Goal: Task Accomplishment & Management: Use online tool/utility

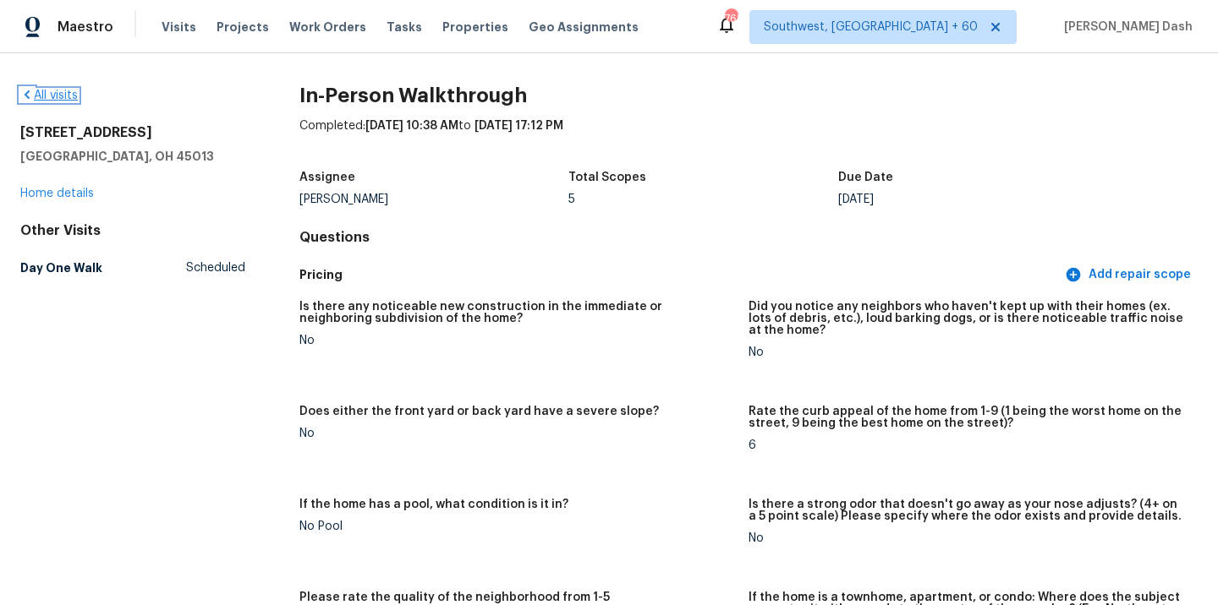
click at [66, 95] on link "All visits" at bounding box center [48, 96] width 57 height 12
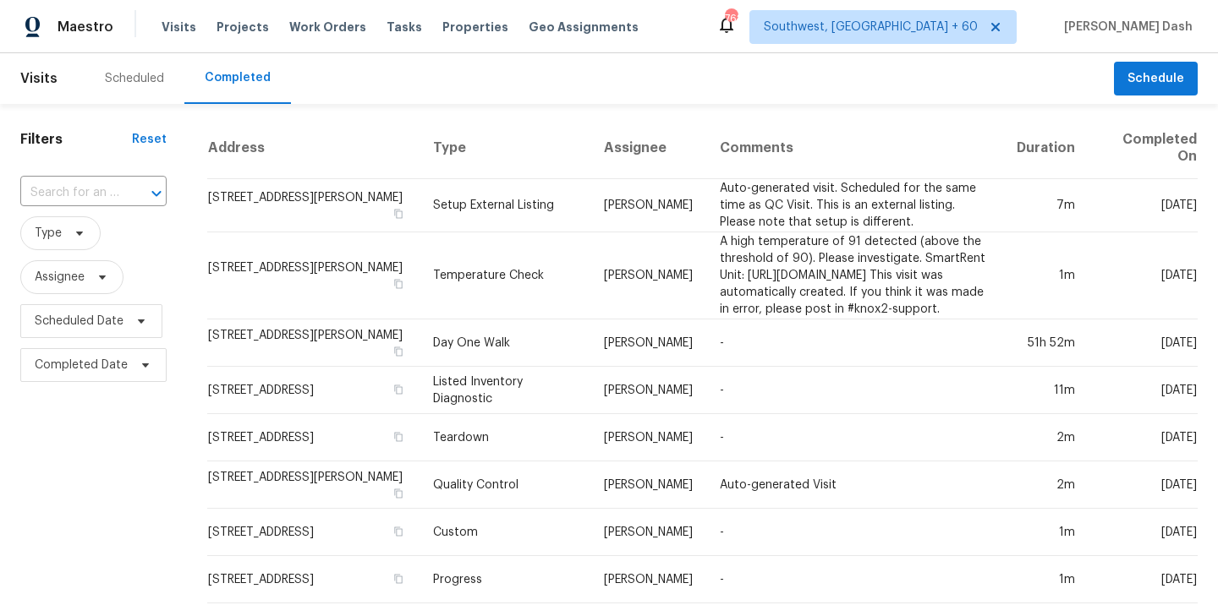
click at [101, 179] on div "​" at bounding box center [93, 193] width 146 height 36
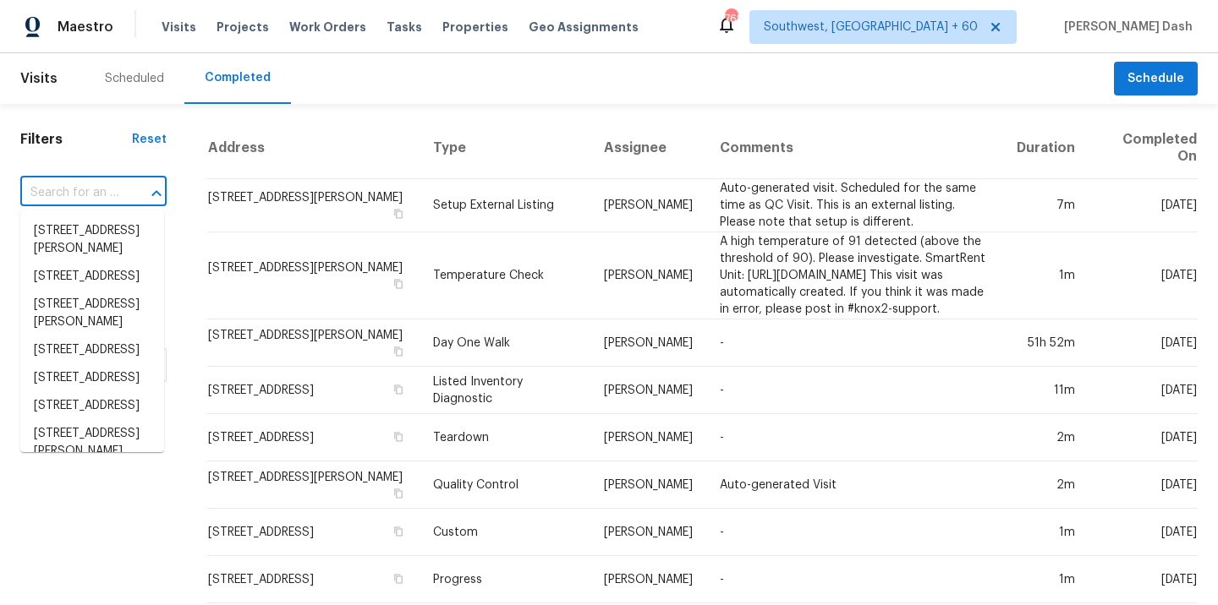
paste input "4307 Watermill Ave Orlando, FL, 32817"
type input "4307 Watermill Ave Orlando, FL, 32817"
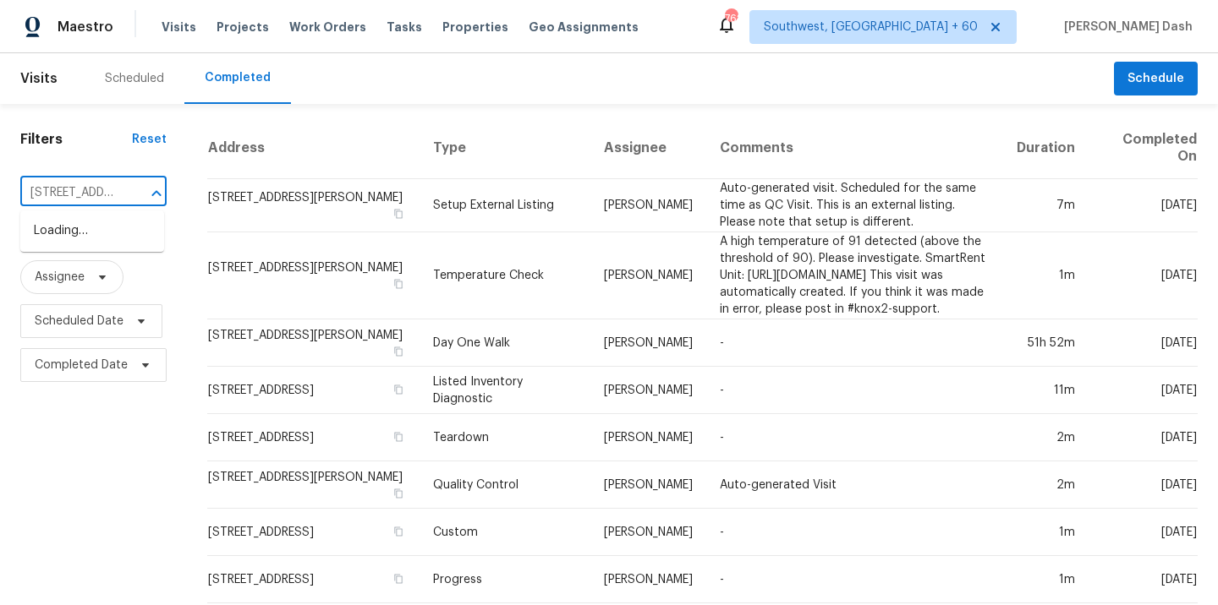
scroll to position [0, 126]
click at [101, 224] on li "4307 Watermill Ave, Orlando, FL 32817" at bounding box center [92, 231] width 144 height 28
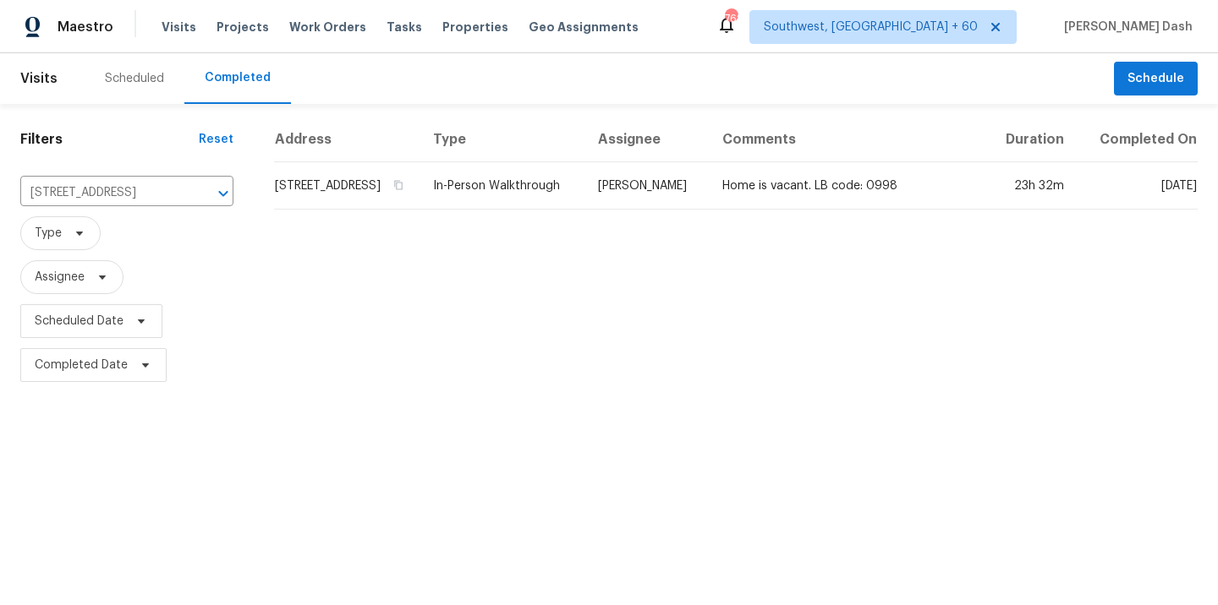
click at [419, 194] on td "4307 Watermill Ave, Orlando, FL 32817" at bounding box center [346, 185] width 145 height 47
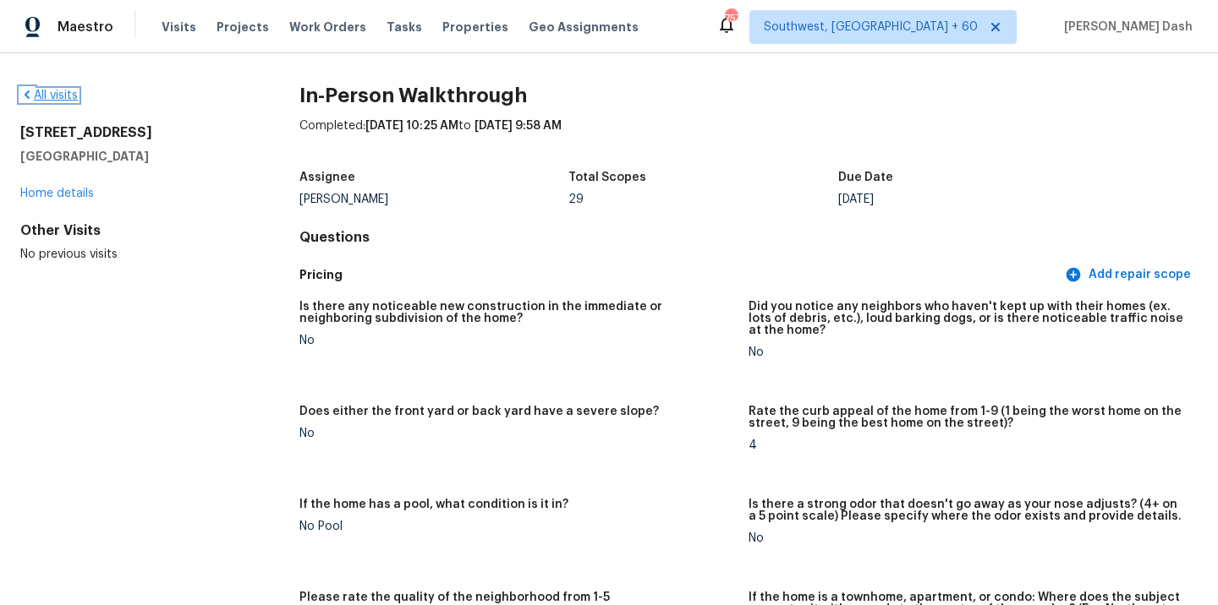
click at [53, 92] on link "All visits" at bounding box center [48, 96] width 57 height 12
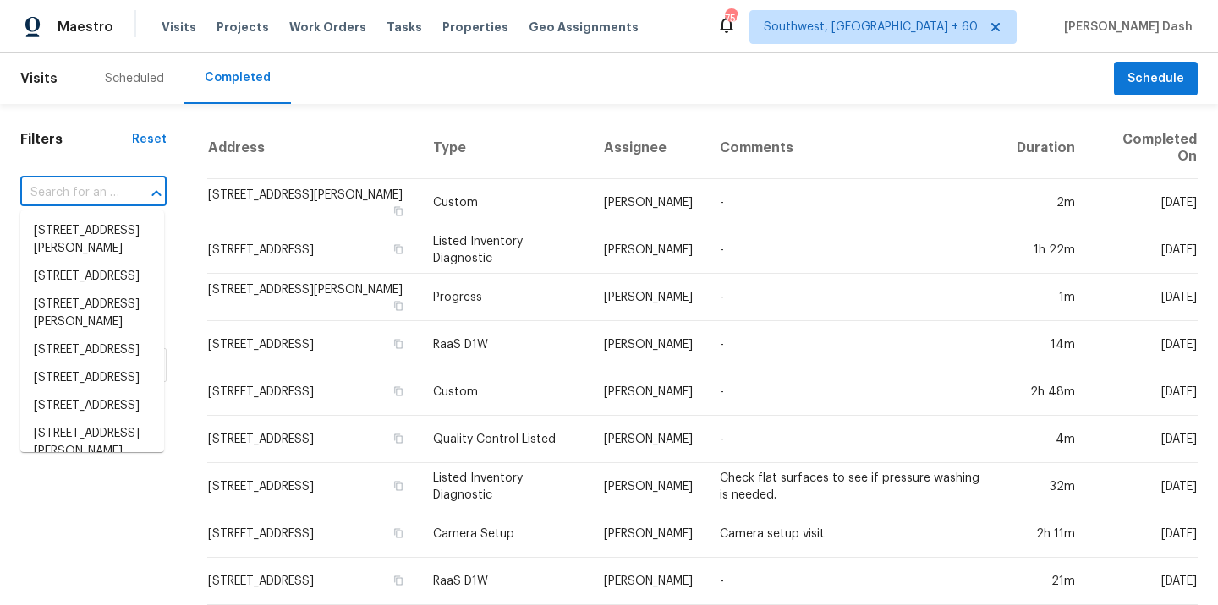
click at [92, 198] on input "text" at bounding box center [69, 193] width 99 height 26
paste input "[STREET_ADDRESS]"
type input "[STREET_ADDRESS]"
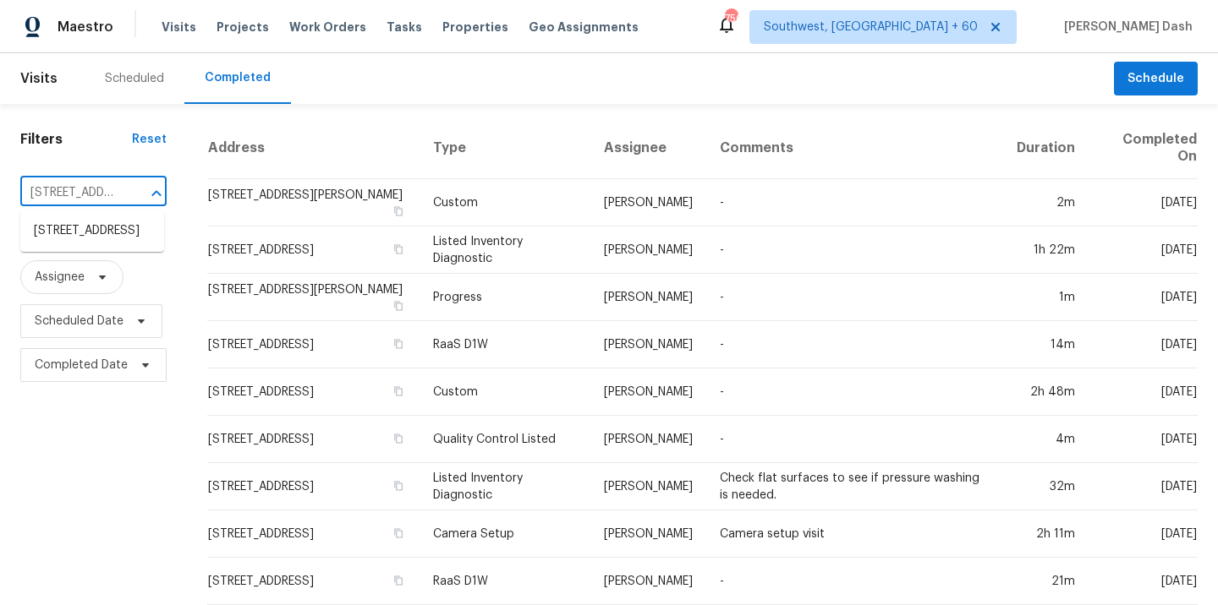
scroll to position [0, 125]
click at [100, 241] on li "[STREET_ADDRESS]" at bounding box center [92, 231] width 144 height 28
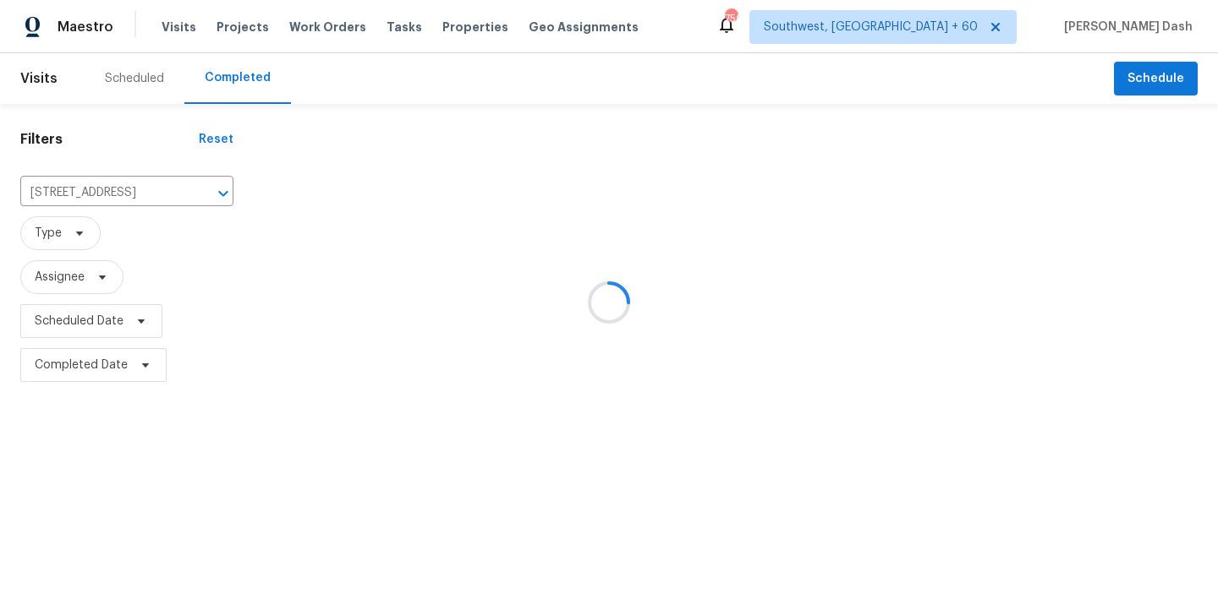
click at [479, 211] on div at bounding box center [609, 302] width 1218 height 605
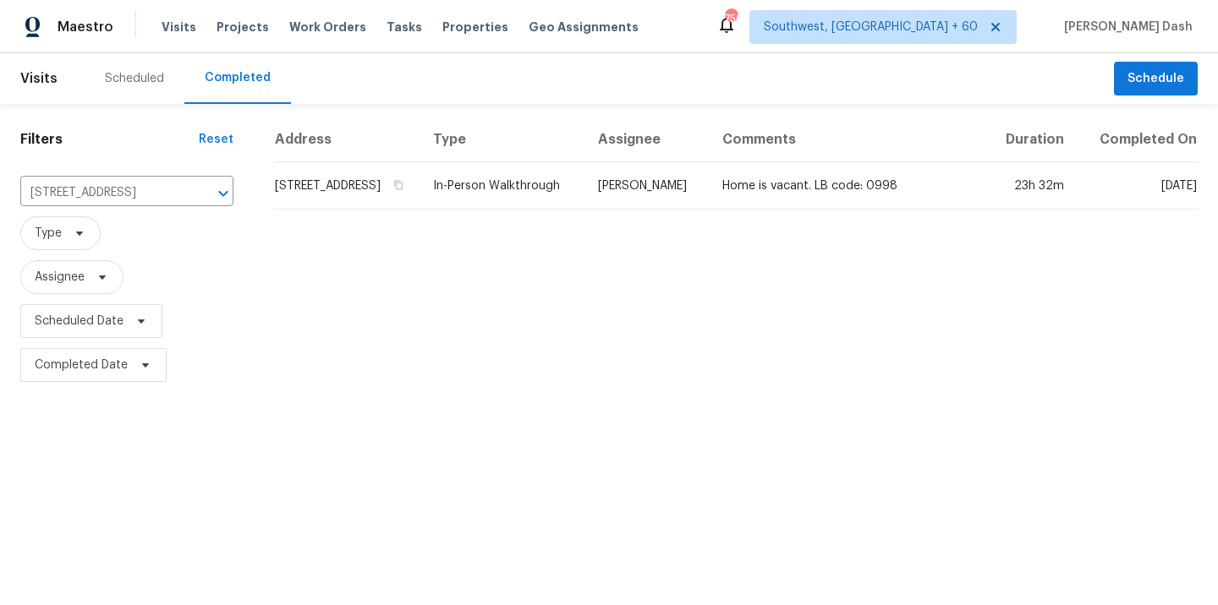
click at [419, 210] on td "[STREET_ADDRESS]" at bounding box center [346, 185] width 145 height 47
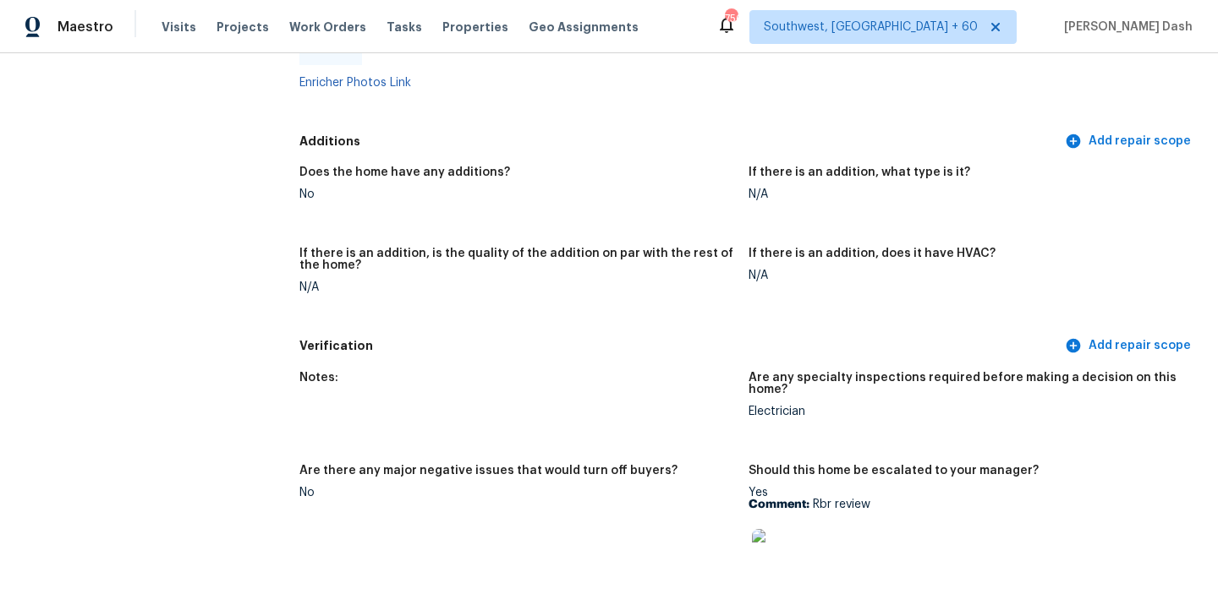
scroll to position [3180, 0]
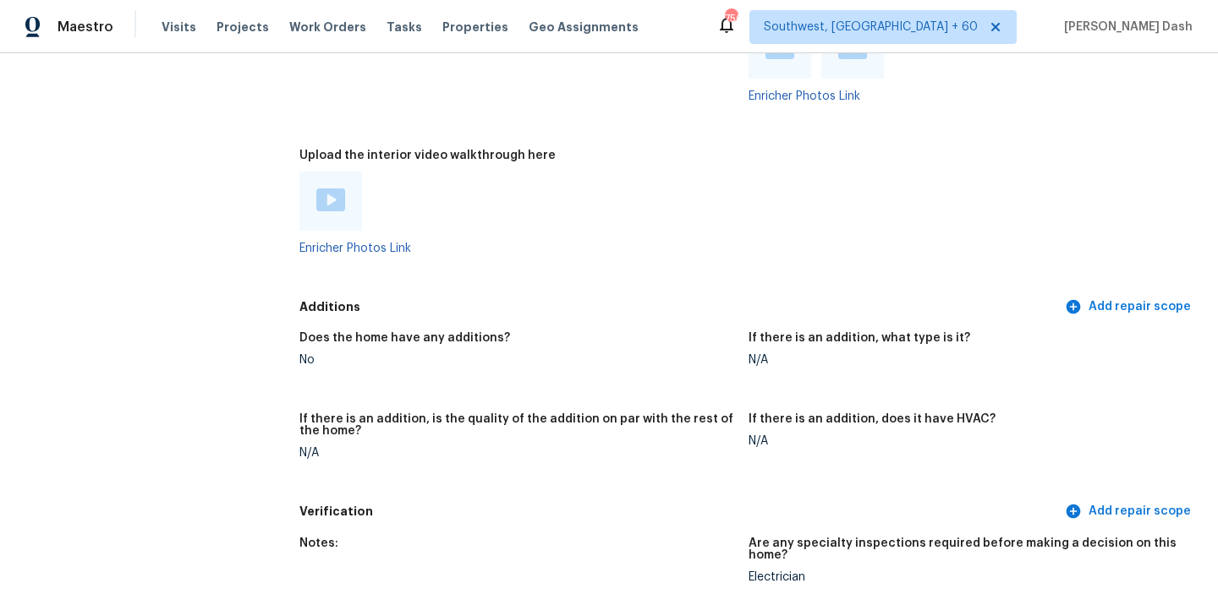
click at [310, 172] on div at bounding box center [330, 201] width 63 height 59
click at [326, 189] on img at bounding box center [330, 200] width 29 height 23
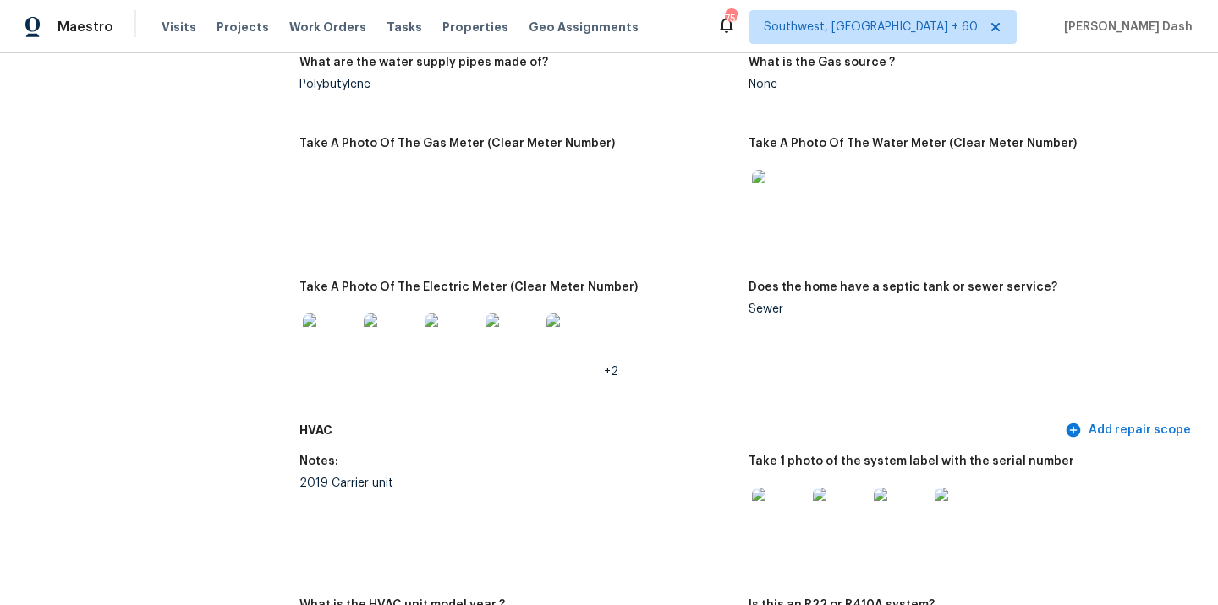
scroll to position [0, 0]
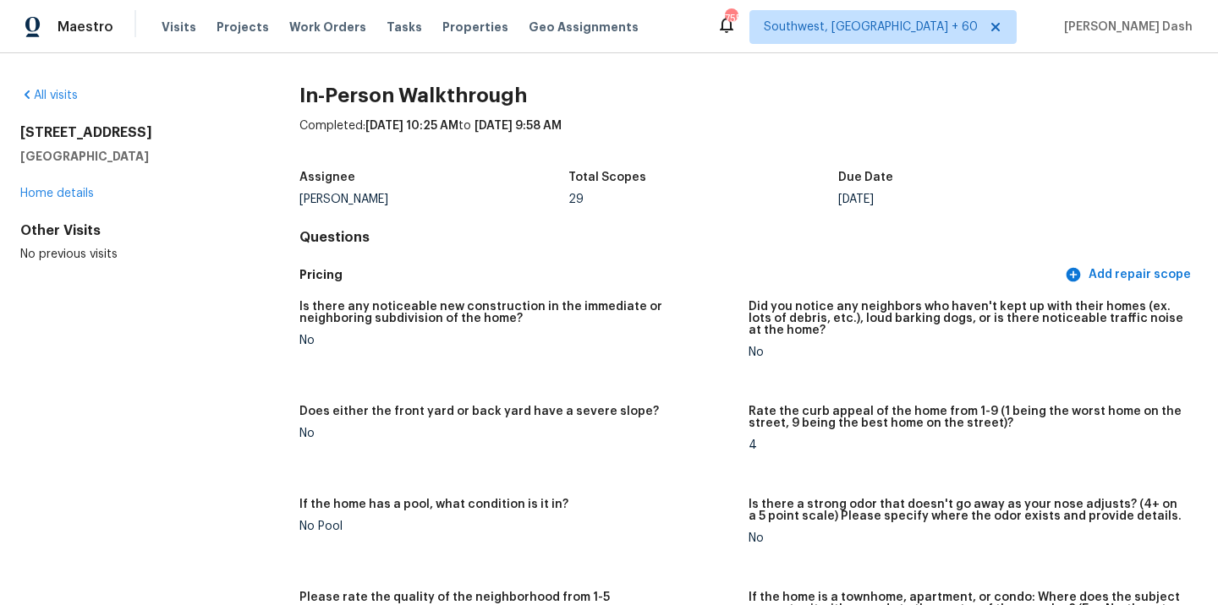
click at [468, 208] on div "Assignee Austin Jones Total Scopes 29 Due Date Tue, Sep 02" at bounding box center [748, 189] width 898 height 54
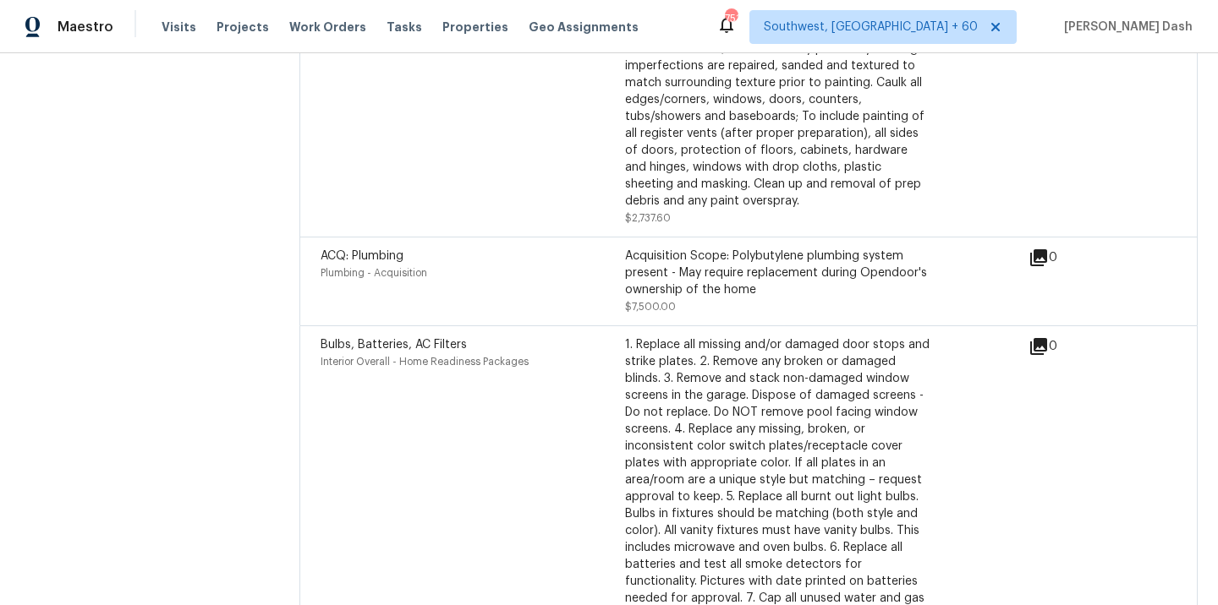
scroll to position [7368, 0]
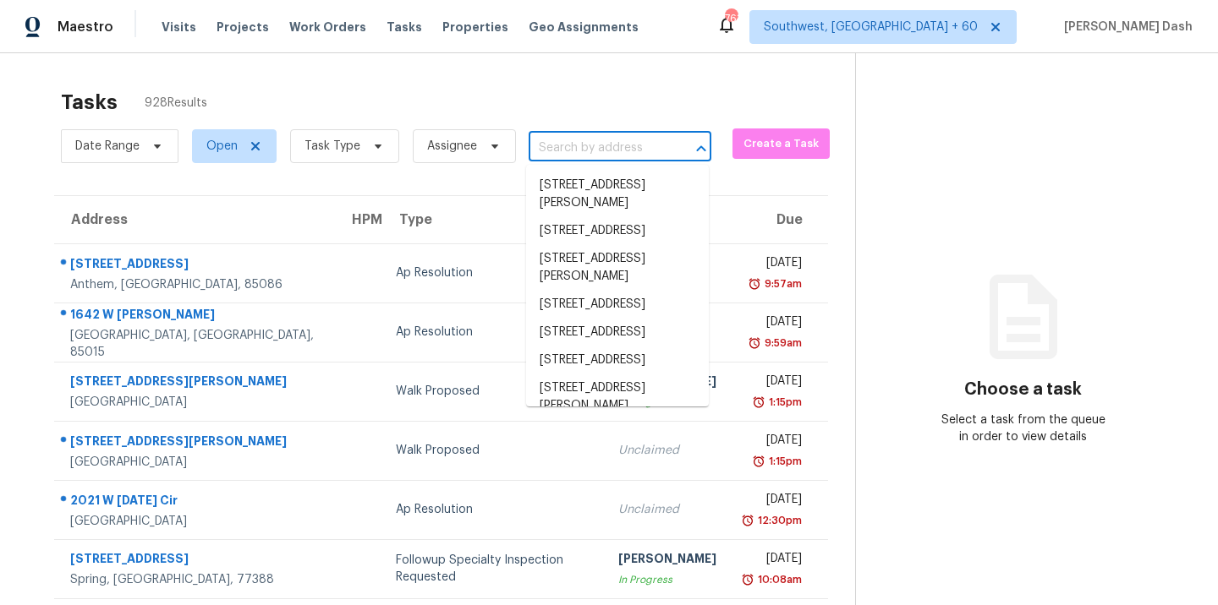
click at [591, 152] on input "text" at bounding box center [595, 148] width 135 height 26
paste input "4307 Watermill Ave Orlando, FL, 32817"
type input "4307 Watermill Ave Orlando, FL, 32817"
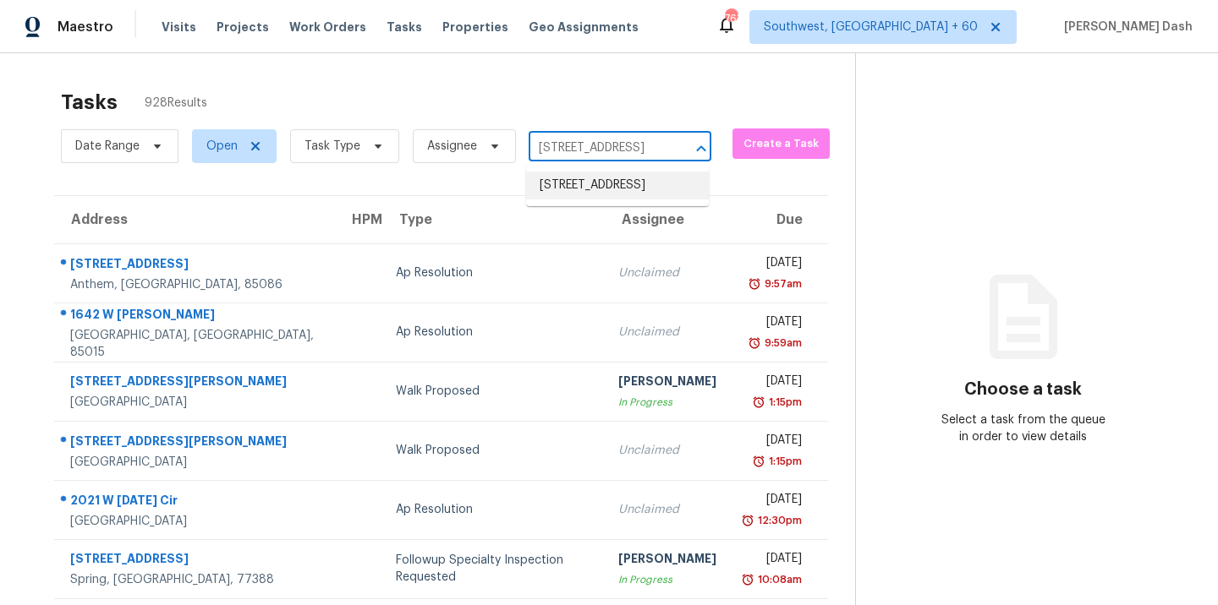
click at [588, 183] on li "4307 Watermill Ave, Orlando, FL 32817" at bounding box center [617, 186] width 183 height 28
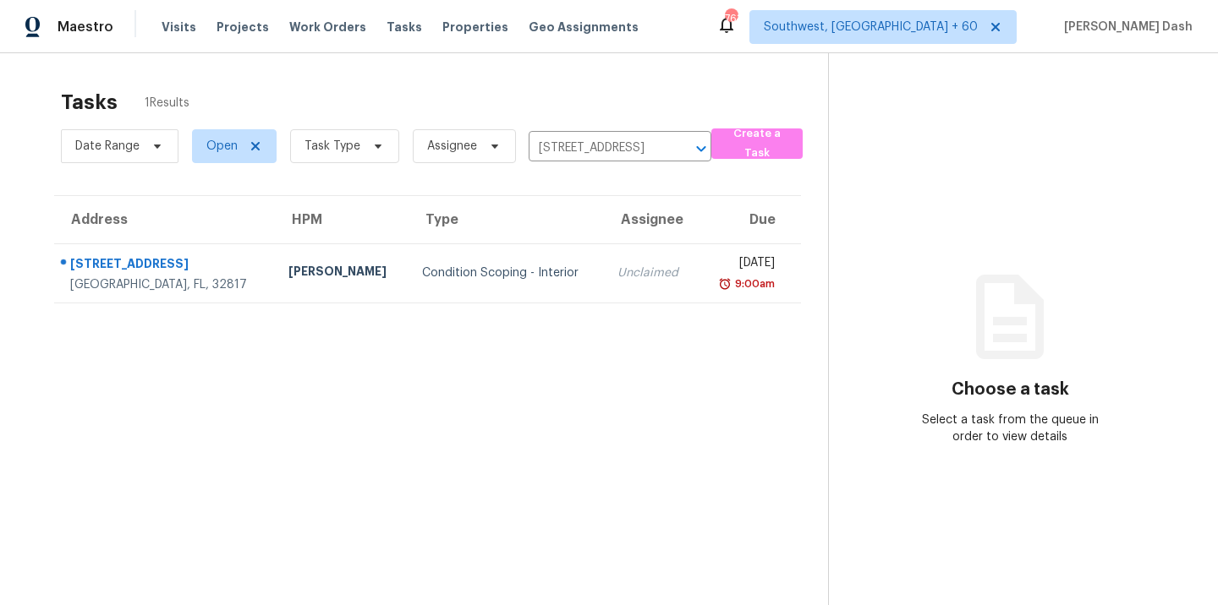
click at [476, 260] on td "Condition Scoping - Interior" at bounding box center [506, 273] width 196 height 59
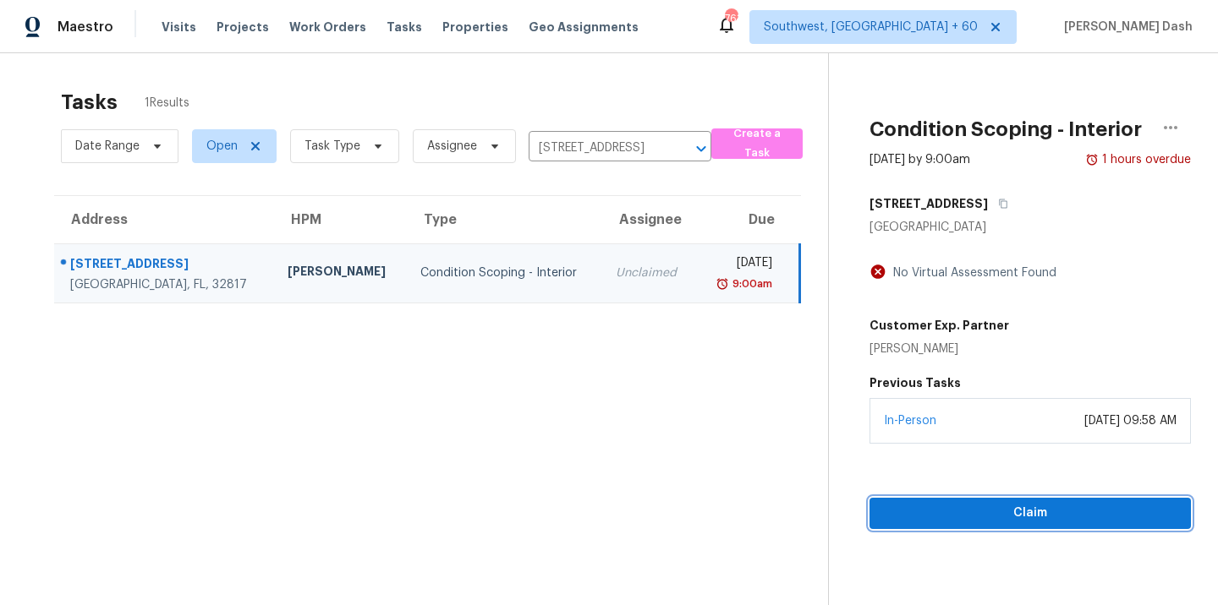
click at [985, 508] on span "Claim" at bounding box center [1030, 513] width 294 height 21
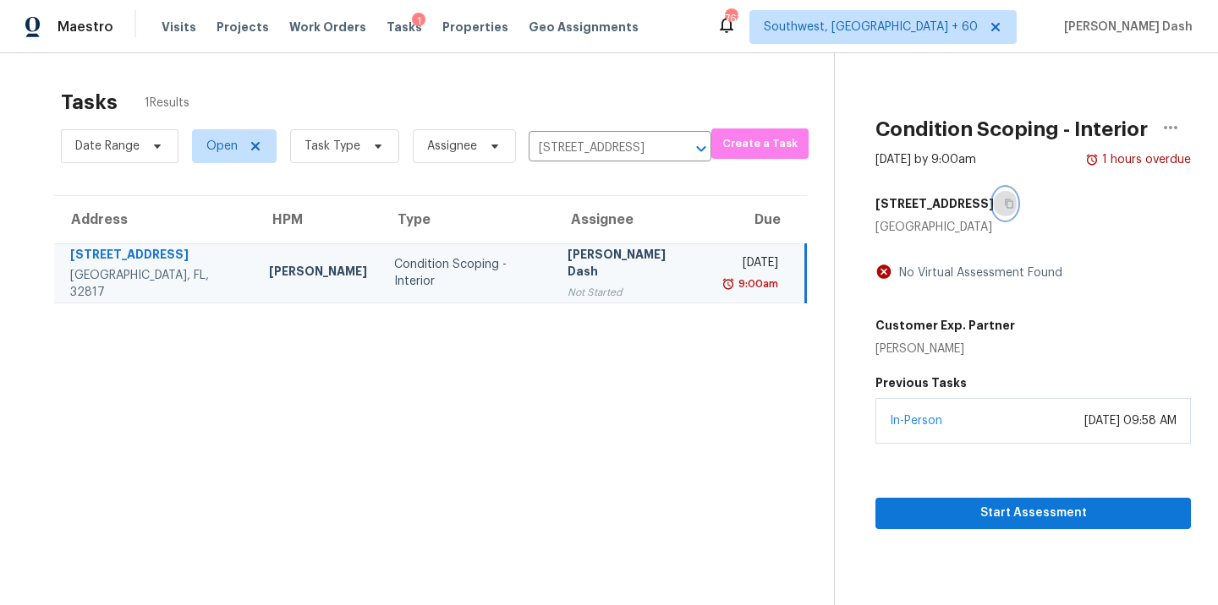
click at [1004, 205] on icon "button" at bounding box center [1009, 204] width 10 height 10
click at [562, 158] on input "[STREET_ADDRESS]" at bounding box center [595, 148] width 135 height 26
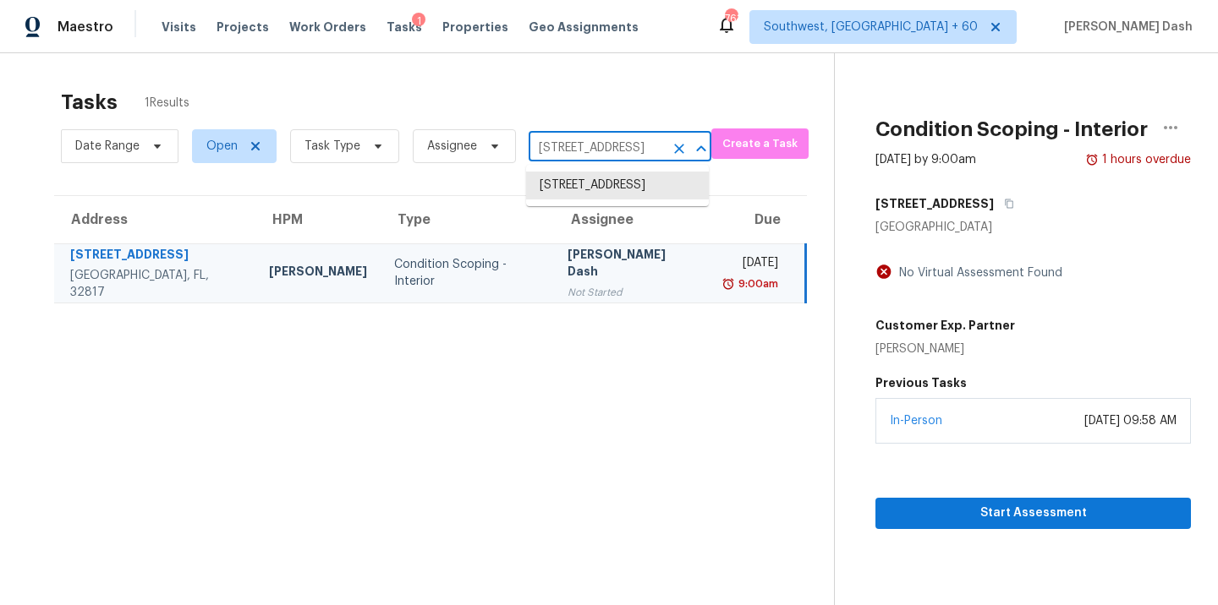
paste input "4016 103rd Ave N Clearwater, FL, 33762"
type input "4016 103rd Ave N Clearwater, FL, 33762"
click at [580, 184] on li "[STREET_ADDRESS]" at bounding box center [617, 186] width 183 height 28
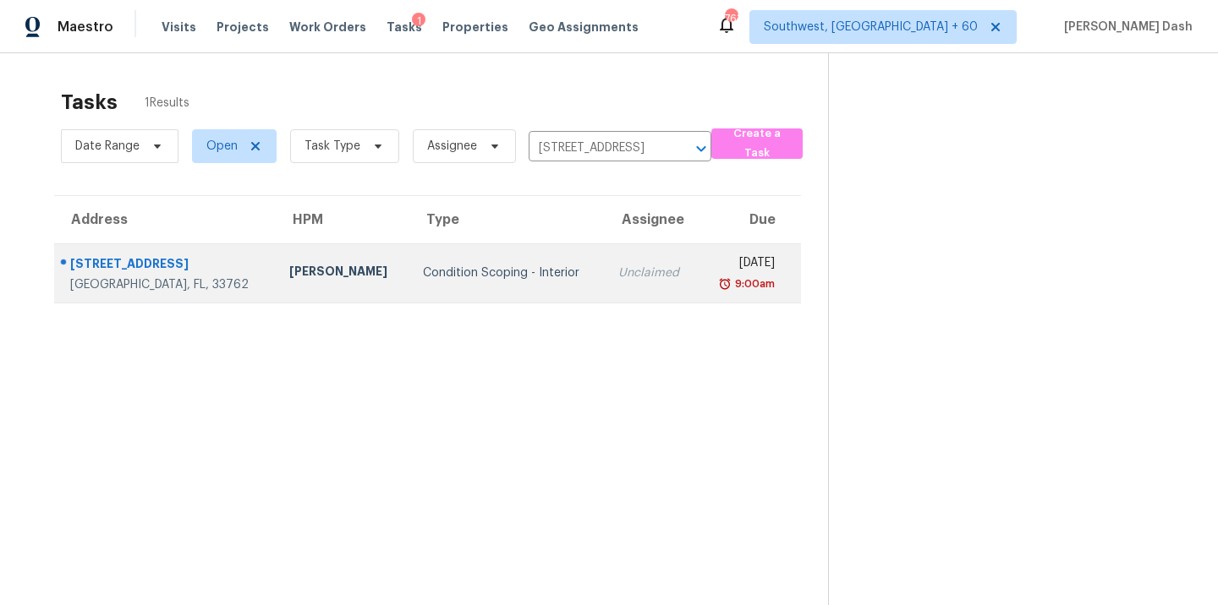
click at [506, 246] on td "Condition Scoping - Interior" at bounding box center [506, 273] width 195 height 59
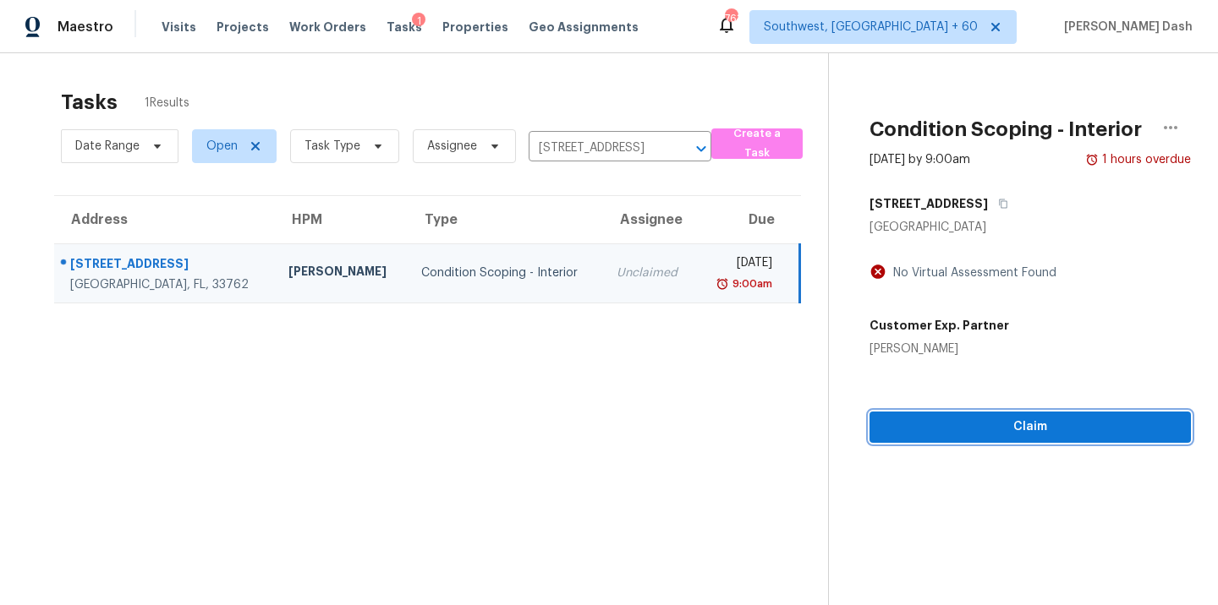
click at [1006, 426] on span "Claim" at bounding box center [1030, 427] width 294 height 21
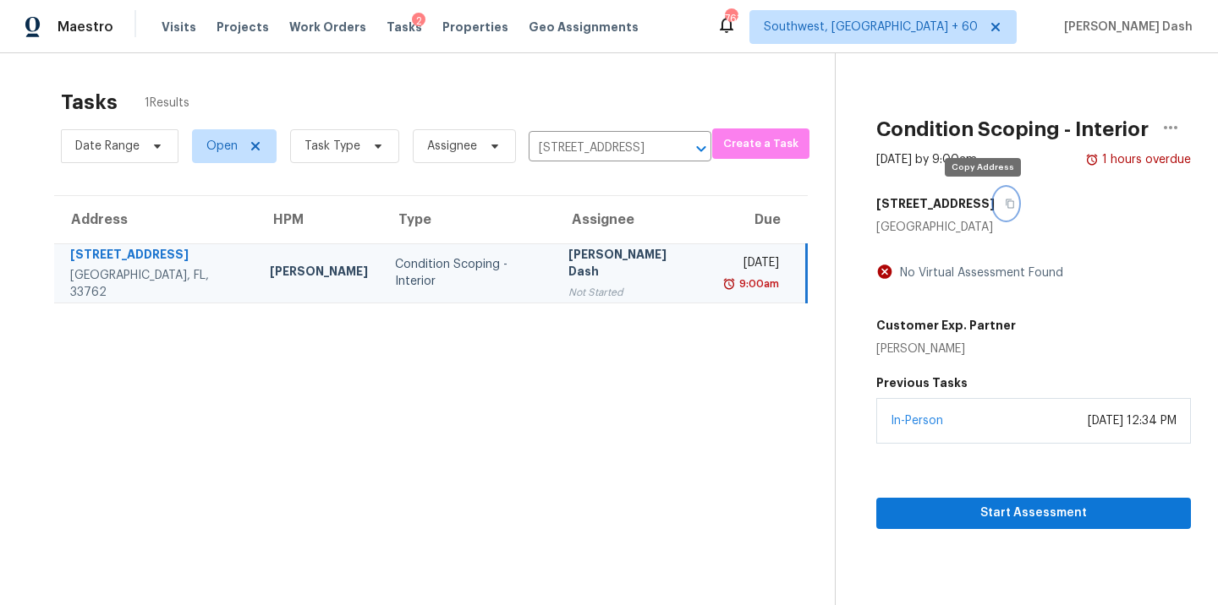
click at [1005, 200] on icon "button" at bounding box center [1010, 204] width 10 height 10
click at [557, 155] on input "[STREET_ADDRESS]" at bounding box center [595, 148] width 135 height 26
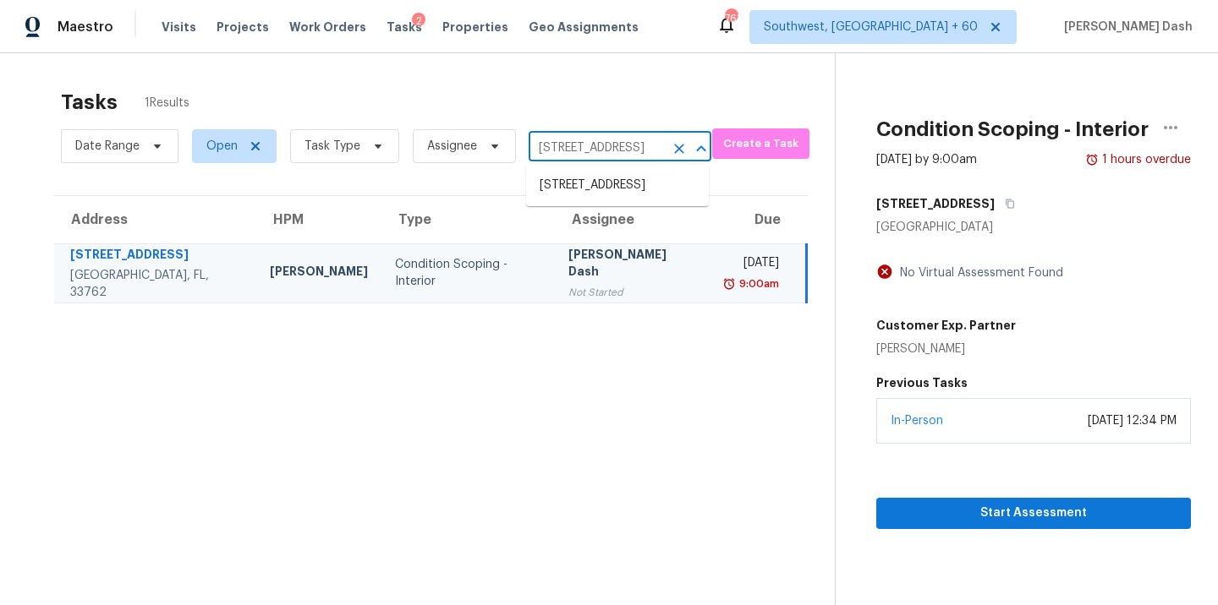
paste input "2834 Drew Dr Lancaster, SC, 29720"
type input "2834 Drew Dr Lancaster, SC, 29720"
click at [583, 191] on li "2834 Drew Dr, Lancaster, SC 29720" at bounding box center [617, 203] width 183 height 63
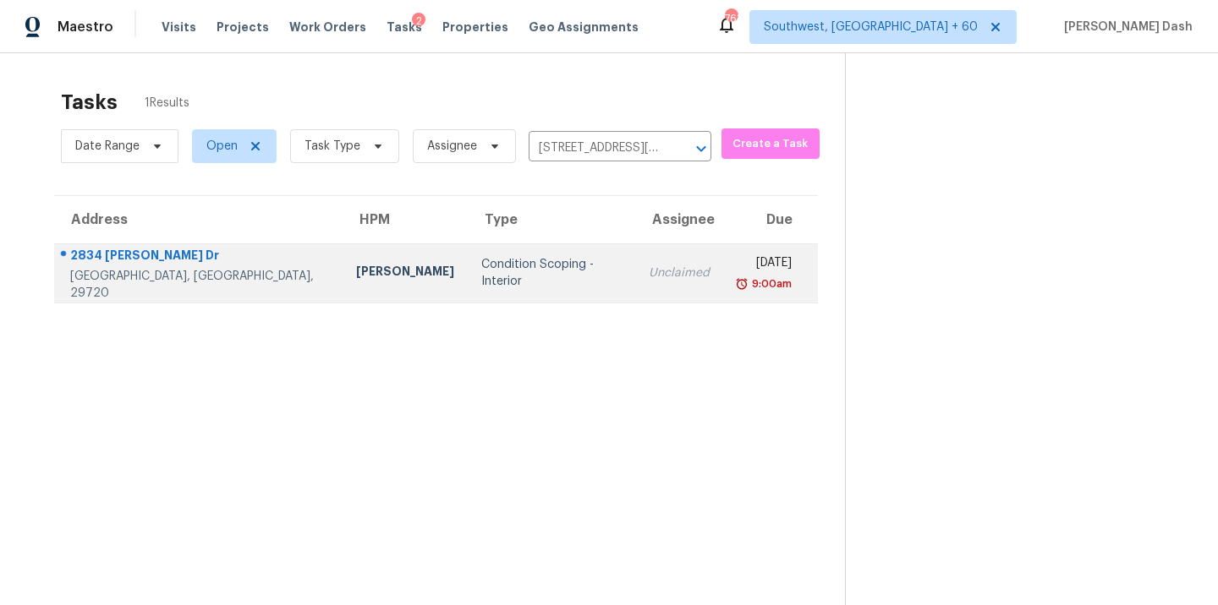
click at [468, 259] on td "Condition Scoping - Interior" at bounding box center [551, 273] width 167 height 59
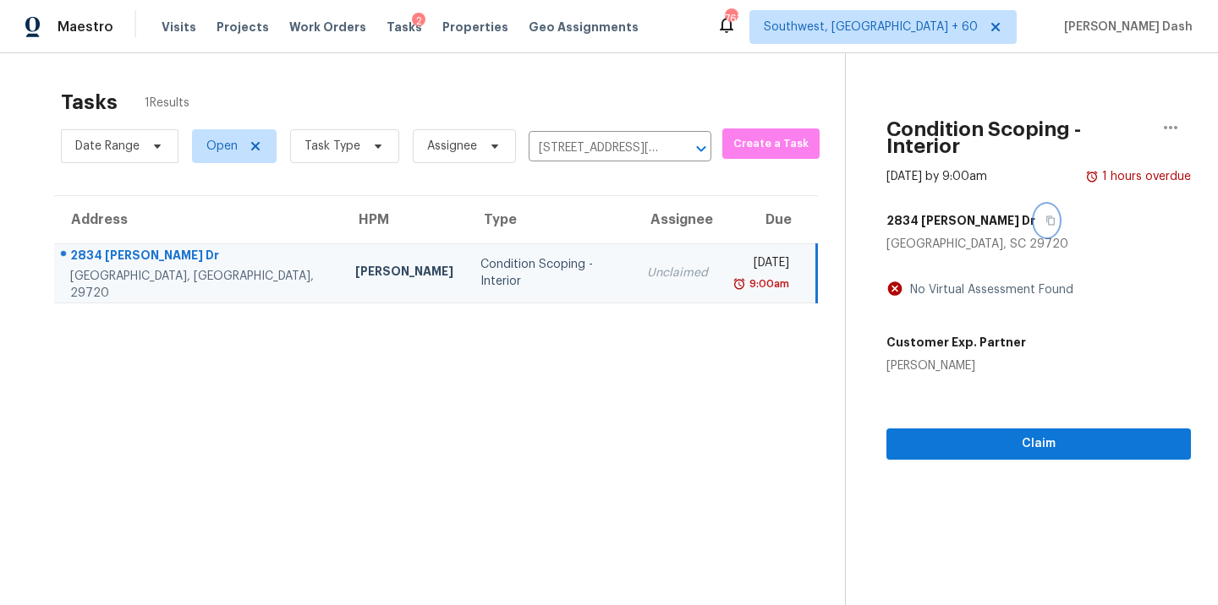
click at [1035, 206] on button "button" at bounding box center [1046, 220] width 23 height 30
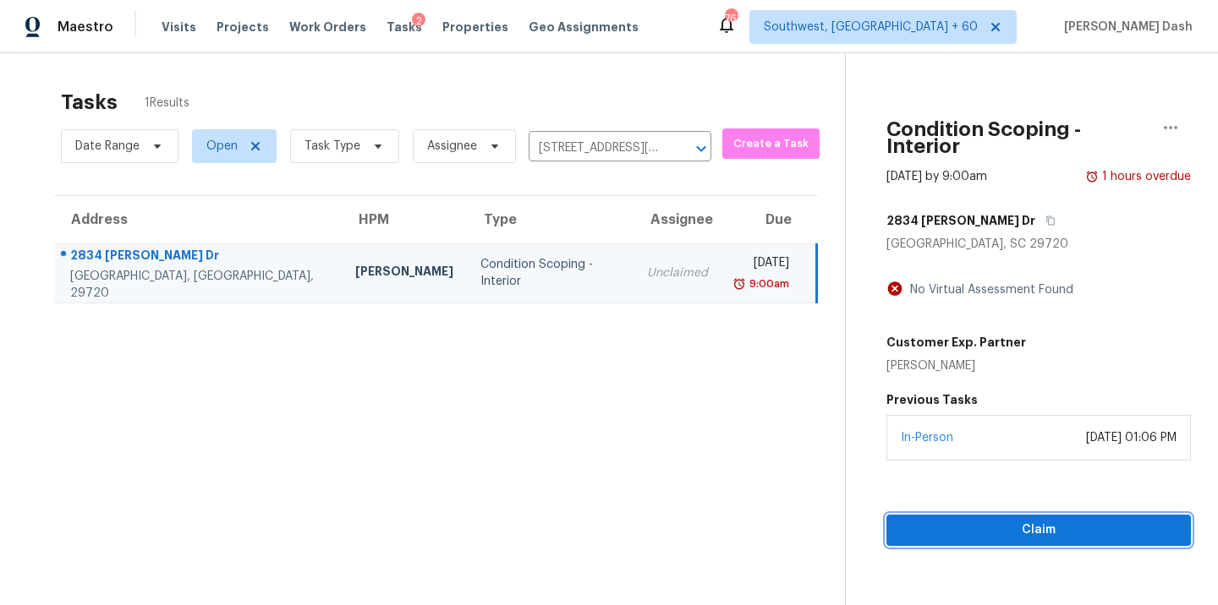
click at [1075, 520] on span "Claim" at bounding box center [1038, 530] width 277 height 21
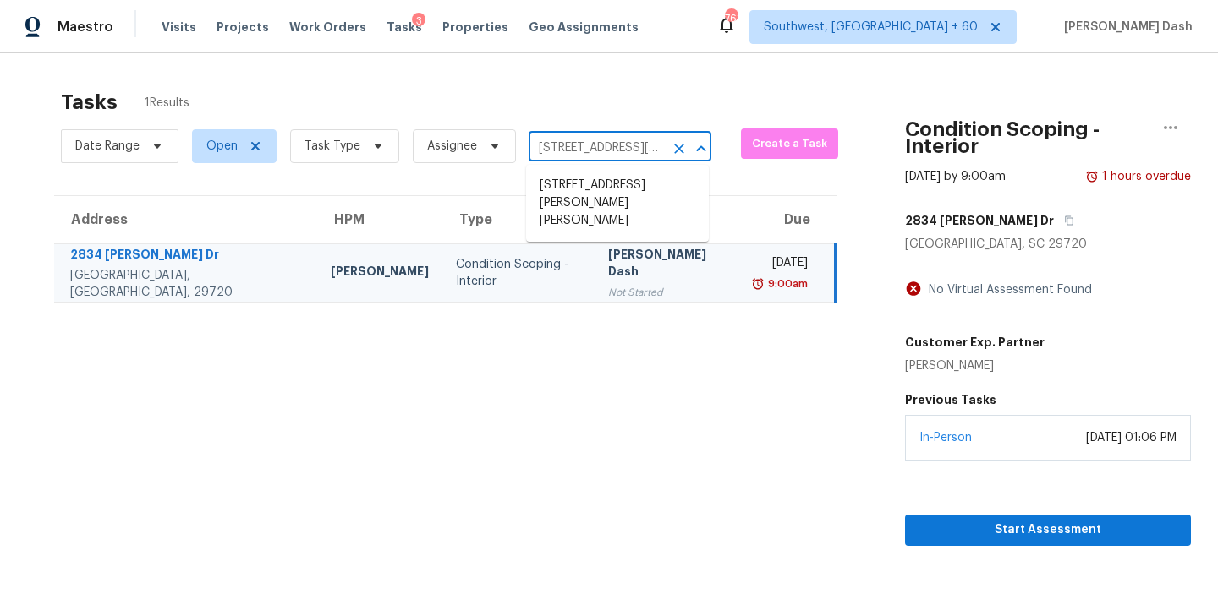
click at [609, 147] on input "2834 Drew Dr, Lancaster, SC 29720" at bounding box center [595, 148] width 135 height 26
paste input "8627 Earthenware Dr Charlotte, NC, 28269"
click at [600, 155] on input "2834 Drew Dr, Lancaster, SC 29720" at bounding box center [595, 148] width 135 height 26
paste input "8627 Earthenware Dr Charlotte, NC, 28269"
type input "8627 Earthenware Dr Charlotte, NC, 28269"
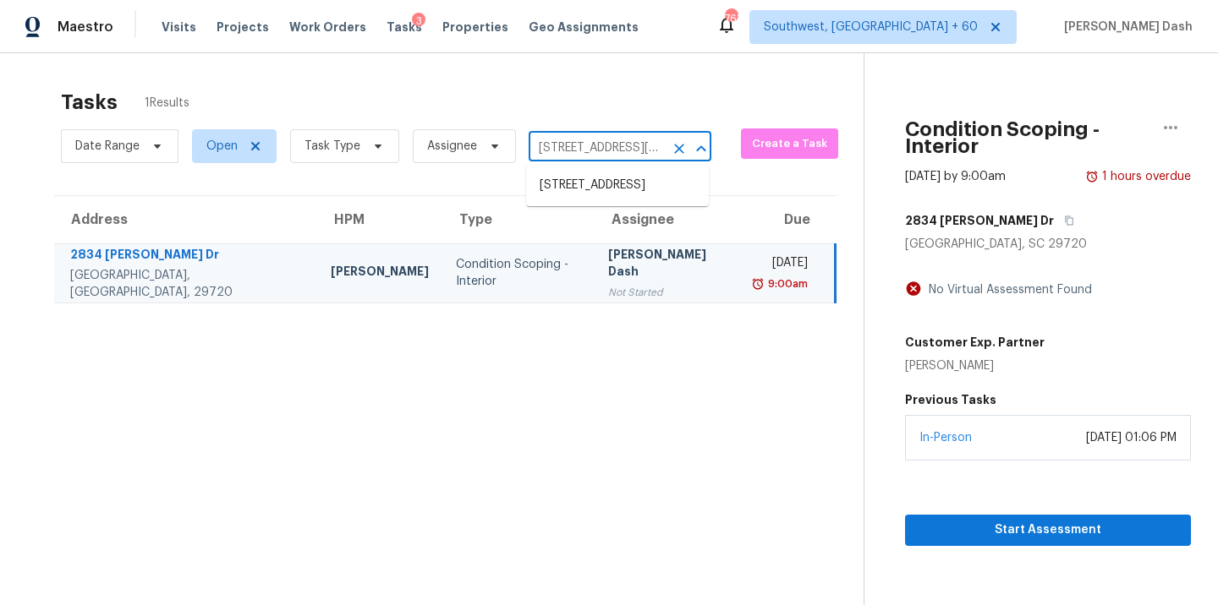
scroll to position [0, 112]
click at [602, 194] on li "8627 Earthenware Dr, Charlotte, NC 28269" at bounding box center [617, 186] width 183 height 28
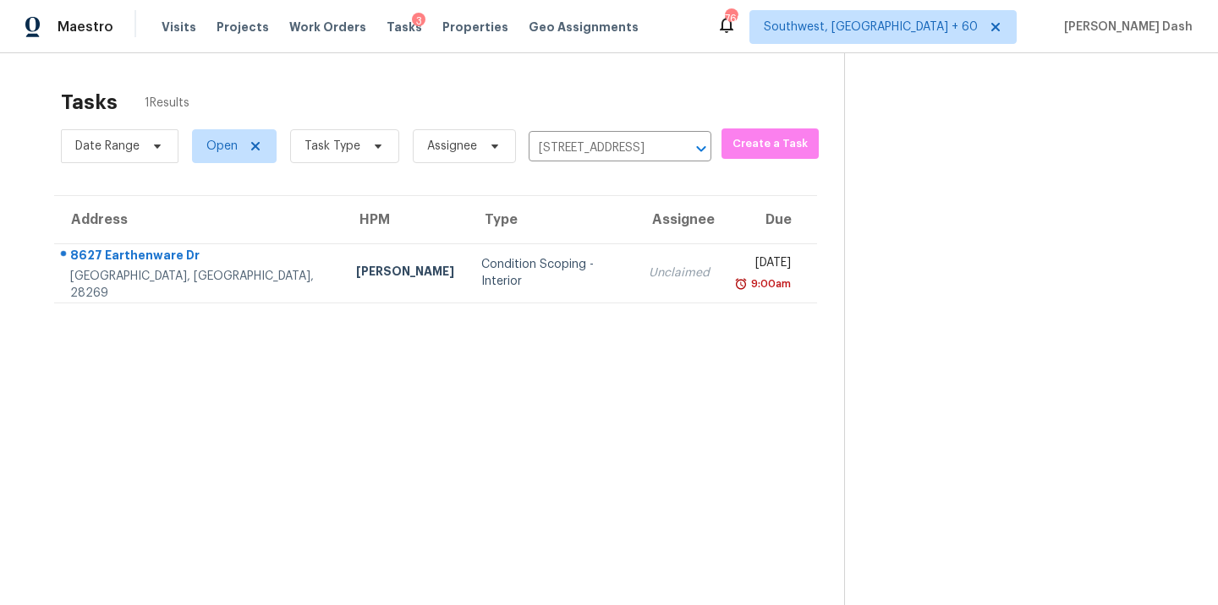
click at [485, 262] on td "Condition Scoping - Interior" at bounding box center [551, 273] width 167 height 59
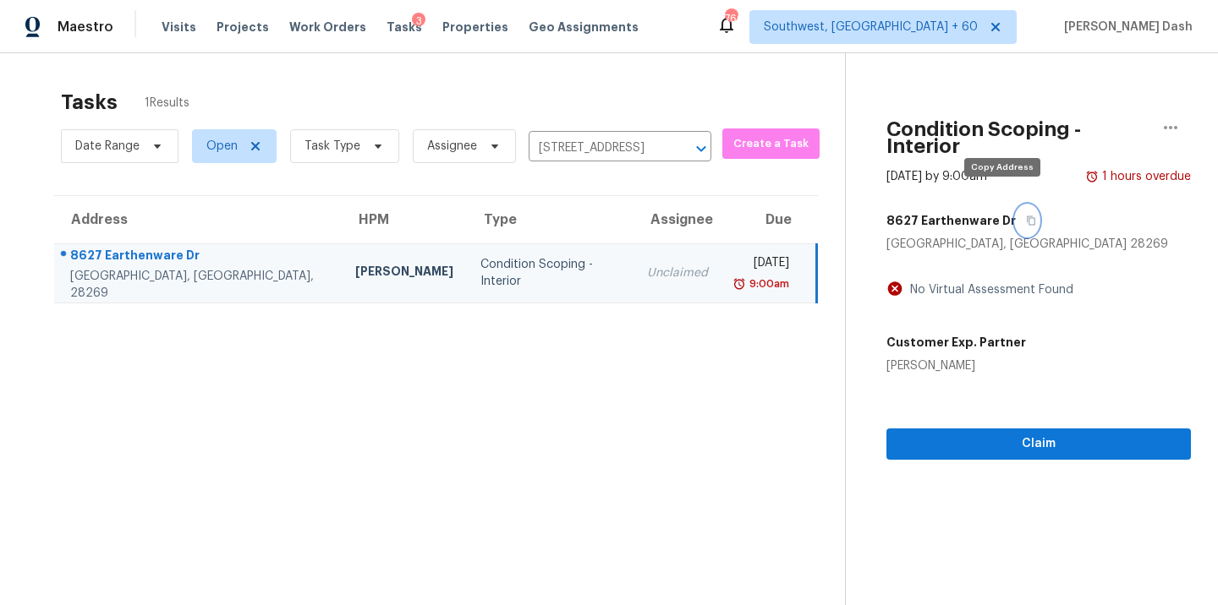
click at [1026, 216] on icon "button" at bounding box center [1031, 221] width 10 height 10
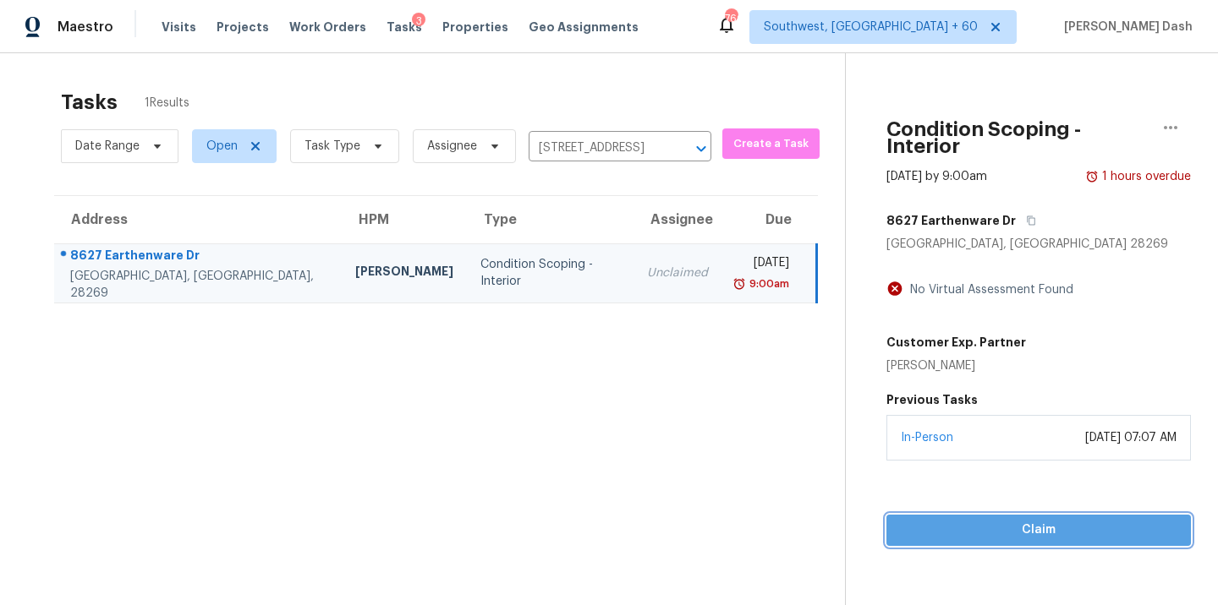
click at [1027, 520] on span "Claim" at bounding box center [1038, 530] width 277 height 21
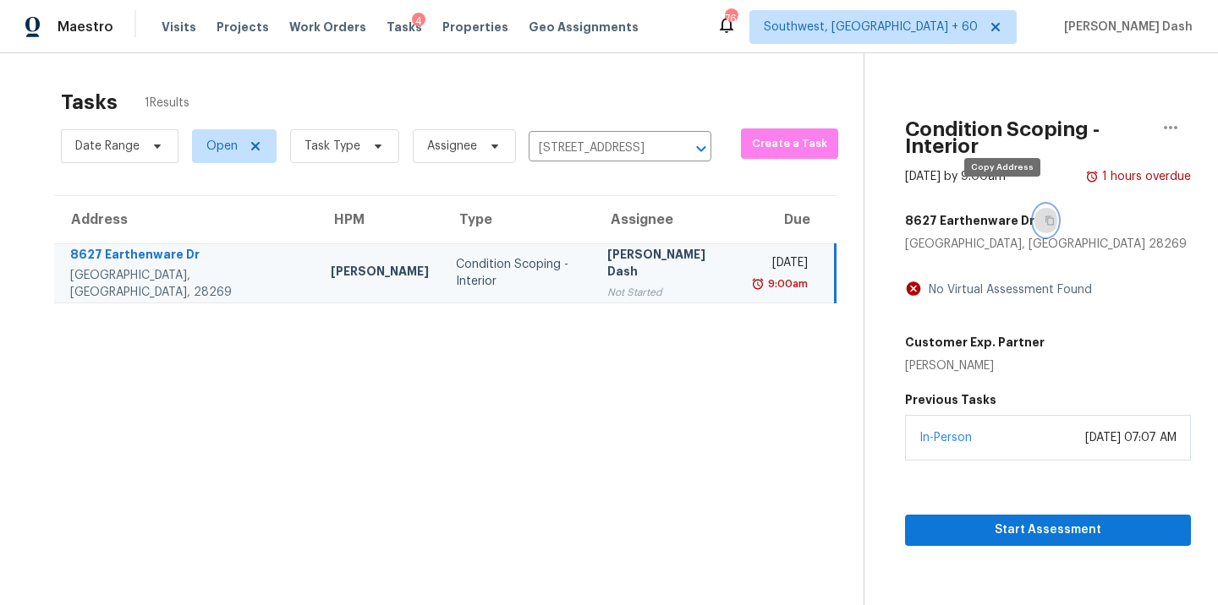
click at [1034, 211] on button "button" at bounding box center [1045, 220] width 23 height 30
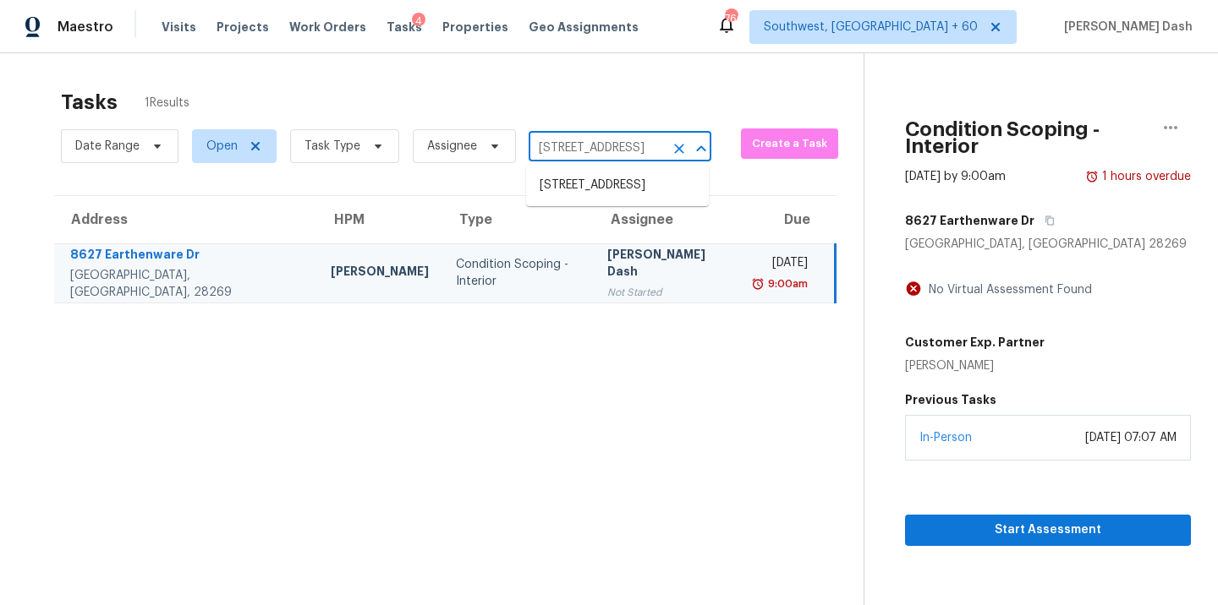
click at [589, 144] on input "8627 Earthenware Dr, Charlotte, NC 28269" at bounding box center [595, 148] width 135 height 26
paste input "1801 Great Bend Dr Durham, NC, 27704"
type input "1801 Great Bend Dr Durham, NC, 27704"
click at [585, 187] on li "1801 Great Bend Dr, Durham, NC 27704" at bounding box center [617, 186] width 183 height 28
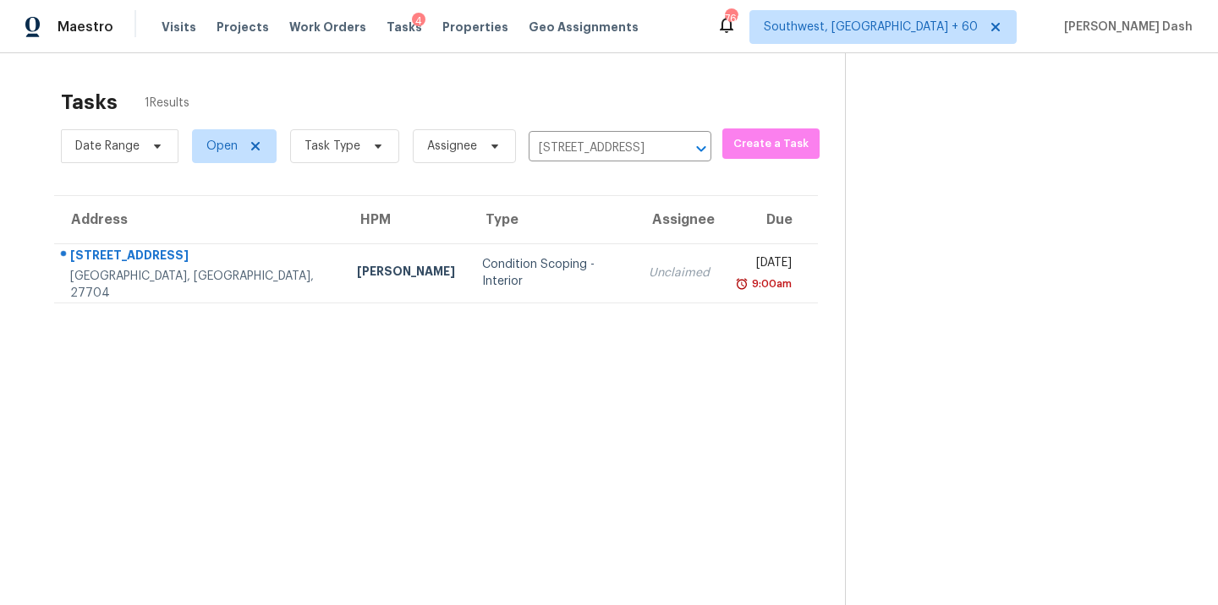
click at [635, 238] on th "Assignee" at bounding box center [679, 219] width 88 height 47
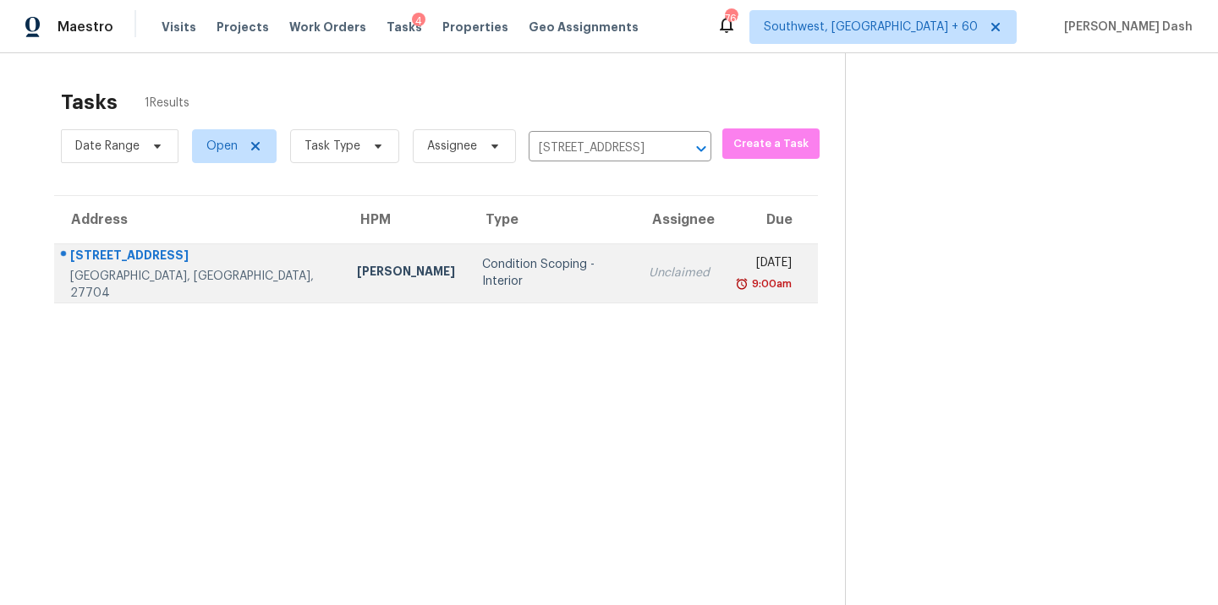
click at [635, 261] on td "Unclaimed" at bounding box center [679, 273] width 88 height 59
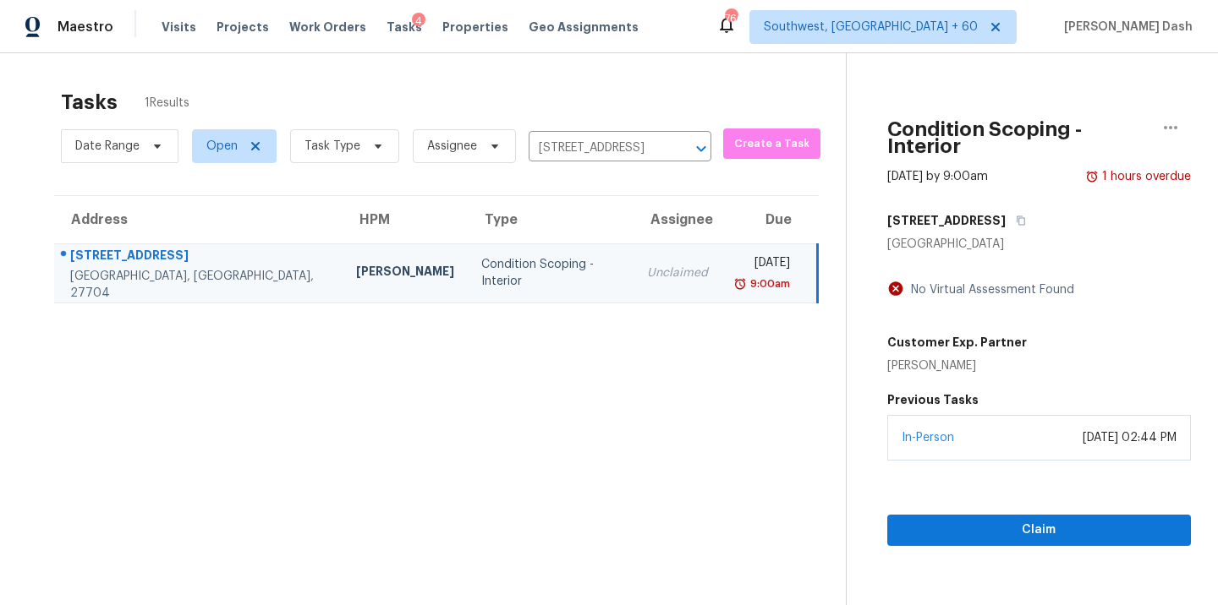
click at [997, 433] on div "In-Person September 03, 2025 at 02:44 PM" at bounding box center [1039, 438] width 304 height 46
click at [1003, 482] on div "Claim" at bounding box center [1039, 503] width 304 height 85
click at [1003, 520] on span "Claim" at bounding box center [1039, 530] width 277 height 21
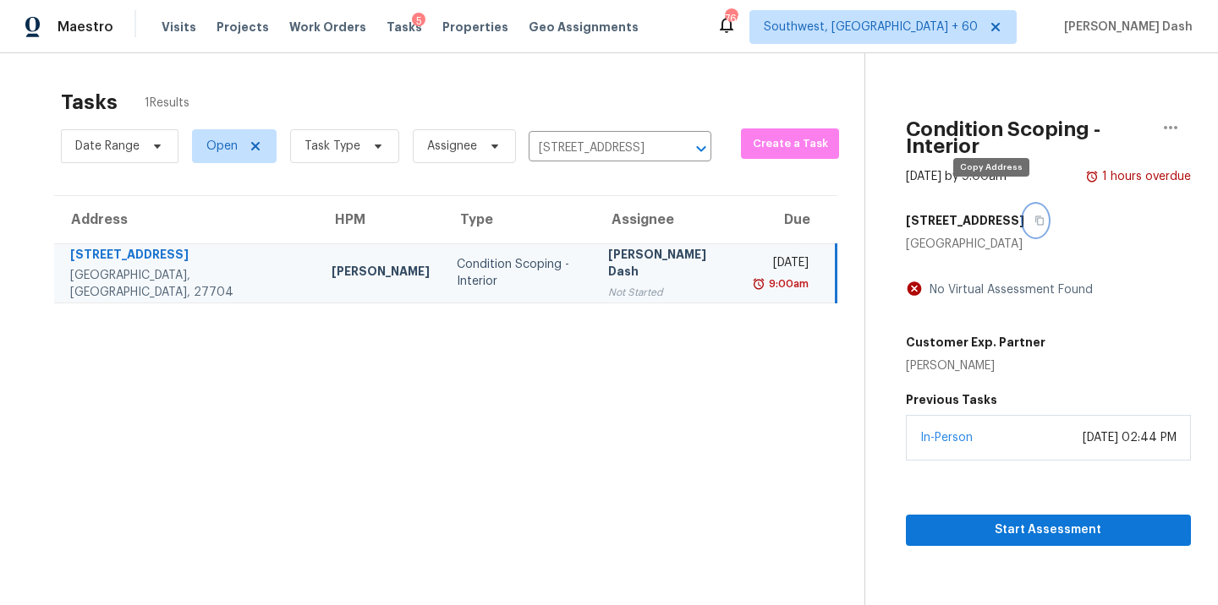
click at [1034, 216] on icon "button" at bounding box center [1039, 221] width 10 height 10
click at [616, 155] on input "1801 Great Bend Dr, Durham, NC 27704" at bounding box center [595, 148] width 135 height 26
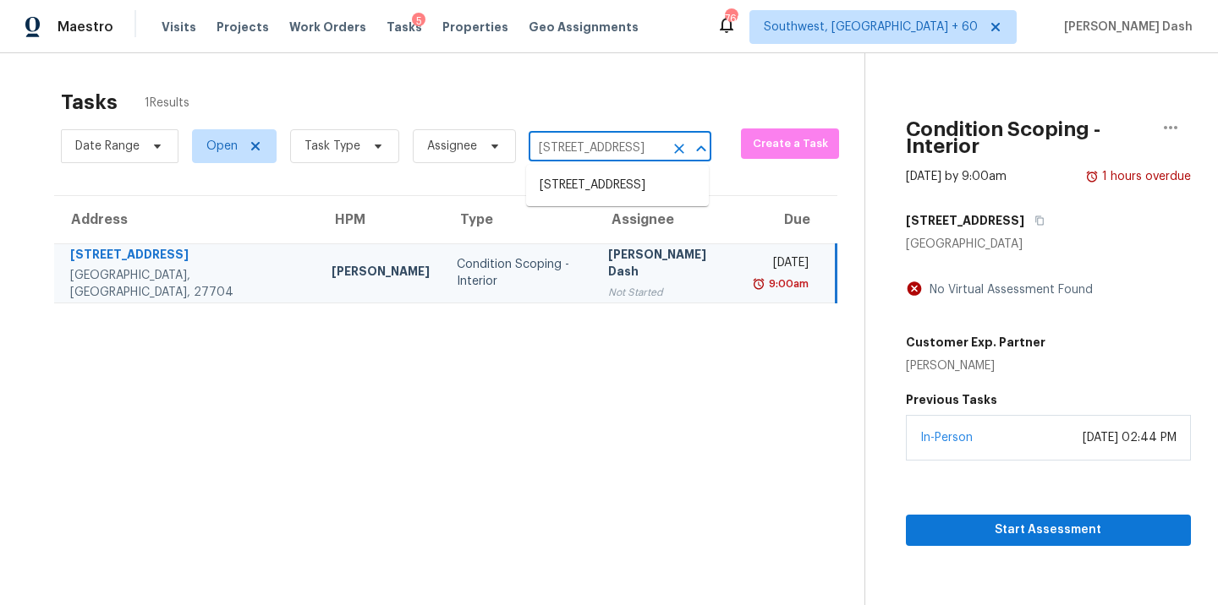
paste input "705 Valiant Cir Garland, TX, 75043"
type input "705 Valiant Cir Garland, TX, 75043"
click at [604, 189] on li "705 Valiant Cir, Garland, TX 75043" at bounding box center [617, 186] width 183 height 28
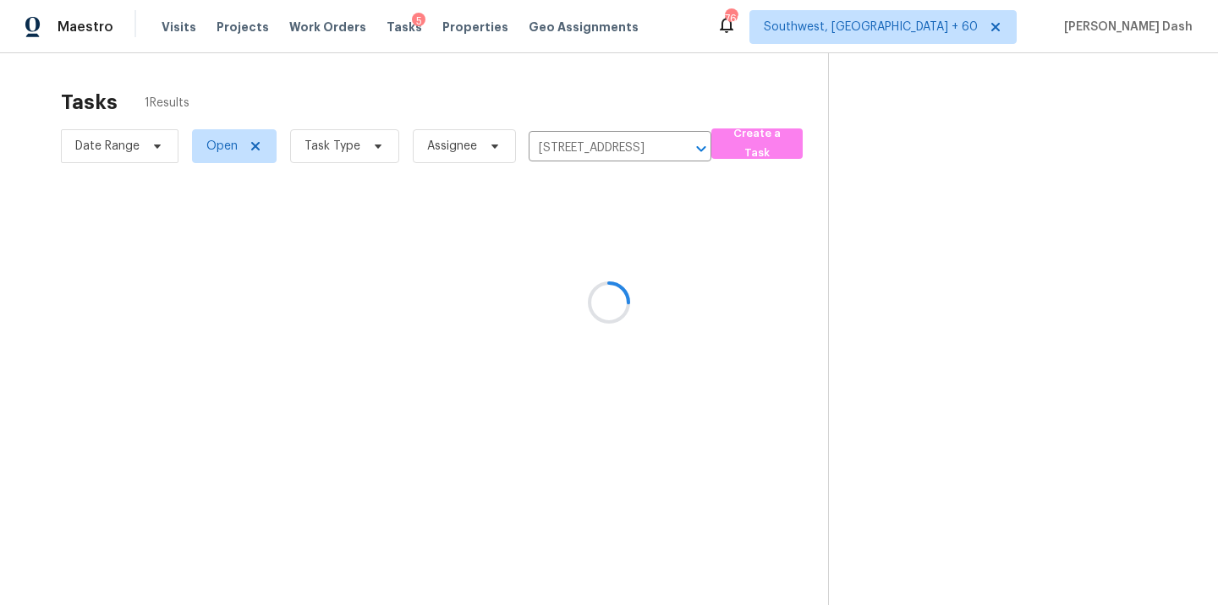
click at [490, 233] on div at bounding box center [609, 302] width 1218 height 605
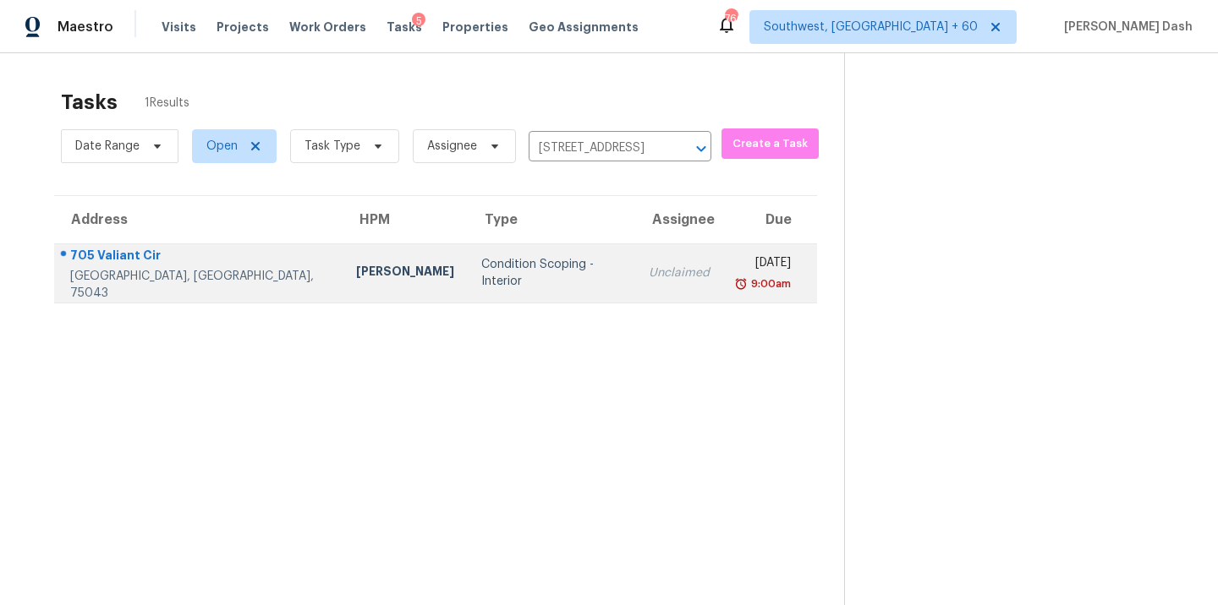
click at [489, 259] on td "Condition Scoping - Interior" at bounding box center [551, 273] width 167 height 59
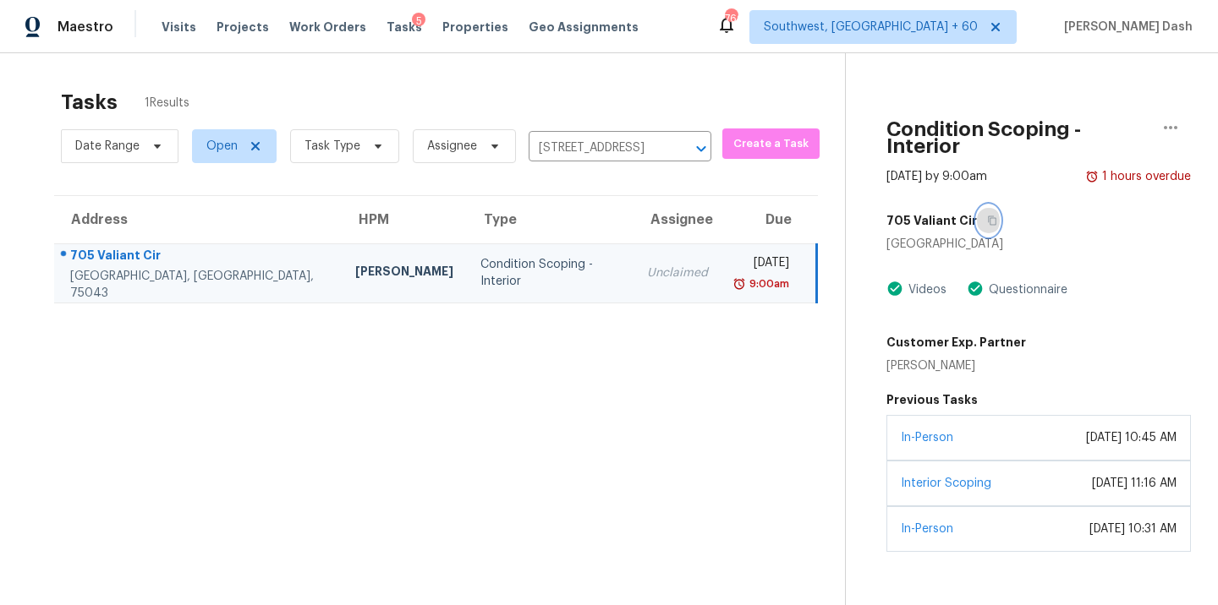
click at [977, 207] on button "button" at bounding box center [988, 220] width 23 height 30
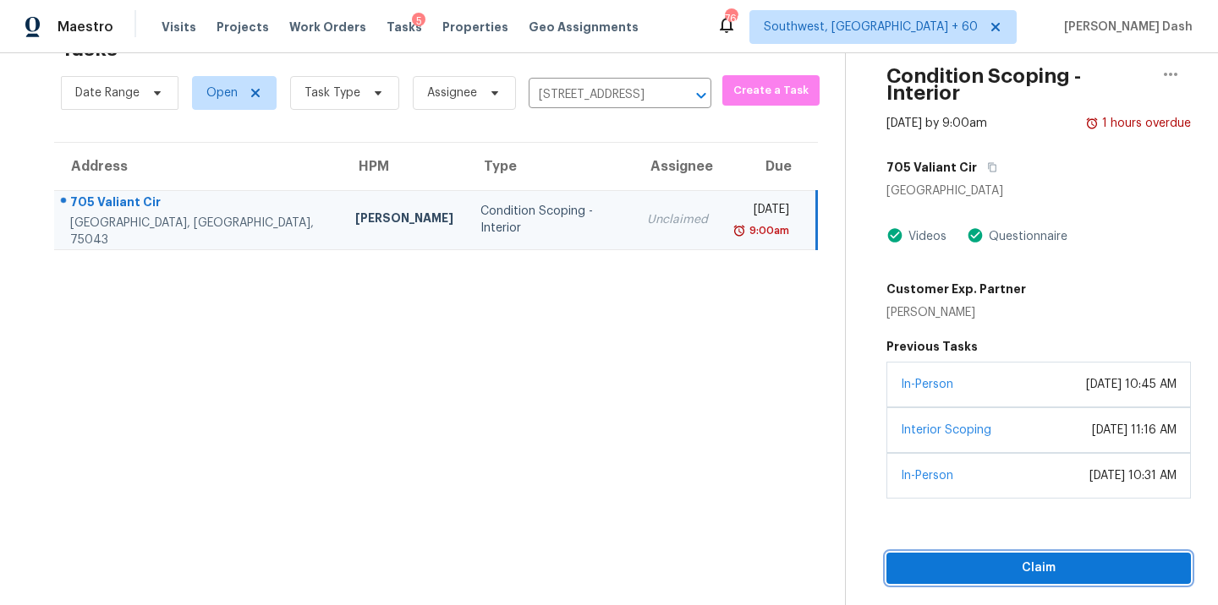
click at [996, 558] on span "Claim" at bounding box center [1038, 568] width 277 height 21
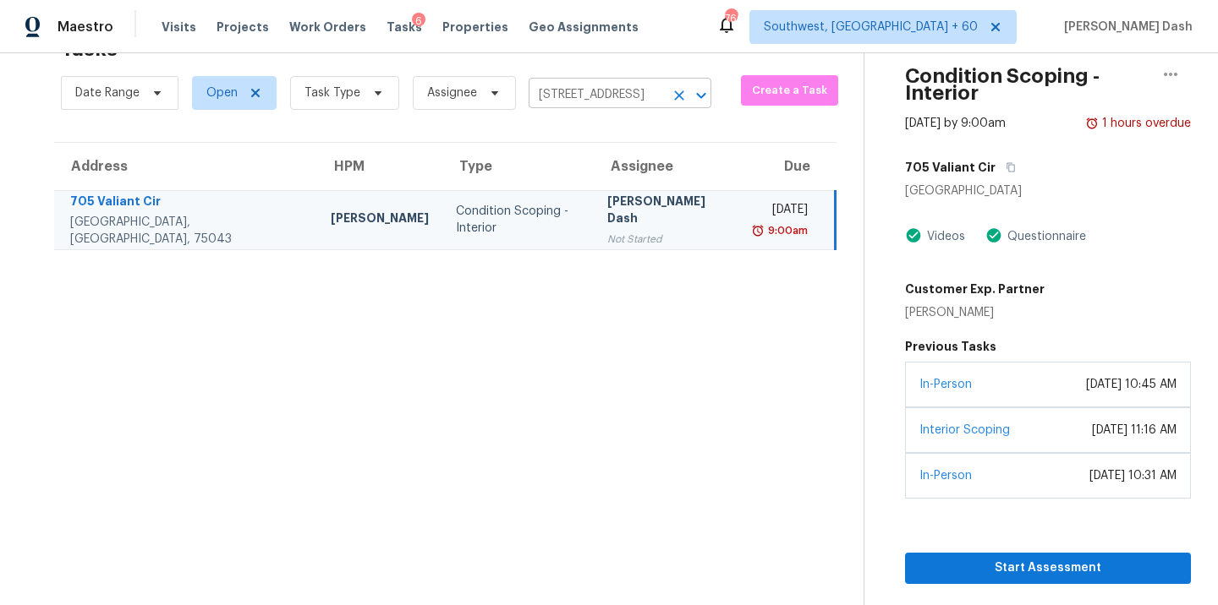
click at [557, 94] on input "705 Valiant Cir, Garland, TX 75043" at bounding box center [595, 95] width 135 height 26
paste input "563 Rockglen Dr Wadsworth, OH, 44281"
type input "563 Rockglen Dr Wadsworth, OH, 44281"
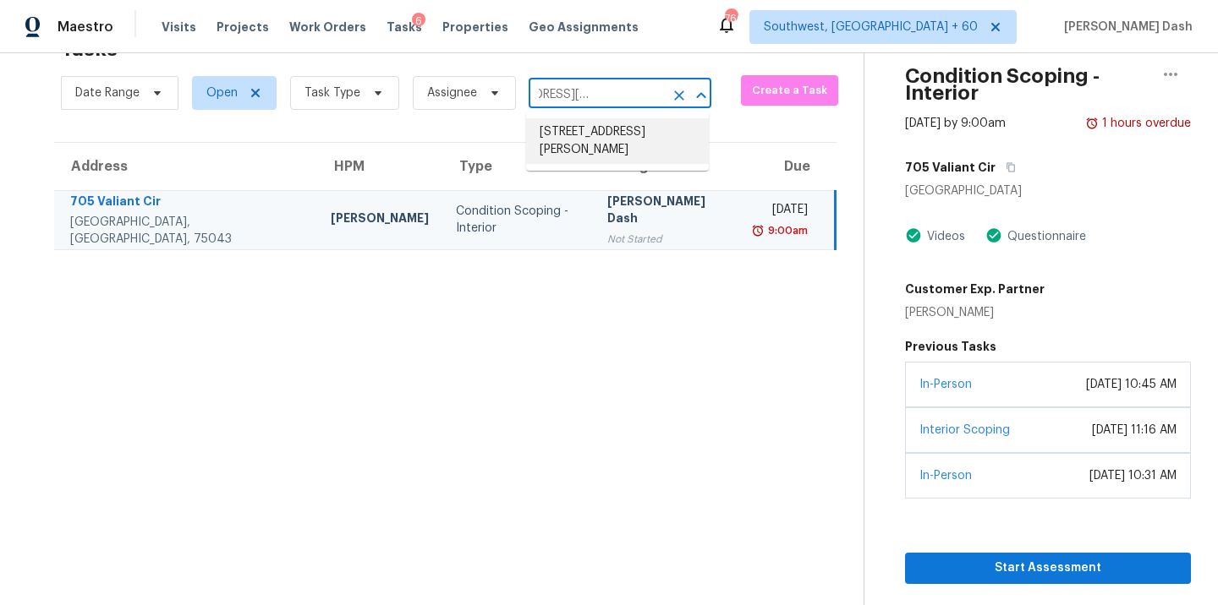
click at [563, 139] on li "563 Rockglen Dr, Wadsworth, OH 44281" at bounding box center [617, 141] width 183 height 46
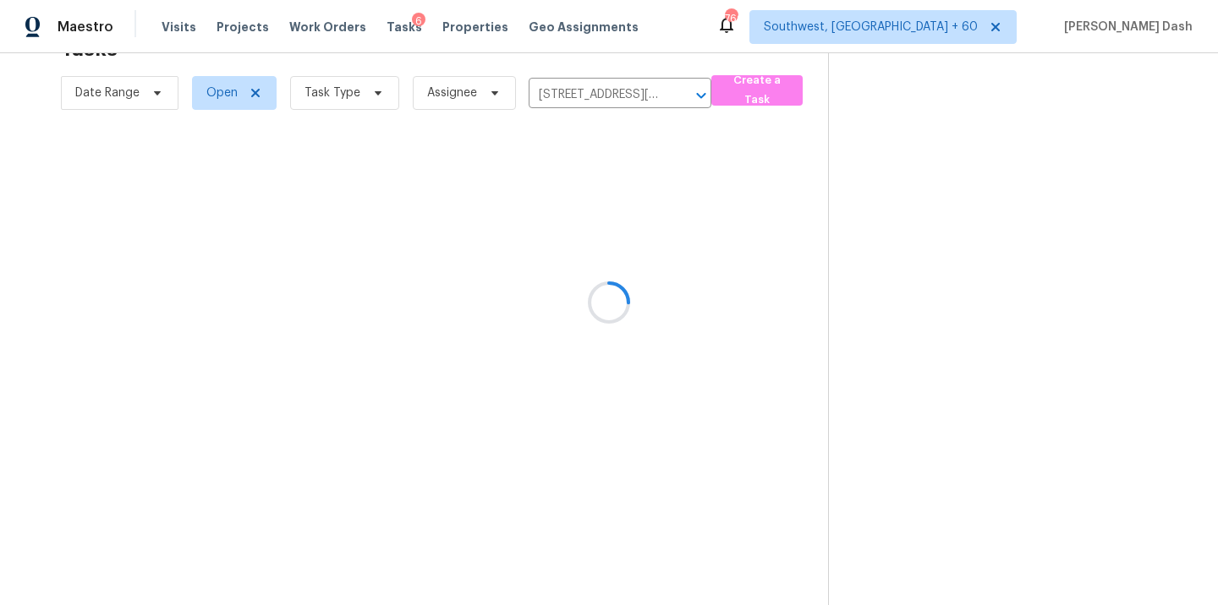
click at [432, 235] on div at bounding box center [609, 302] width 1218 height 605
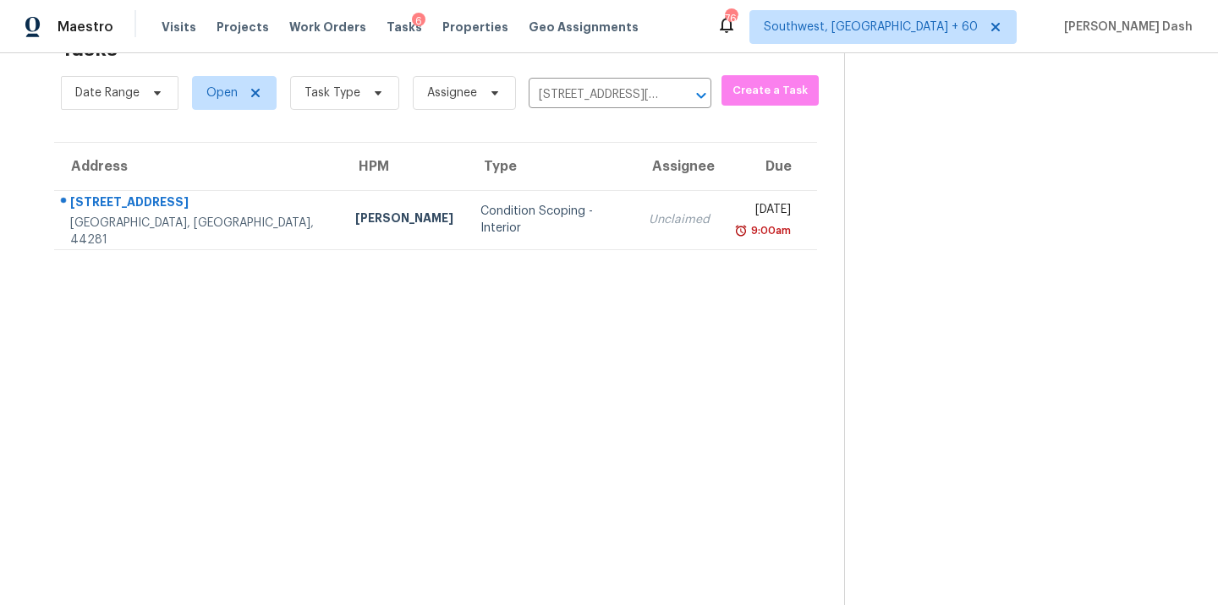
click at [467, 235] on td "Condition Scoping - Interior" at bounding box center [550, 219] width 167 height 59
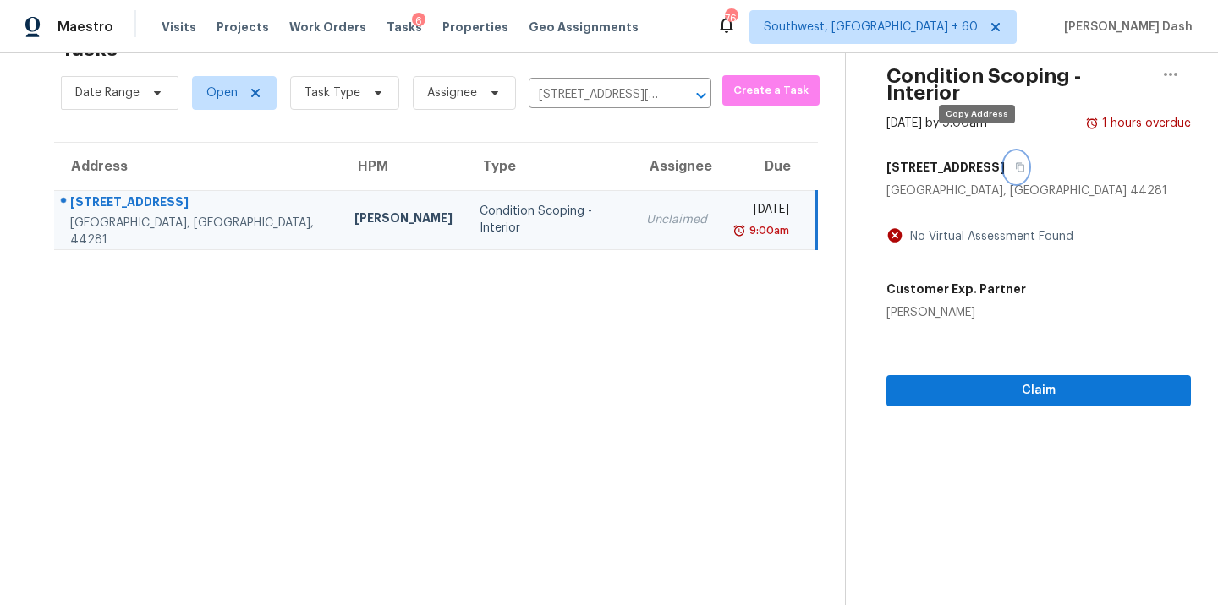
click at [1005, 156] on button "button" at bounding box center [1016, 167] width 23 height 30
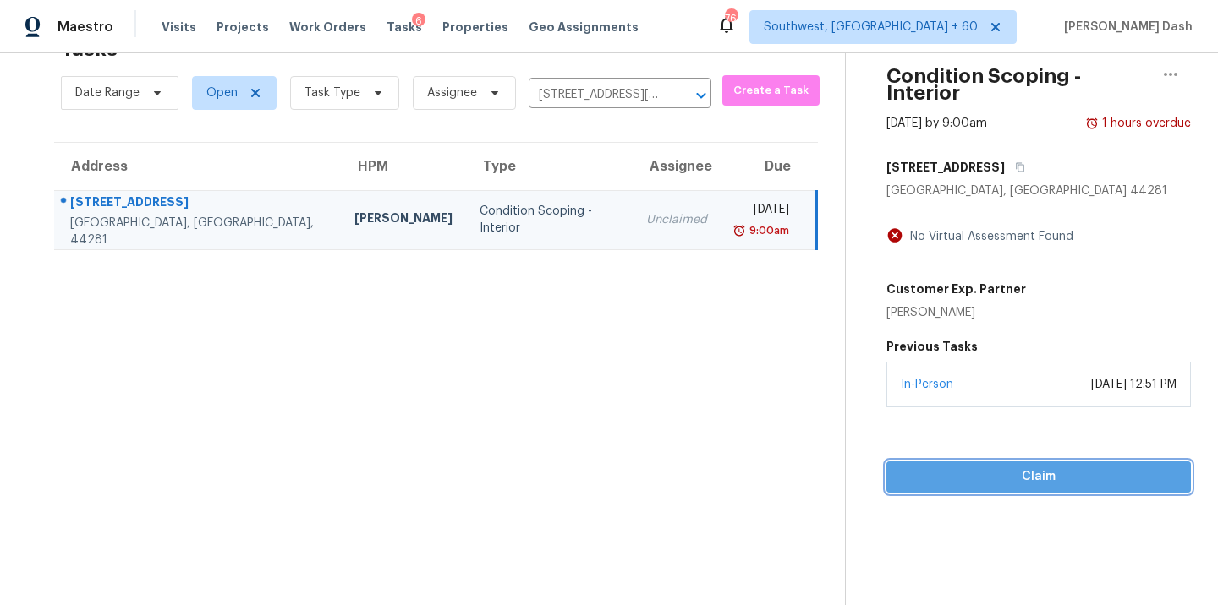
click at [990, 462] on button "Claim" at bounding box center [1038, 477] width 304 height 31
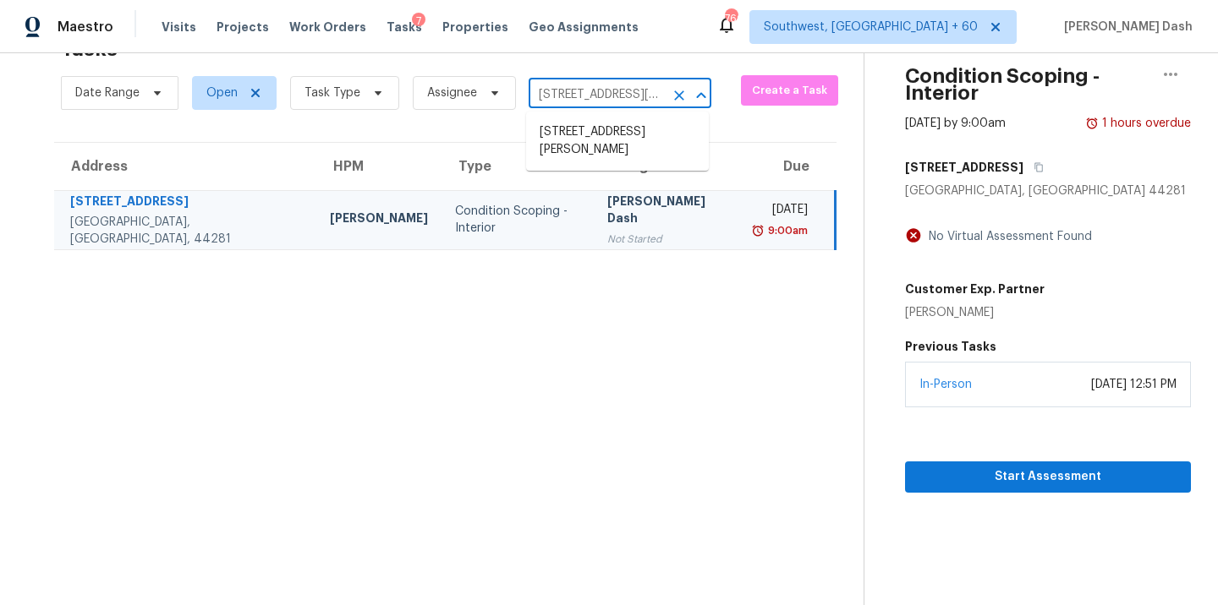
click at [585, 100] on input "563 Rockglen Dr, Wadsworth, OH 44281" at bounding box center [595, 95] width 135 height 26
paste input "970 Easy St Morgan Hill, CA, 95037"
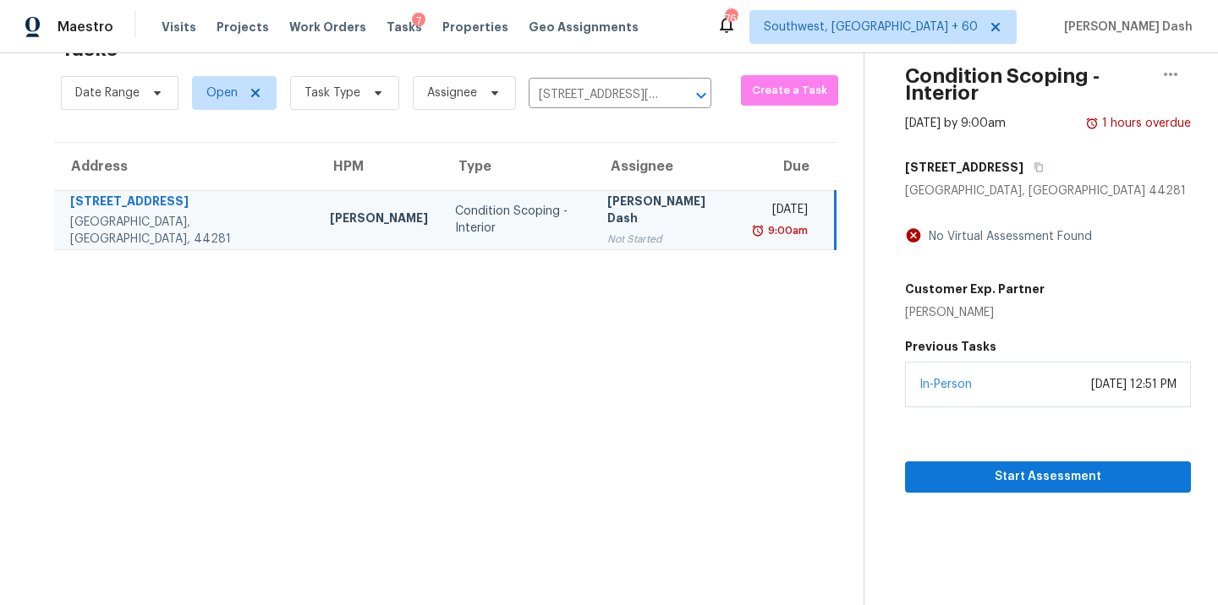
click at [577, 81] on div "Date Range Open Task Type Assignee 563 Rockglen Dr, Wadsworth, OH 44281 ​" at bounding box center [386, 93] width 650 height 44
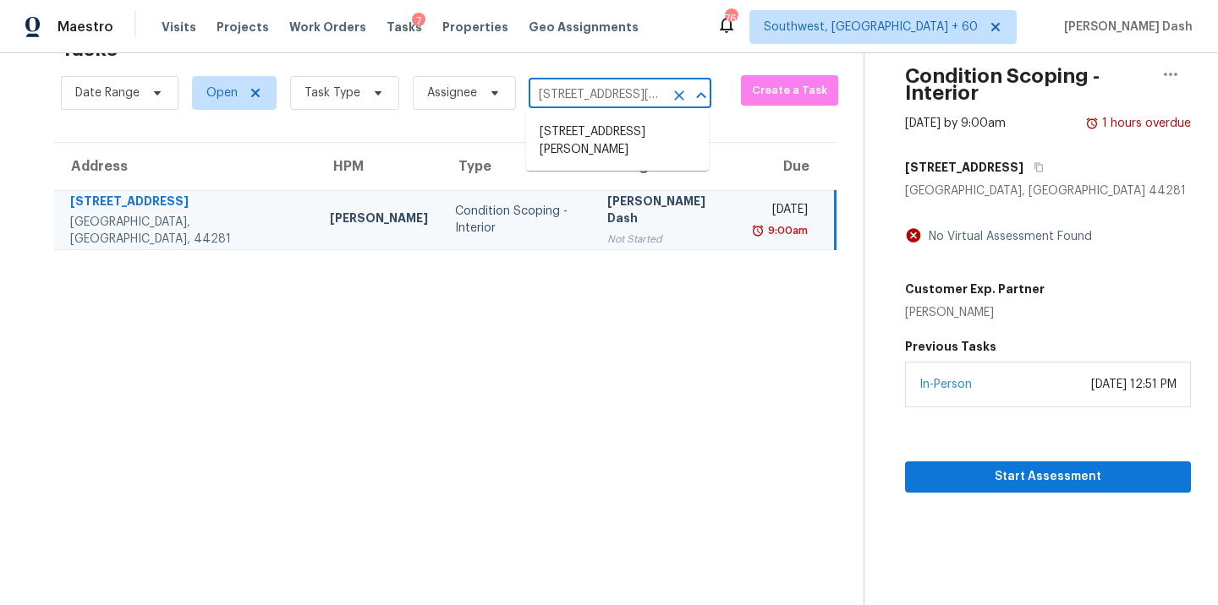
click at [574, 86] on input "563 Rockglen Dr, Wadsworth, OH 44281" at bounding box center [595, 95] width 135 height 26
paste input "970 Easy St Morgan Hill, CA, 95037"
type input "970 Easy St Morgan Hill, CA, 95037"
click at [593, 131] on li "970 Easy St, Morgan Hill, CA 95037" at bounding box center [617, 132] width 183 height 28
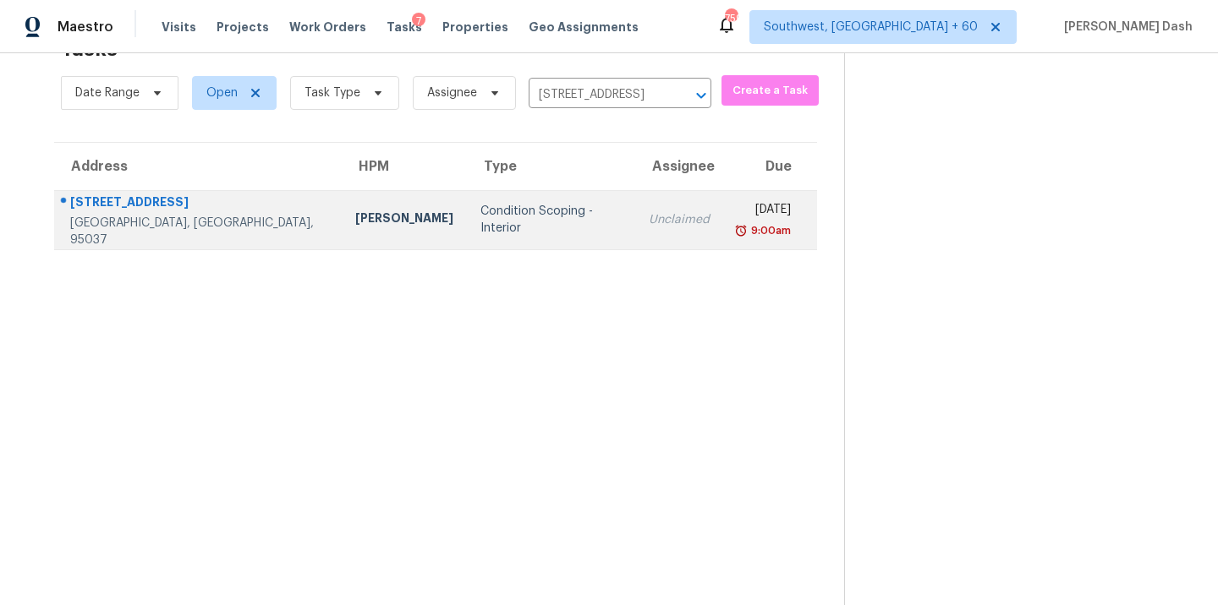
click at [498, 222] on div "Condition Scoping - Interior" at bounding box center [550, 220] width 140 height 34
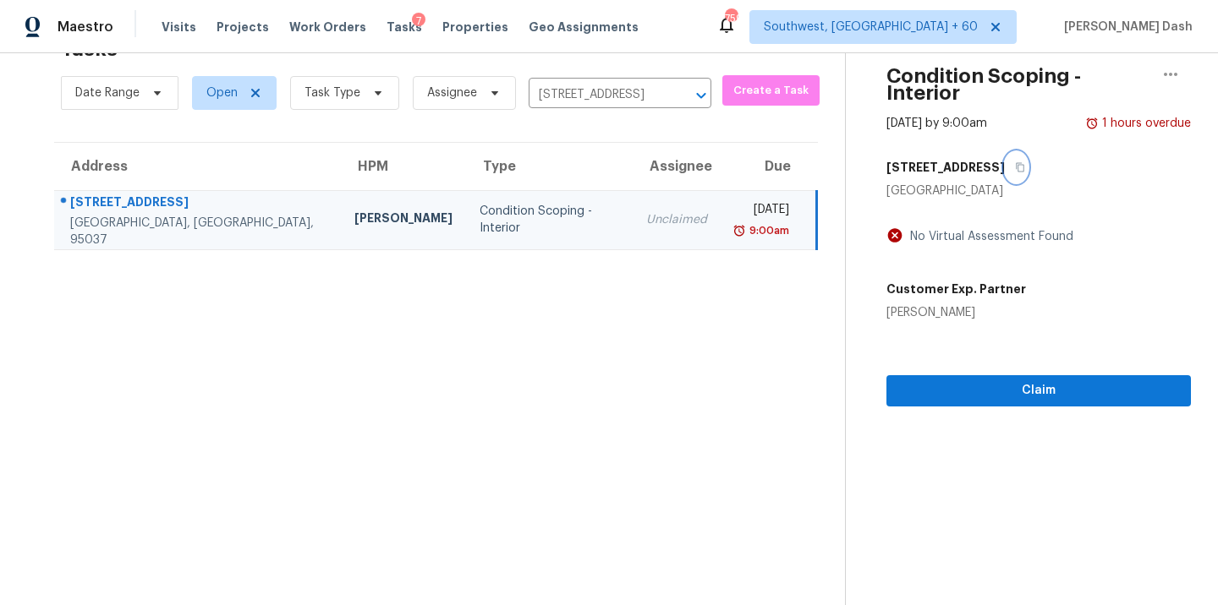
click at [1016, 163] on icon "button" at bounding box center [1020, 167] width 8 height 9
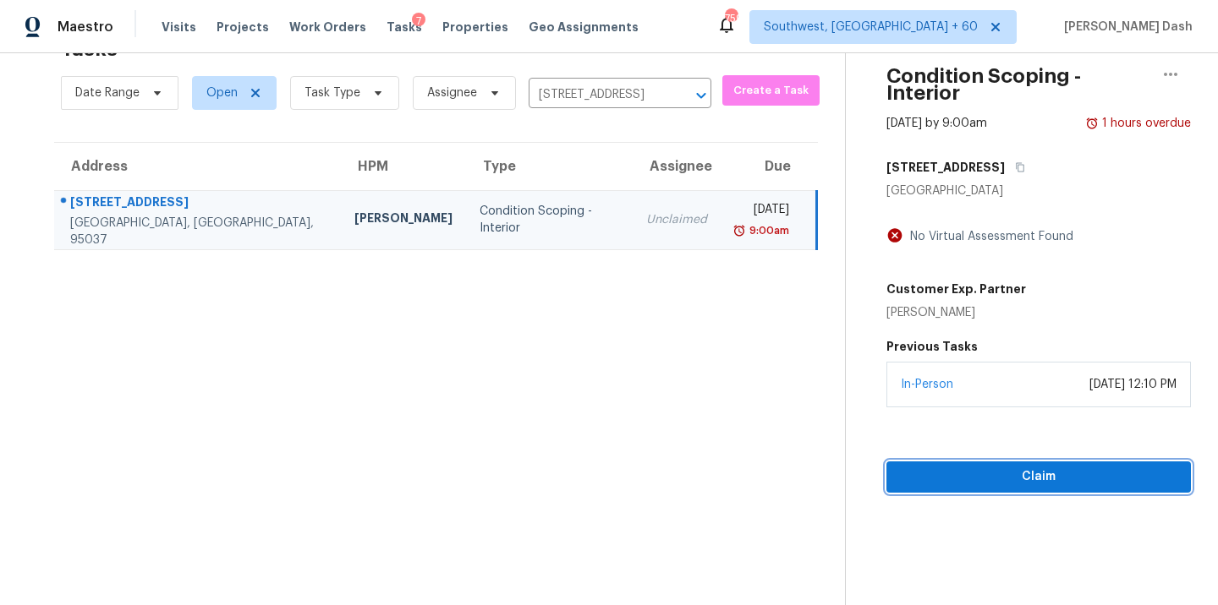
click at [978, 467] on span "Claim" at bounding box center [1038, 477] width 277 height 21
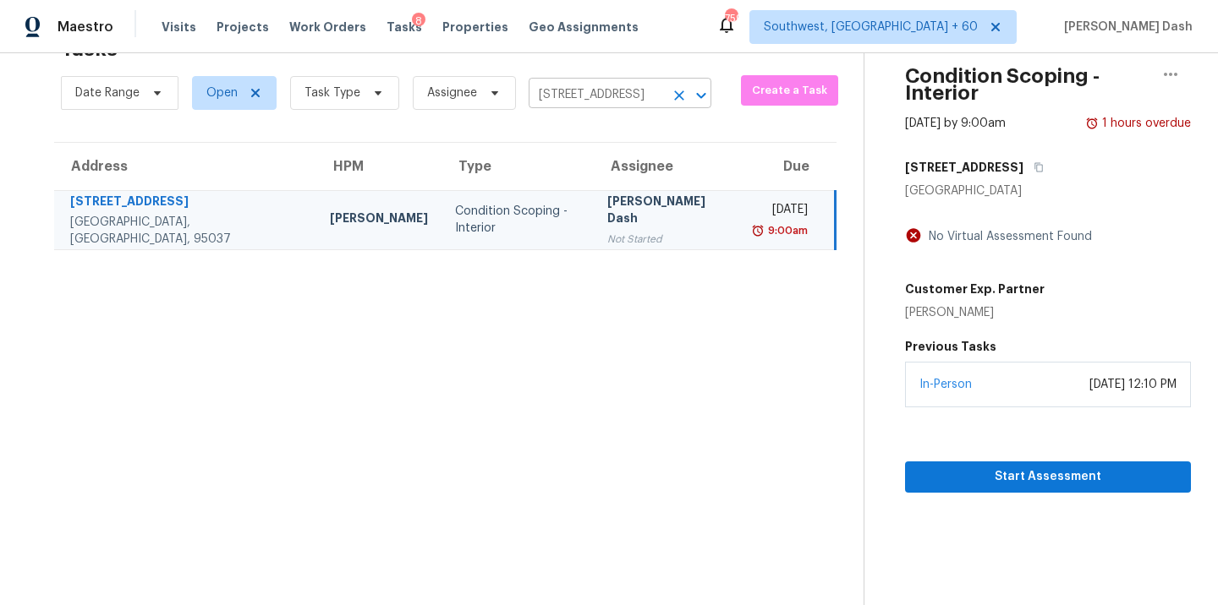
click at [575, 102] on input "970 Easy St, Morgan Hill, CA 95037" at bounding box center [595, 95] width 135 height 26
paste input "4122 W Kent Ave Santa Ana, CA, 92704"
type input "4122 W Kent Ave Santa Ana, CA, 92704"
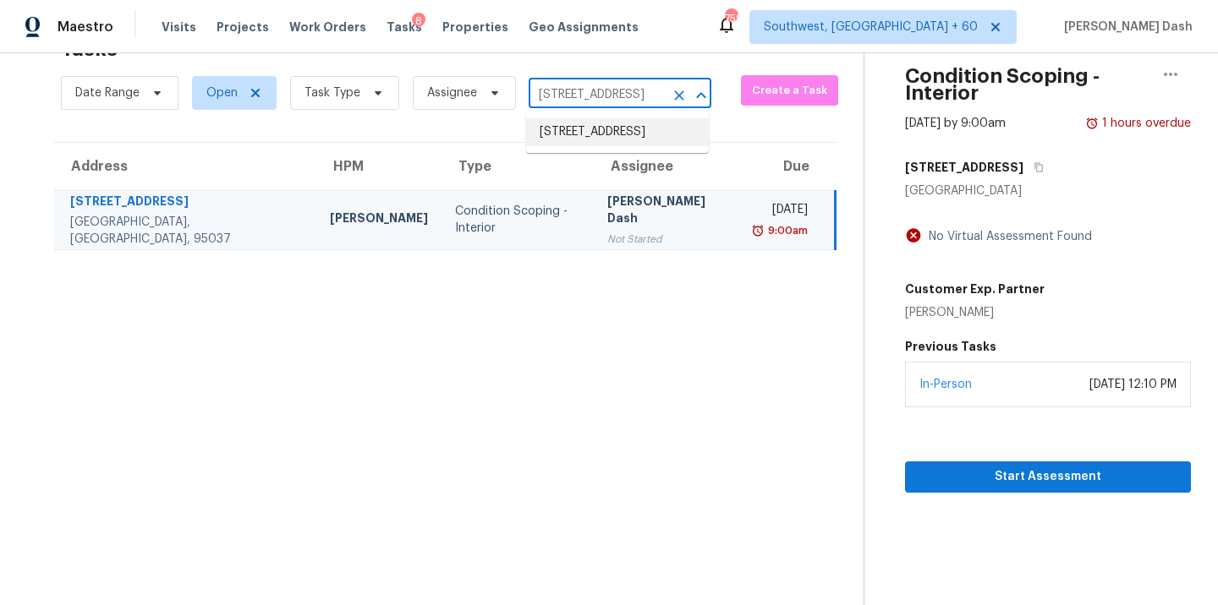
click at [565, 144] on li "4122 W Kent Ave, Santa Ana, CA 92704" at bounding box center [617, 132] width 183 height 28
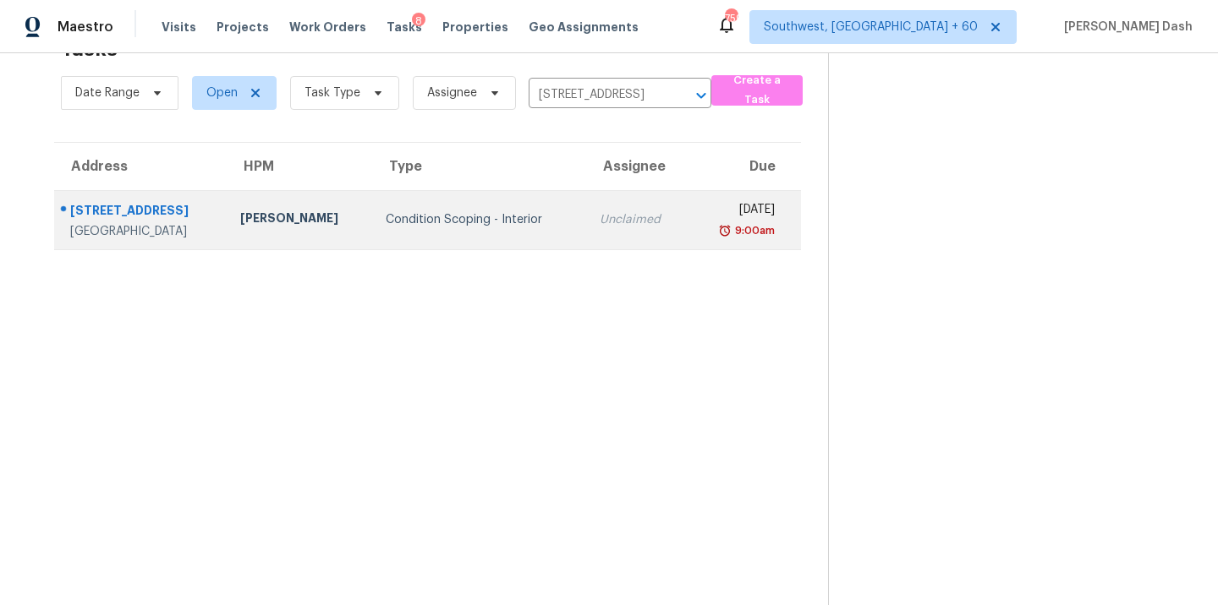
click at [463, 237] on td "Condition Scoping - Interior" at bounding box center [479, 219] width 214 height 59
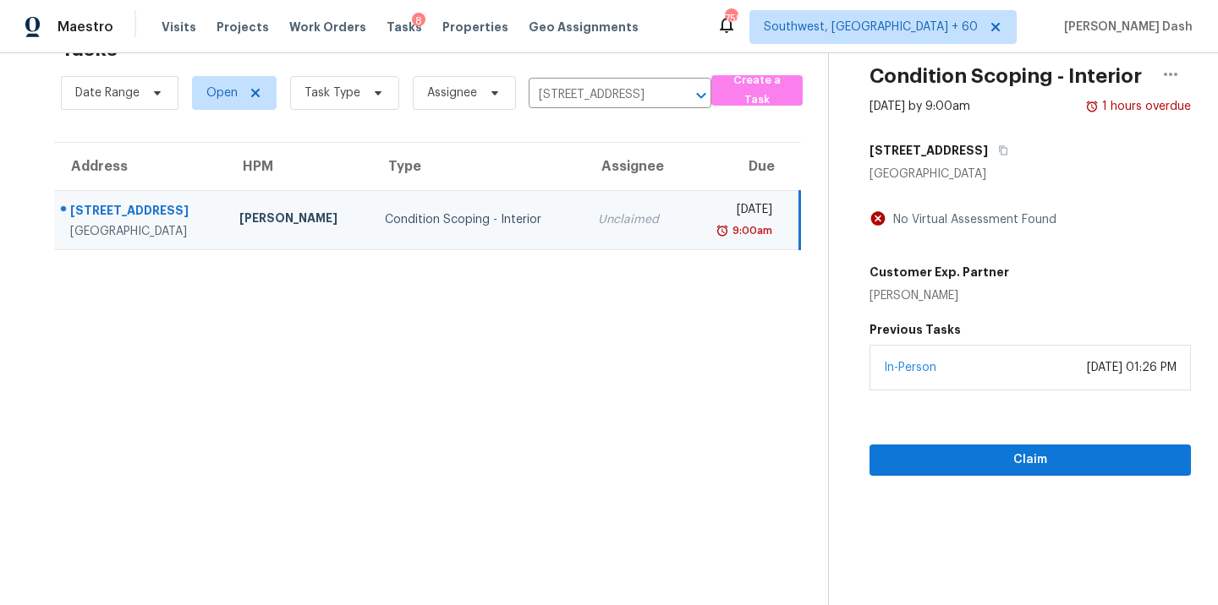
click at [995, 386] on div "In-Person September 03, 2025 at 01:26 PM" at bounding box center [1029, 368] width 321 height 46
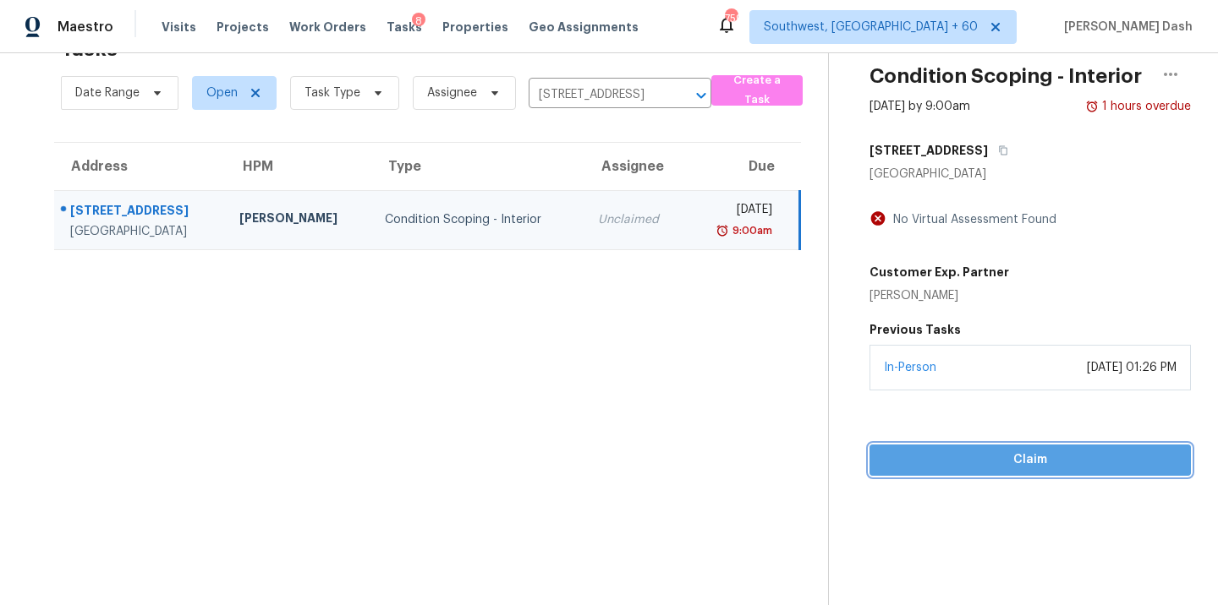
click at [1006, 461] on span "Claim" at bounding box center [1030, 460] width 294 height 21
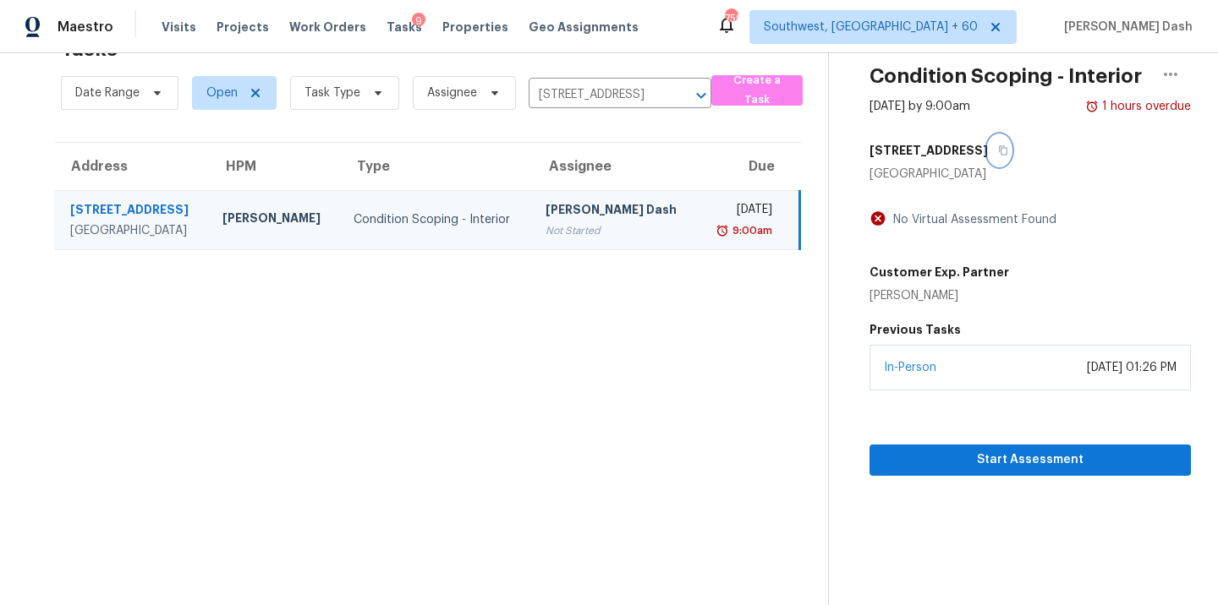
click at [988, 159] on button "button" at bounding box center [999, 150] width 23 height 30
click at [536, 103] on input "4122 W Kent Ave, Santa Ana, CA 92704" at bounding box center [595, 95] width 135 height 26
paste input "3306 Fallen Leaf San Antonio, TX, 78230"
type input "3306 Fallen Leaf San Antonio, TX, 78230"
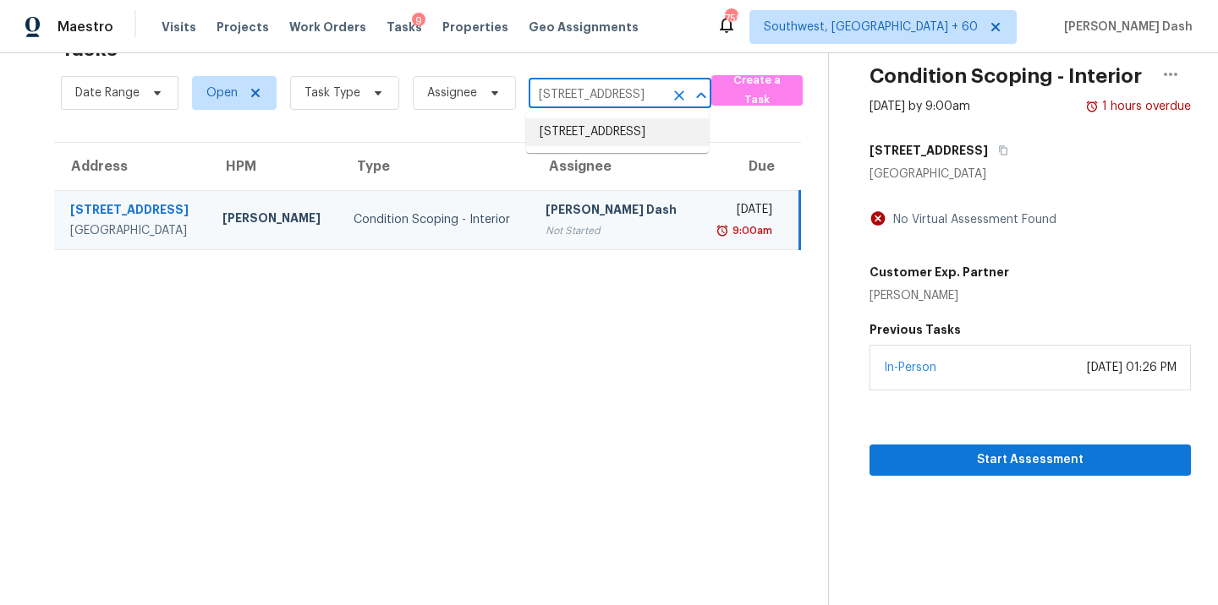
click at [566, 141] on li "3306 Fallen Leaf, San Antonio, TX 78230" at bounding box center [617, 132] width 183 height 28
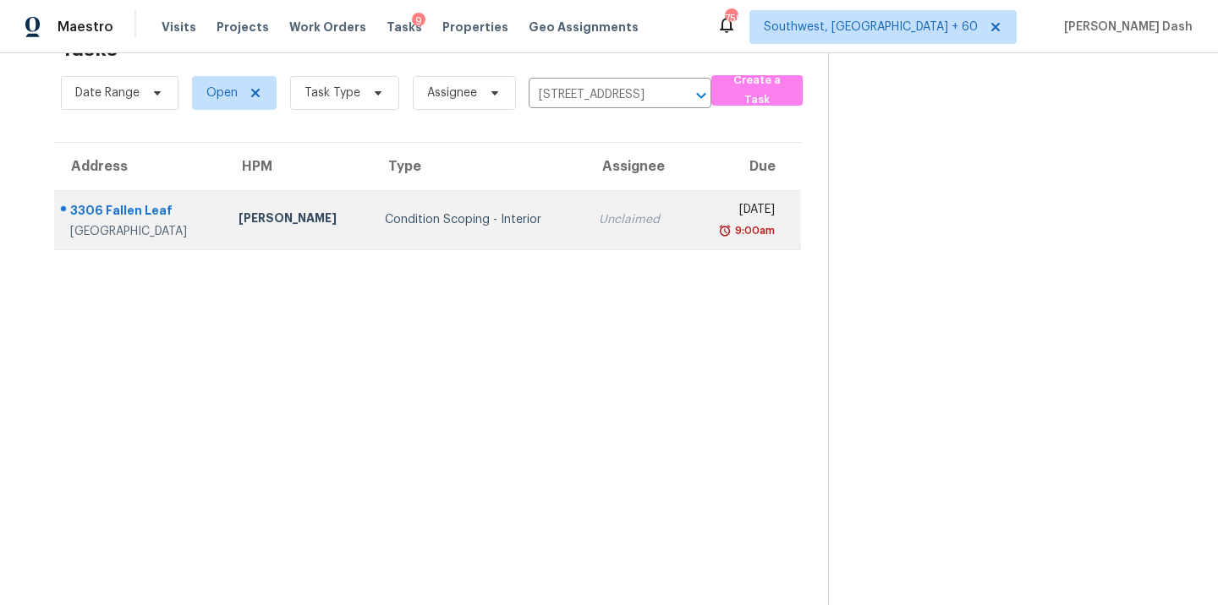
click at [539, 211] on td "Condition Scoping - Interior" at bounding box center [478, 219] width 215 height 59
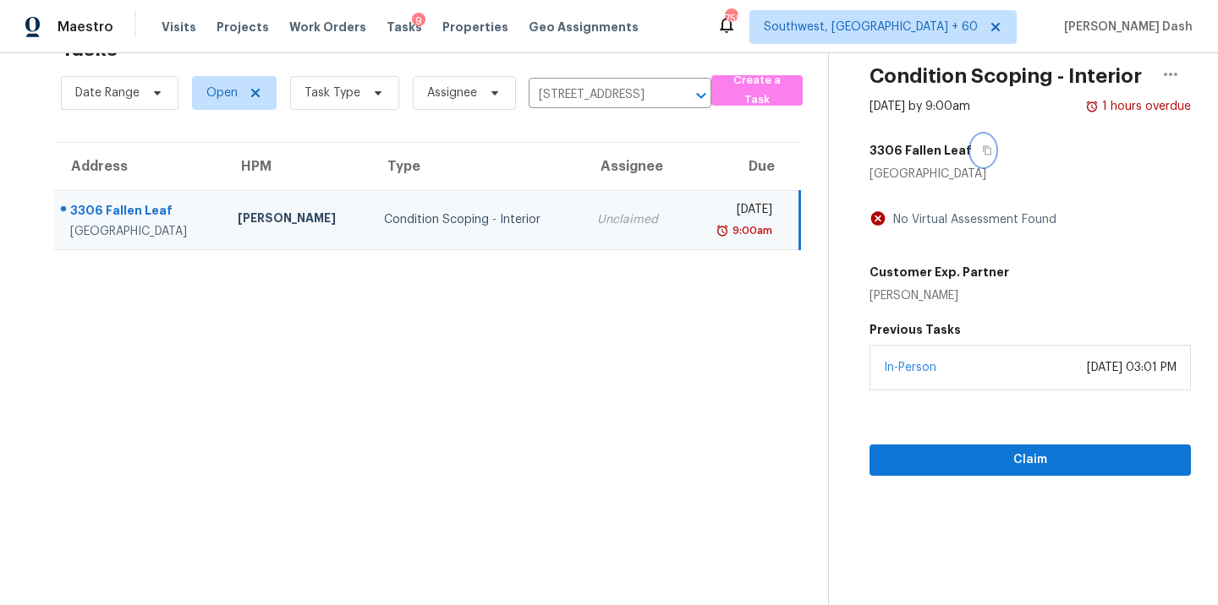
click at [982, 147] on icon "button" at bounding box center [987, 150] width 10 height 10
click at [982, 455] on span "Claim" at bounding box center [1030, 460] width 294 height 21
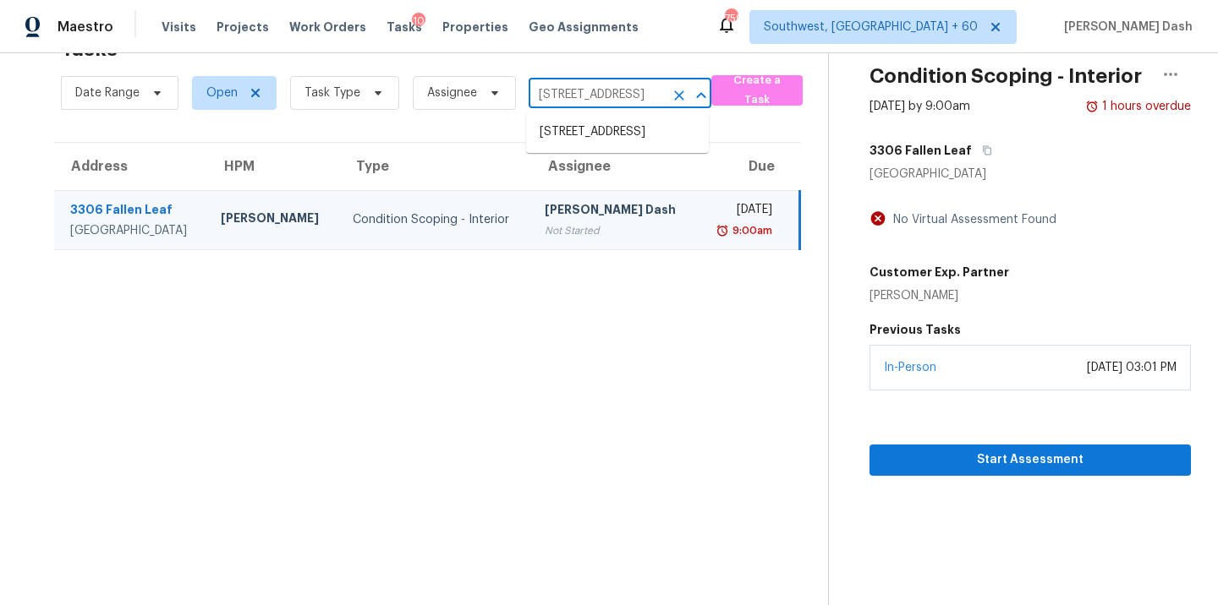
click at [594, 99] on input "3306 Fallen Leaf, San Antonio, TX 78230" at bounding box center [595, 95] width 135 height 26
paste input "773 Harbor View Rd Charleston, SC, 29412"
type input "773 Harbor View Rd Charleston, SC, 29412"
click at [580, 139] on li "773 Harbor View Rd, Charleston, SC 29412" at bounding box center [617, 132] width 183 height 28
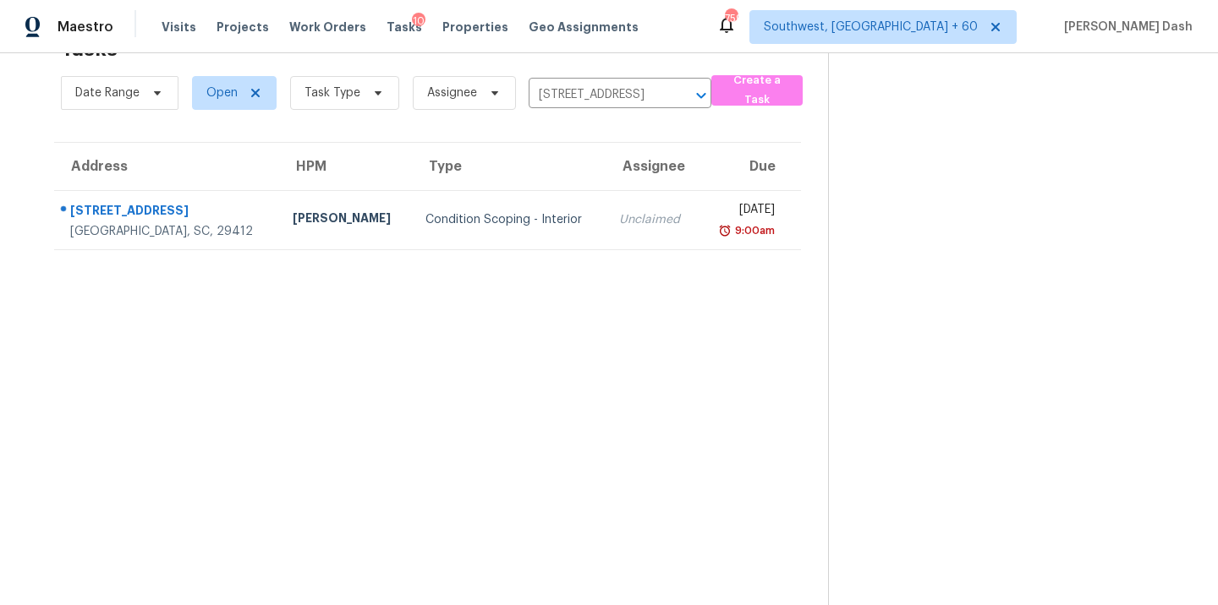
click at [490, 203] on td "Condition Scoping - Interior" at bounding box center [509, 219] width 194 height 59
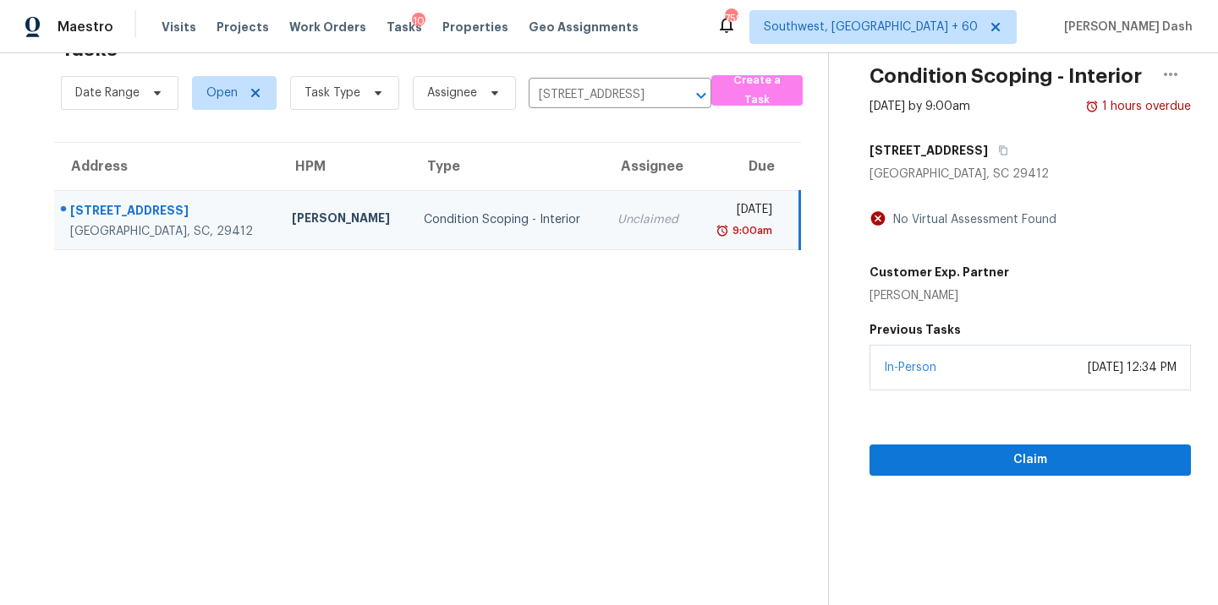
click at [1003, 144] on div "773 Harbor View Rd" at bounding box center [1029, 150] width 321 height 30
click at [999, 153] on icon "button" at bounding box center [1003, 150] width 10 height 10
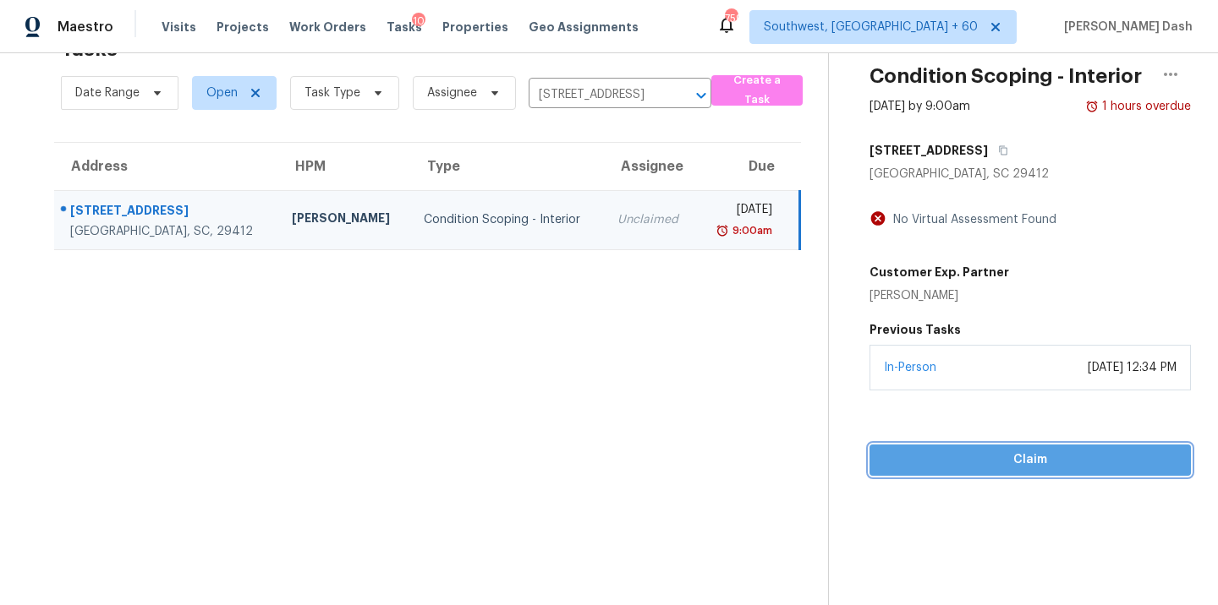
click at [988, 457] on span "Claim" at bounding box center [1030, 460] width 294 height 21
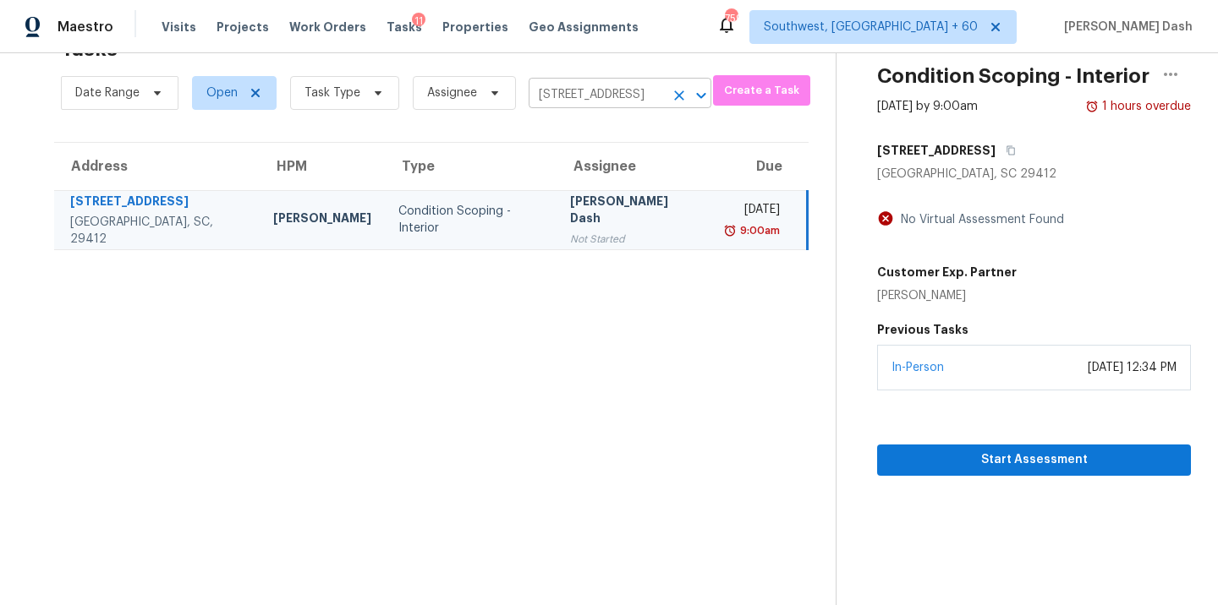
click at [550, 90] on input "773 Harbor View Rd, Charleston, SC 29412" at bounding box center [595, 95] width 135 height 26
paste input "7539 Chestnut Hills Dr Indianapolis, IN, 46278"
type input "7539 Chestnut Hills Dr Indianapolis, IN, 46278"
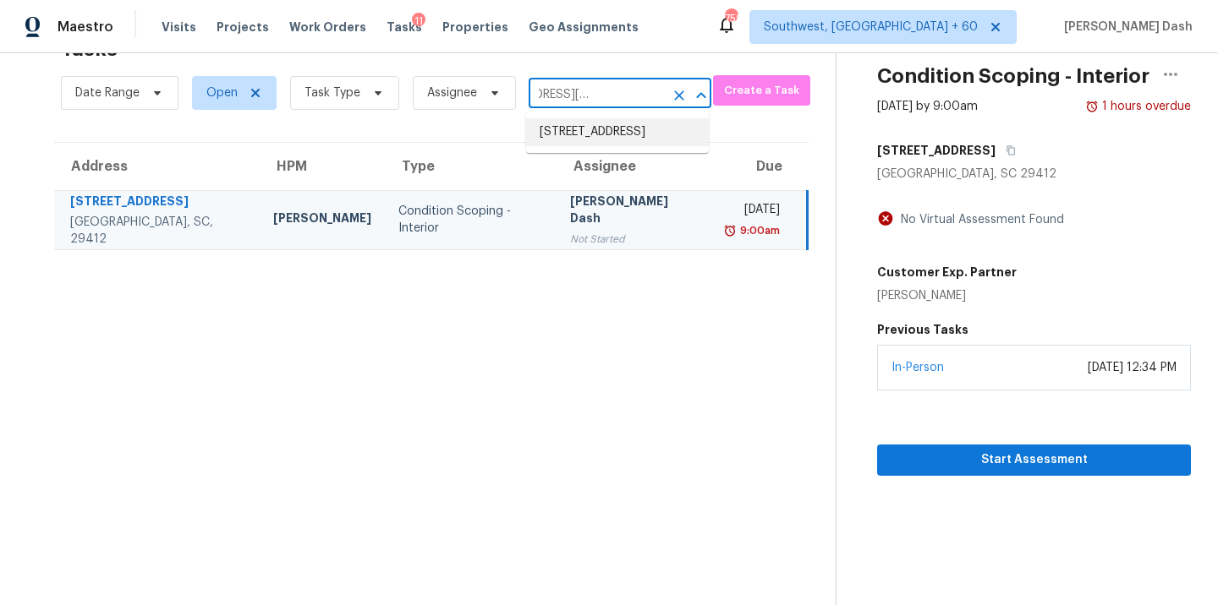
click at [567, 134] on li "7539 Chestnut Hills Dr, Indianapolis, IN 46278" at bounding box center [617, 132] width 183 height 28
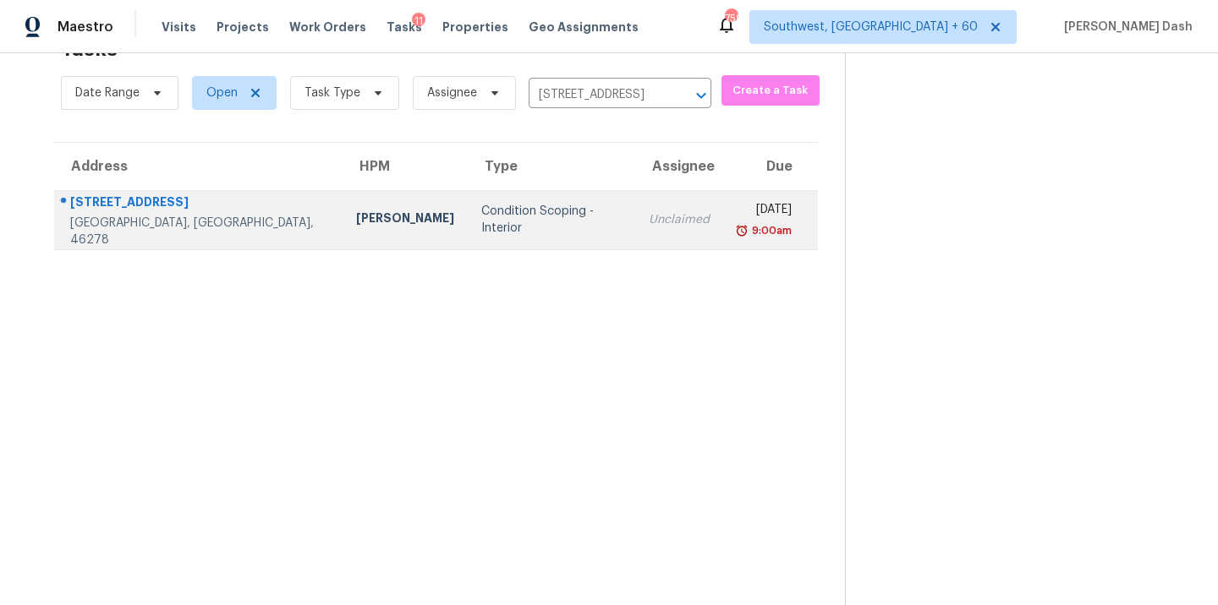
click at [635, 199] on td "Unclaimed" at bounding box center [679, 219] width 88 height 59
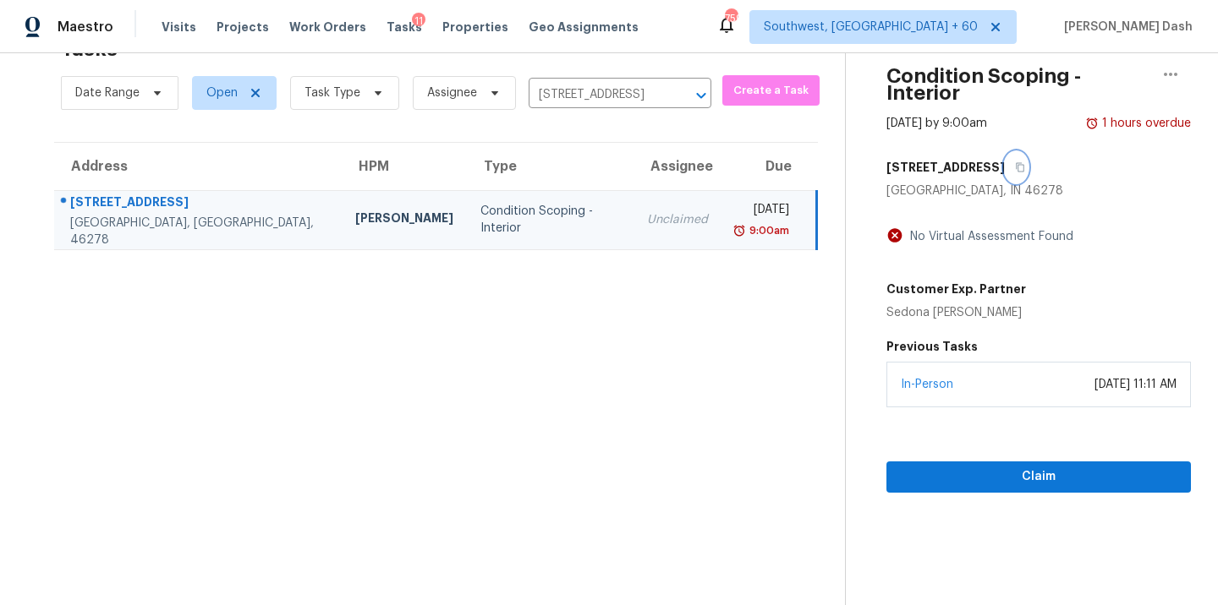
click at [1015, 162] on icon "button" at bounding box center [1020, 167] width 10 height 10
click at [1010, 441] on div "Claim" at bounding box center [1038, 450] width 304 height 85
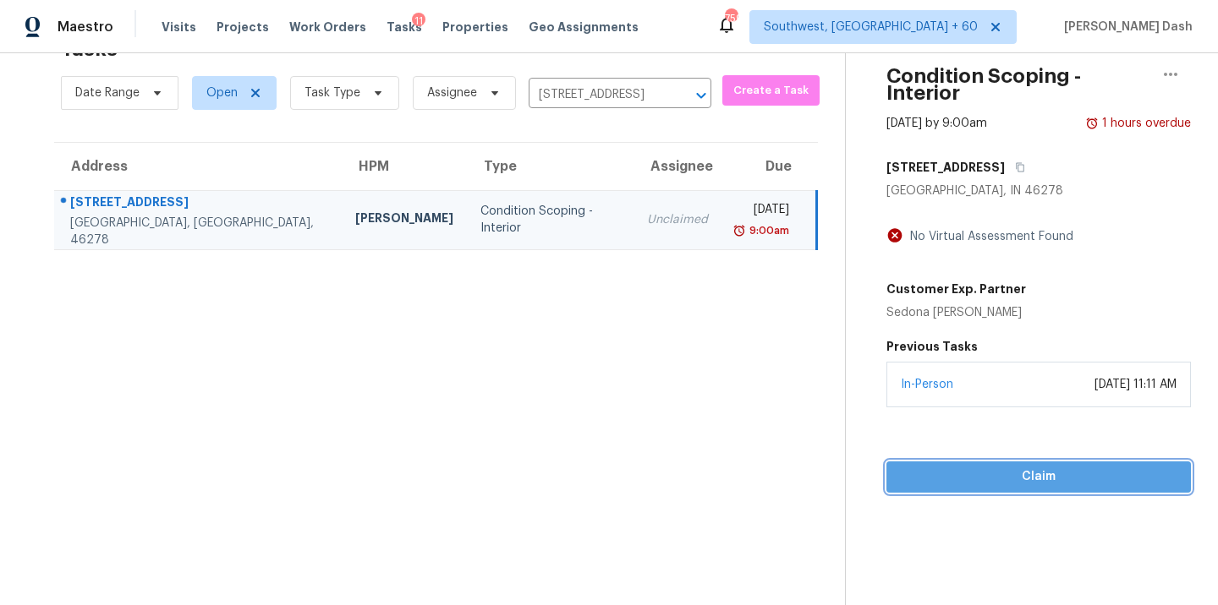
click at [1010, 467] on span "Claim" at bounding box center [1038, 477] width 277 height 21
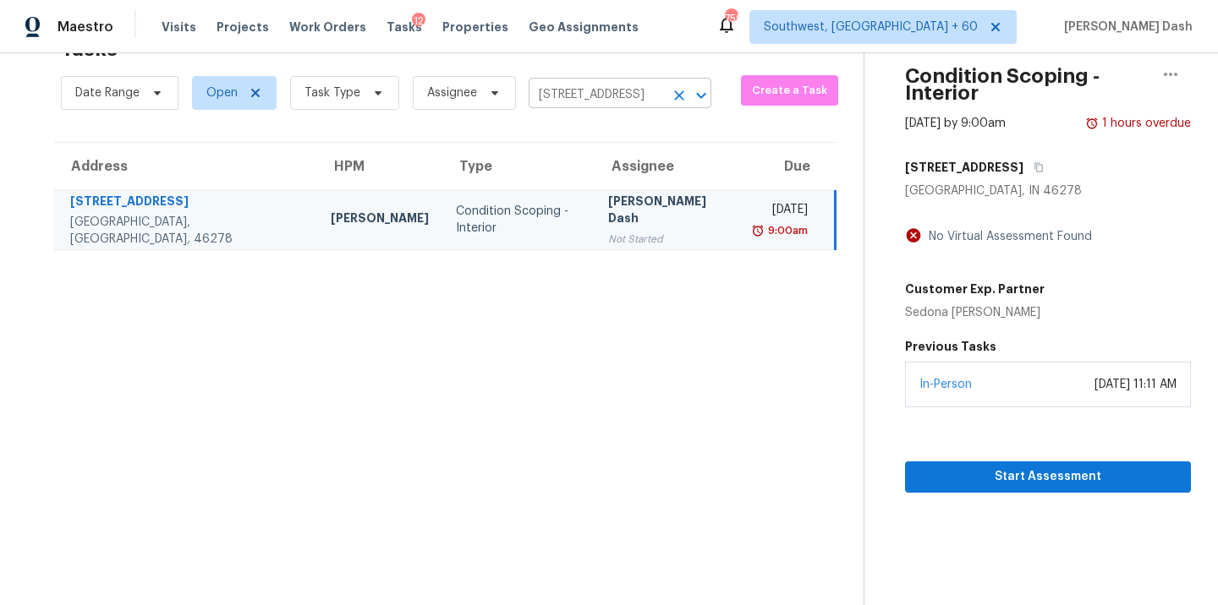
click at [552, 104] on input "7539 Chestnut Hills Dr, Indianapolis, IN 46278" at bounding box center [595, 95] width 135 height 26
paste input "3101 Freedom Ln Plano, TX, 75025"
type input "3101 Freedom Ln Plano, TX, 75025"
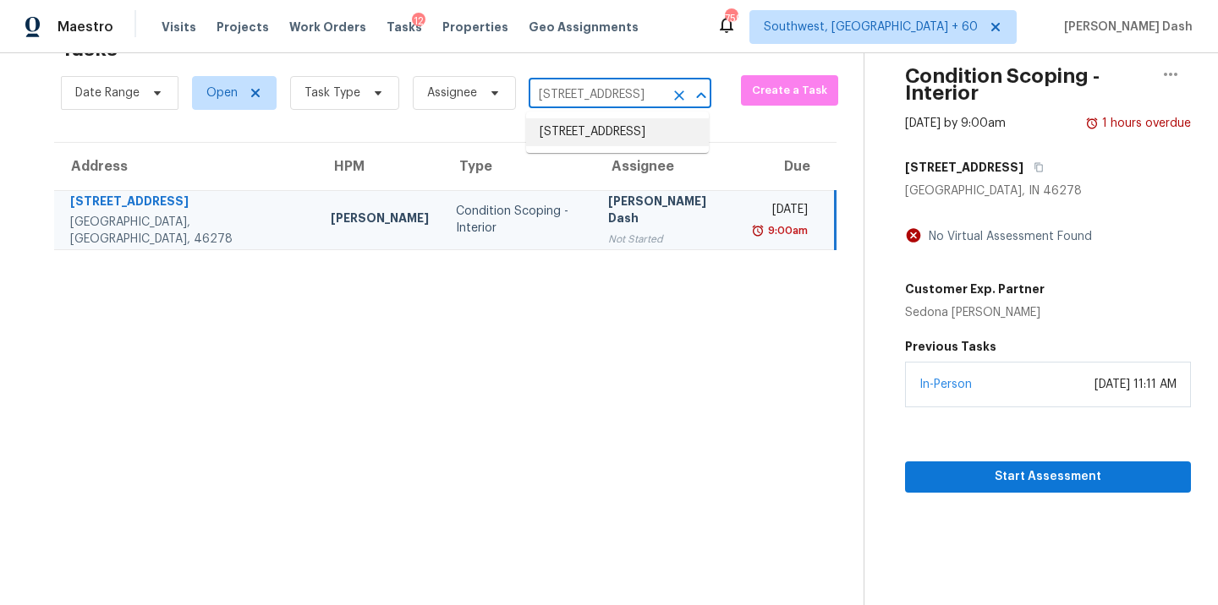
click at [561, 129] on li "3101 Freedom Ln, Plano, TX 75025" at bounding box center [617, 132] width 183 height 28
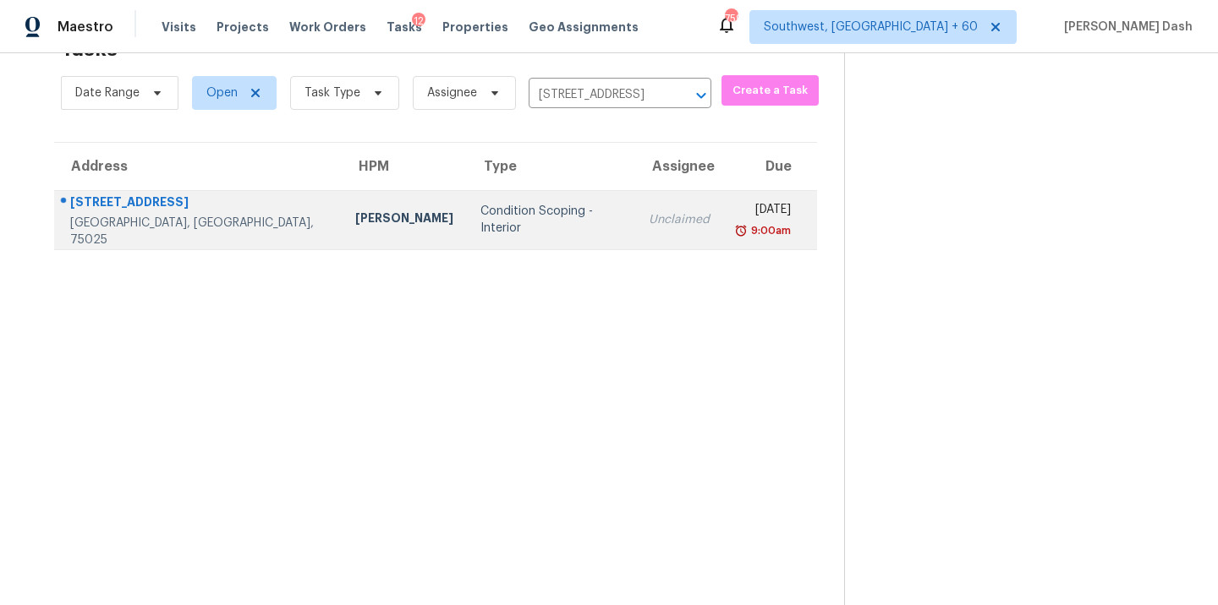
click at [508, 202] on td "Condition Scoping - Interior" at bounding box center [550, 219] width 167 height 59
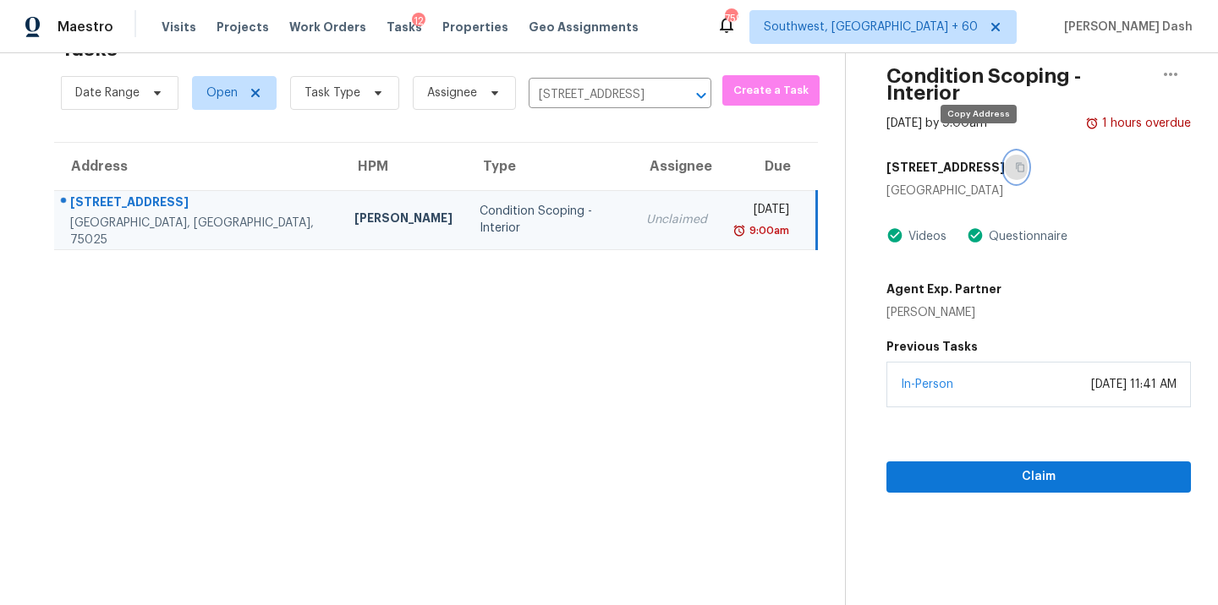
click at [1005, 156] on button "button" at bounding box center [1016, 167] width 23 height 30
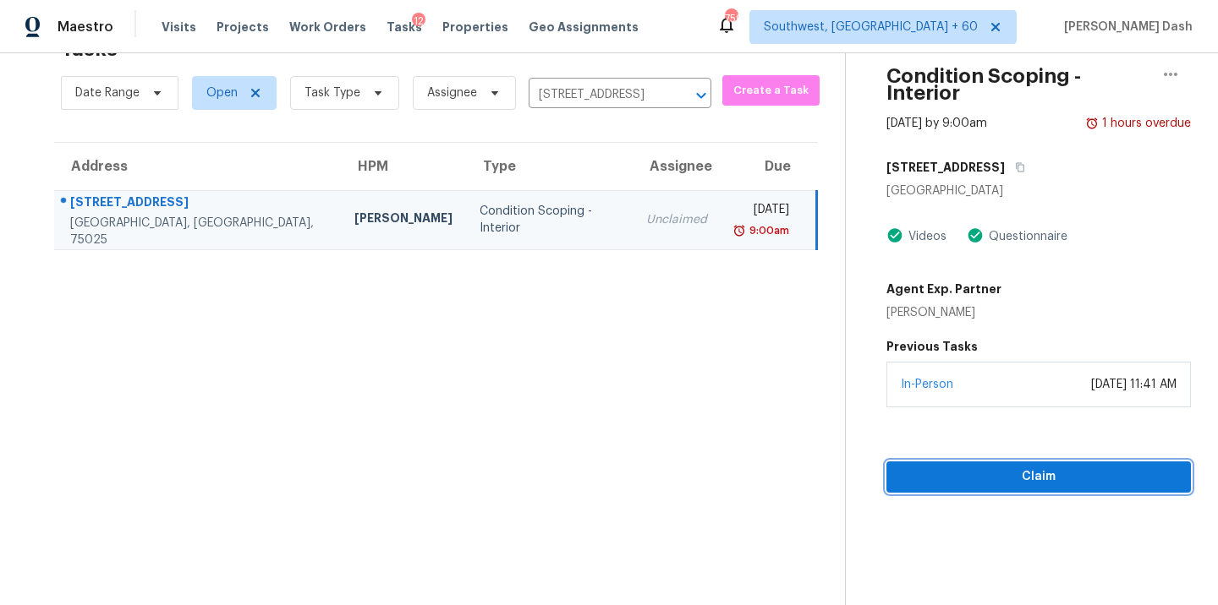
click at [989, 467] on span "Claim" at bounding box center [1038, 477] width 277 height 21
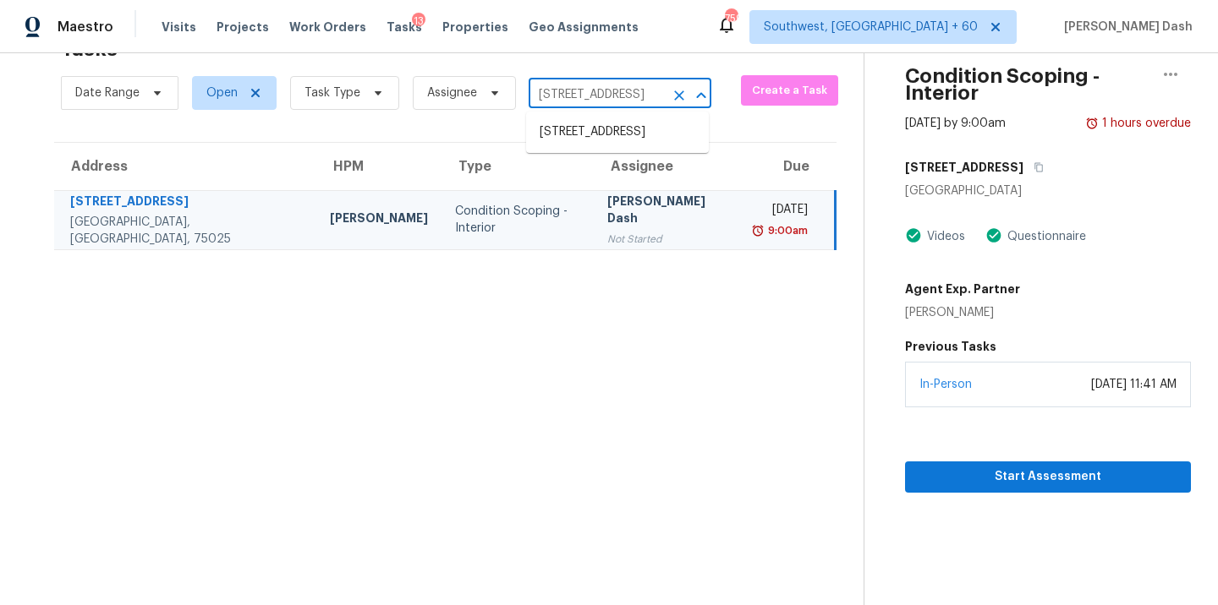
click at [533, 95] on input "3101 Freedom Ln, Plano, TX 75025" at bounding box center [595, 95] width 135 height 26
paste input "917 Emerald Oaks Ct Eureka, MO, 63"
type input "917 Emerald Oaks Ct Eureka, MO, 63025"
click at [568, 137] on li "917 Emerald Oaks Ct, Eureka, MO 63025" at bounding box center [617, 132] width 183 height 28
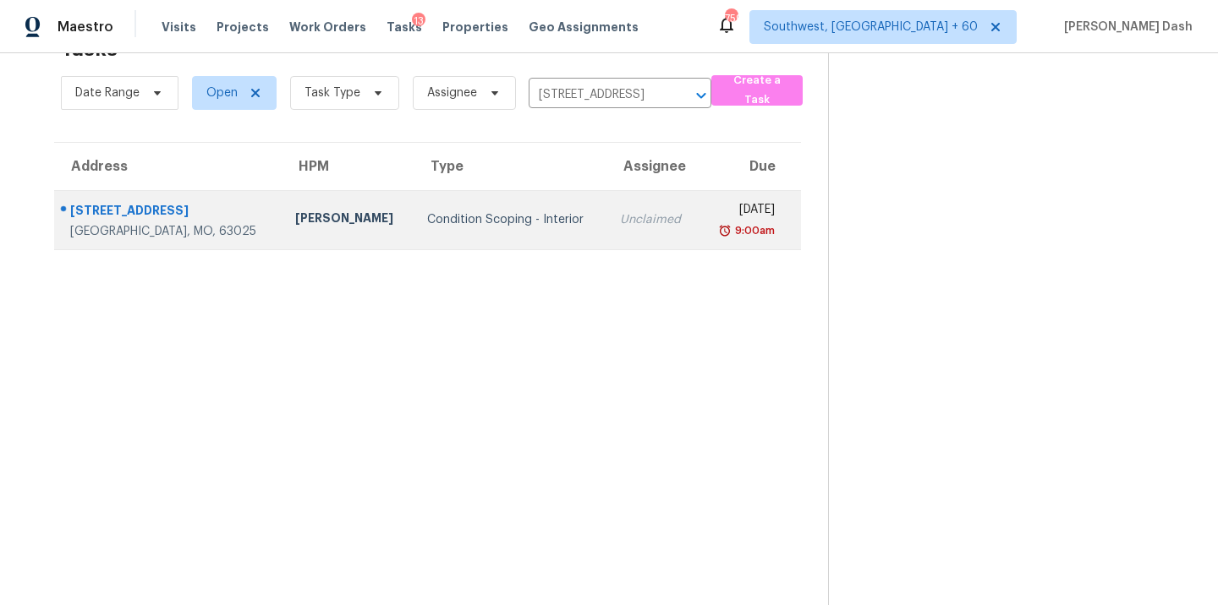
click at [413, 234] on td "Condition Scoping - Interior" at bounding box center [510, 219] width 194 height 59
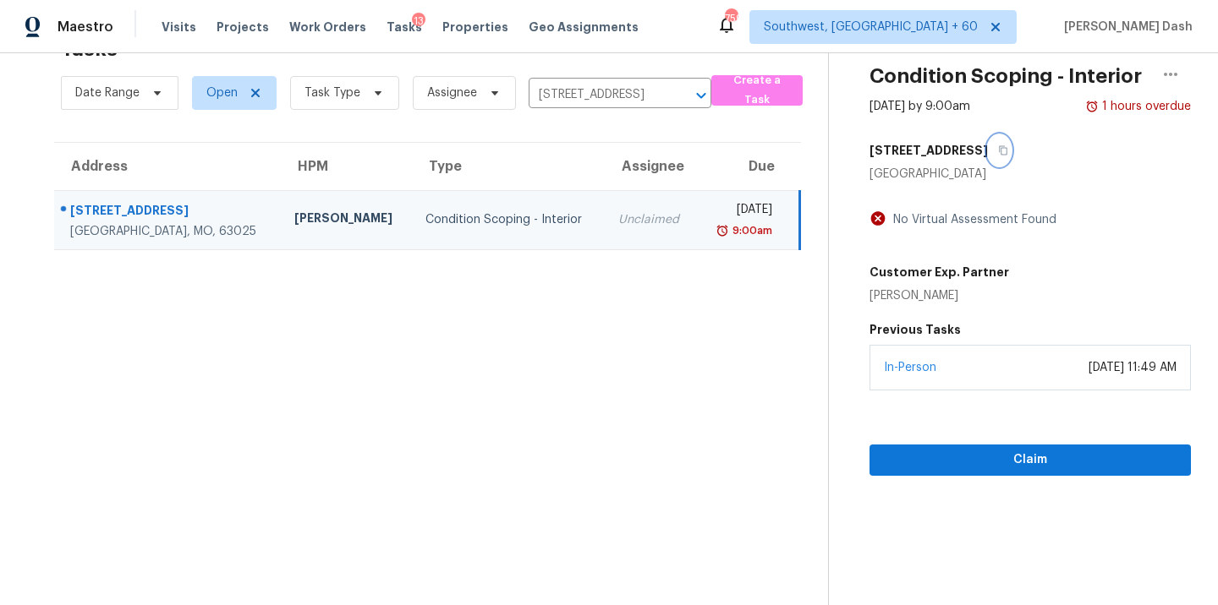
click at [1001, 150] on icon "button" at bounding box center [1003, 150] width 10 height 10
click at [991, 468] on span "Claim" at bounding box center [1030, 460] width 294 height 21
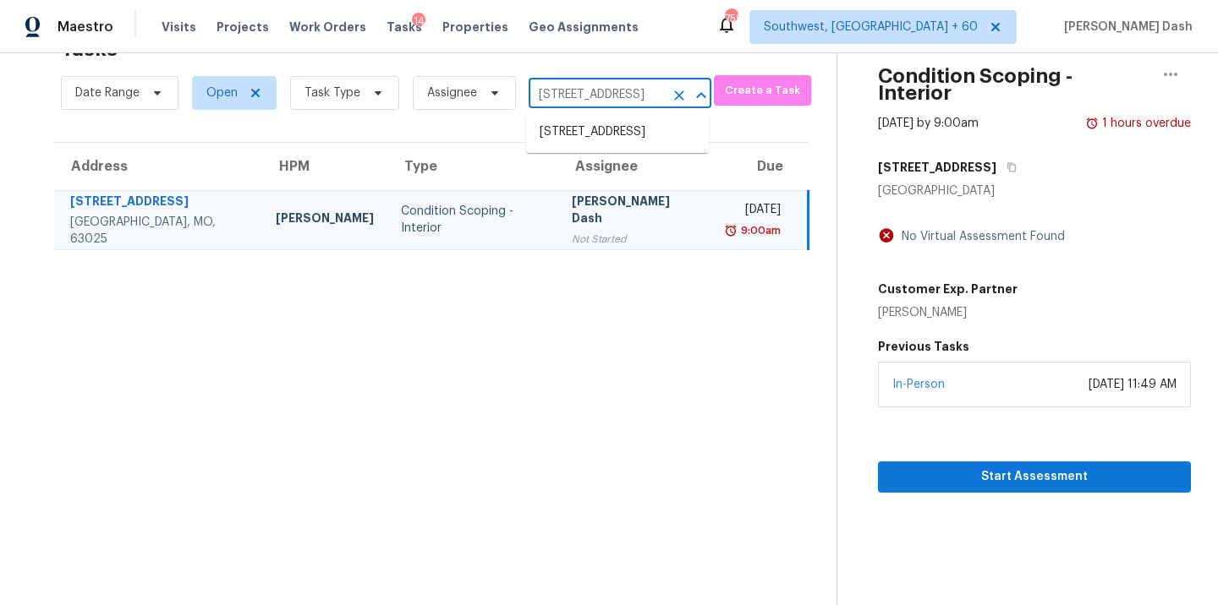
click at [558, 101] on input "917 Emerald Oaks Ct, Eureka, MO 63025" at bounding box center [595, 95] width 135 height 26
paste input "144 Sevilla Ave Davenport, FL, 33897"
click at [567, 89] on input "917 Emerald Oaks Ct, Eureka, MO 63025" at bounding box center [595, 95] width 135 height 26
paste input "144 Sevilla Ave Davenport, FL, 33897"
type input "144 Sevilla Ave Davenport, FL, 33897"
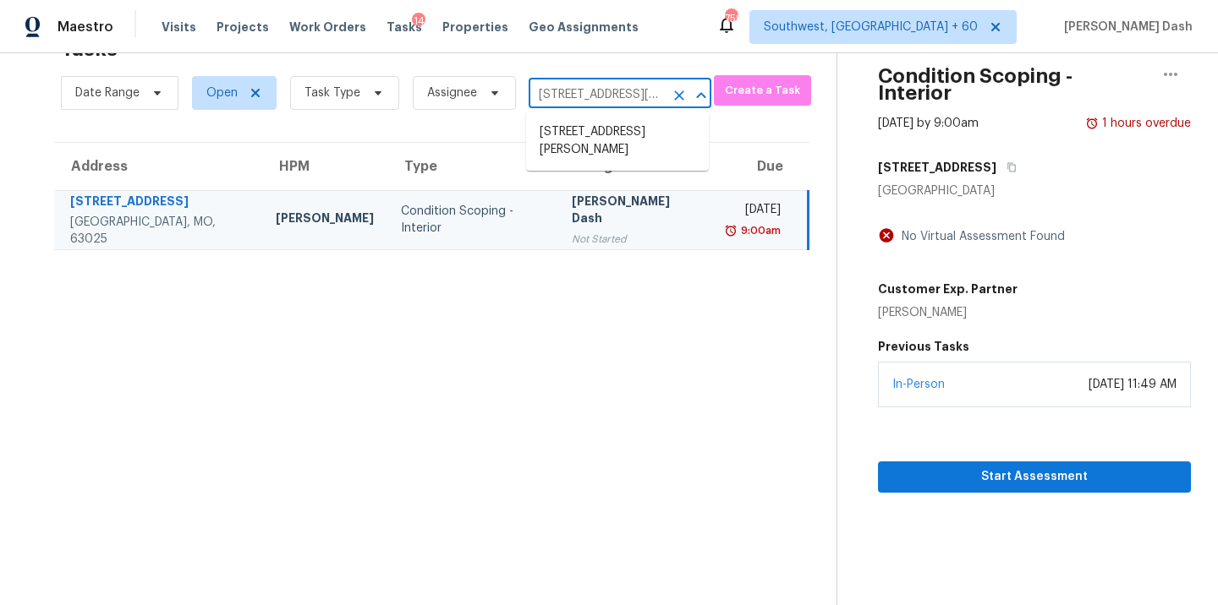
scroll to position [0, 81]
click at [583, 153] on li "144 Sevilla Ave, Davenport, FL 33897" at bounding box center [617, 141] width 183 height 46
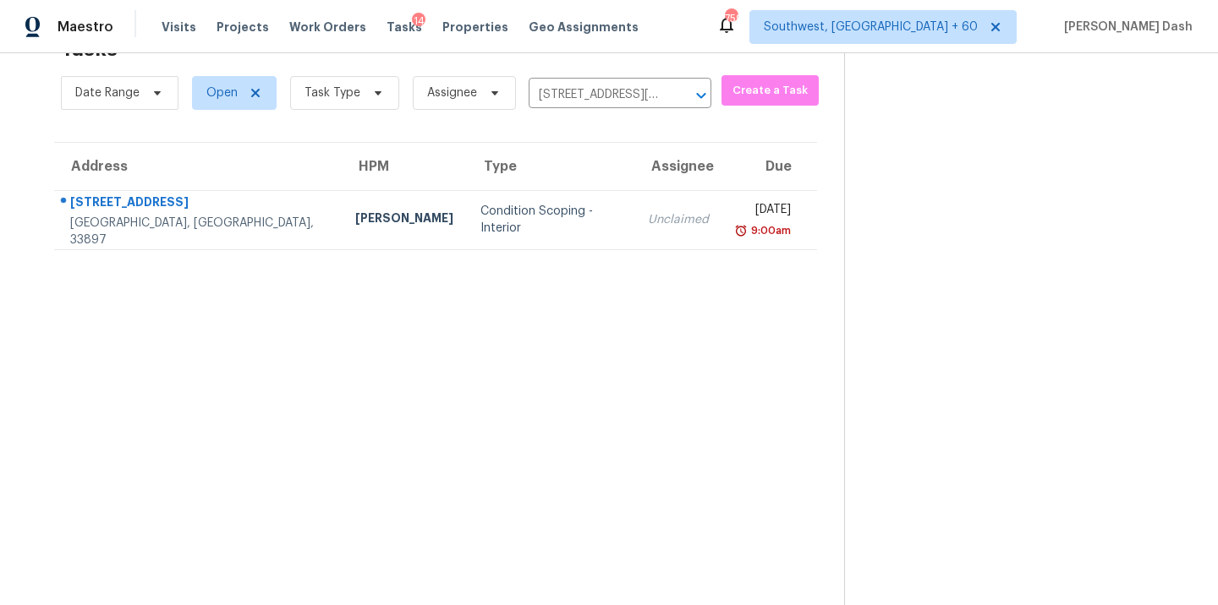
click at [634, 223] on td "Unclaimed" at bounding box center [678, 219] width 88 height 59
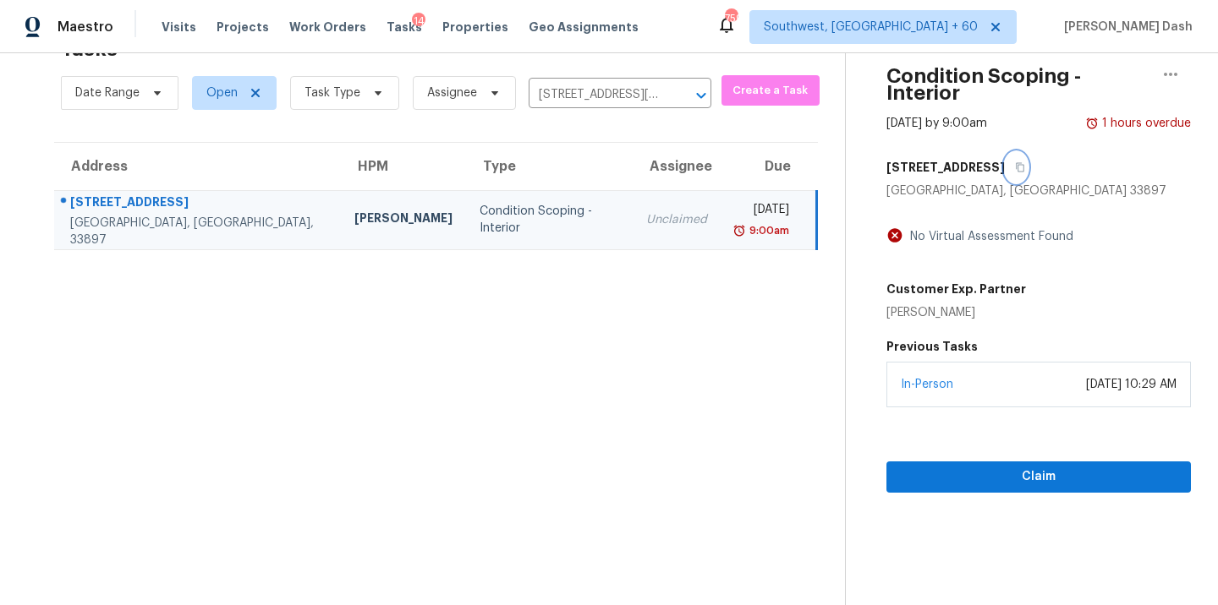
click at [1005, 155] on button "button" at bounding box center [1016, 167] width 23 height 30
click at [1022, 476] on section "Condition Scoping - Interior Sep 4th 2025 by 9:00am 1 hours overdue 144 Sevilla…" at bounding box center [1018, 302] width 346 height 605
click at [1021, 467] on span "Claim" at bounding box center [1038, 477] width 277 height 21
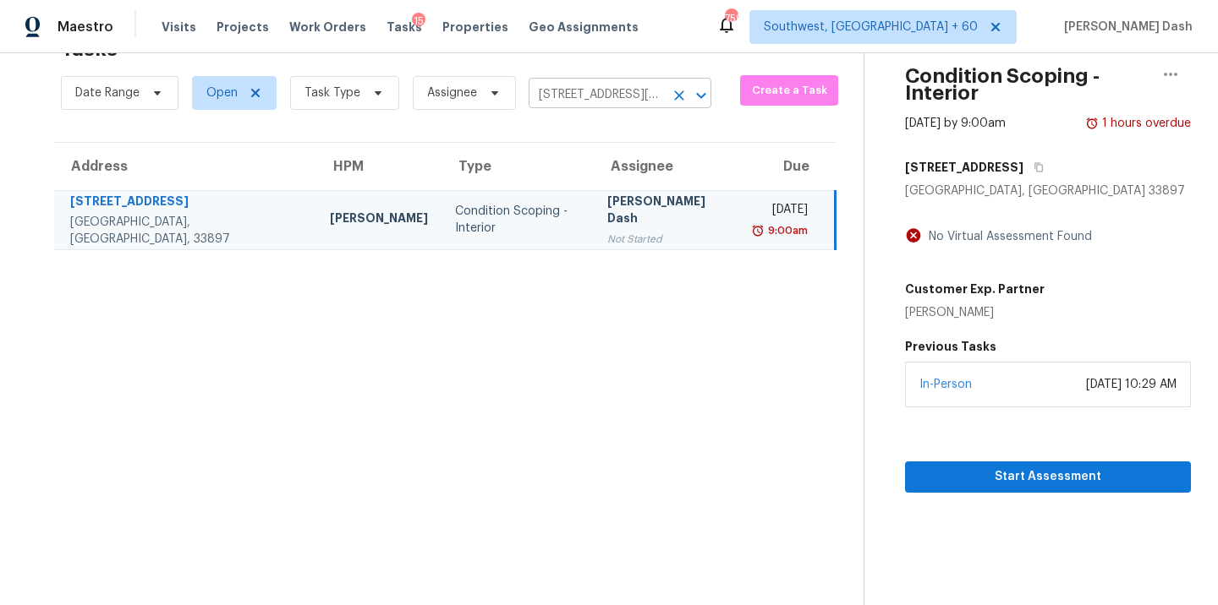
click at [602, 97] on input "144 Sevilla Ave, Davenport, FL 33897" at bounding box center [595, 95] width 135 height 26
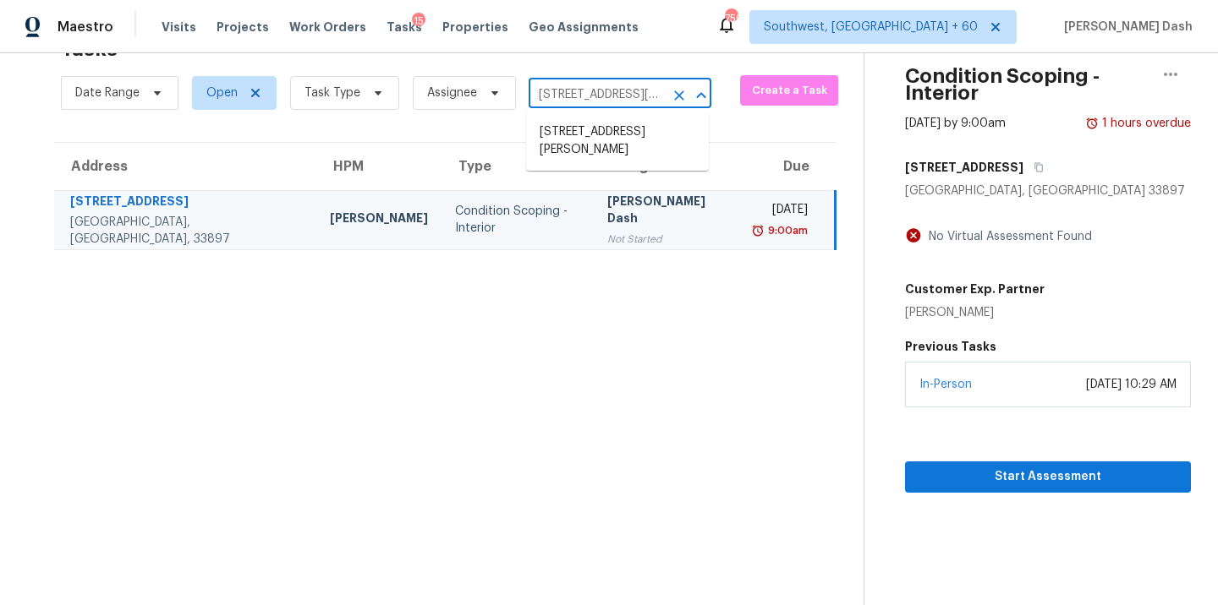
paste input "4104 Nia Dr Irving, TX, 75038"
type input "4104 Nia Dr Irving, TX, 75038"
click at [604, 138] on li "4104 Nia Dr, Irving, TX 75038" at bounding box center [617, 132] width 183 height 28
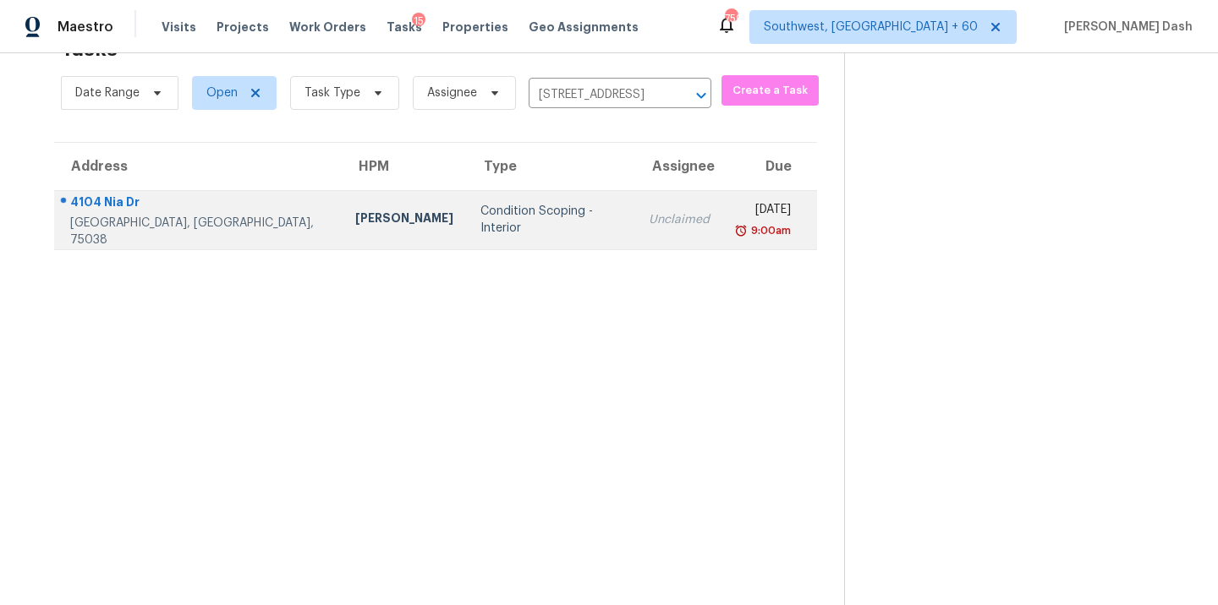
click at [467, 239] on td "Condition Scoping - Interior" at bounding box center [550, 219] width 167 height 59
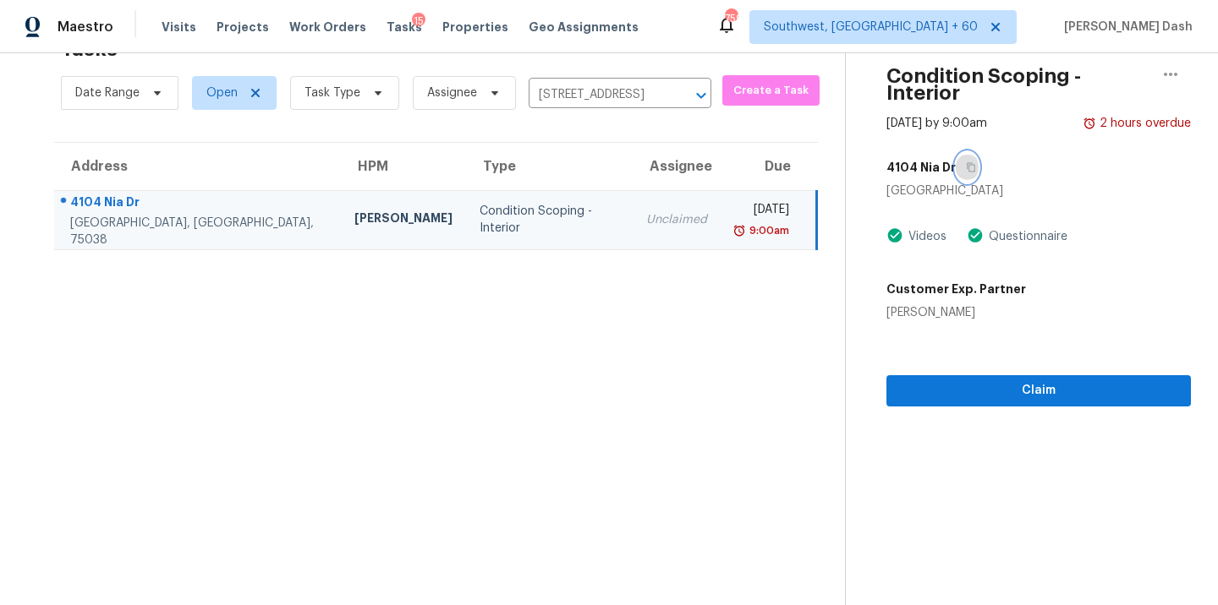
click at [966, 162] on icon "button" at bounding box center [971, 167] width 10 height 10
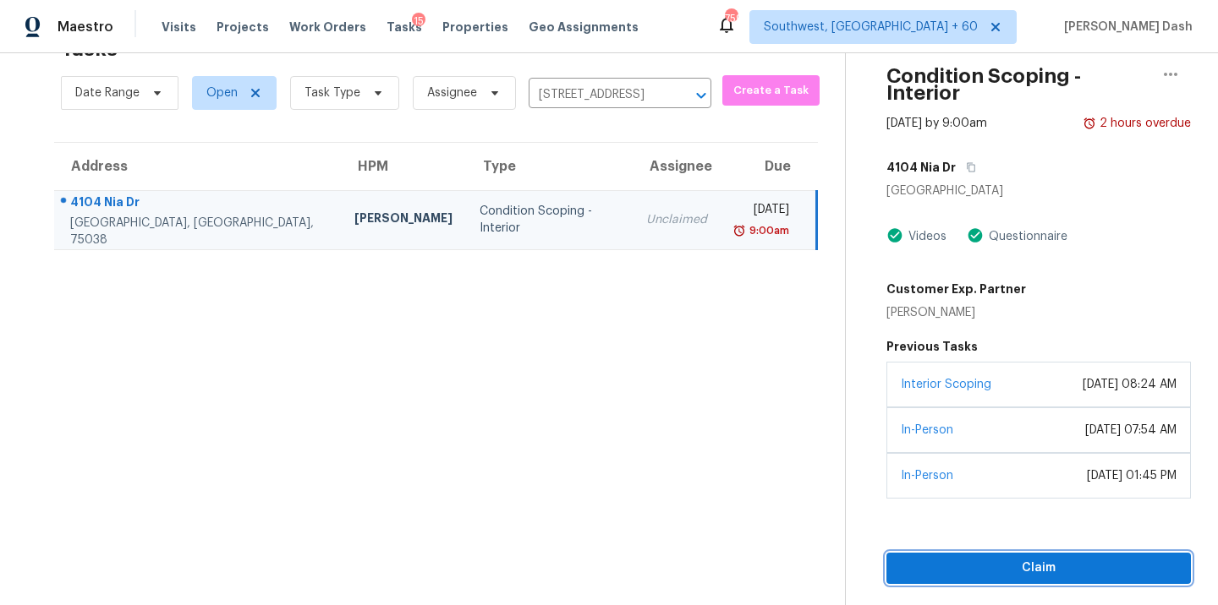
click at [1020, 558] on span "Claim" at bounding box center [1038, 568] width 277 height 21
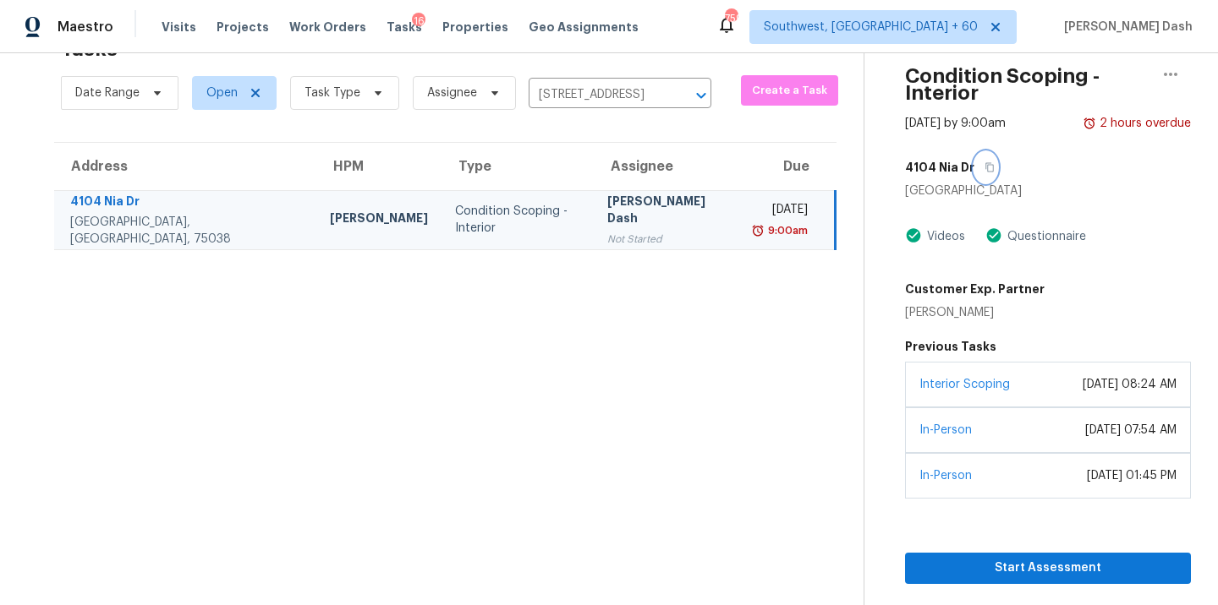
click at [984, 162] on icon "button" at bounding box center [989, 167] width 10 height 10
click at [579, 102] on input "4104 Nia Dr, Irving, TX 75038" at bounding box center [595, 95] width 135 height 26
type input "v"
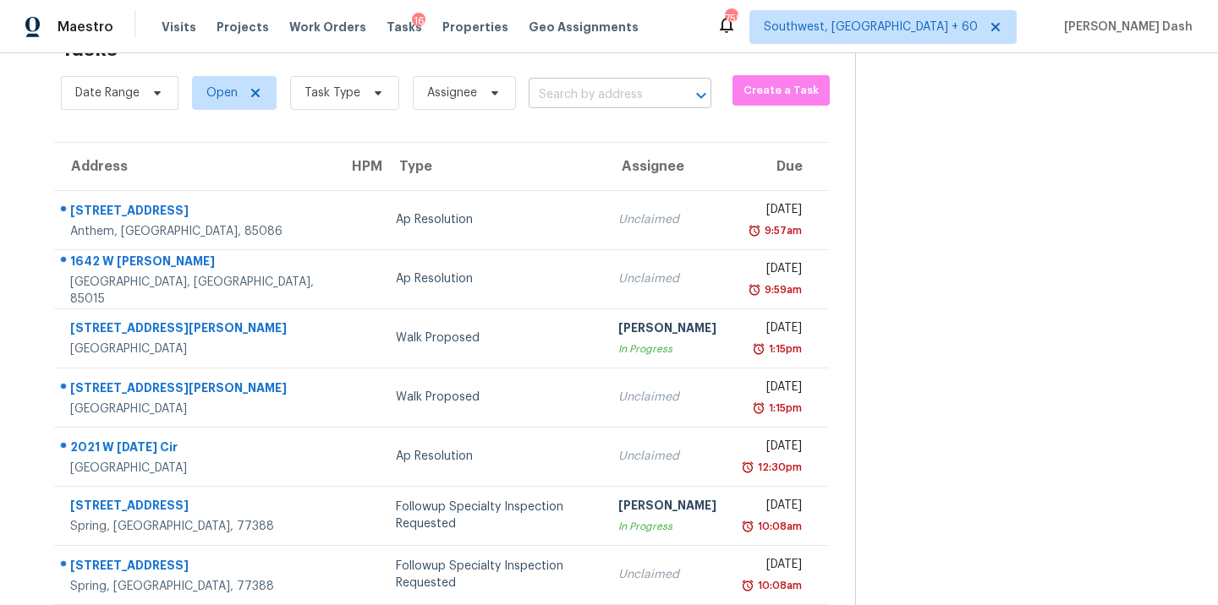
click at [605, 87] on input "text" at bounding box center [595, 95] width 135 height 26
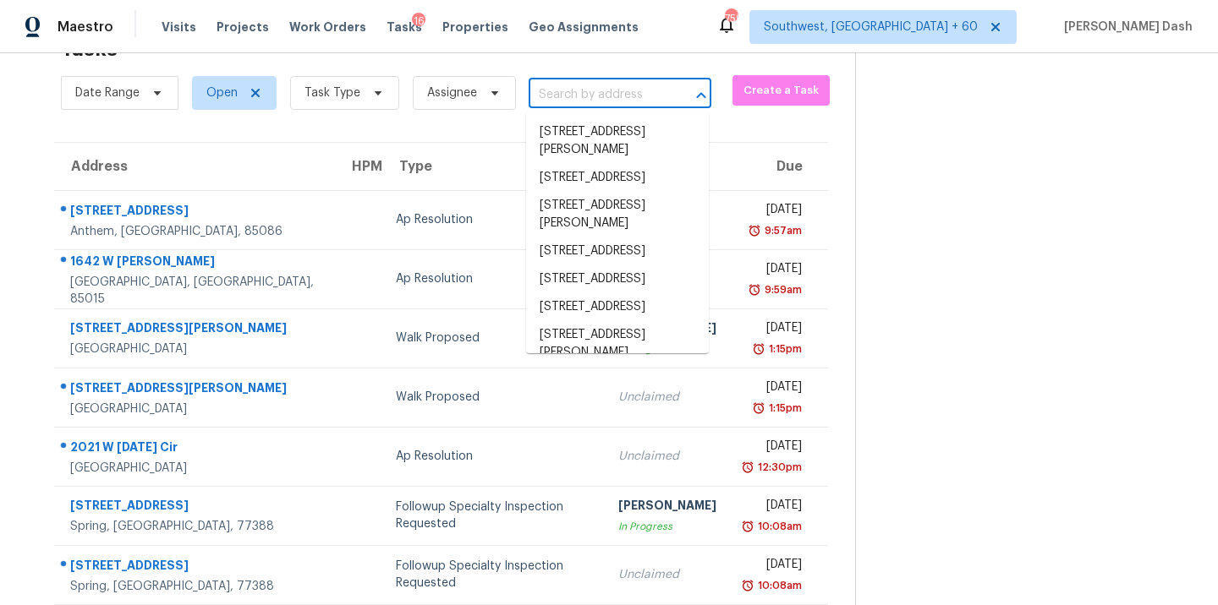
paste input "5703 Grampian Ct Fayetteville, NC, 28304"
type input "5703 Grampian Ct Fayetteville, NC, 28304"
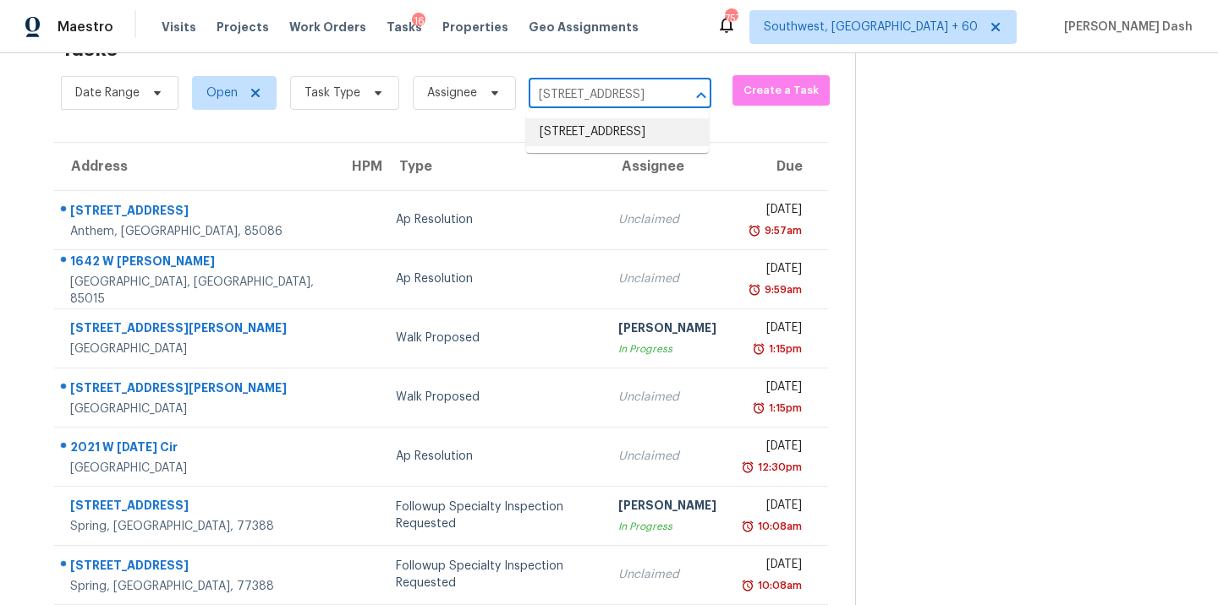
click at [600, 135] on li "5703 Grampian Ct, Fayetteville, NC 28304" at bounding box center [617, 132] width 183 height 28
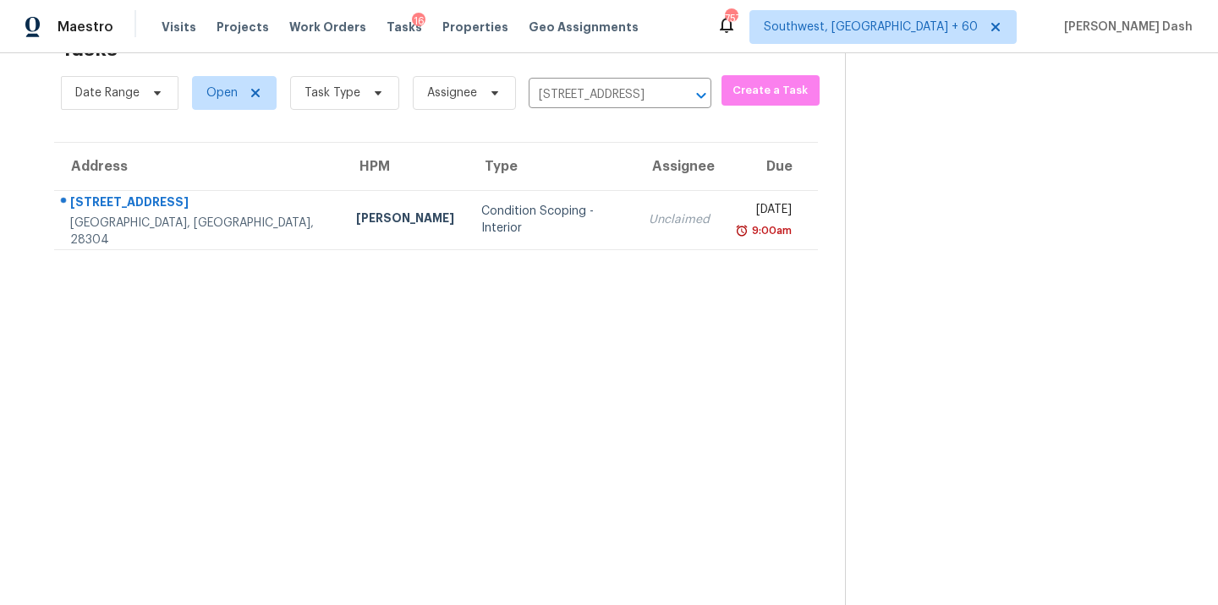
click at [635, 226] on td "Unclaimed" at bounding box center [679, 219] width 88 height 59
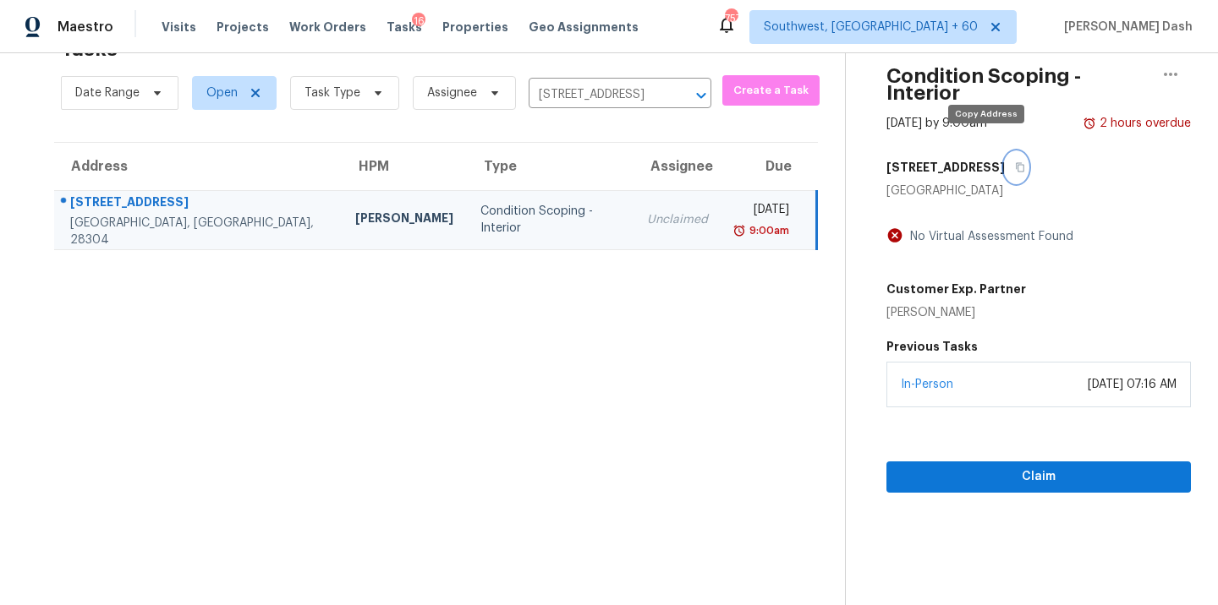
click at [1005, 162] on button "button" at bounding box center [1016, 167] width 23 height 30
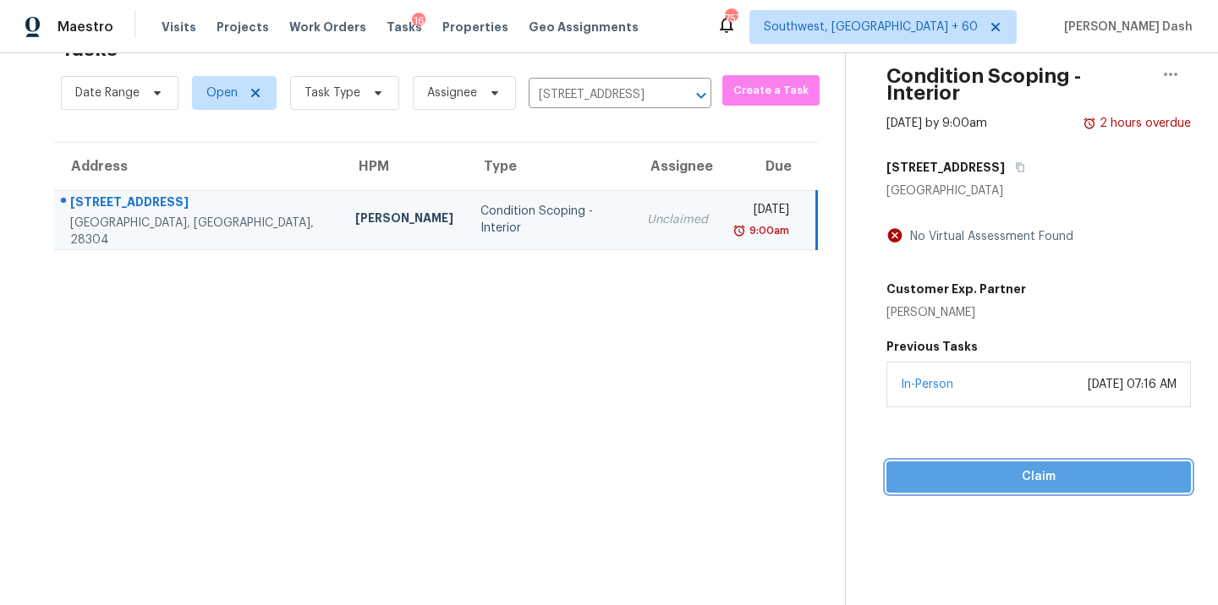
click at [1025, 473] on button "Claim" at bounding box center [1038, 477] width 304 height 31
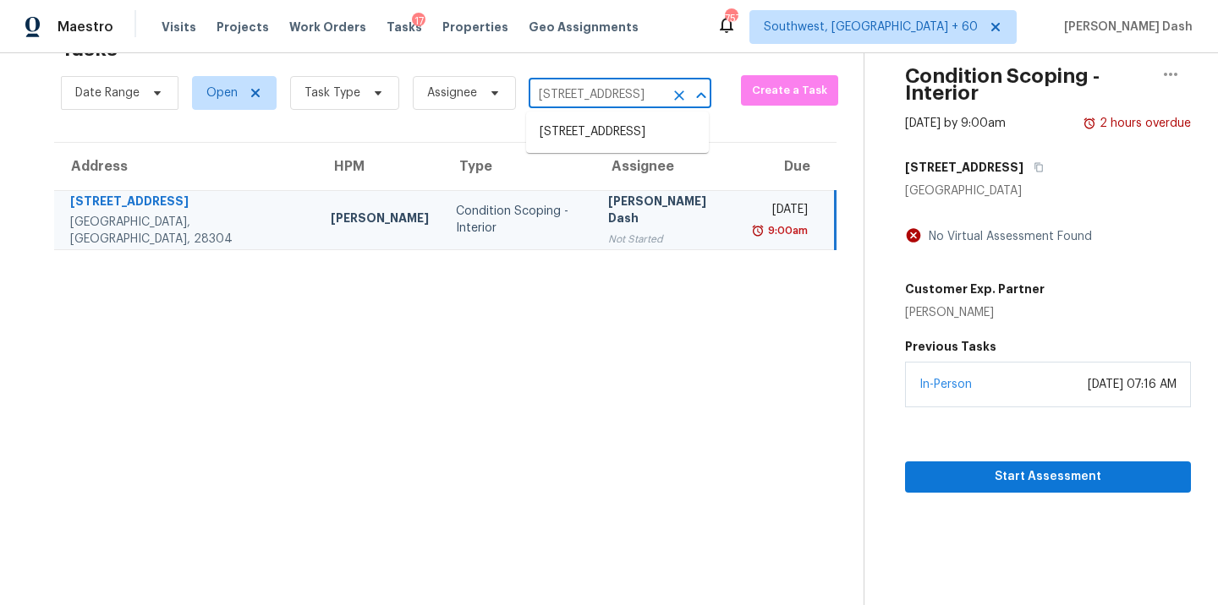
click at [564, 96] on input "5703 Grampian Ct, Fayetteville, NC 28304" at bounding box center [595, 95] width 135 height 26
paste input "1605 Hurstborough Manor Dr Hazelwood, MO, 63042"
type input "1605 Hurstborough Manor Dr Hazelwood, MO, 63042"
click at [579, 146] on li "1605 Hurstborough Manor Dr, Hazelwood, MO 63042" at bounding box center [617, 132] width 183 height 28
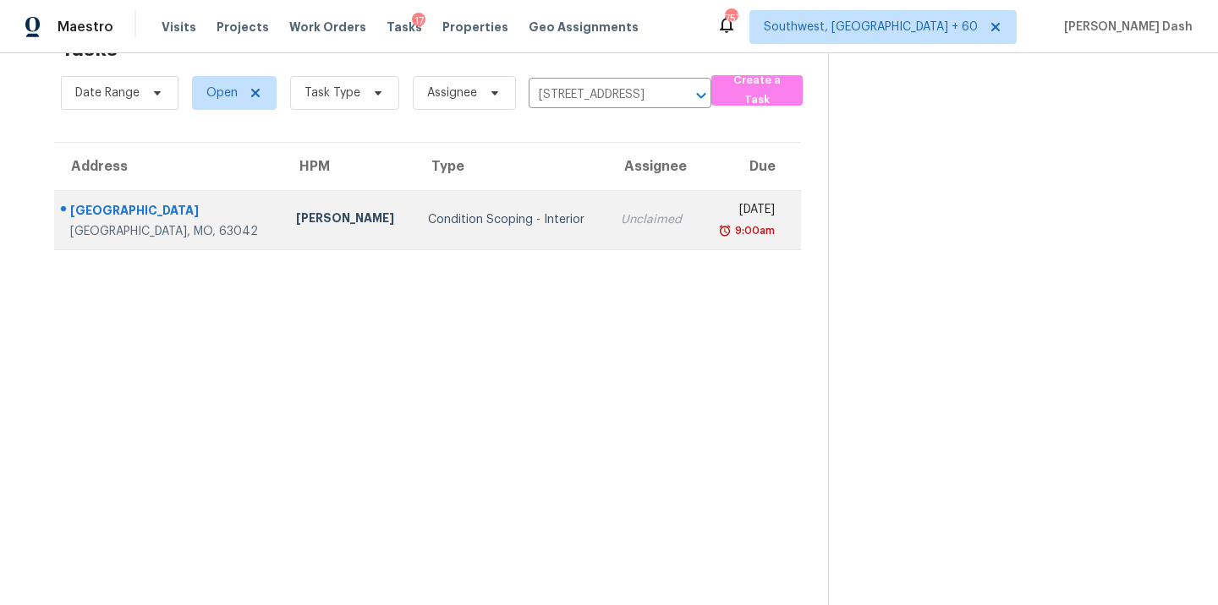
click at [530, 216] on div "Condition Scoping - Interior" at bounding box center [511, 219] width 166 height 17
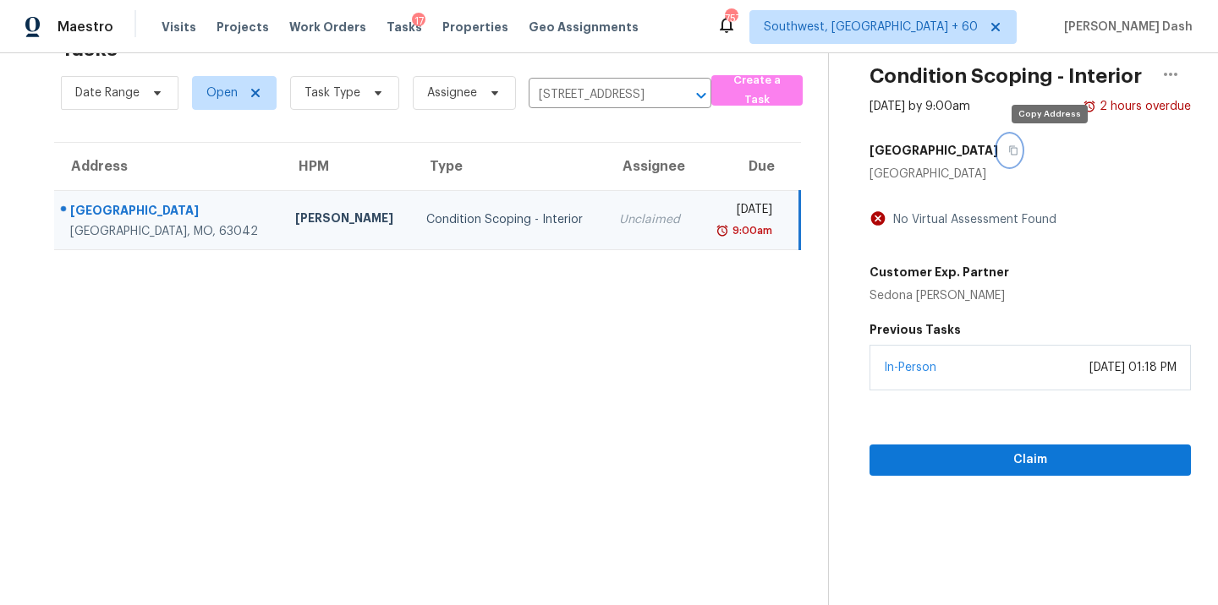
drag, startPoint x: 1045, startPoint y: 151, endPoint x: 1045, endPoint y: 182, distance: 31.3
click at [1018, 151] on icon "button" at bounding box center [1013, 150] width 10 height 10
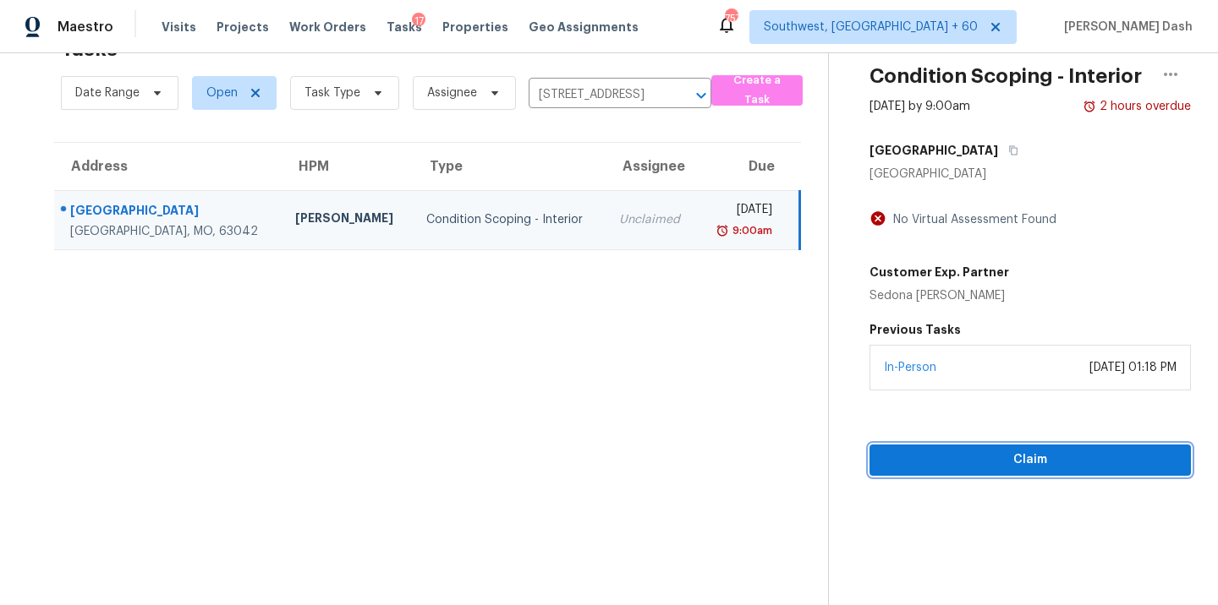
click at [1041, 461] on span "Claim" at bounding box center [1030, 460] width 294 height 21
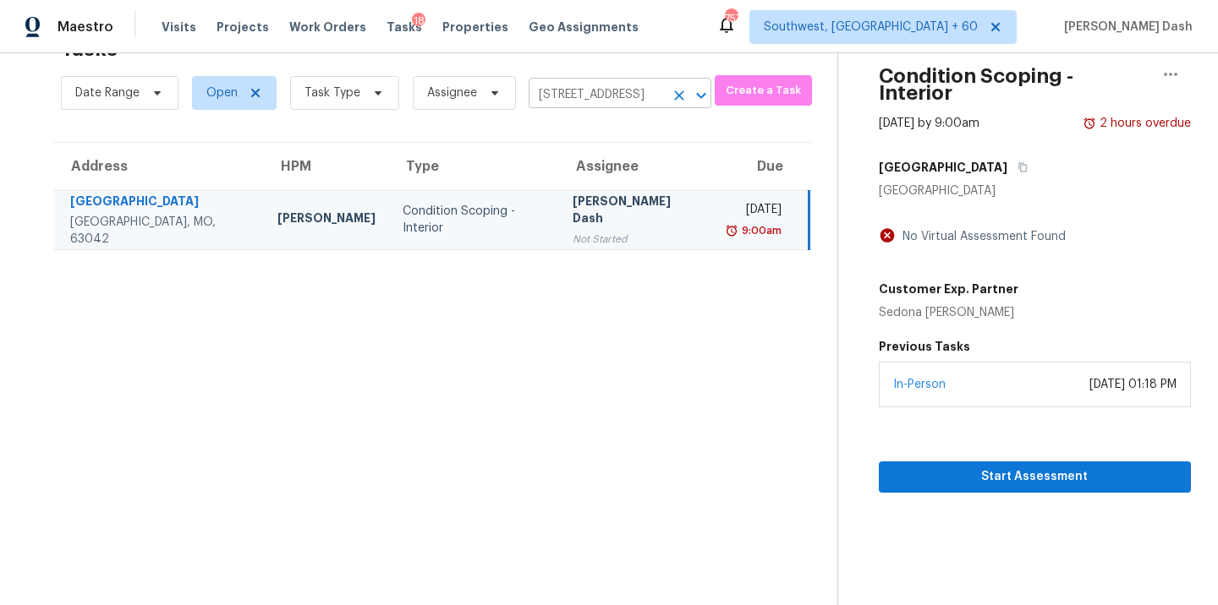
click at [544, 87] on input "1605 Hurstborough Manor Dr, Hazelwood, MO 63042" at bounding box center [595, 95] width 135 height 26
paste input "2706 Gilead Ln Waxhaw, NC, 28173"
type input "2706 Gilead Ln Waxhaw, NC, 28173"
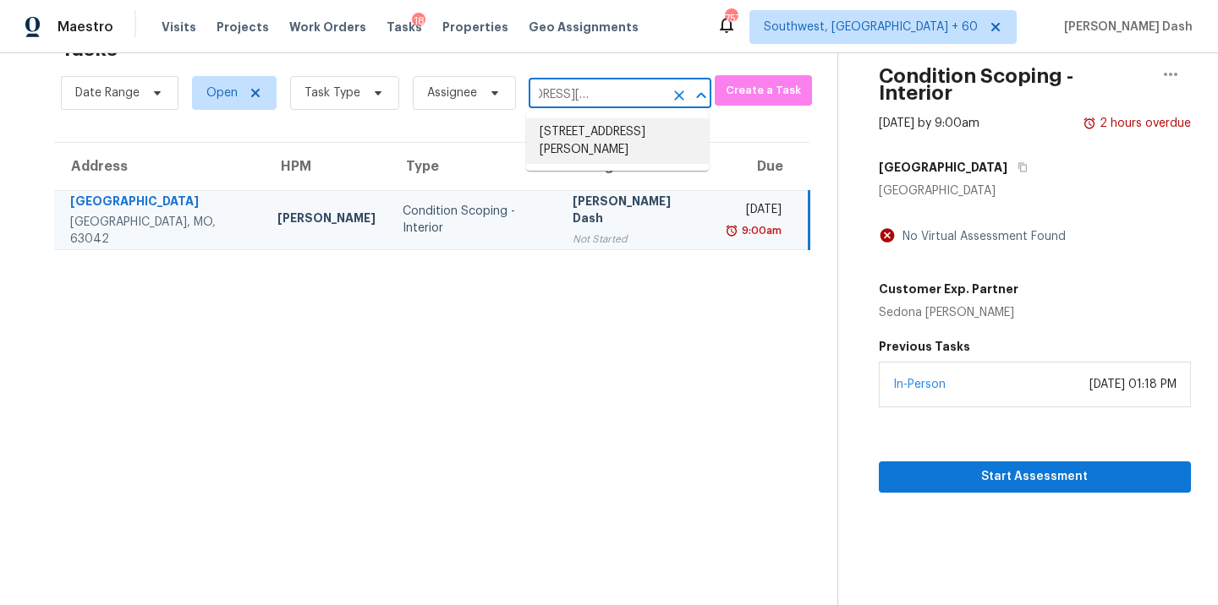
click at [586, 150] on li "2706 Gilead Ln, Waxhaw, NC 28173" at bounding box center [617, 141] width 183 height 46
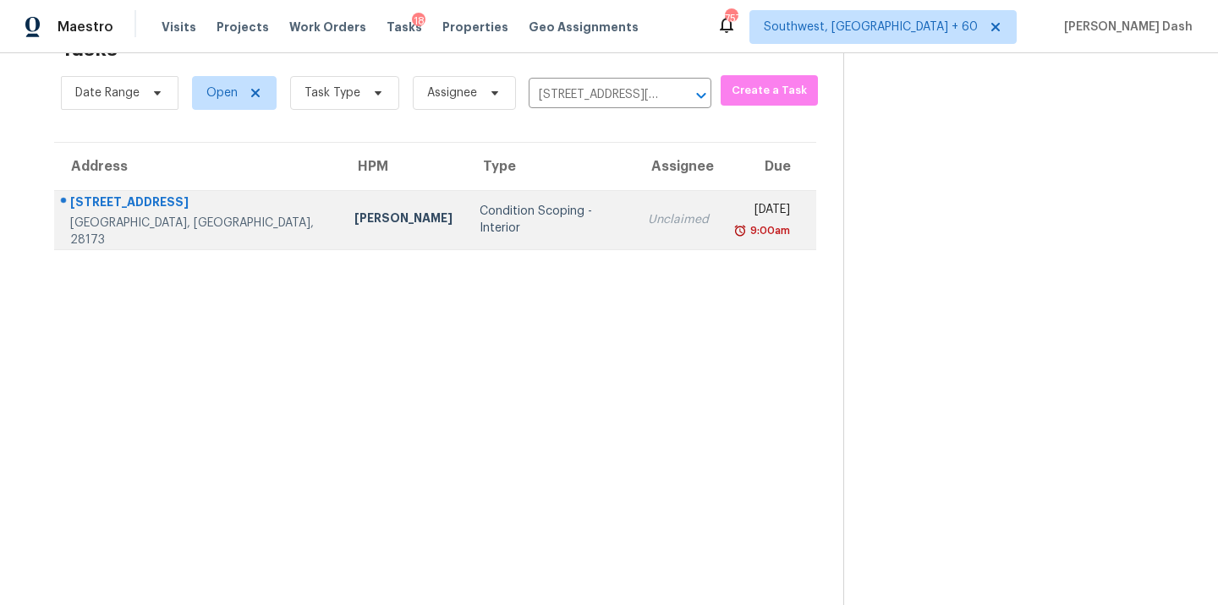
click at [479, 217] on div "Condition Scoping - Interior" at bounding box center [549, 220] width 141 height 34
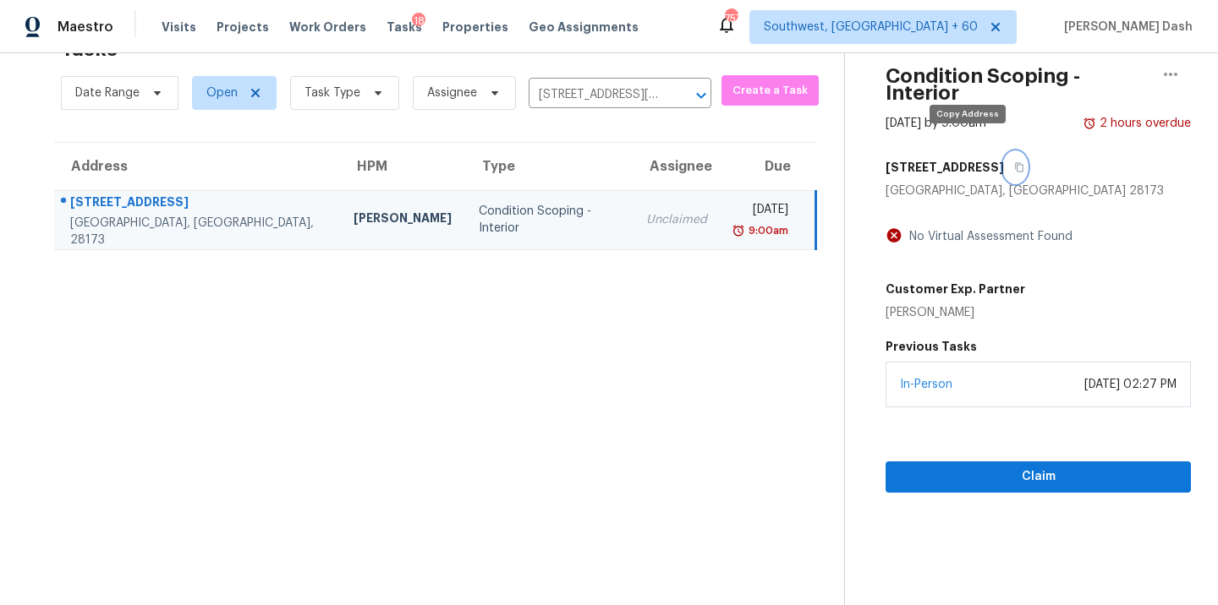
click at [1004, 153] on button "button" at bounding box center [1015, 167] width 23 height 30
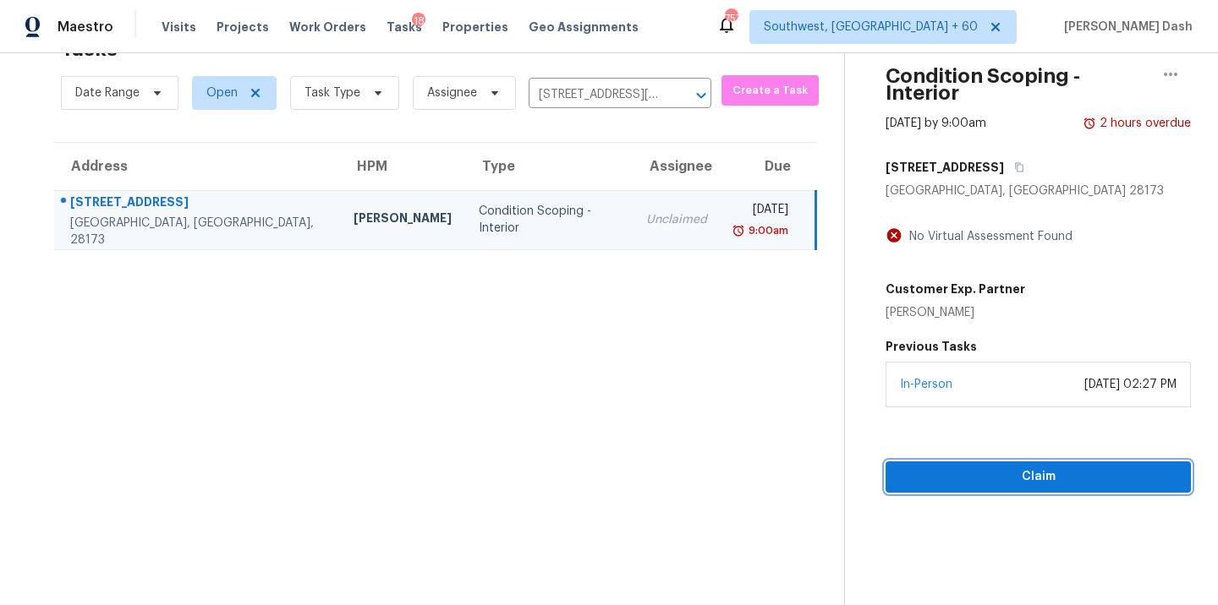
click at [1002, 467] on span "Claim" at bounding box center [1038, 477] width 278 height 21
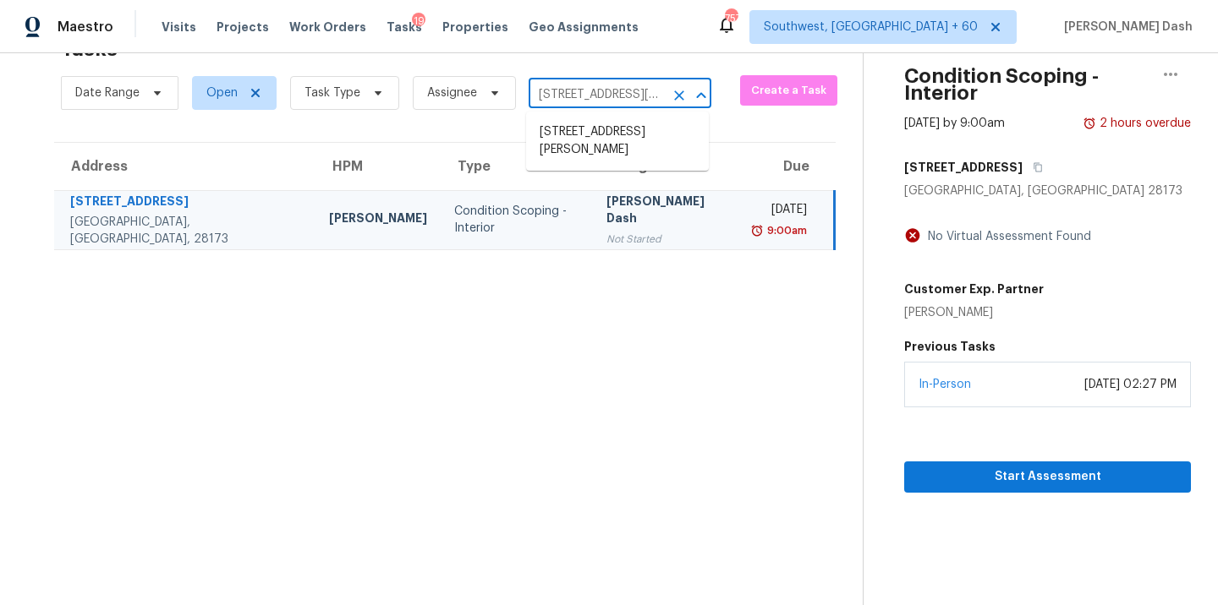
click at [587, 94] on input "2706 Gilead Ln, Waxhaw, NC 28173" at bounding box center [595, 95] width 135 height 26
paste input "1632 Scarborough Dr Brunswick, OH, 44212"
type input "1632 Scarborough Dr Brunswick, OH, 44212"
click at [568, 140] on li "1632 Scarborough Dr, Brunswick, OH 44212" at bounding box center [617, 132] width 183 height 28
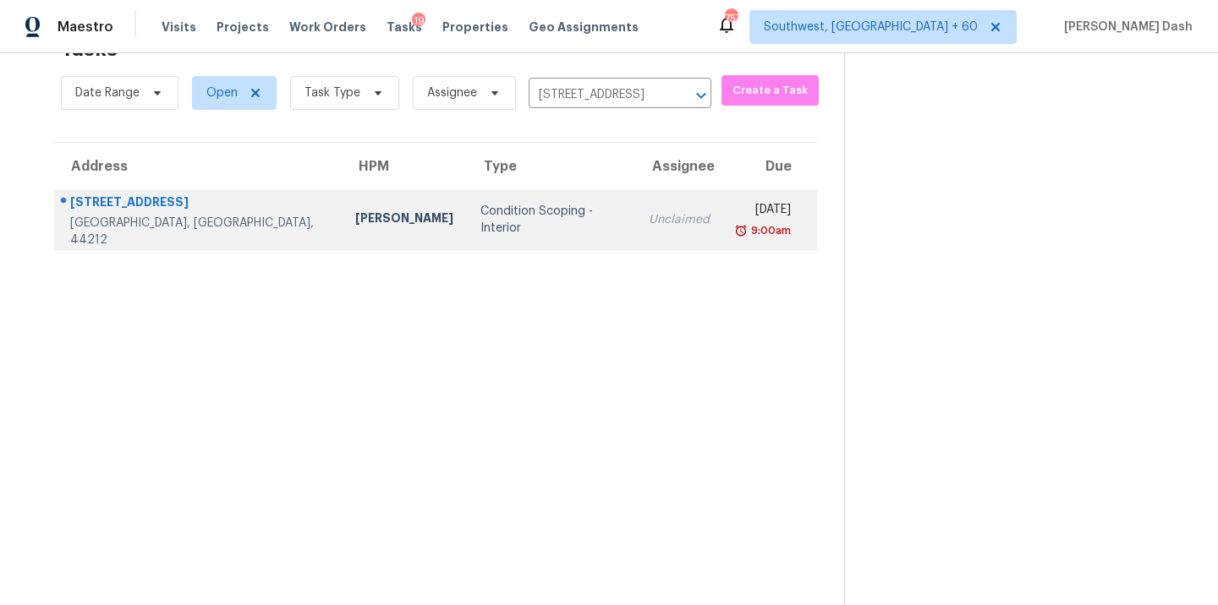
click at [480, 223] on div "Condition Scoping - Interior" at bounding box center [550, 220] width 140 height 34
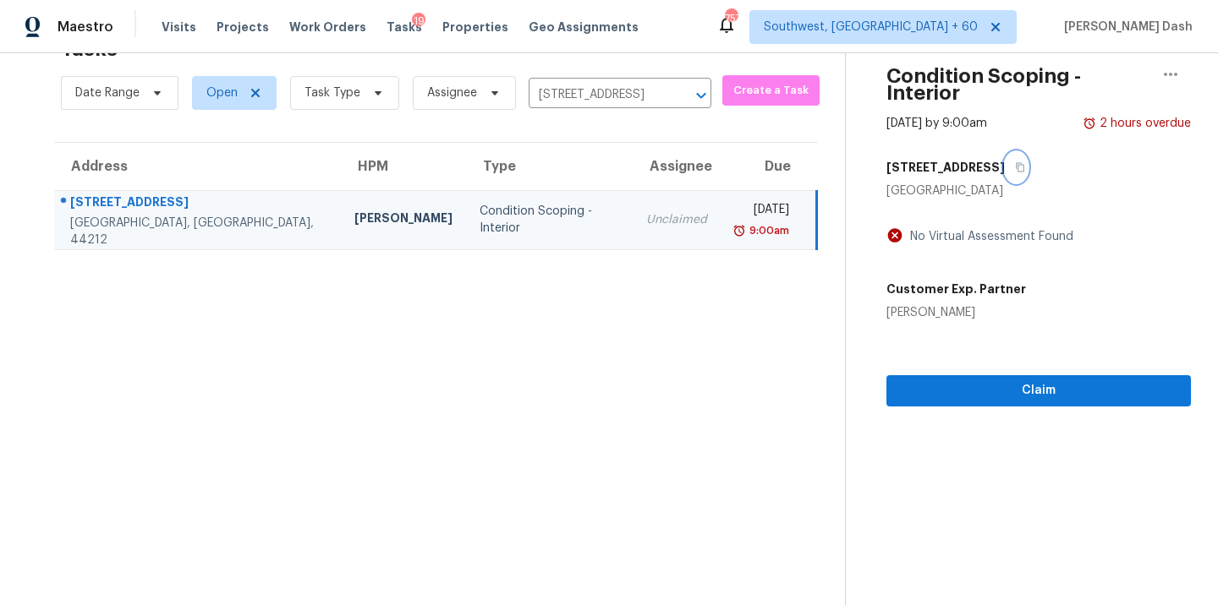
click at [1015, 162] on icon "button" at bounding box center [1020, 167] width 10 height 10
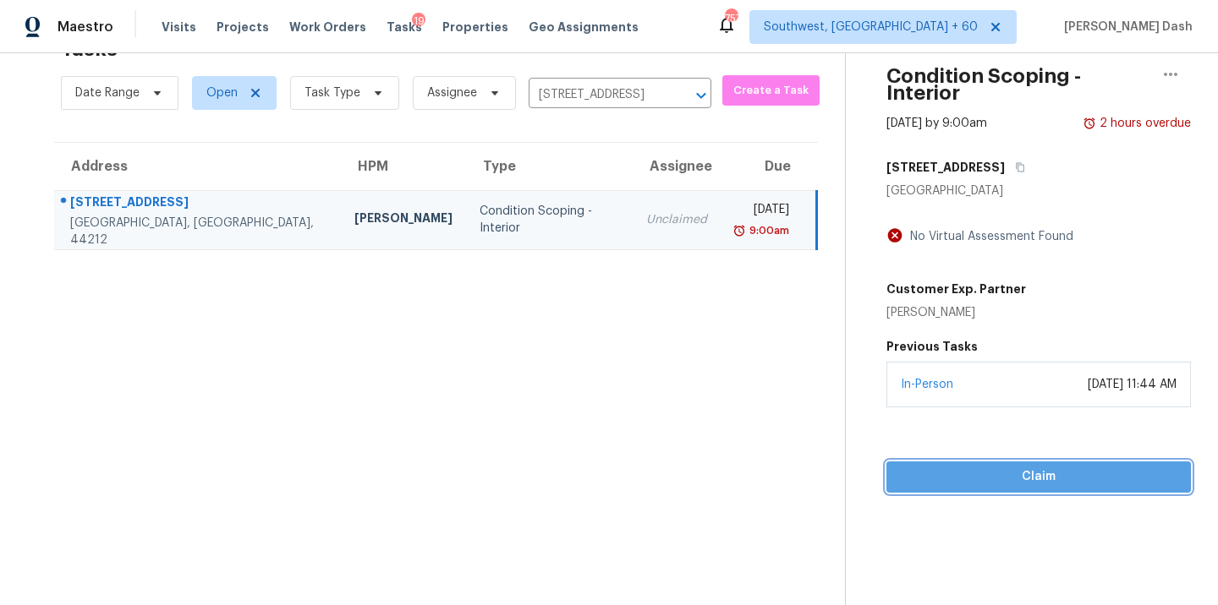
click at [1021, 467] on span "Claim" at bounding box center [1038, 477] width 277 height 21
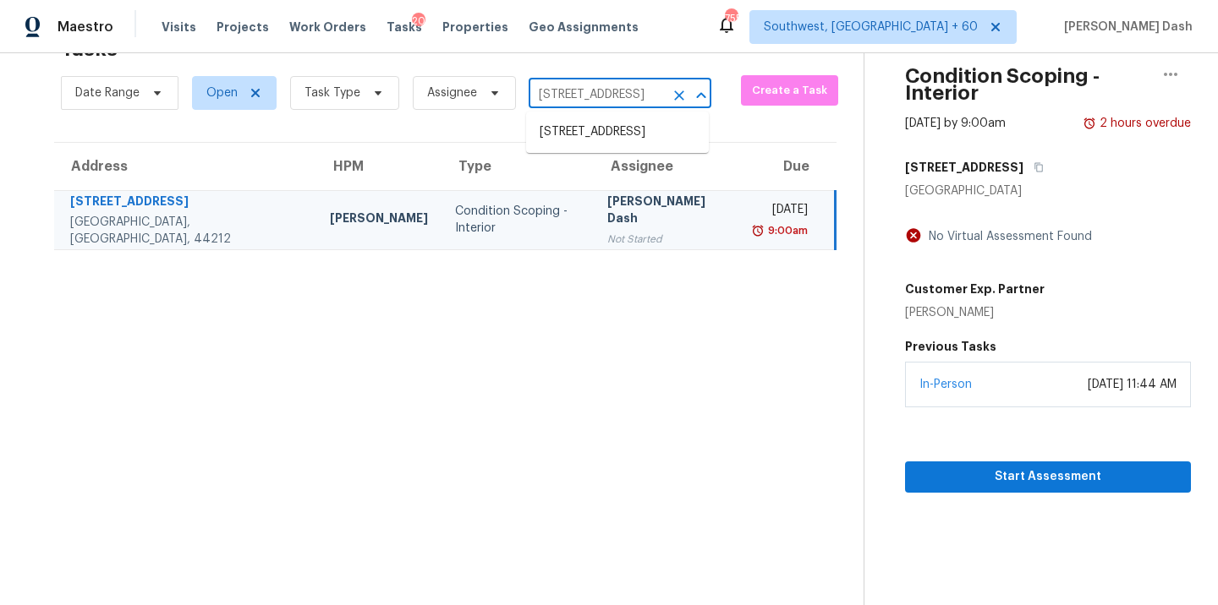
click at [563, 105] on input "1632 Scarborough Dr, Brunswick, OH 44212" at bounding box center [595, 95] width 135 height 26
paste input "4307 Watermill Ave, Orlando, FL 32817"
type input "4307 Watermill Ave, Orlando, FL 32817"
click at [601, 146] on li "4307 Watermill Ave, Orlando, FL 32817" at bounding box center [617, 132] width 183 height 28
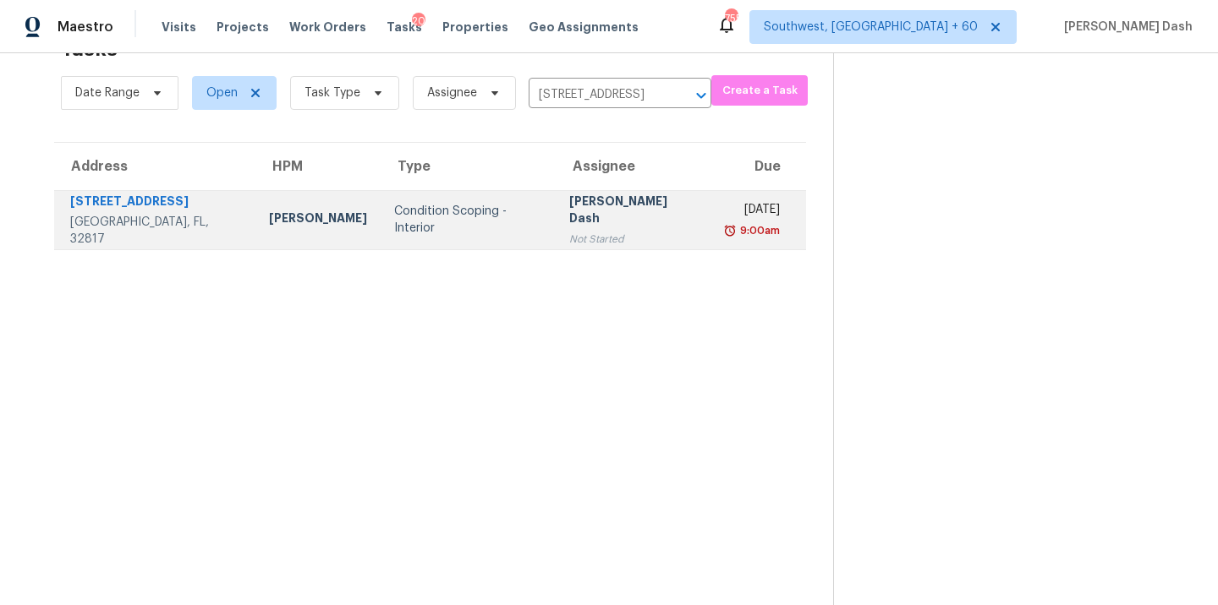
click at [569, 208] on div "[PERSON_NAME] Dash" at bounding box center [633, 212] width 129 height 38
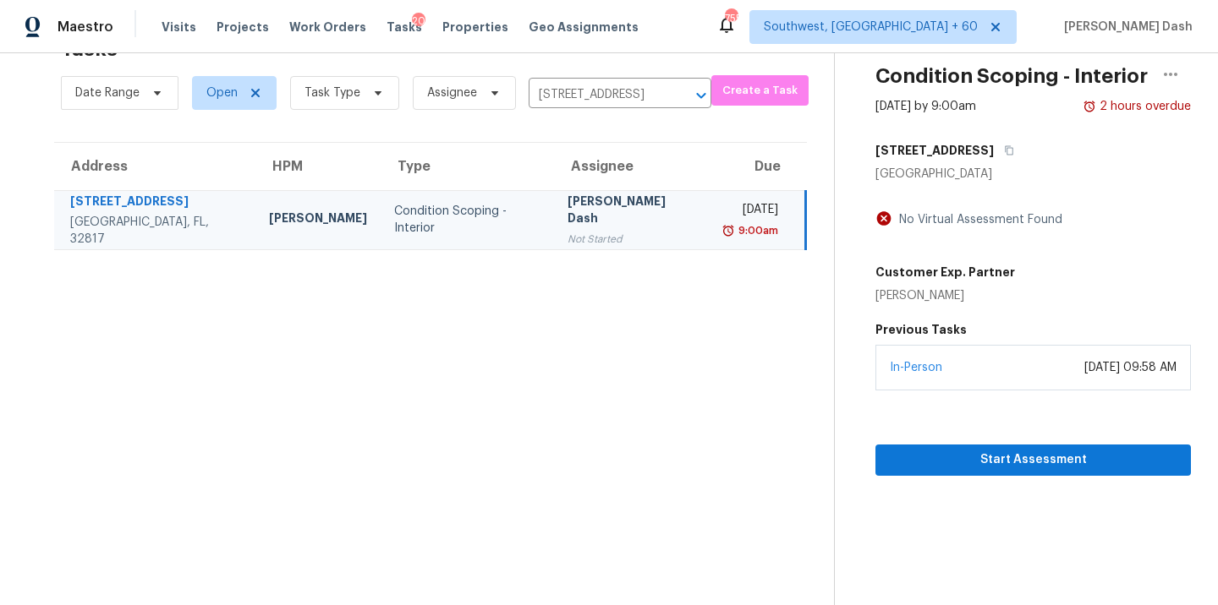
click at [1103, 475] on section "Condition Scoping - Interior Sep 4th 2025 by 9:00am 2 hours overdue 4307 Waterm…" at bounding box center [1012, 302] width 357 height 605
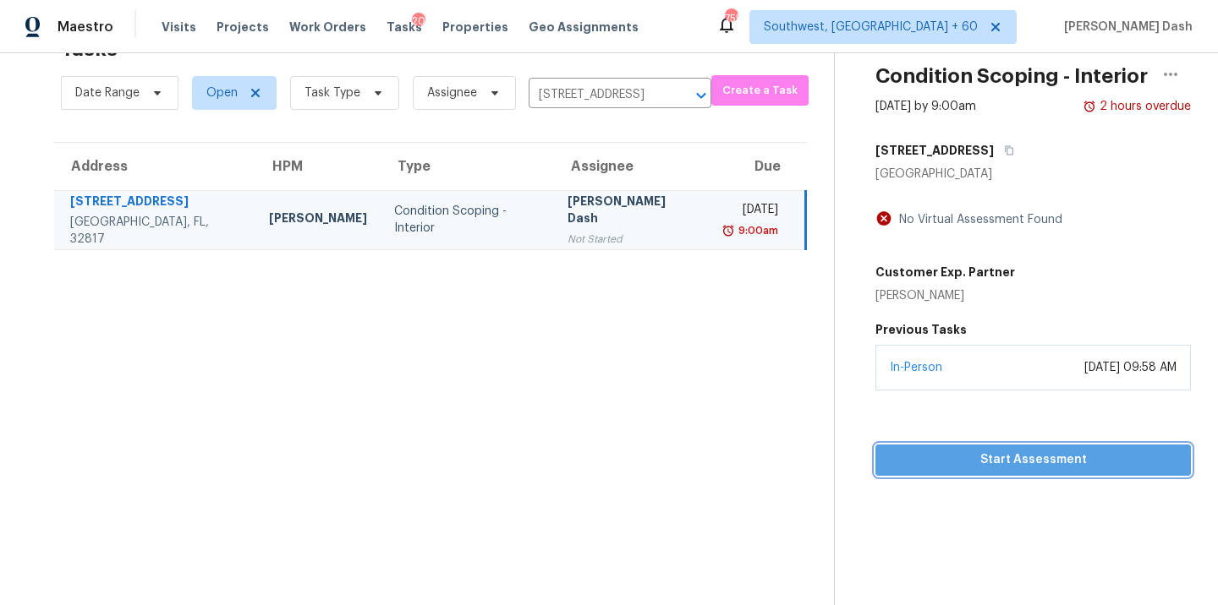
click at [1099, 462] on span "Start Assessment" at bounding box center [1033, 460] width 288 height 21
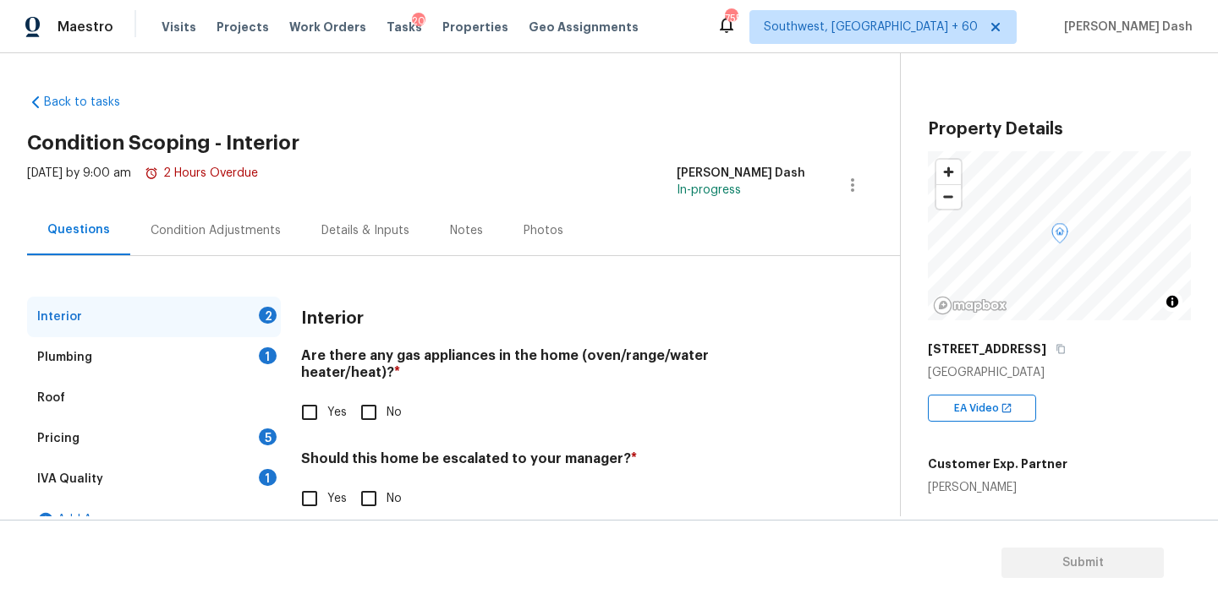
scroll to position [29, 0]
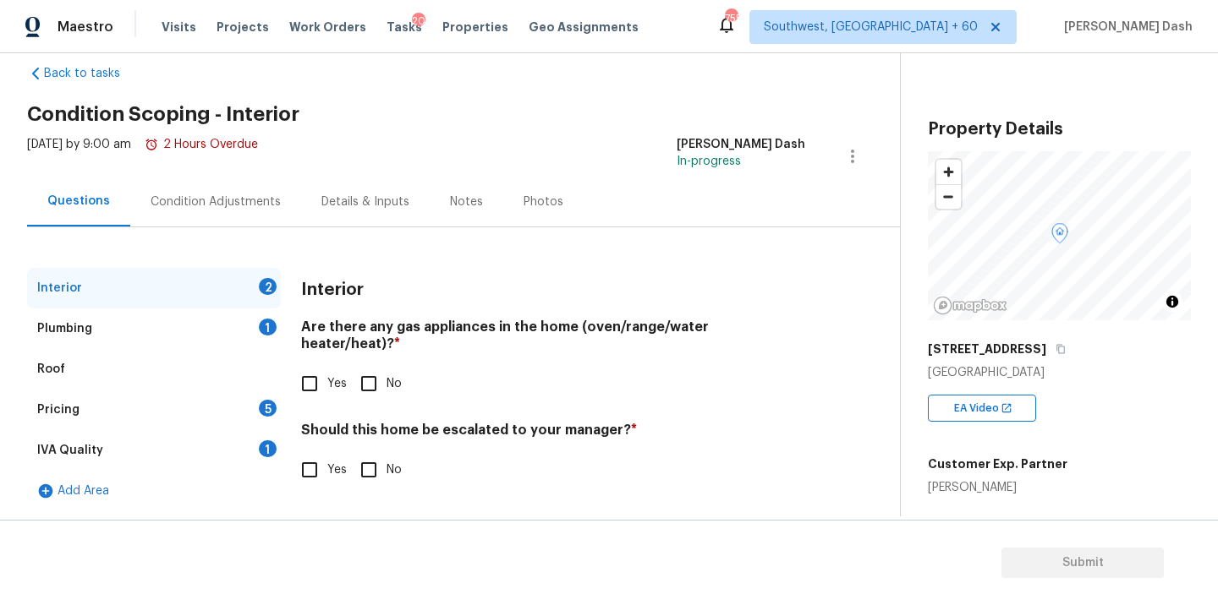
click at [359, 370] on input "No" at bounding box center [369, 384] width 36 height 36
checkbox input "true"
click at [377, 476] on div "Interior Are there any gas appliances in the home (oven/range/water heater/heat…" at bounding box center [553, 389] width 504 height 242
click at [371, 459] on input "No" at bounding box center [369, 470] width 36 height 36
checkbox input "true"
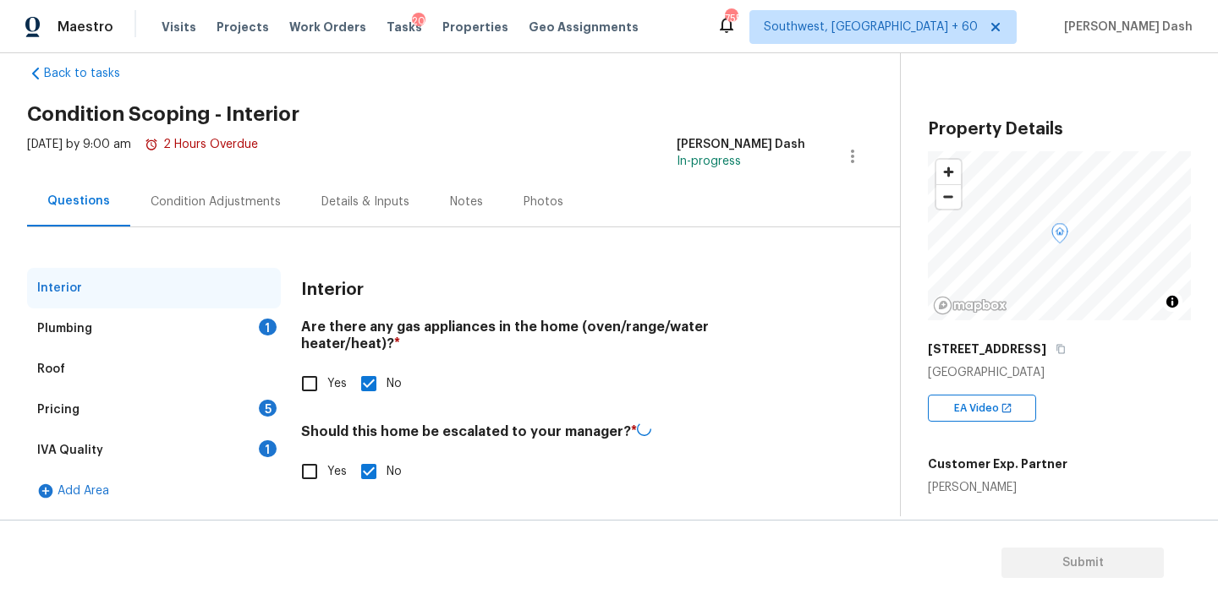
click at [250, 314] on div "Plumbing 1" at bounding box center [154, 329] width 254 height 41
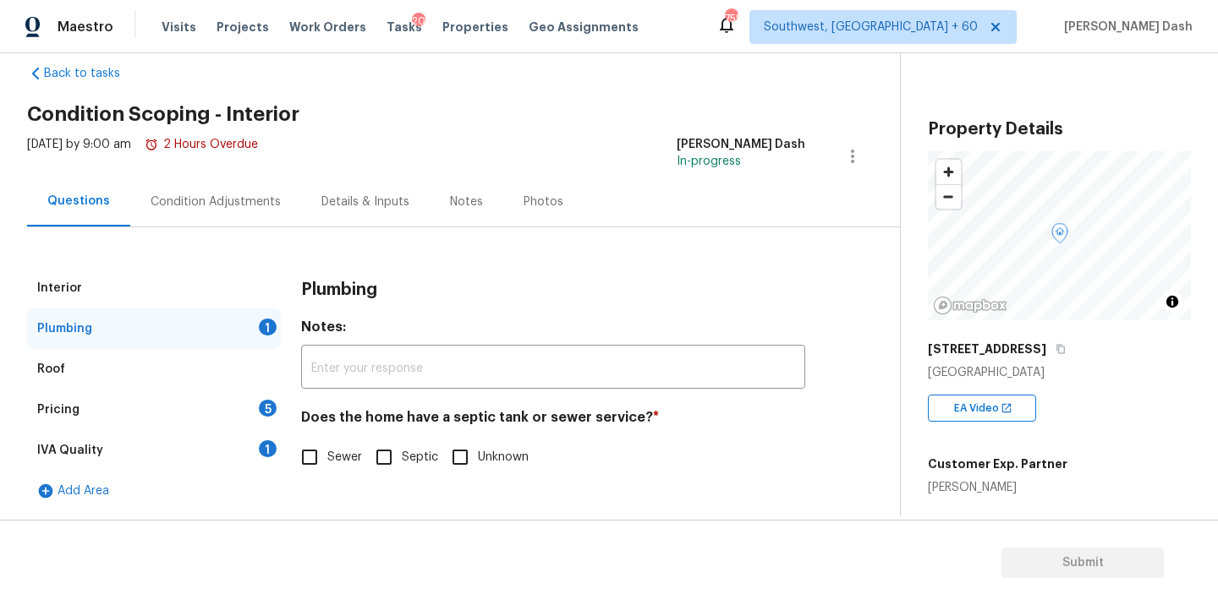
click at [315, 453] on input "Sewer" at bounding box center [310, 458] width 36 height 36
checkbox input "true"
click at [266, 437] on div "IVA Quality 1" at bounding box center [154, 450] width 254 height 41
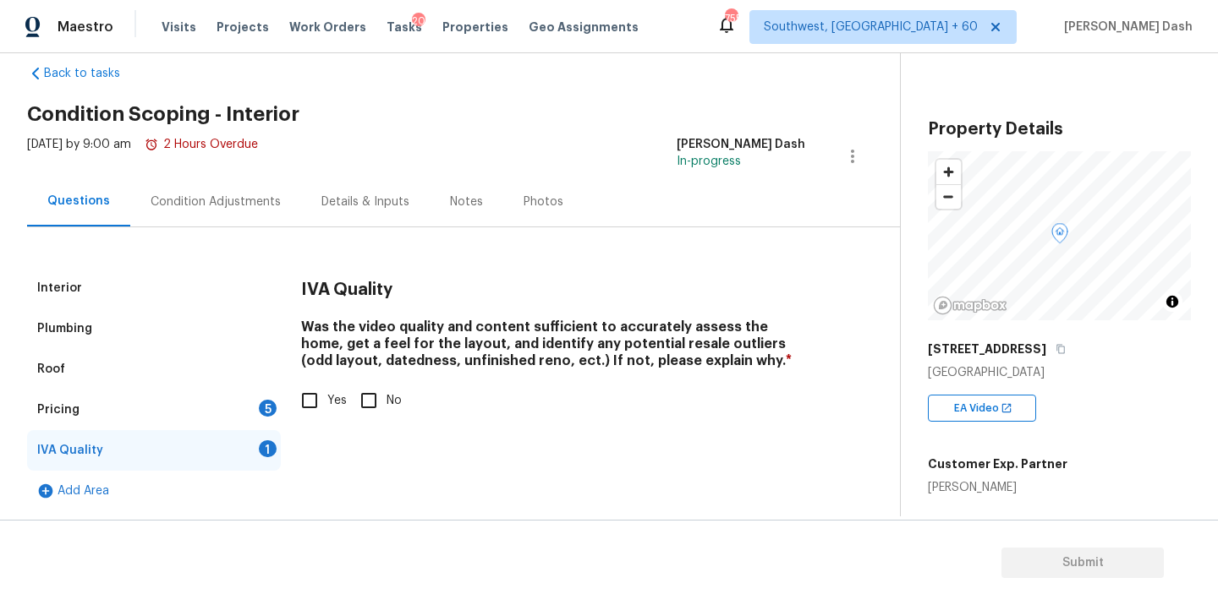
click at [305, 411] on input "Yes" at bounding box center [310, 401] width 36 height 36
checkbox input "true"
click at [266, 406] on div "5" at bounding box center [268, 408] width 18 height 17
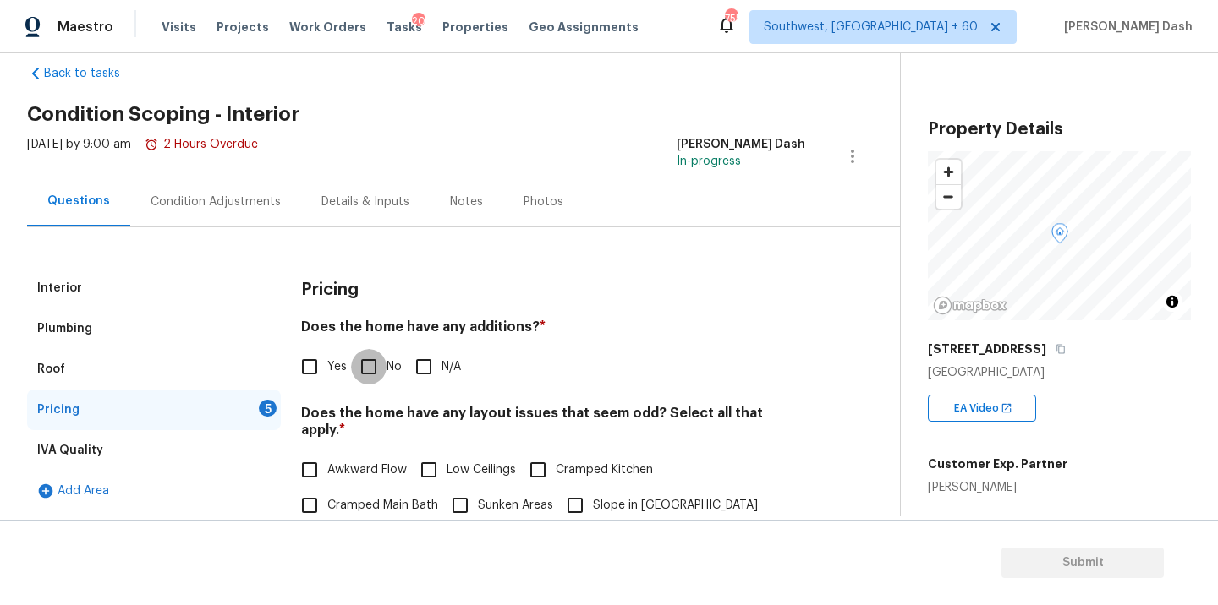
click at [366, 376] on input "No" at bounding box center [369, 367] width 36 height 36
checkbox input "true"
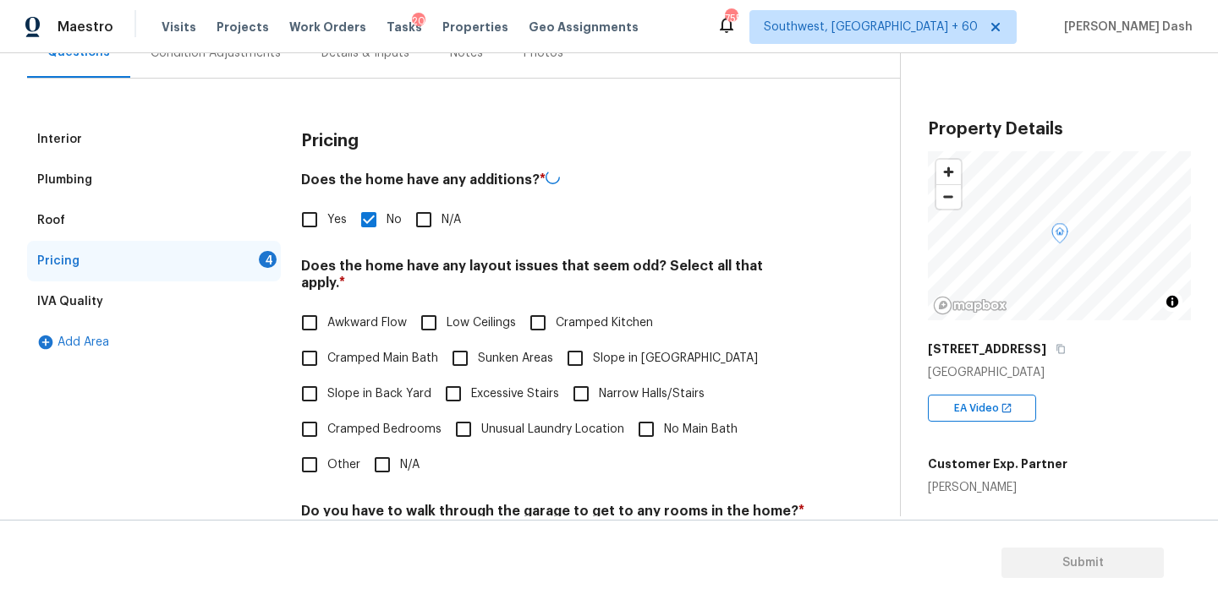
scroll to position [249, 0]
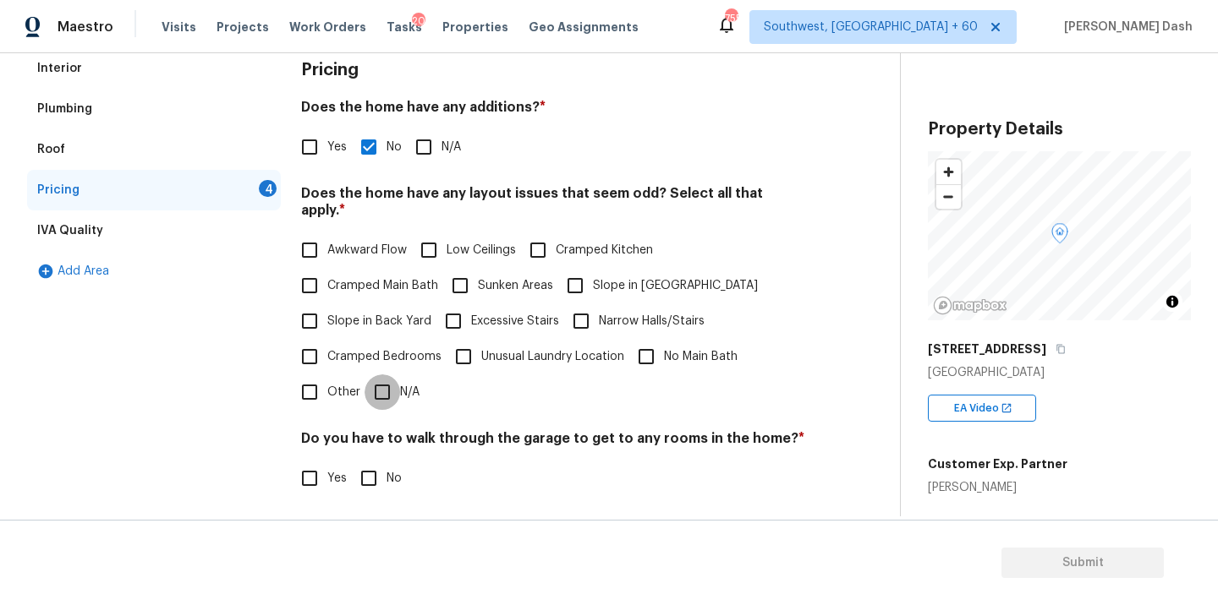
click at [386, 378] on input "N/A" at bounding box center [382, 393] width 36 height 36
checkbox input "true"
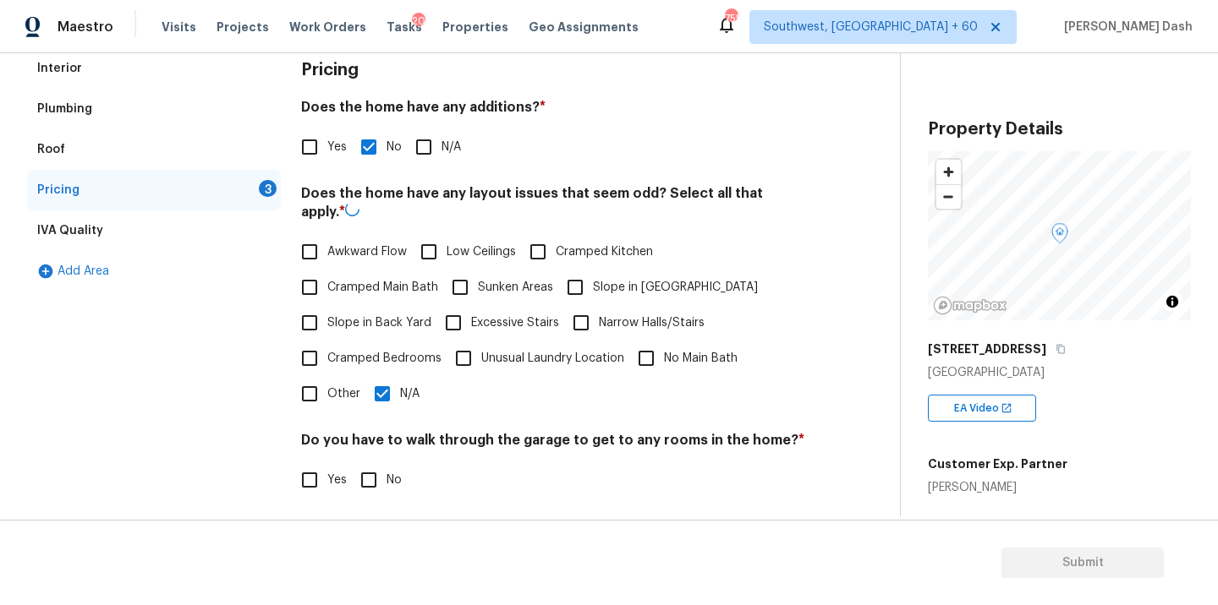
click at [385, 453] on h4 "Do you have to walk through the garage to get to any rooms in the home? *" at bounding box center [553, 444] width 504 height 24
click at [374, 461] on input "No" at bounding box center [369, 479] width 36 height 36
checkbox input "true"
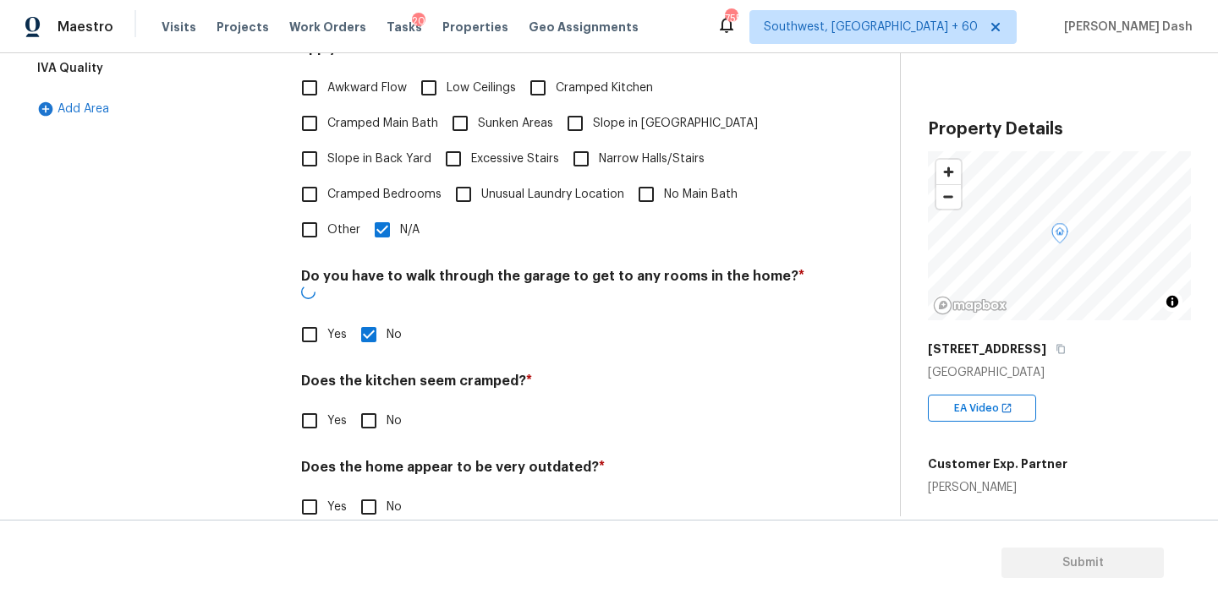
scroll to position [409, 0]
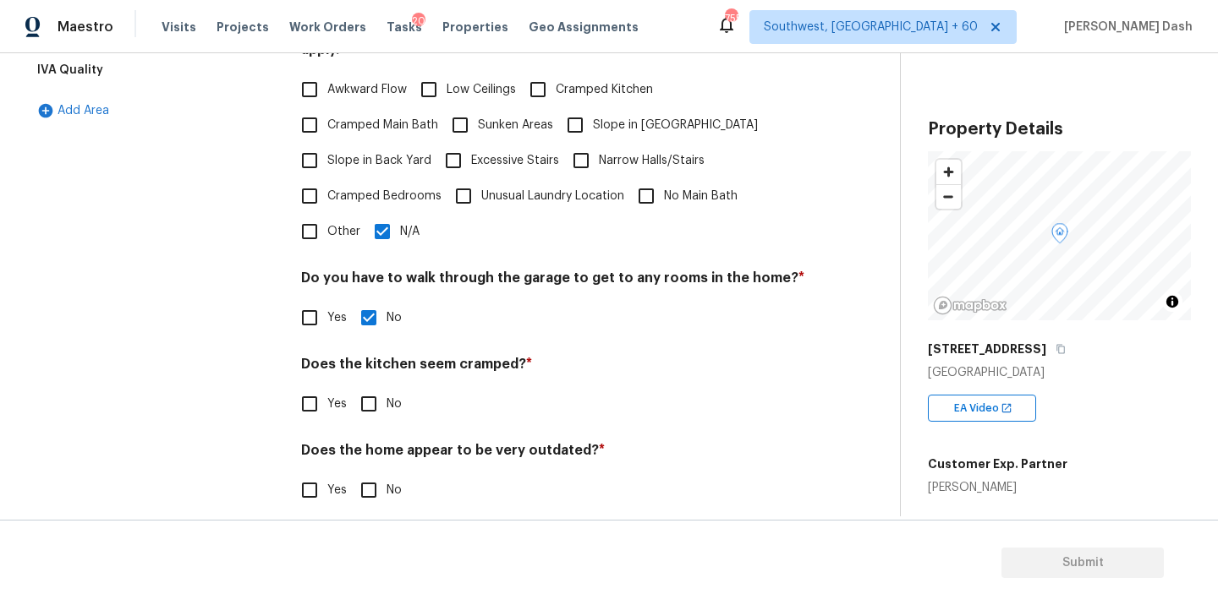
click at [371, 386] on input "No" at bounding box center [369, 404] width 36 height 36
checkbox input "true"
drag, startPoint x: 364, startPoint y: 470, endPoint x: 308, endPoint y: 427, distance: 71.2
click at [364, 474] on input "No" at bounding box center [369, 492] width 36 height 36
checkbox input "true"
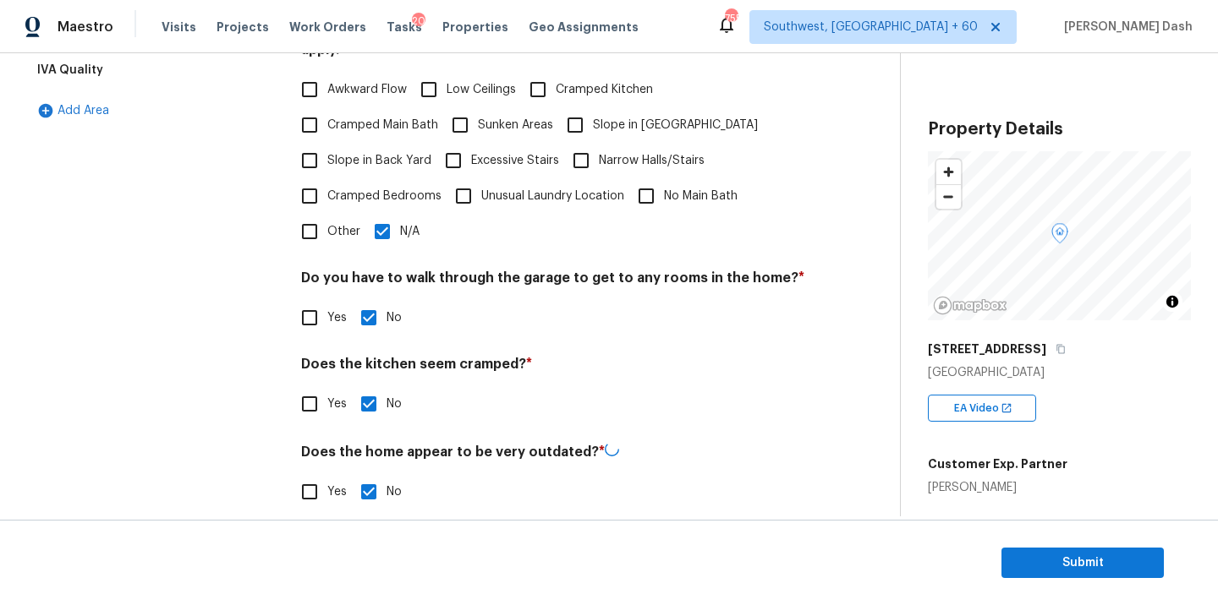
click at [216, 366] on div "Interior Plumbing Roof Pricing IVA Quality Add Area" at bounding box center [154, 209] width 254 height 643
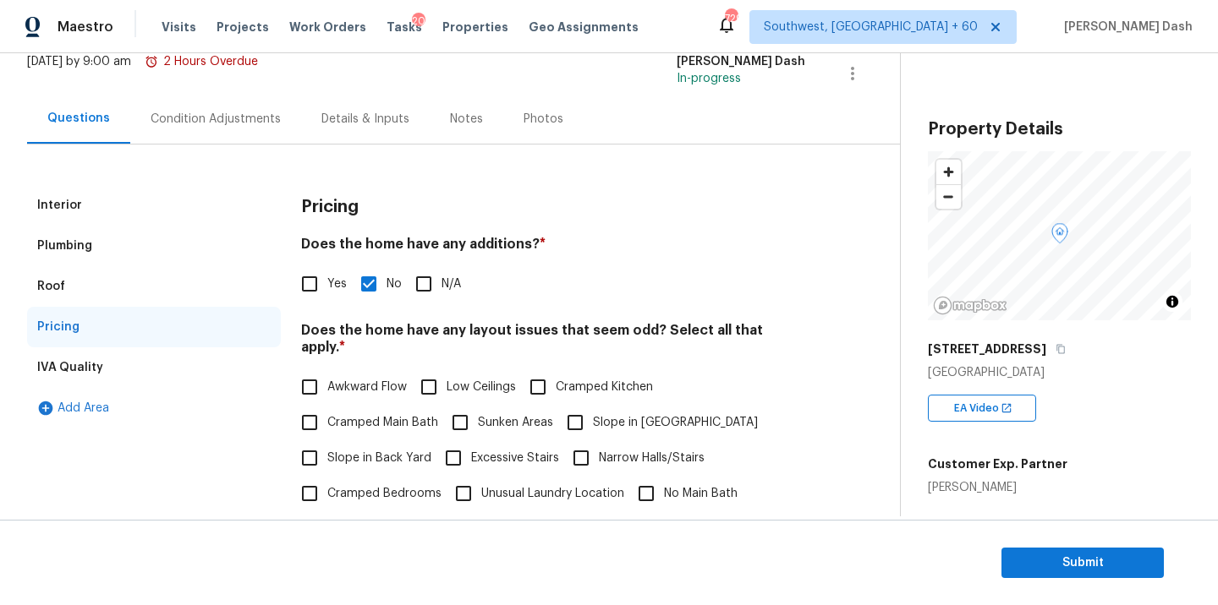
scroll to position [0, 0]
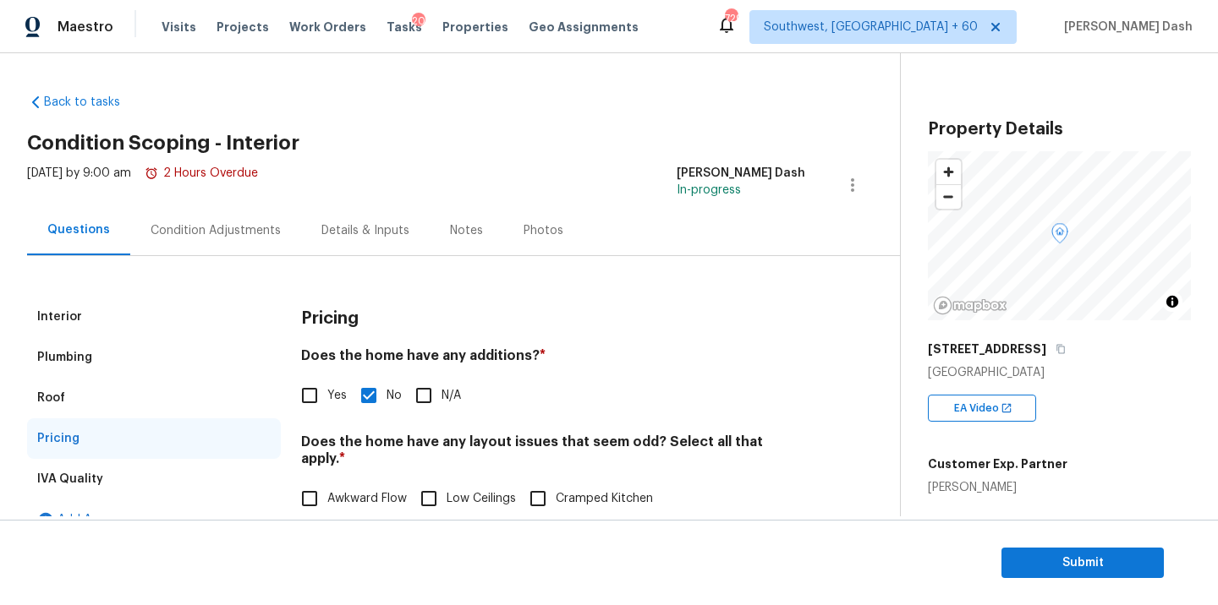
click at [196, 226] on div "Condition Adjustments" at bounding box center [216, 230] width 130 height 17
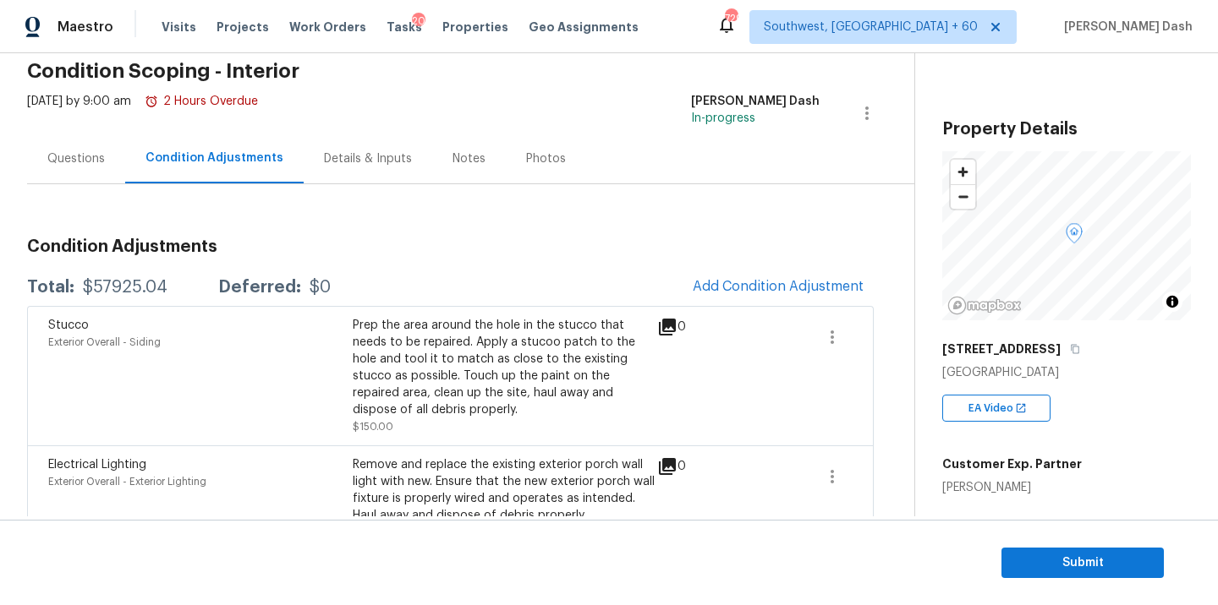
scroll to position [90, 0]
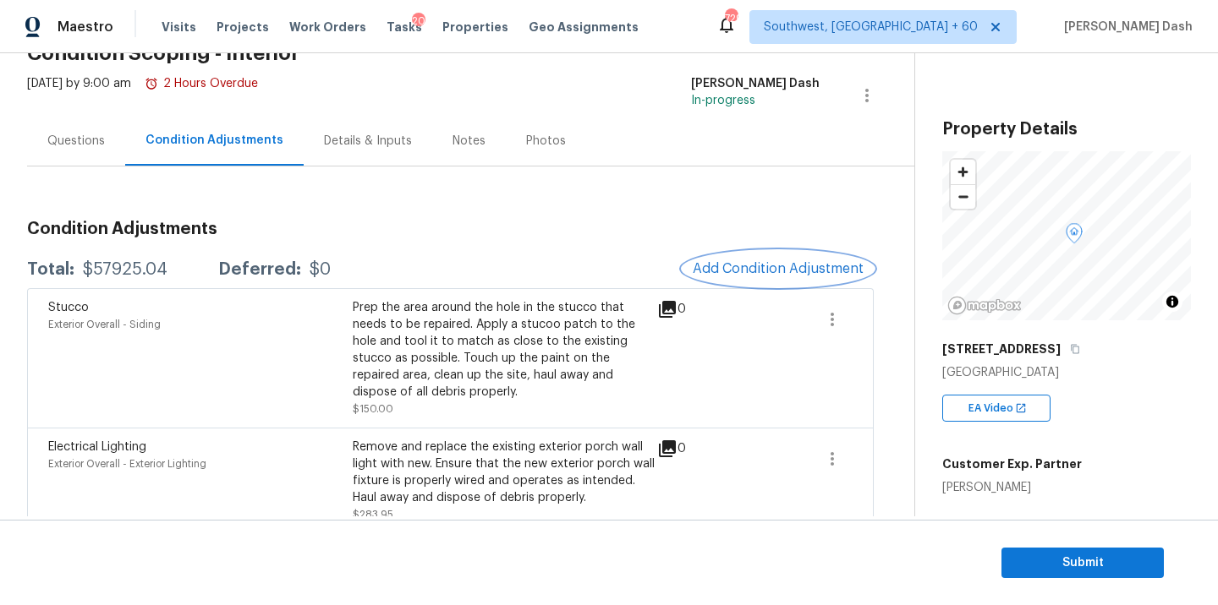
click at [729, 269] on span "Add Condition Adjustment" at bounding box center [778, 268] width 171 height 15
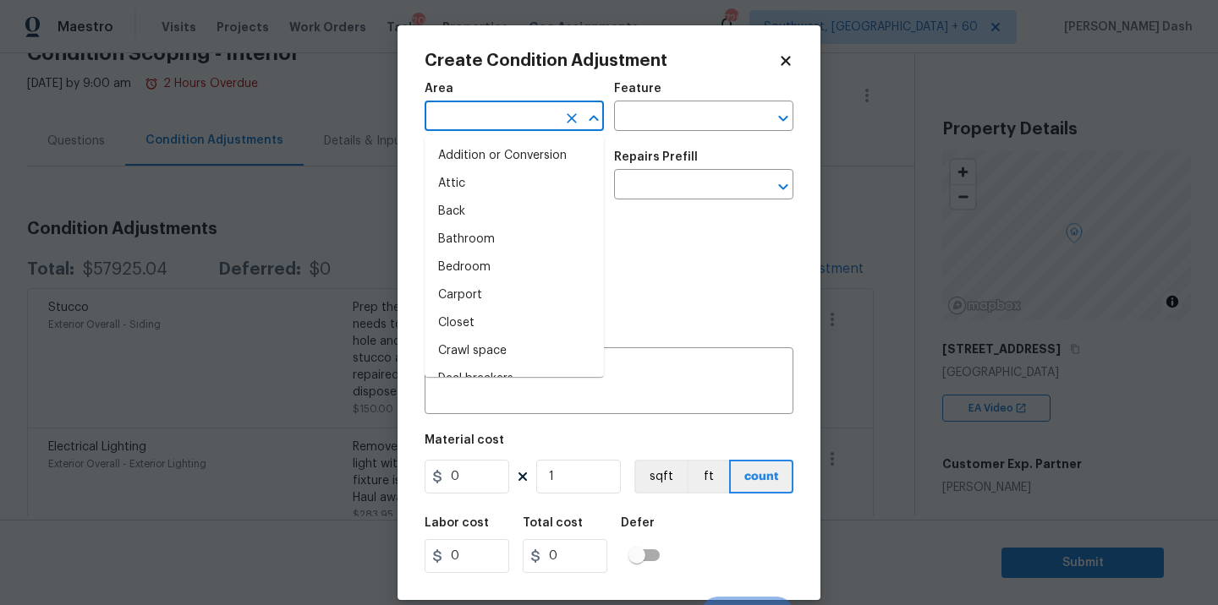
click at [526, 123] on input "text" at bounding box center [490, 118] width 132 height 26
click at [475, 263] on li "Interior Overall" at bounding box center [513, 268] width 179 height 28
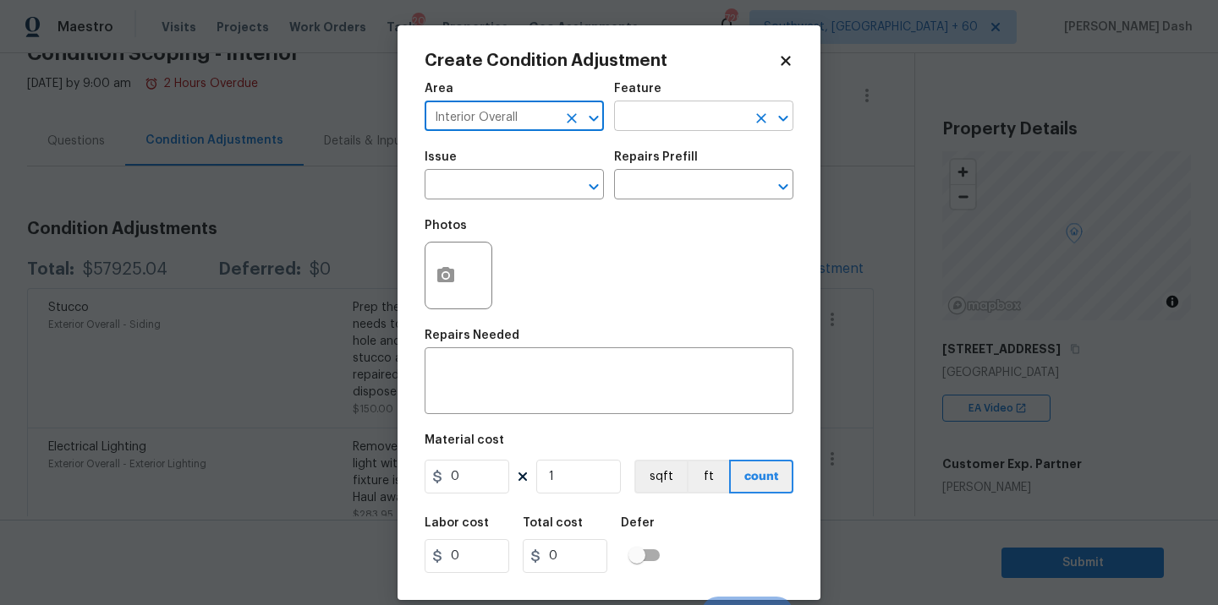
type input "Interior Overall"
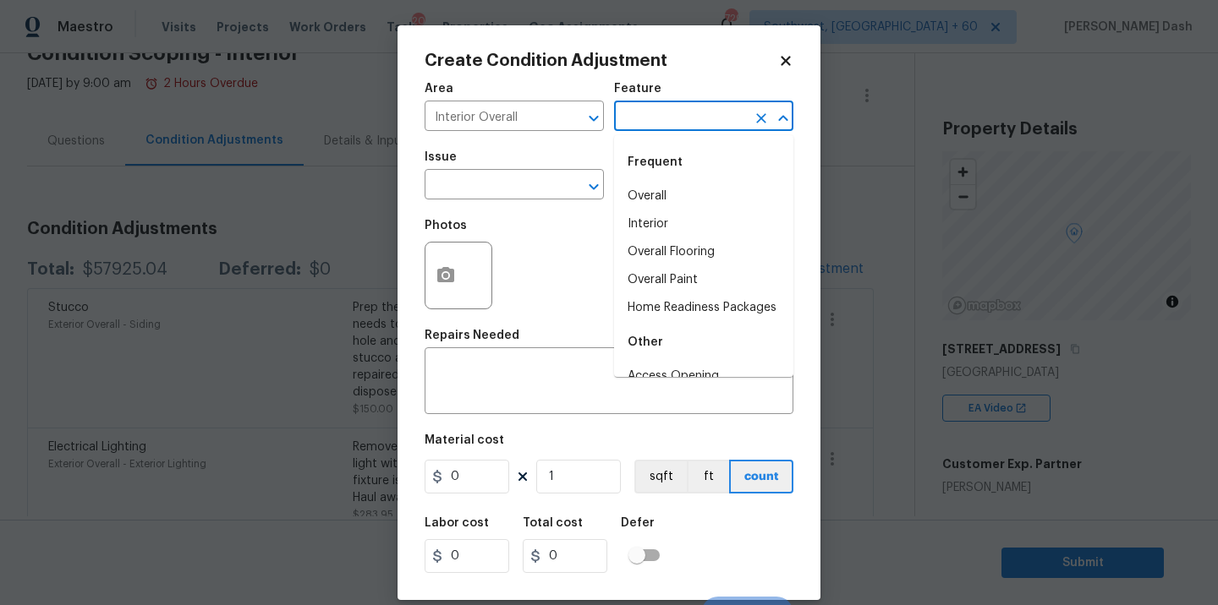
click at [658, 110] on input "text" at bounding box center [680, 118] width 132 height 26
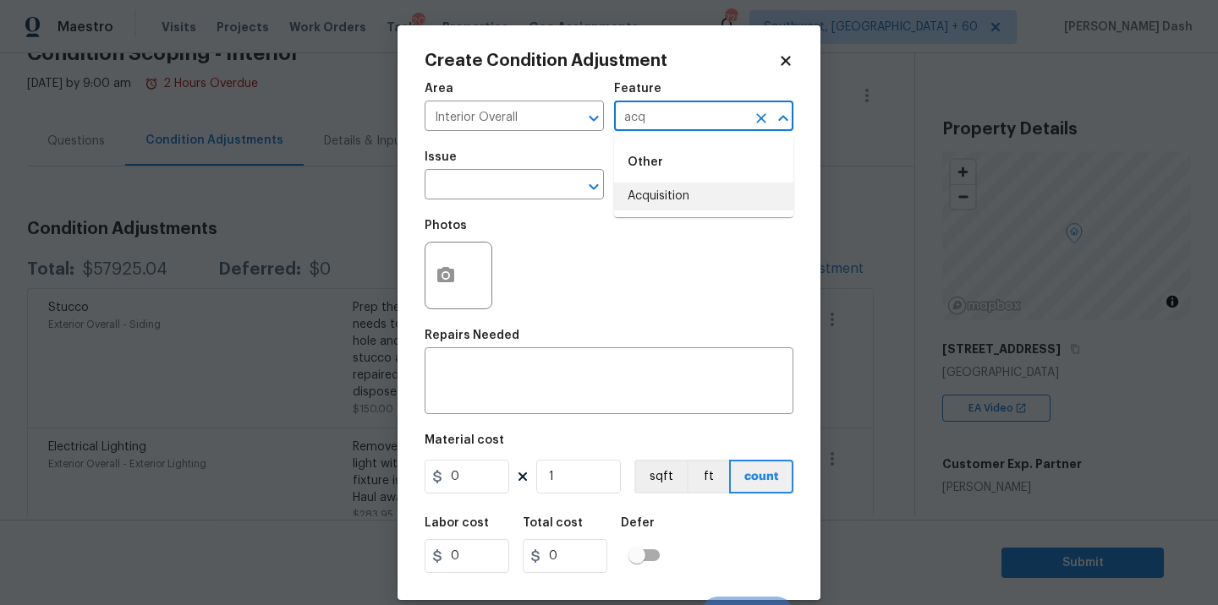
click at [660, 201] on li "Acquisition" at bounding box center [703, 197] width 179 height 28
type input "Acquisition"
click at [466, 183] on input "text" at bounding box center [490, 186] width 132 height 26
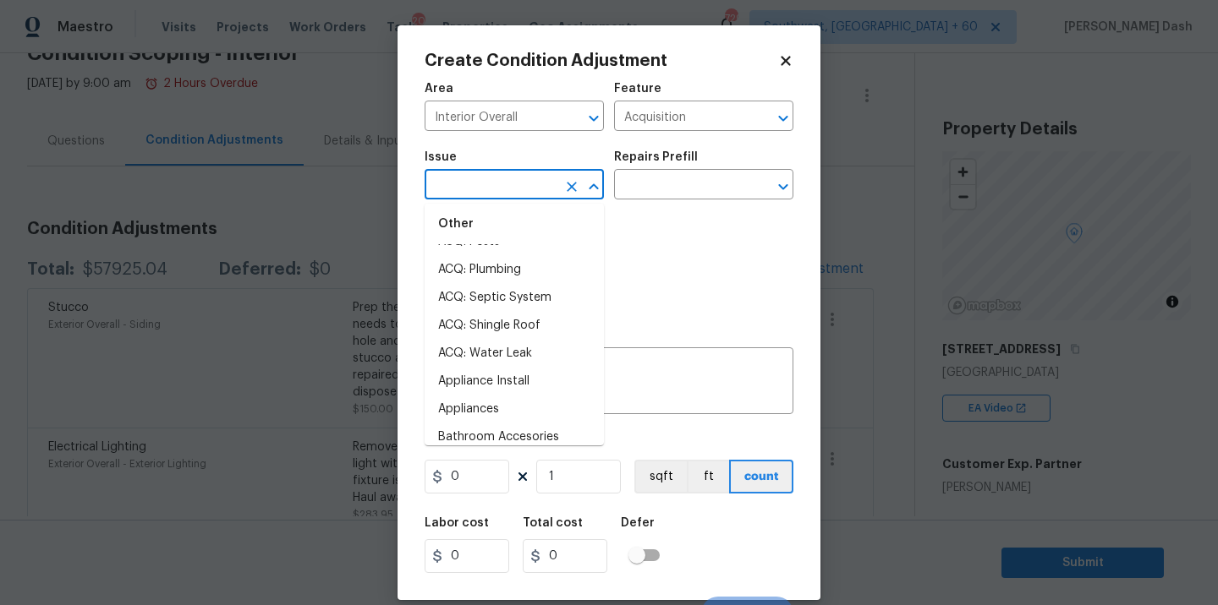
scroll to position [163, 0]
click at [490, 351] on li "ACQ: Water Leak" at bounding box center [513, 353] width 179 height 28
type input "ACQ: Water Leak"
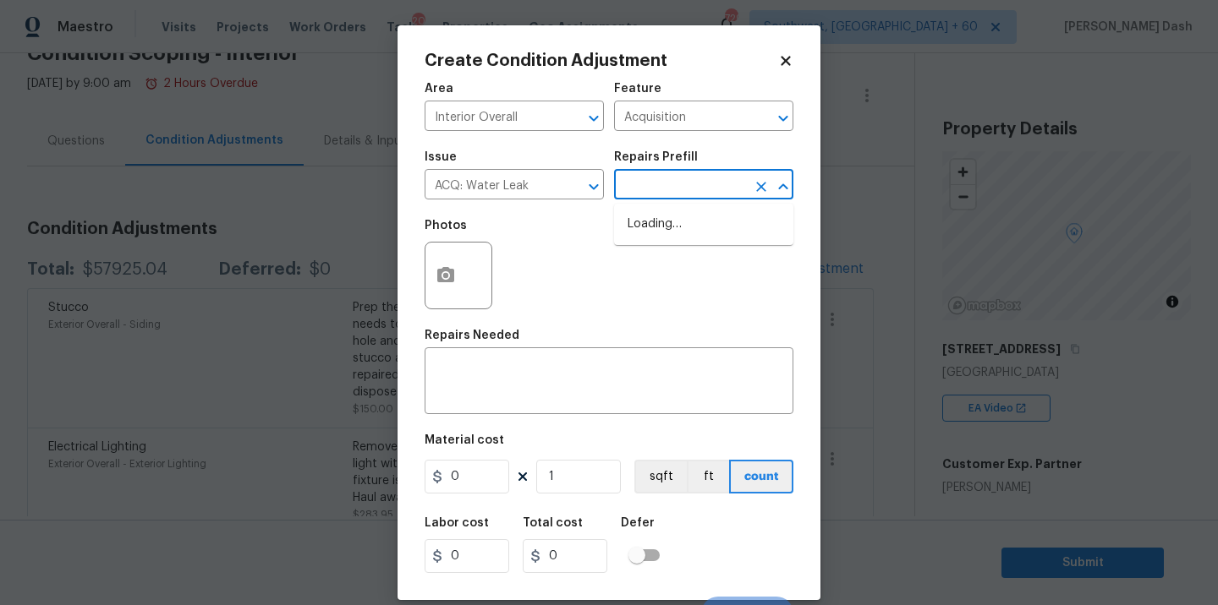
click at [663, 186] on input "text" at bounding box center [680, 186] width 132 height 26
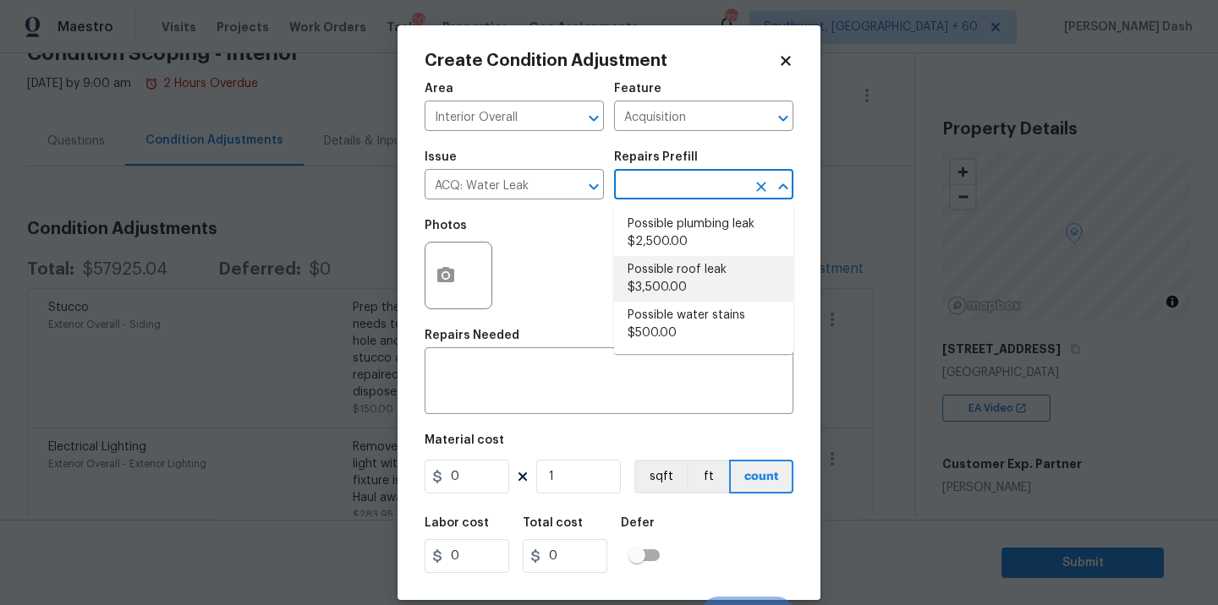
click at [661, 266] on li "Possible roof leak $3,500.00" at bounding box center [703, 279] width 179 height 46
type textarea "Acquisition Scope: Possible roof leak"
type input "3500"
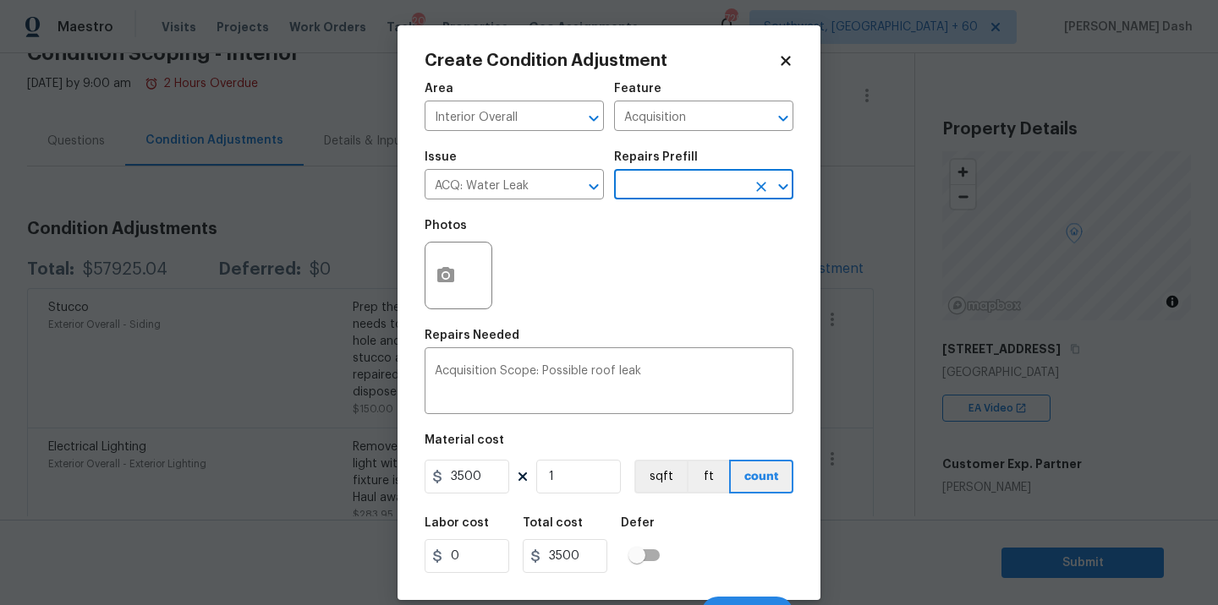
scroll to position [26, 0]
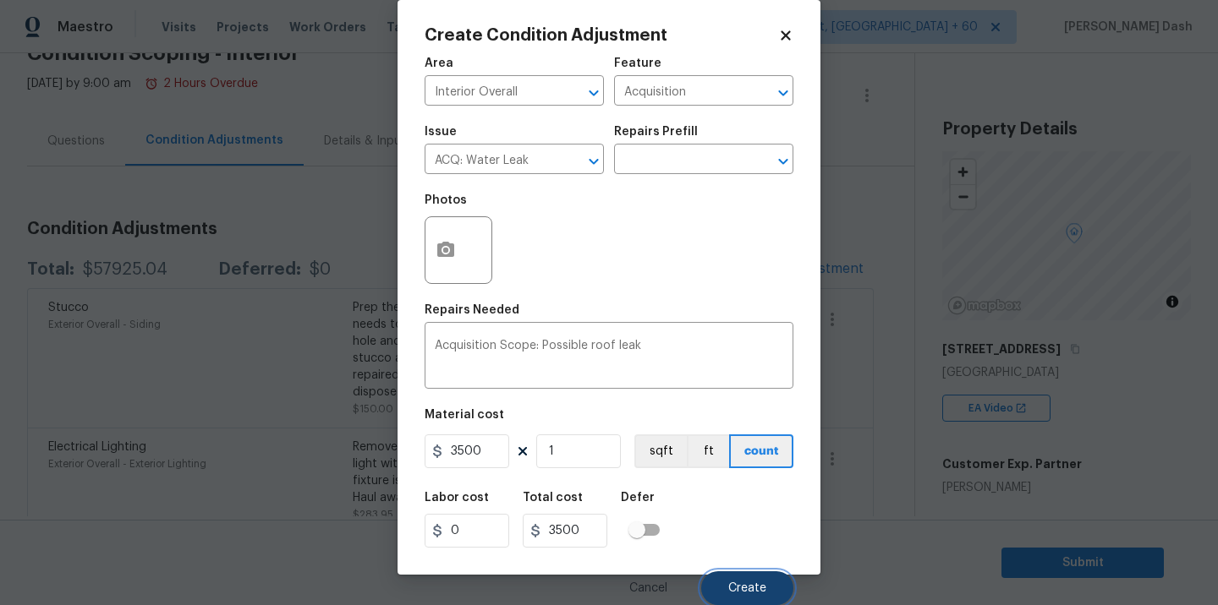
click at [730, 587] on span "Create" at bounding box center [747, 589] width 38 height 13
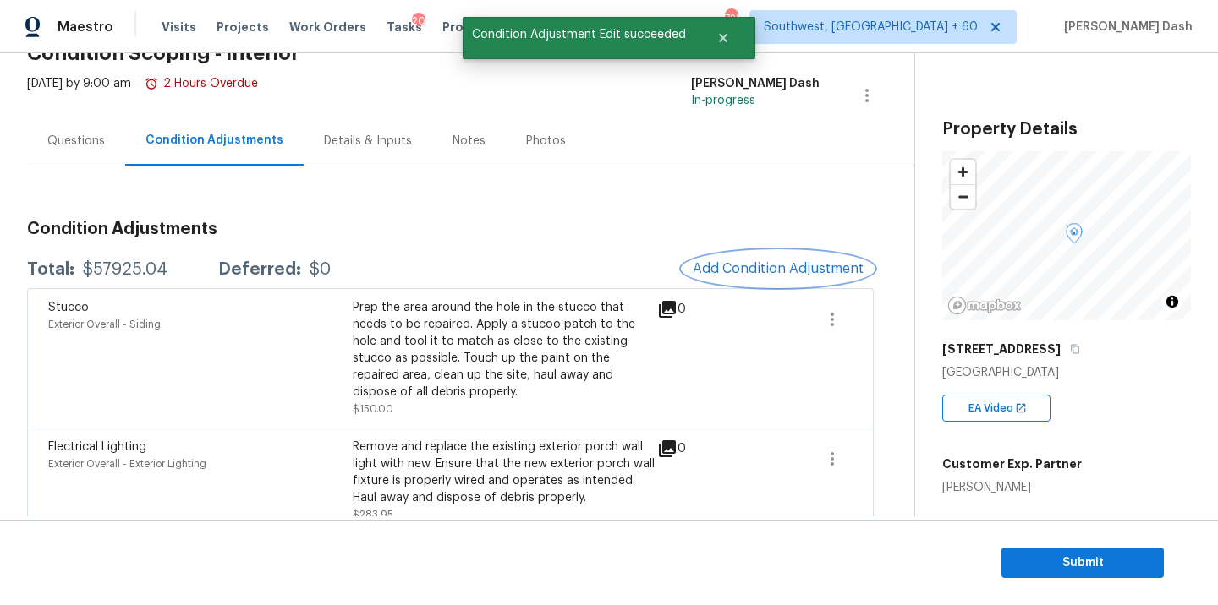
scroll to position [0, 0]
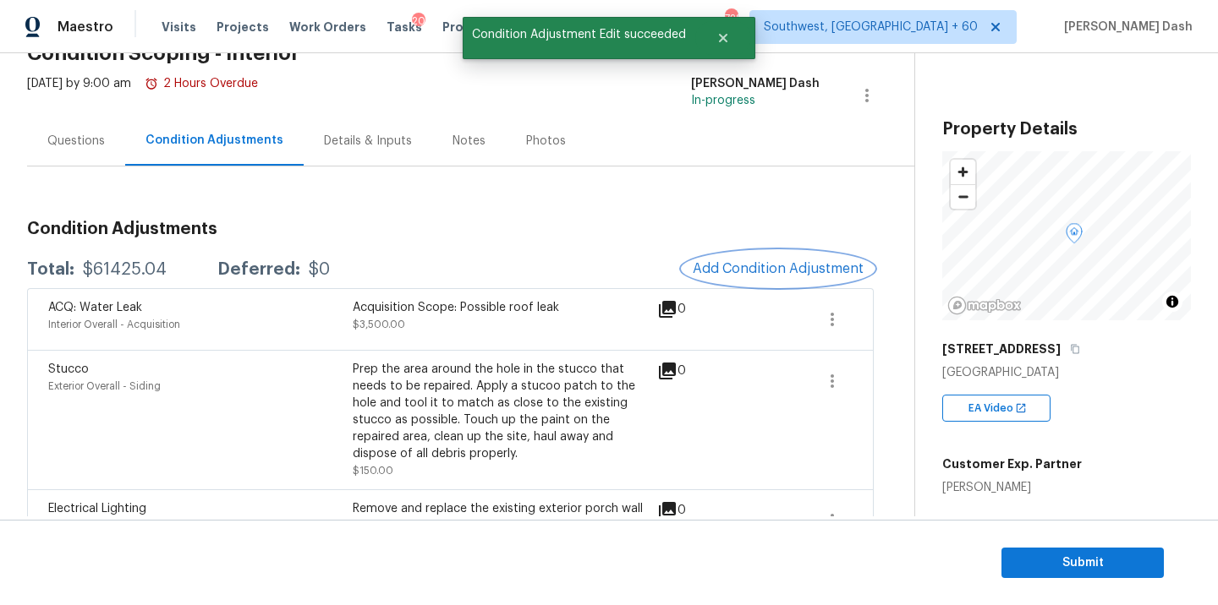
click at [745, 255] on button "Add Condition Adjustment" at bounding box center [777, 269] width 191 height 36
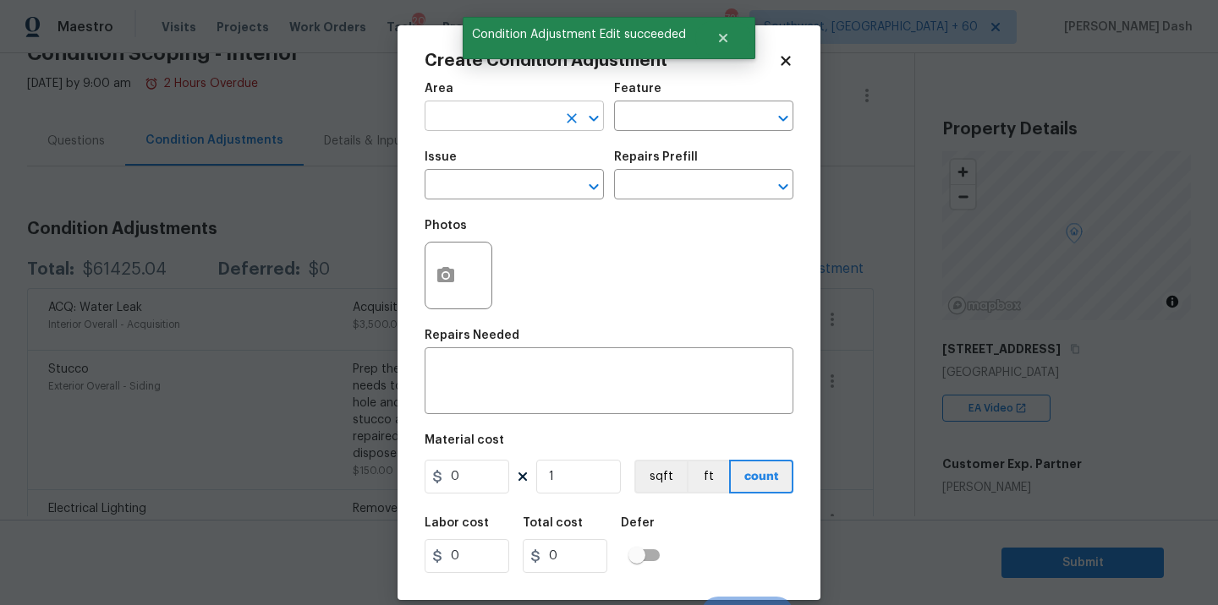
click at [484, 111] on input "text" at bounding box center [490, 118] width 132 height 26
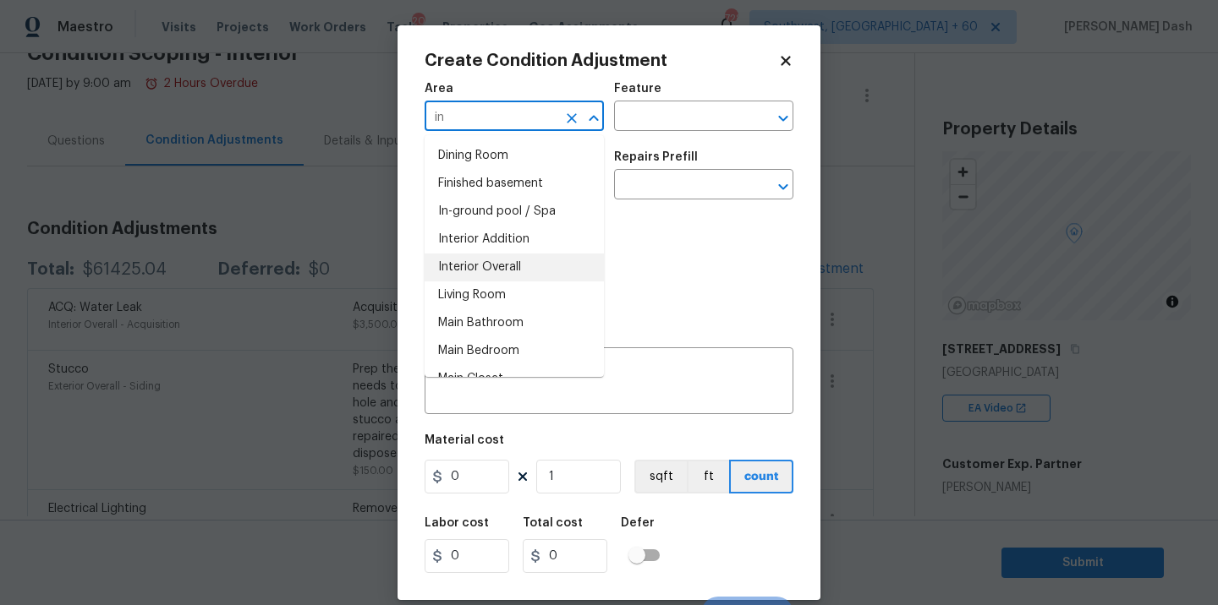
click at [468, 264] on li "Interior Overall" at bounding box center [513, 268] width 179 height 28
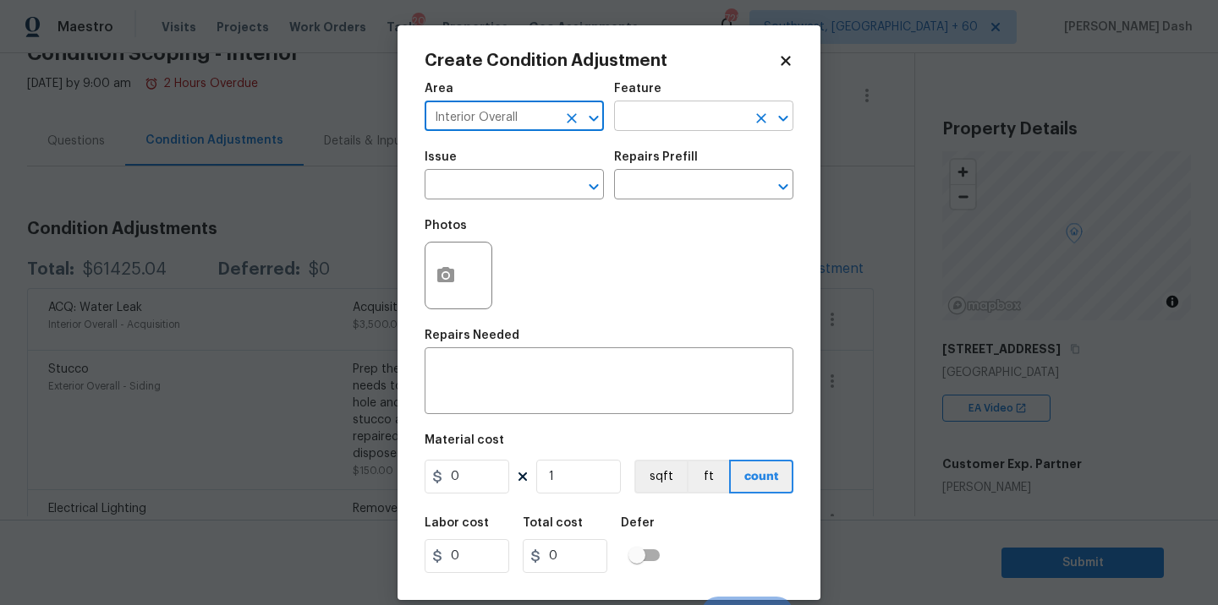
type input "Interior Overall"
click at [666, 124] on input "text" at bounding box center [680, 118] width 132 height 26
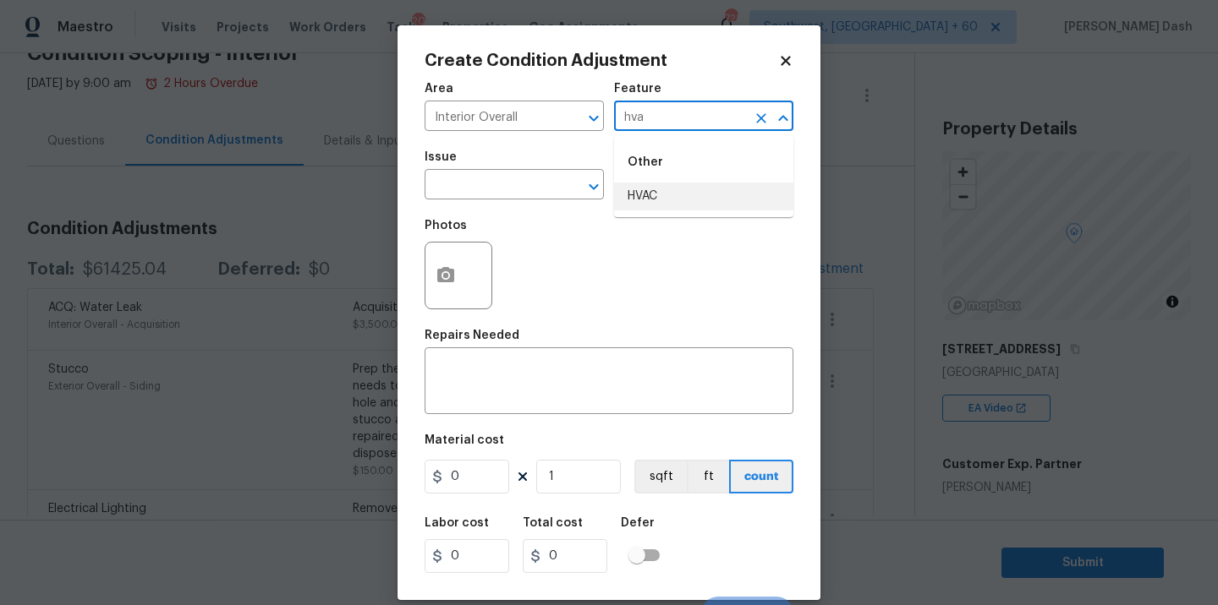
click at [711, 208] on li "HVAC" at bounding box center [703, 197] width 179 height 28
type input "HVAC"
click at [535, 162] on div "Issue" at bounding box center [513, 162] width 179 height 22
click at [535, 192] on input "text" at bounding box center [490, 186] width 132 height 26
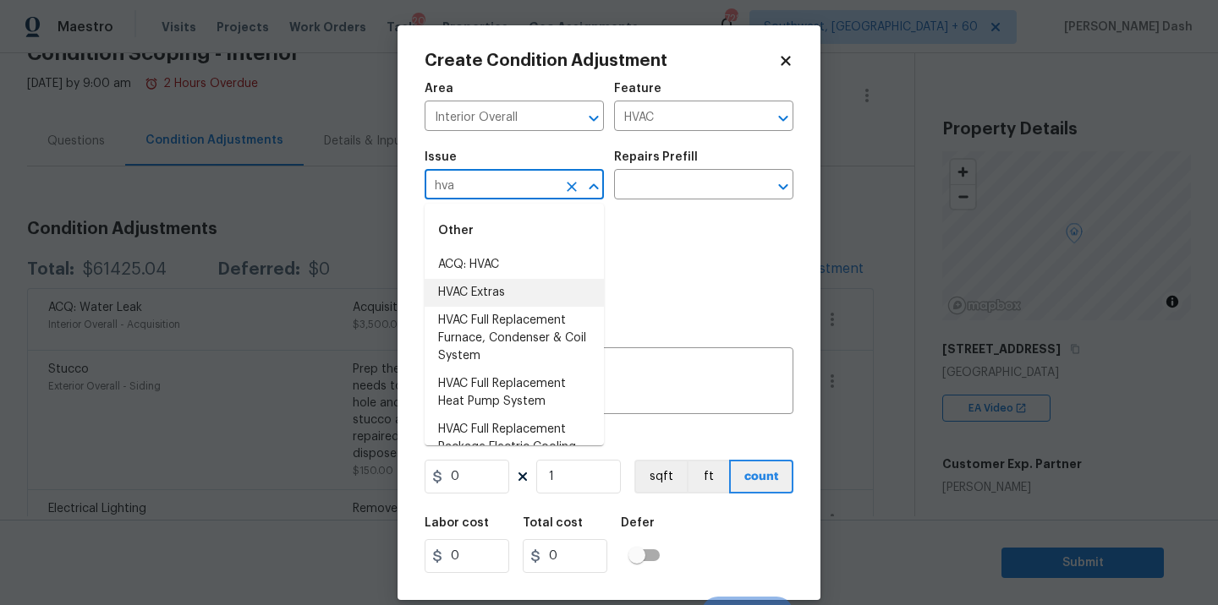
click at [481, 300] on li "HVAC Extras" at bounding box center [513, 293] width 179 height 28
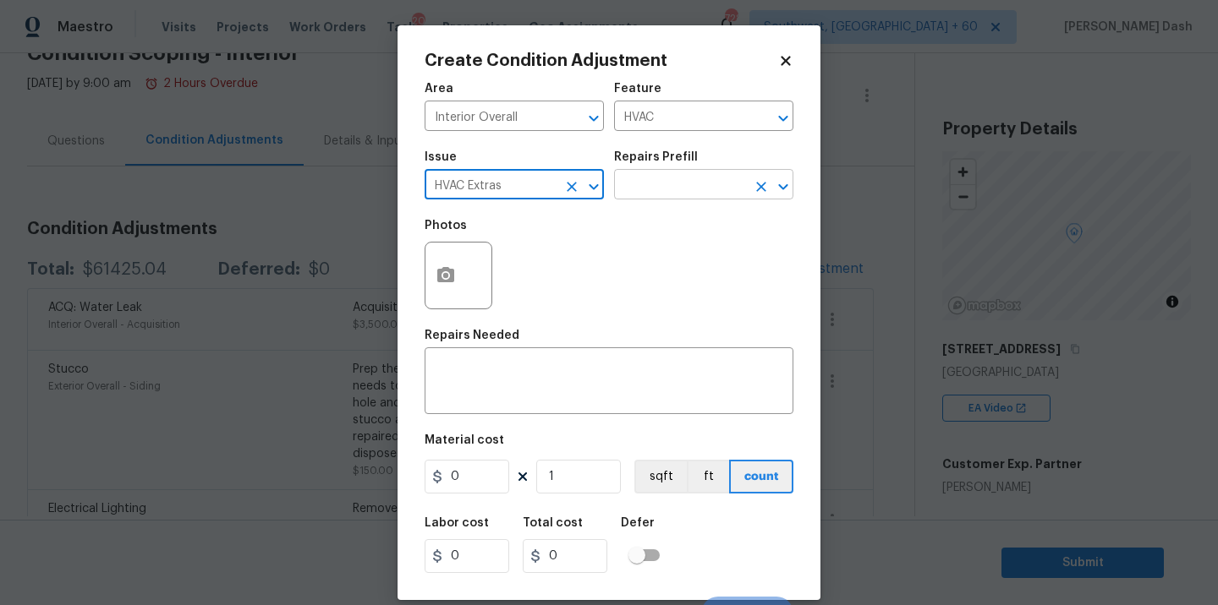
type input "HVAC Extras"
click at [643, 188] on input "text" at bounding box center [680, 186] width 132 height 26
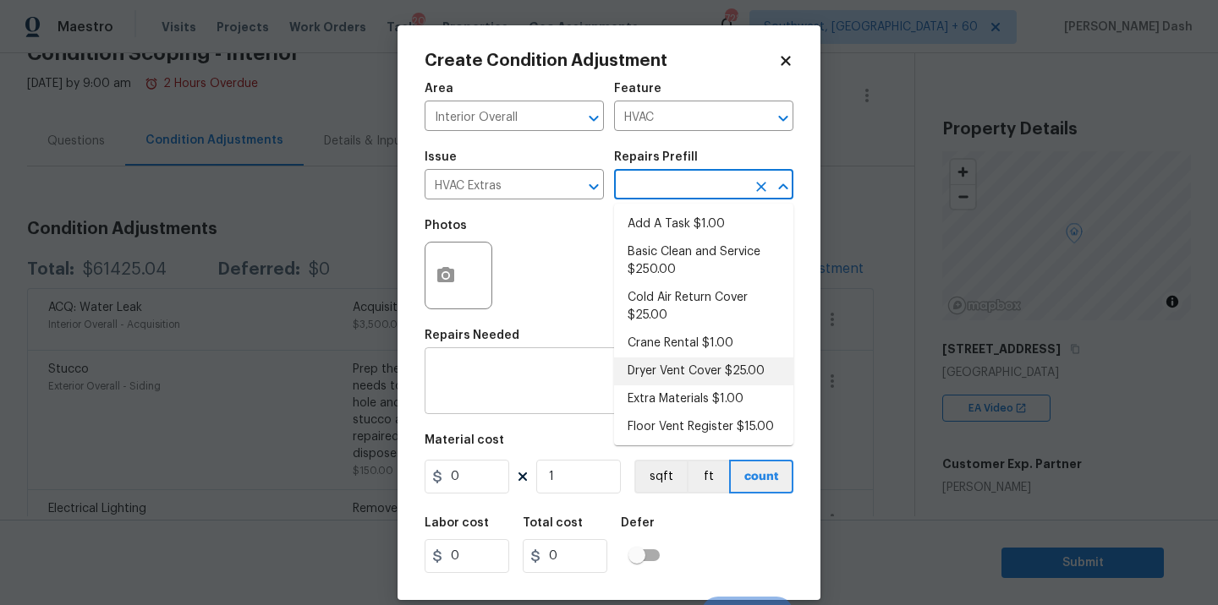
drag, startPoint x: 657, startPoint y: 375, endPoint x: 657, endPoint y: 409, distance: 33.8
click at [657, 375] on li "Dryer Vent Cover $25.00" at bounding box center [703, 372] width 179 height 28
type textarea "Remove the existing dryer vent cover (if present) and install a new dryer vent …"
type input "25"
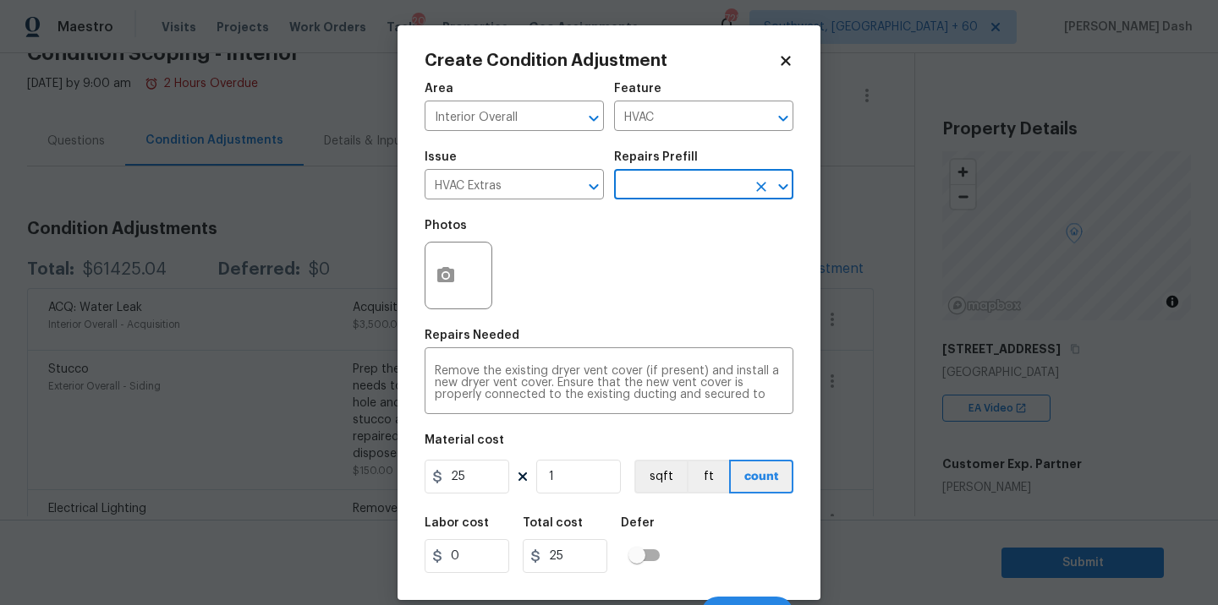
scroll to position [26, 0]
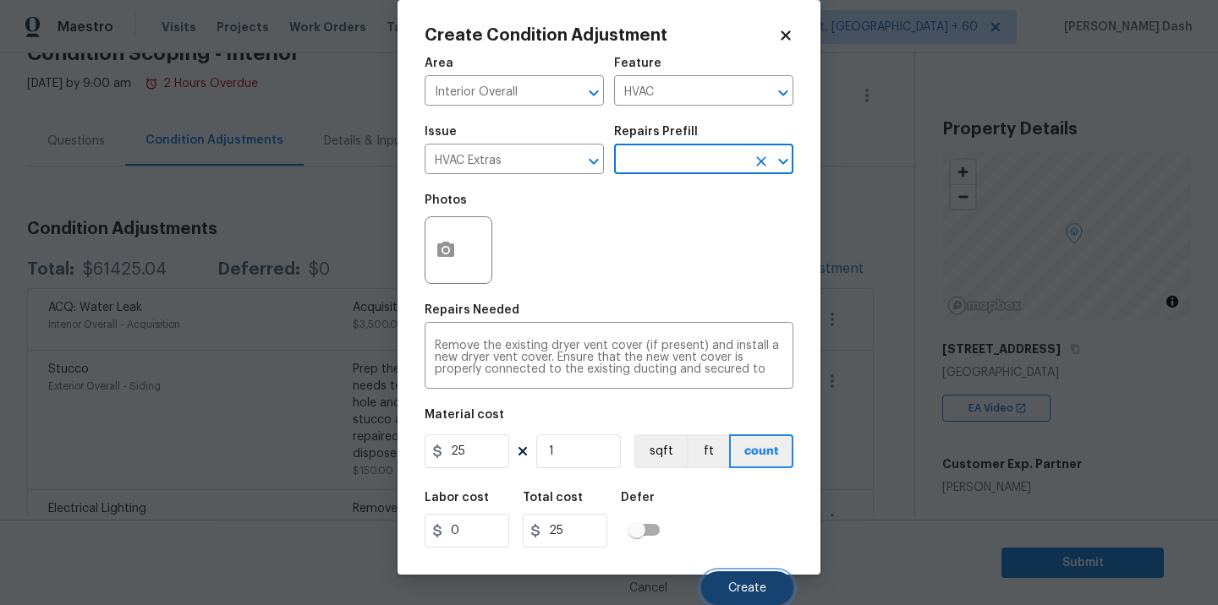
click at [758, 594] on span "Create" at bounding box center [747, 589] width 38 height 13
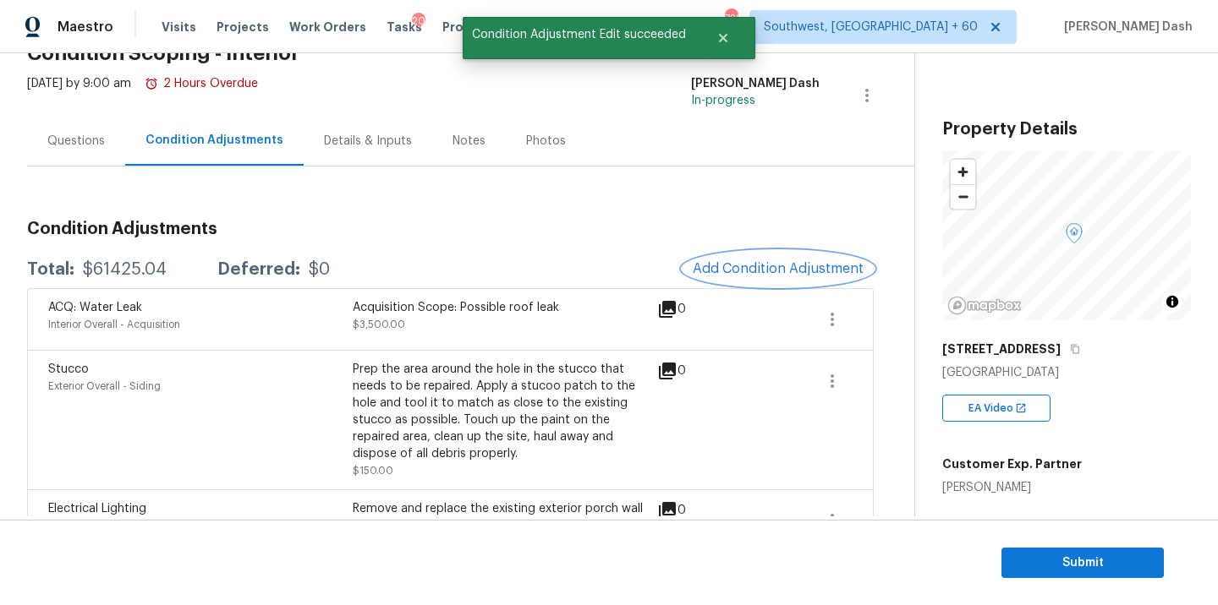
scroll to position [0, 0]
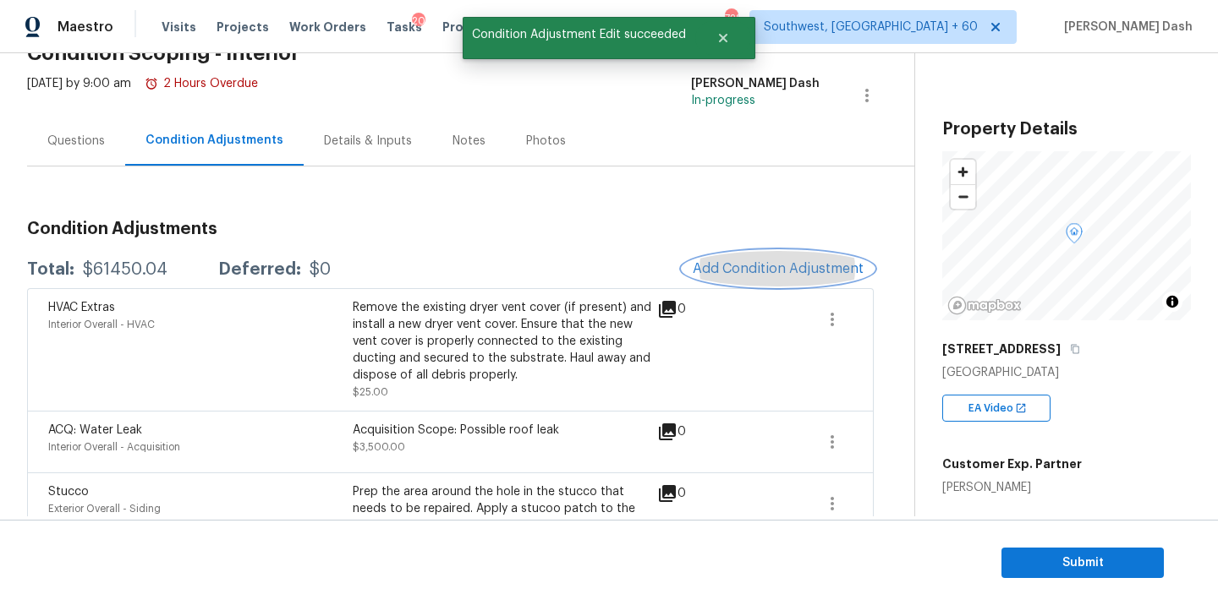
click at [761, 277] on button "Add Condition Adjustment" at bounding box center [777, 269] width 191 height 36
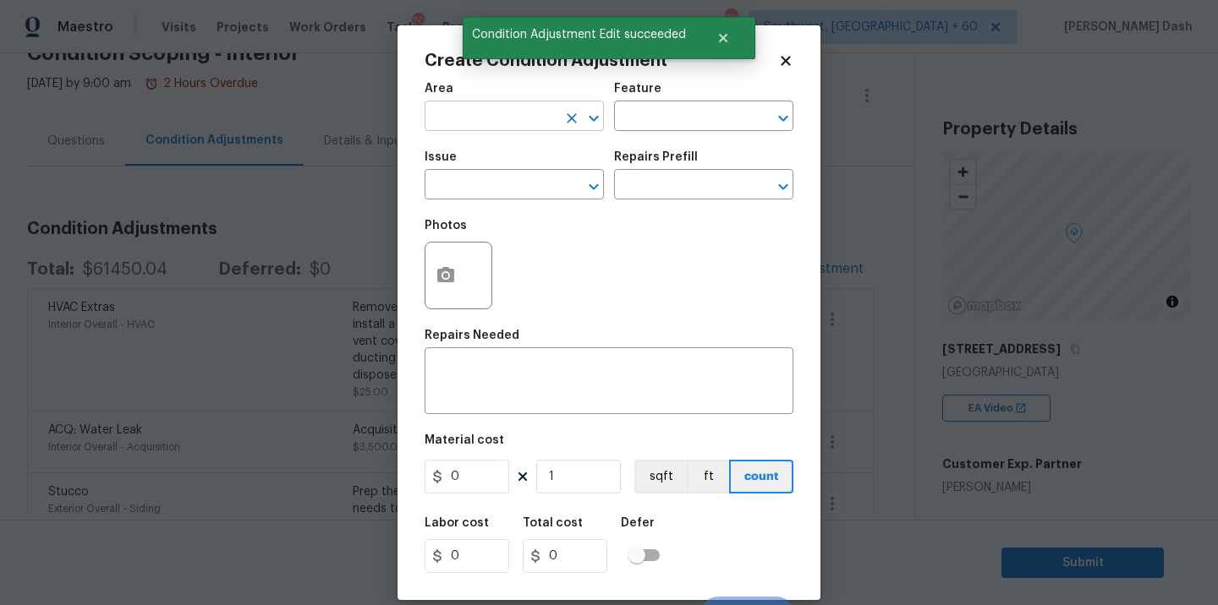
click at [485, 116] on input "text" at bounding box center [490, 118] width 132 height 26
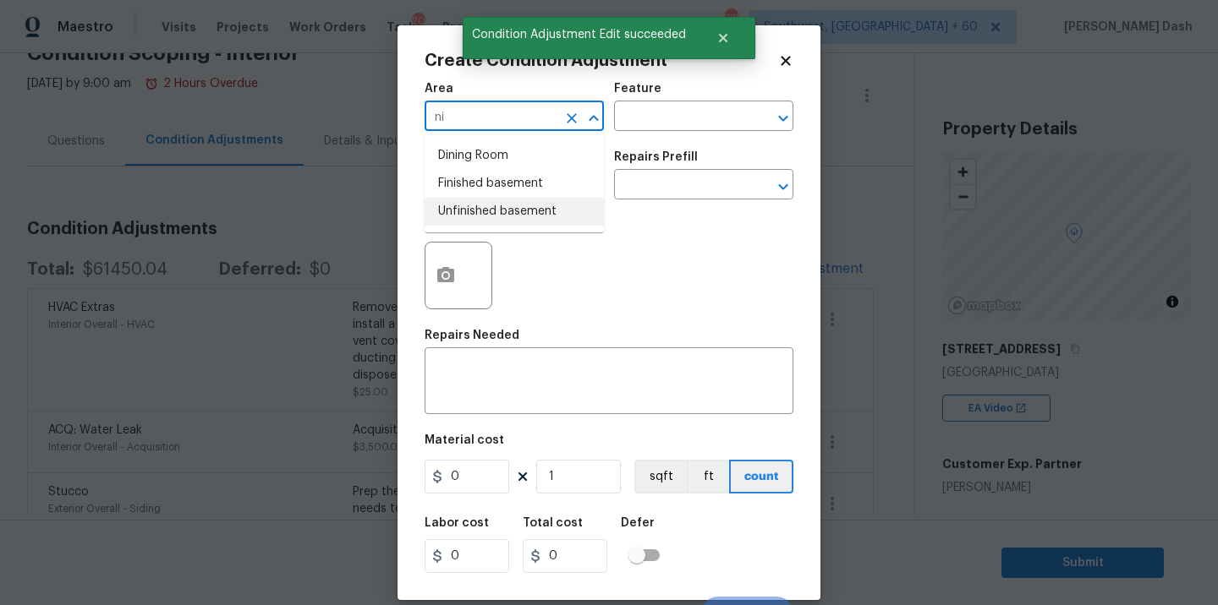
type input "ni"
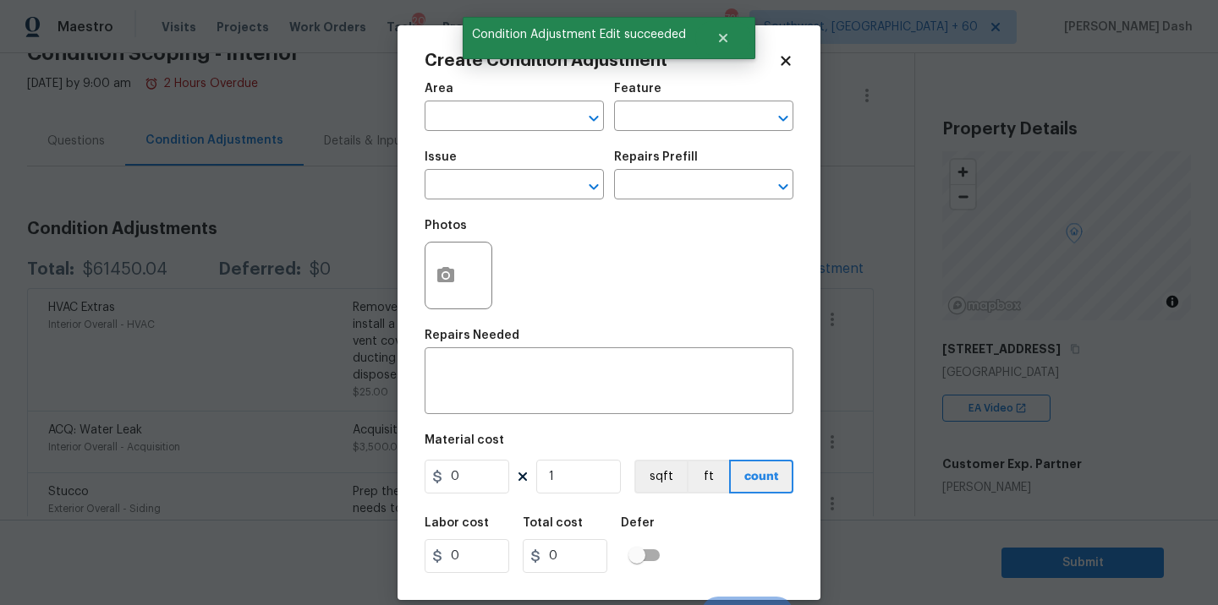
click at [662, 282] on div "Photos" at bounding box center [608, 265] width 369 height 110
click at [563, 118] on icon "Clear" at bounding box center [571, 118] width 17 height 17
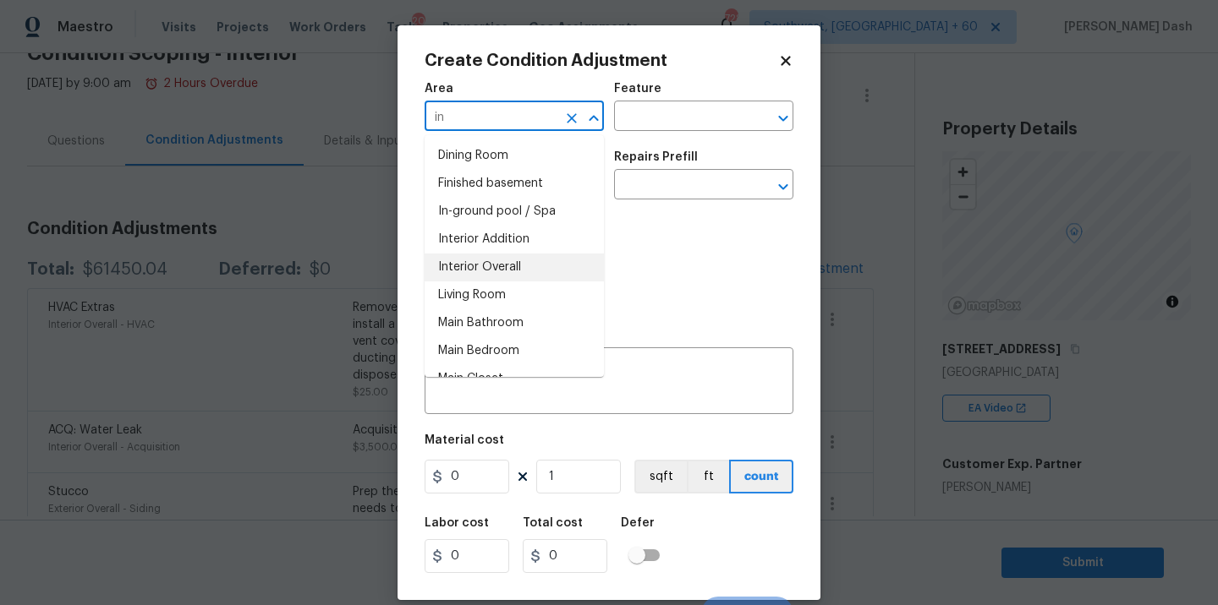
click at [495, 261] on li "Interior Overall" at bounding box center [513, 268] width 179 height 28
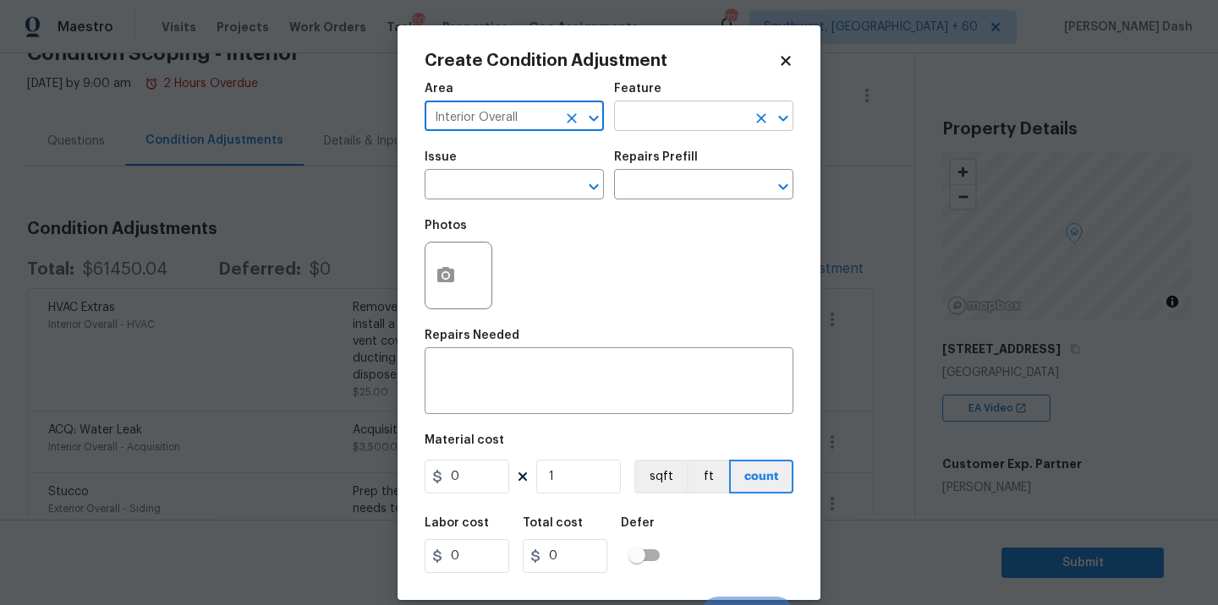
type input "Interior Overall"
click at [637, 112] on input "text" at bounding box center [680, 118] width 132 height 26
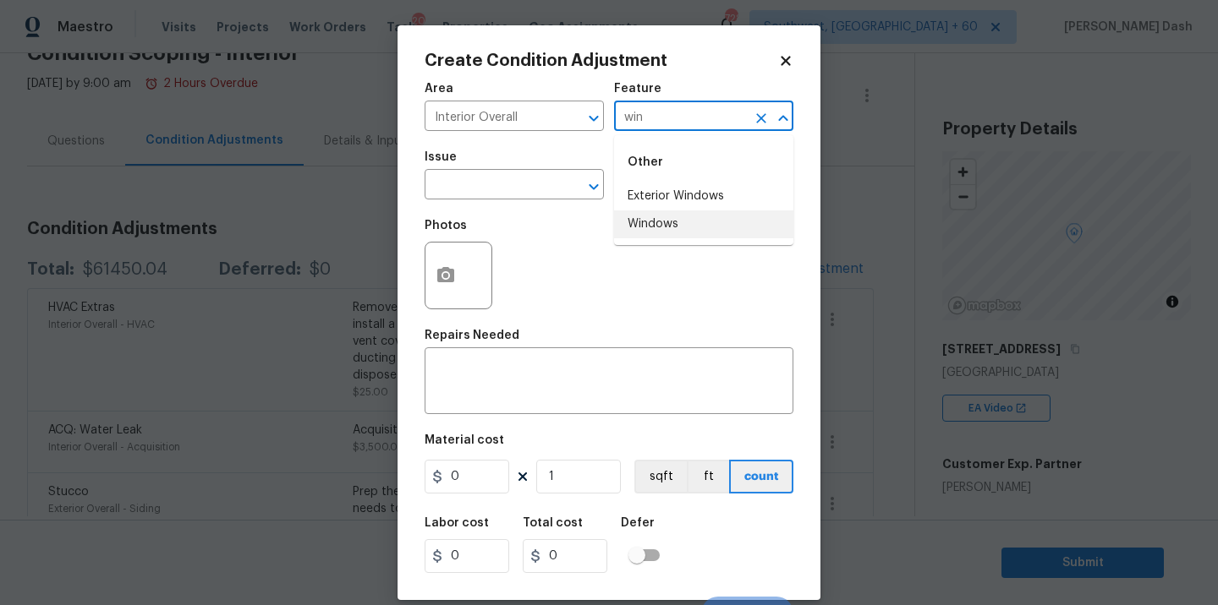
click at [638, 222] on li "Windows" at bounding box center [703, 225] width 179 height 28
type input "Windows"
click at [509, 189] on input "text" at bounding box center [490, 186] width 132 height 26
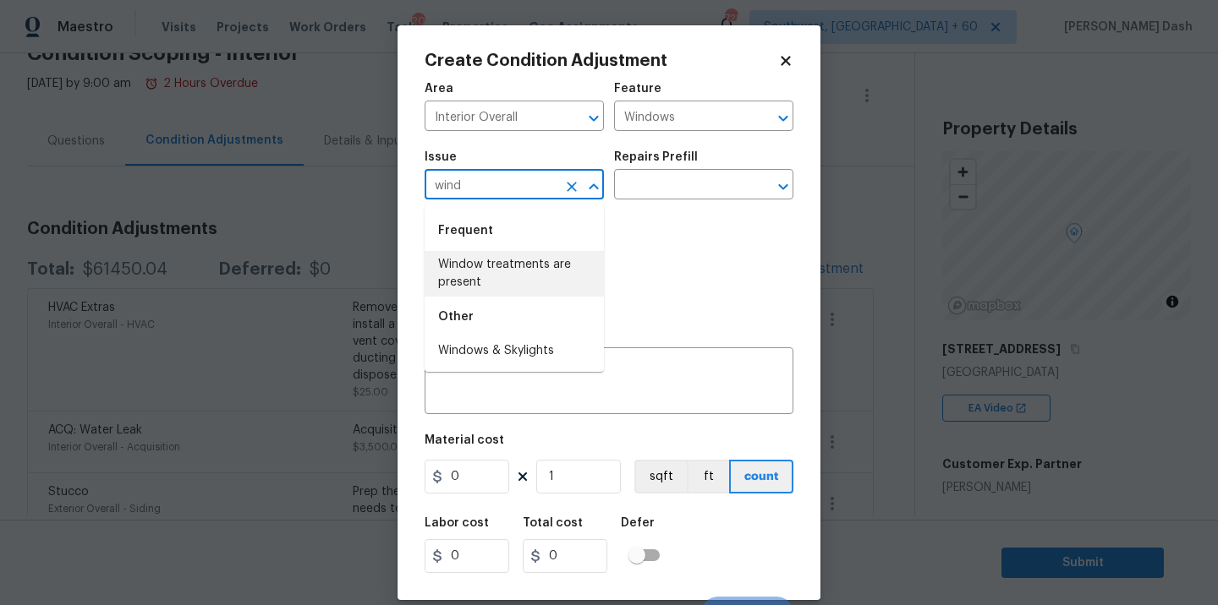
click at [486, 353] on li "Windows & Skylights" at bounding box center [513, 351] width 179 height 28
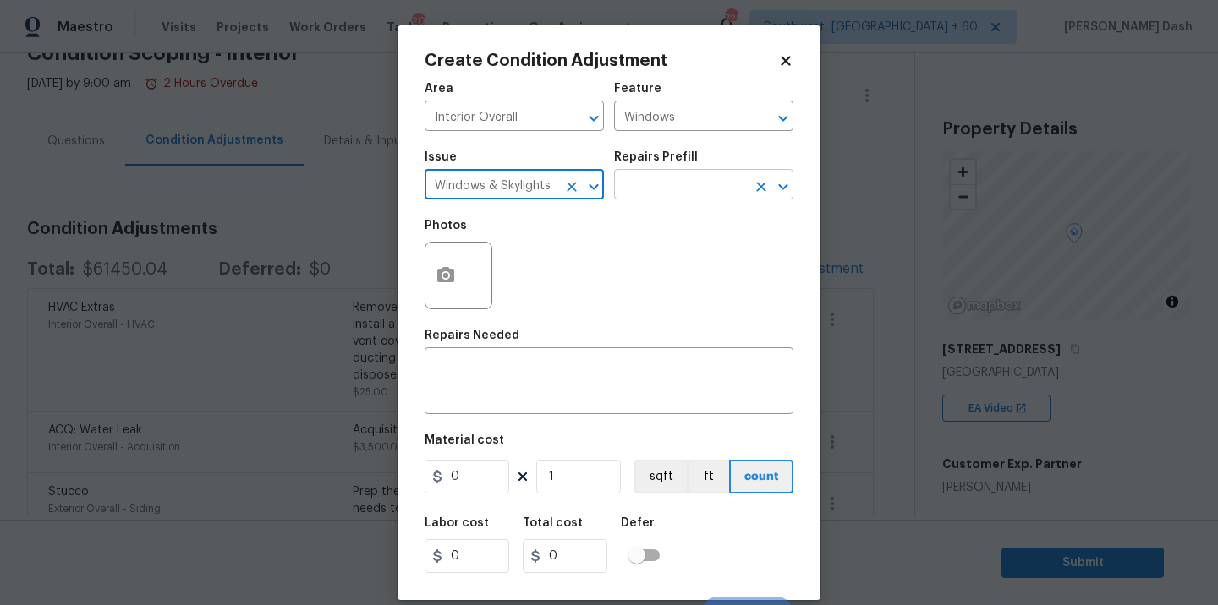
type input "Windows & Skylights"
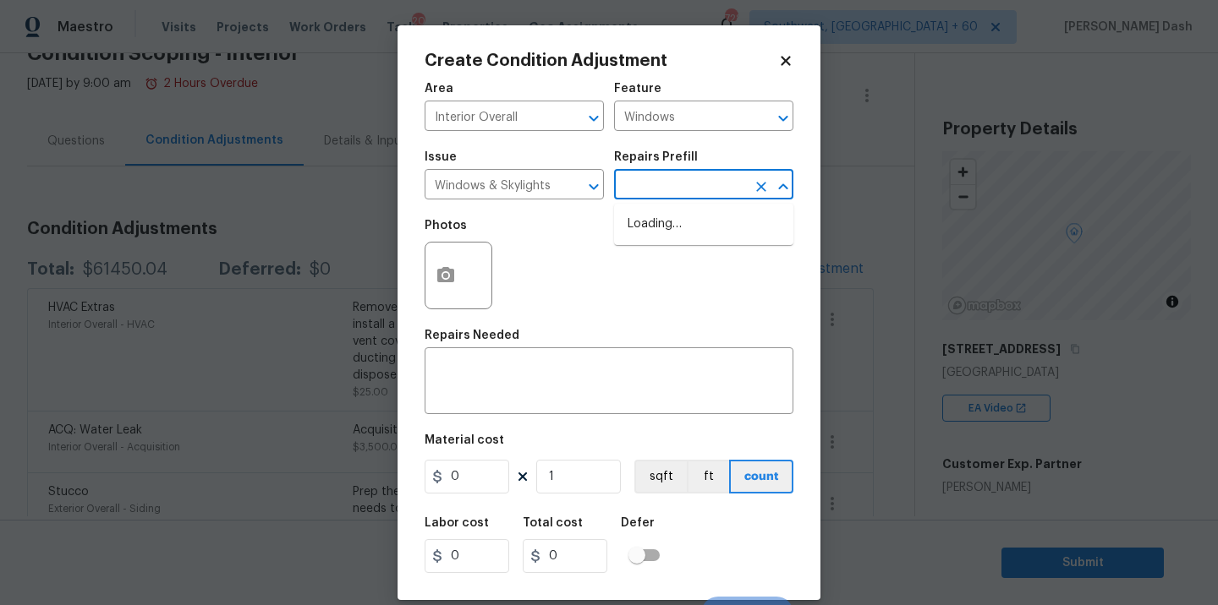
click at [657, 180] on input "text" at bounding box center [680, 186] width 132 height 26
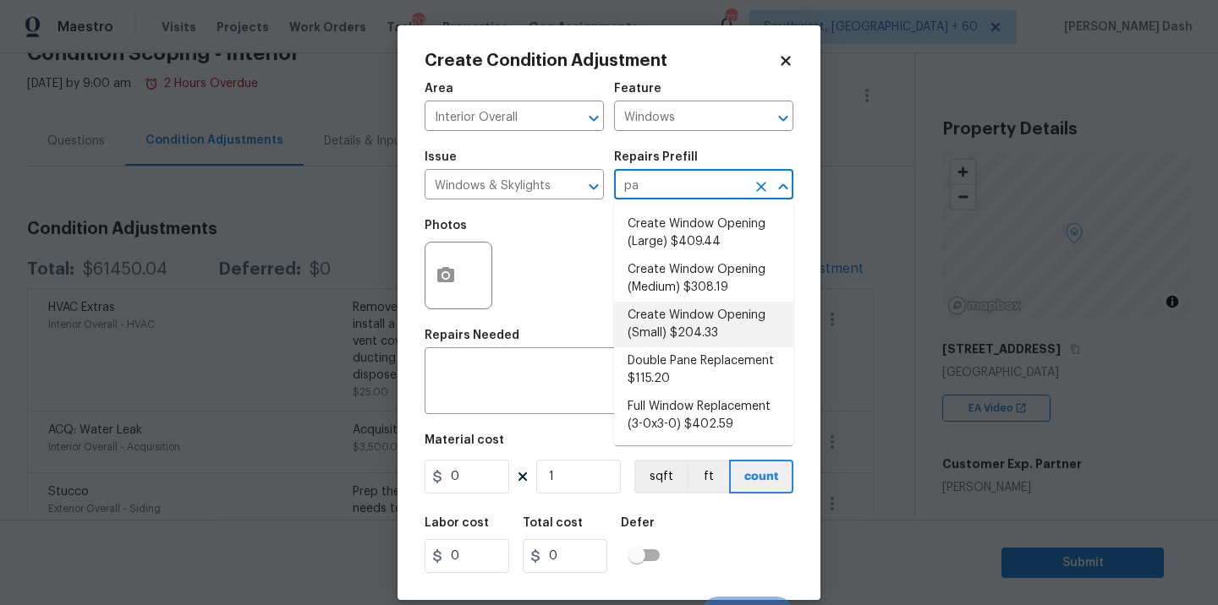
type input "pan"
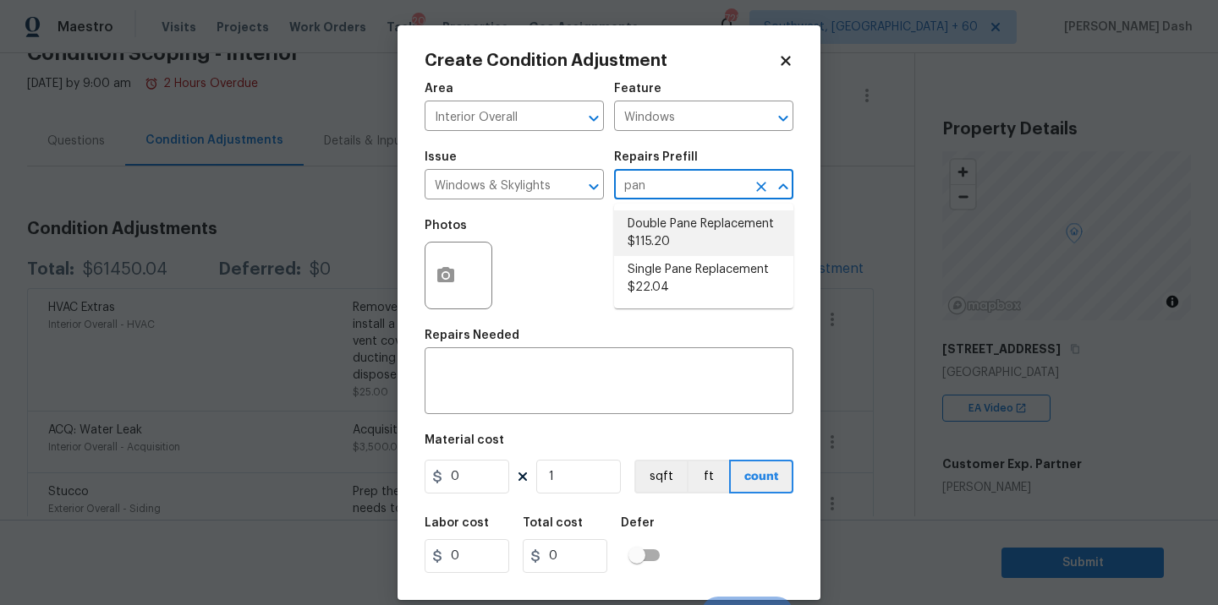
click at [649, 238] on li "Double Pane Replacement $115.20" at bounding box center [703, 234] width 179 height 46
type textarea "Remove, replace and reglaze the broken/damaged thermal double pane of glass wit…"
type input "115.2"
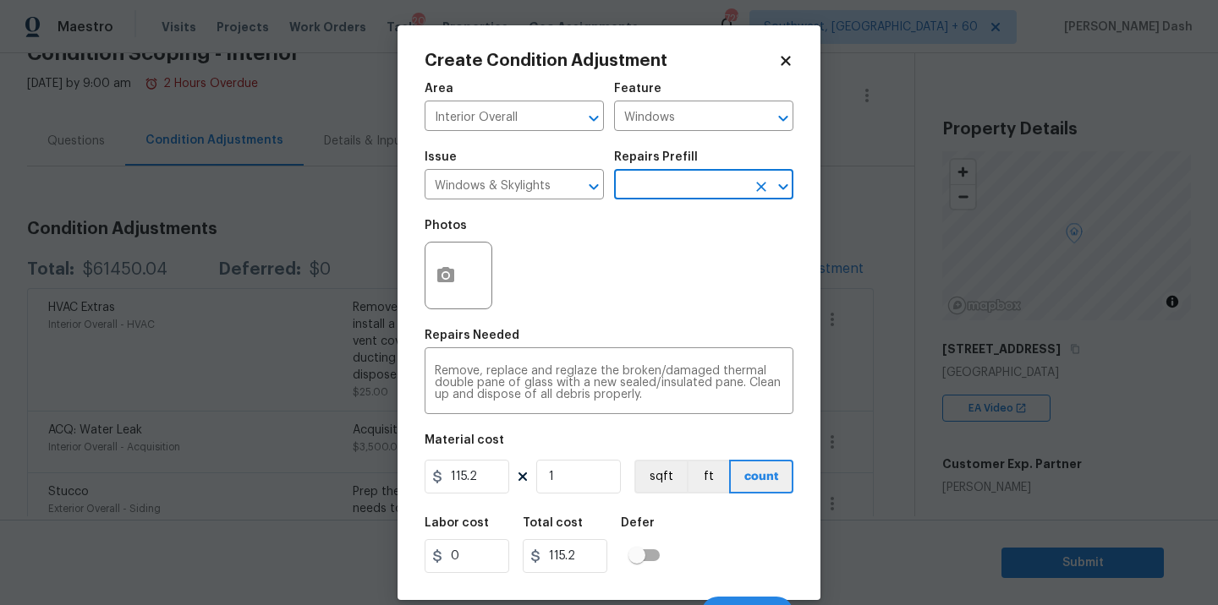
click at [716, 559] on div "Labor cost 0 Total cost 115.2 Defer" at bounding box center [608, 545] width 369 height 76
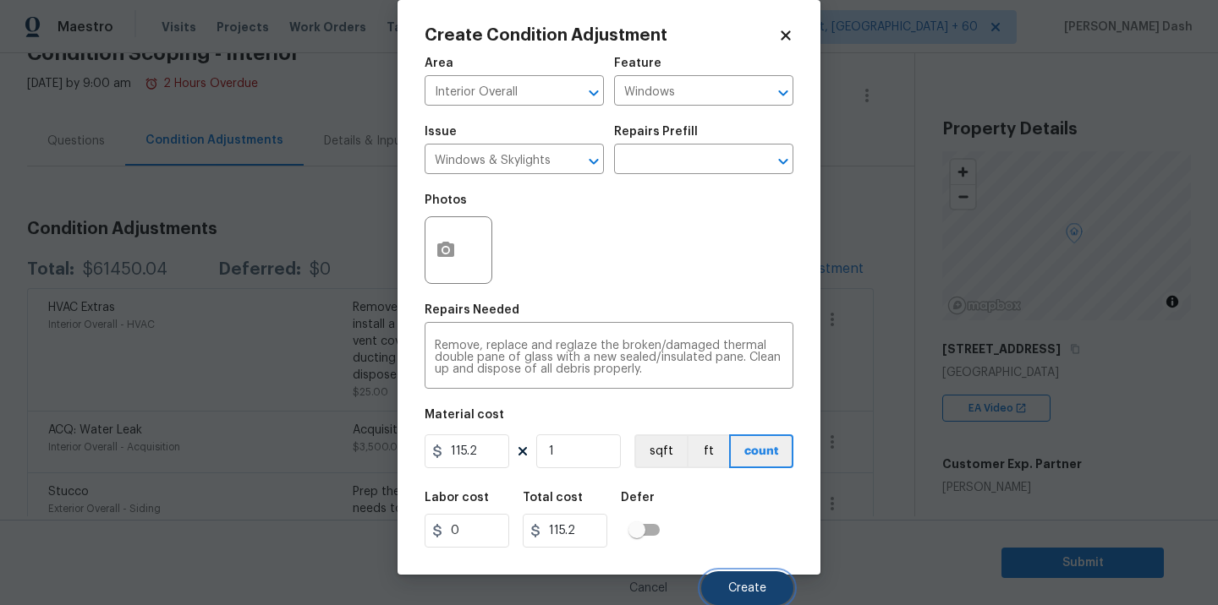
click at [731, 583] on span "Create" at bounding box center [747, 589] width 38 height 13
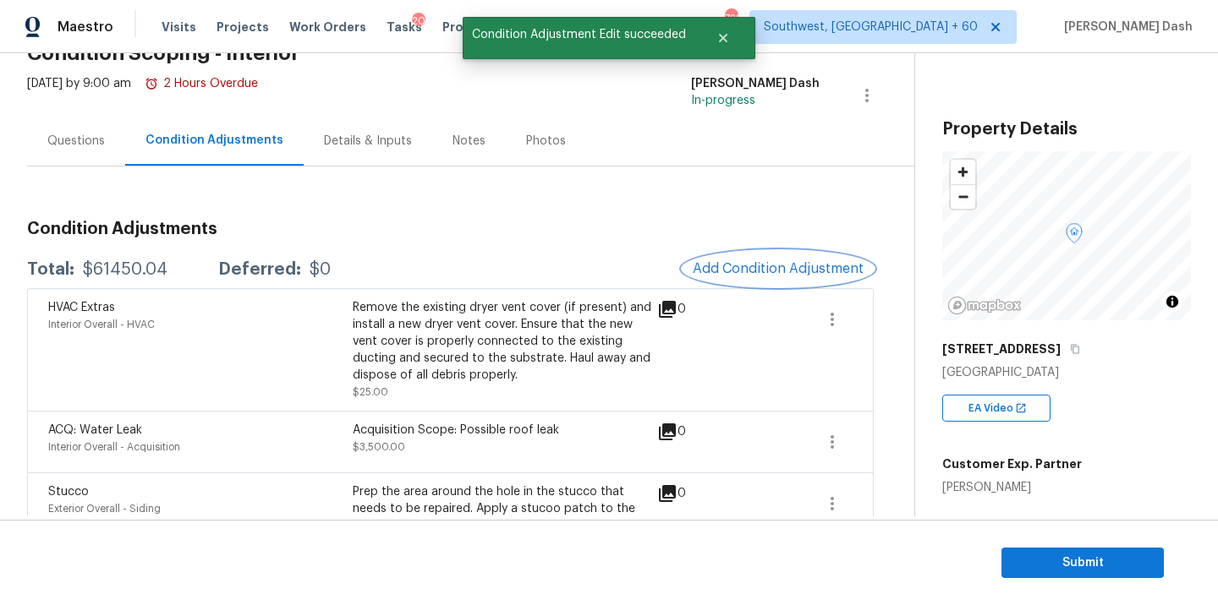
scroll to position [0, 0]
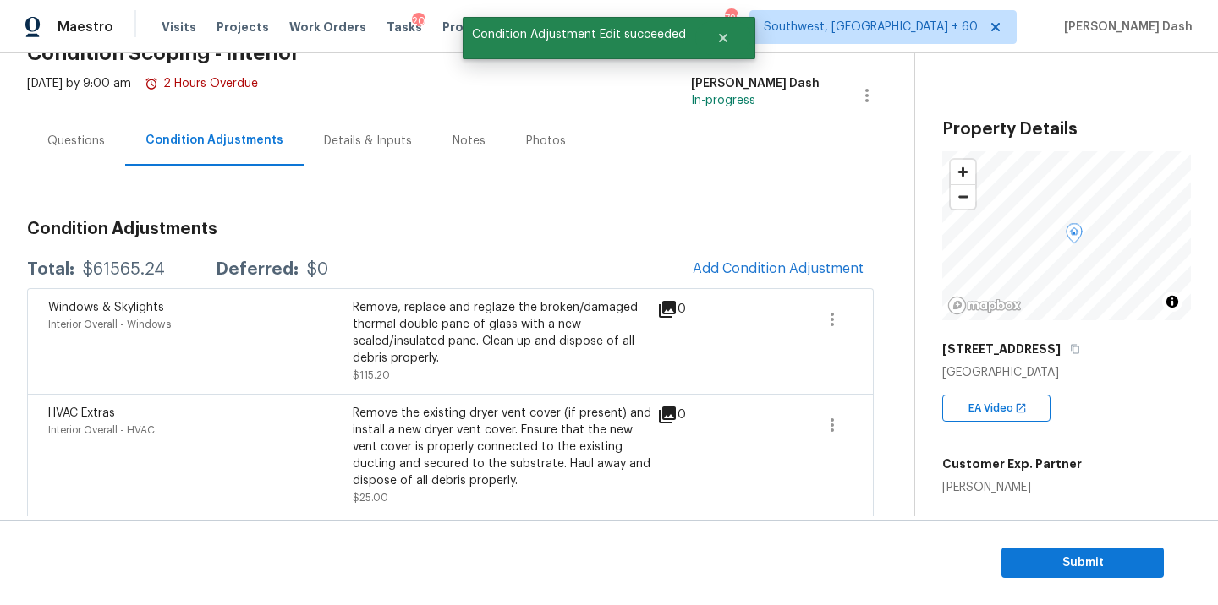
click at [130, 267] on div "$61565.24" at bounding box center [124, 269] width 82 height 17
copy div "$61565.24"
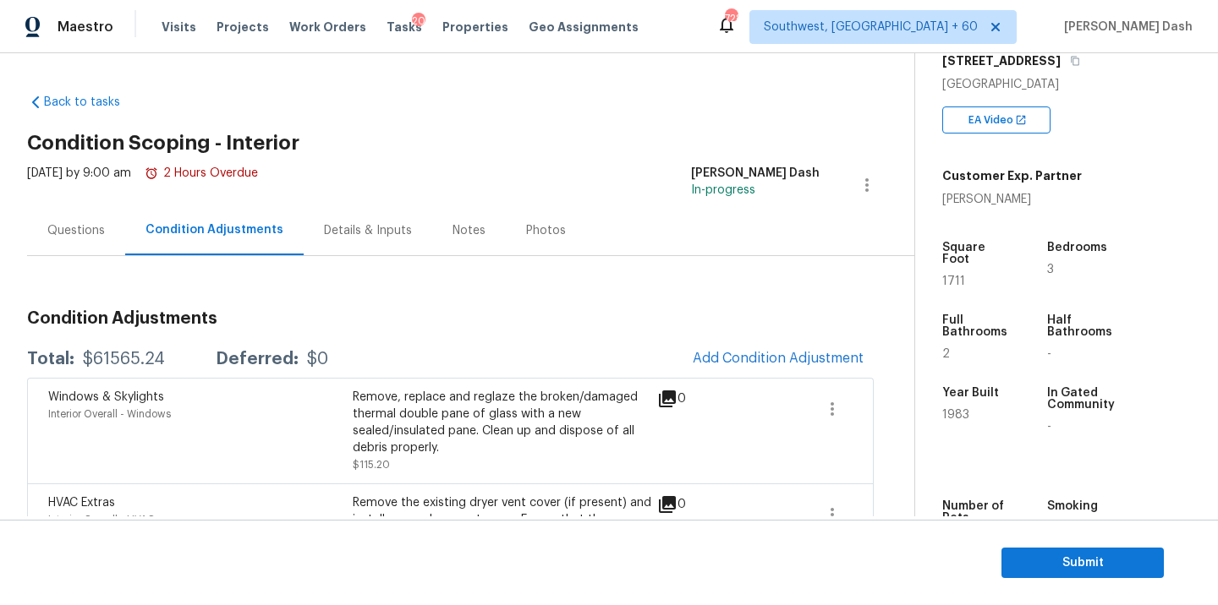
scroll to position [93, 0]
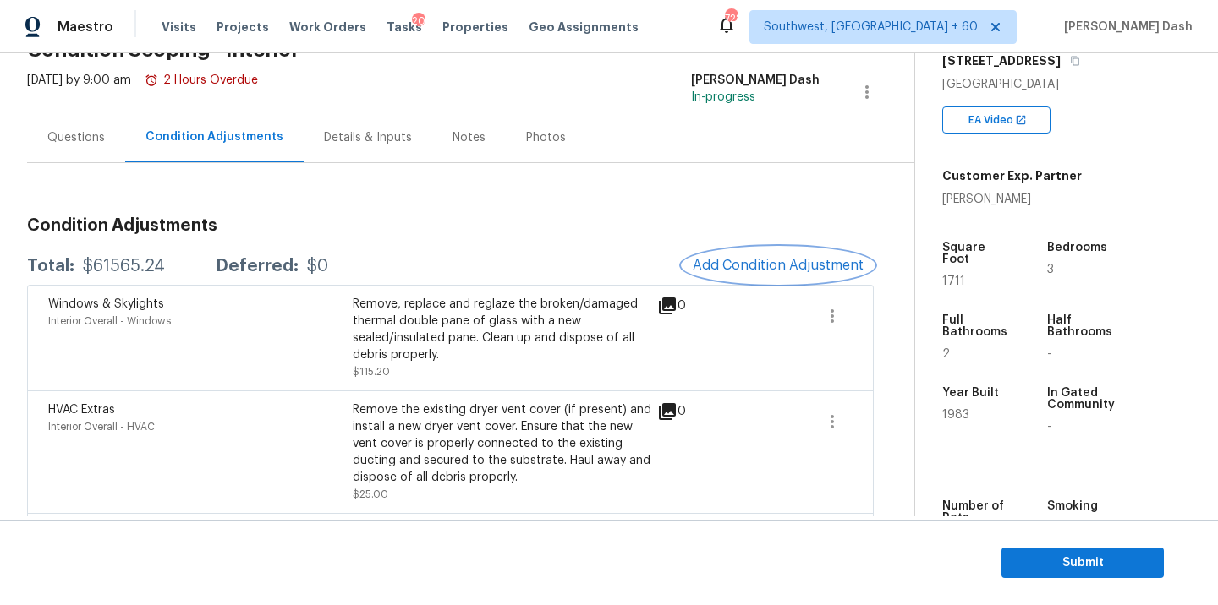
click at [752, 274] on button "Add Condition Adjustment" at bounding box center [777, 266] width 191 height 36
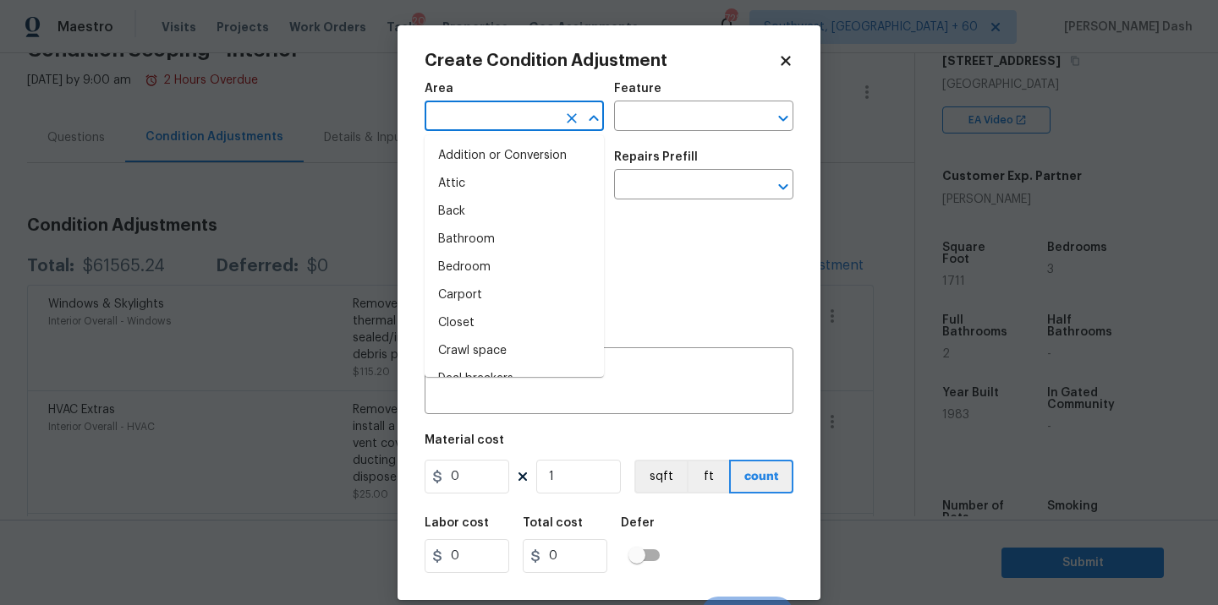
click at [494, 127] on input "text" at bounding box center [490, 118] width 132 height 26
click at [472, 264] on li "Interior Overall" at bounding box center [513, 268] width 179 height 28
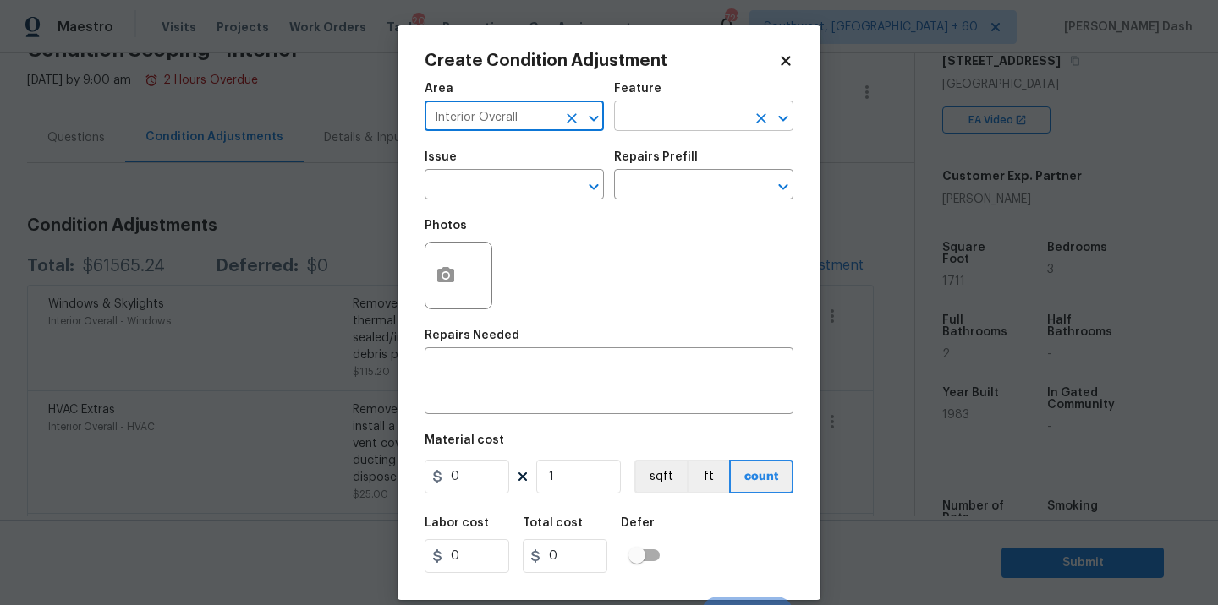
type input "Interior Overall"
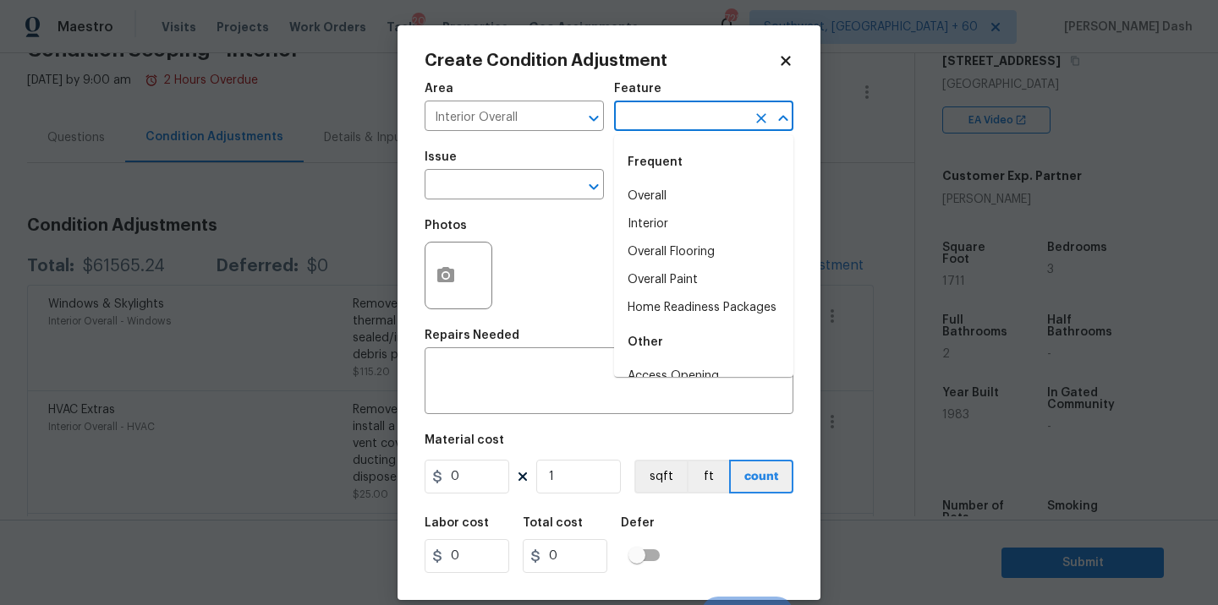
click at [653, 120] on input "text" at bounding box center [680, 118] width 132 height 26
type input "w"
type input "\"
click at [642, 200] on li "Doors" at bounding box center [703, 197] width 179 height 28
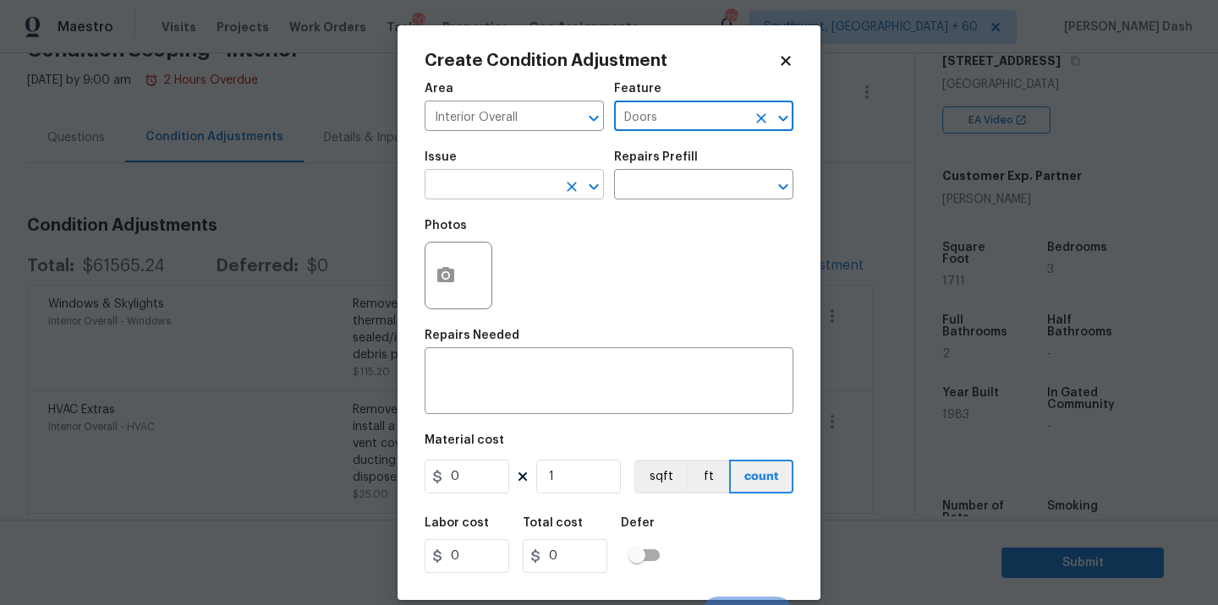
type input "Doors"
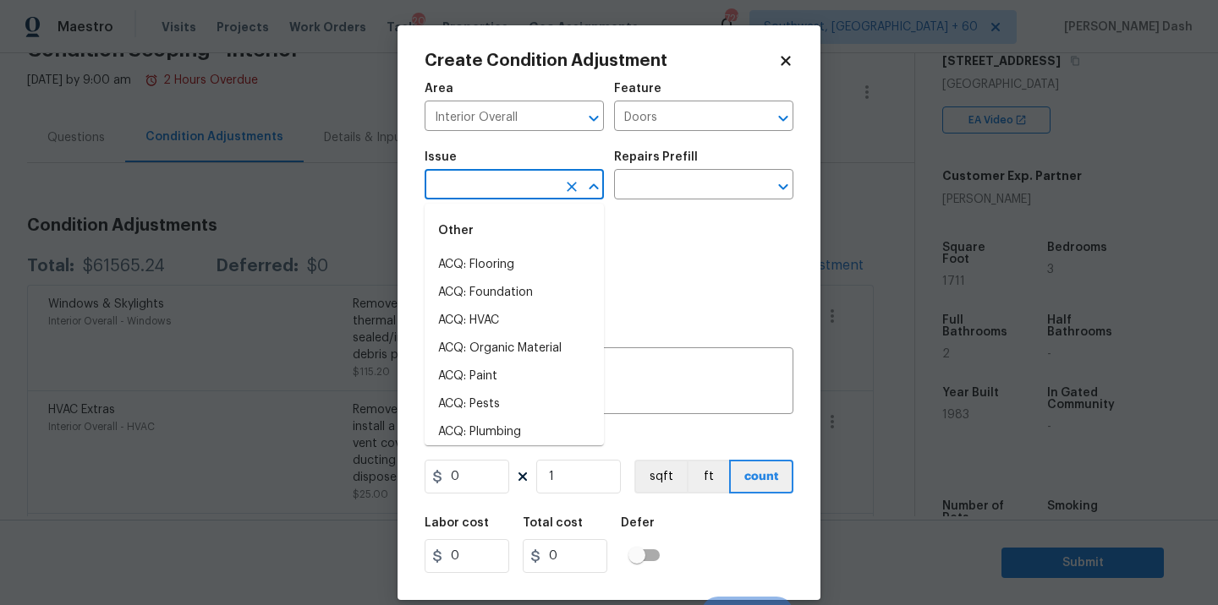
click at [545, 200] on input "text" at bounding box center [490, 186] width 132 height 26
click at [505, 422] on li "Interior Bi-Fold Door" at bounding box center [513, 433] width 179 height 28
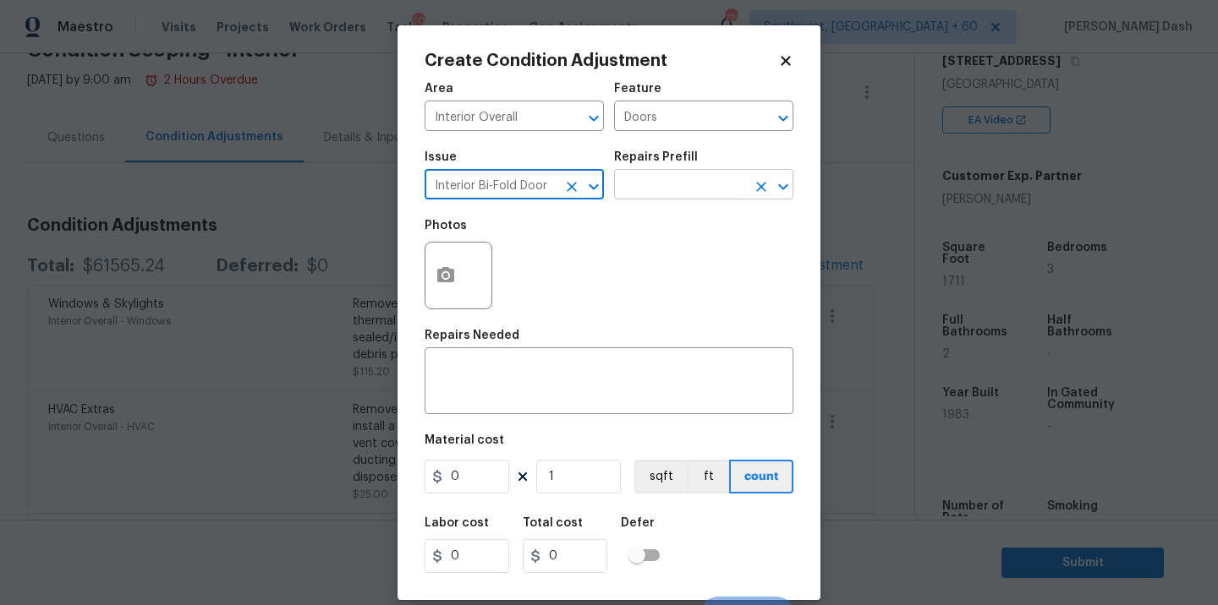
type input "Interior Bi-Fold Door"
click at [660, 181] on input "text" at bounding box center [680, 186] width 132 height 26
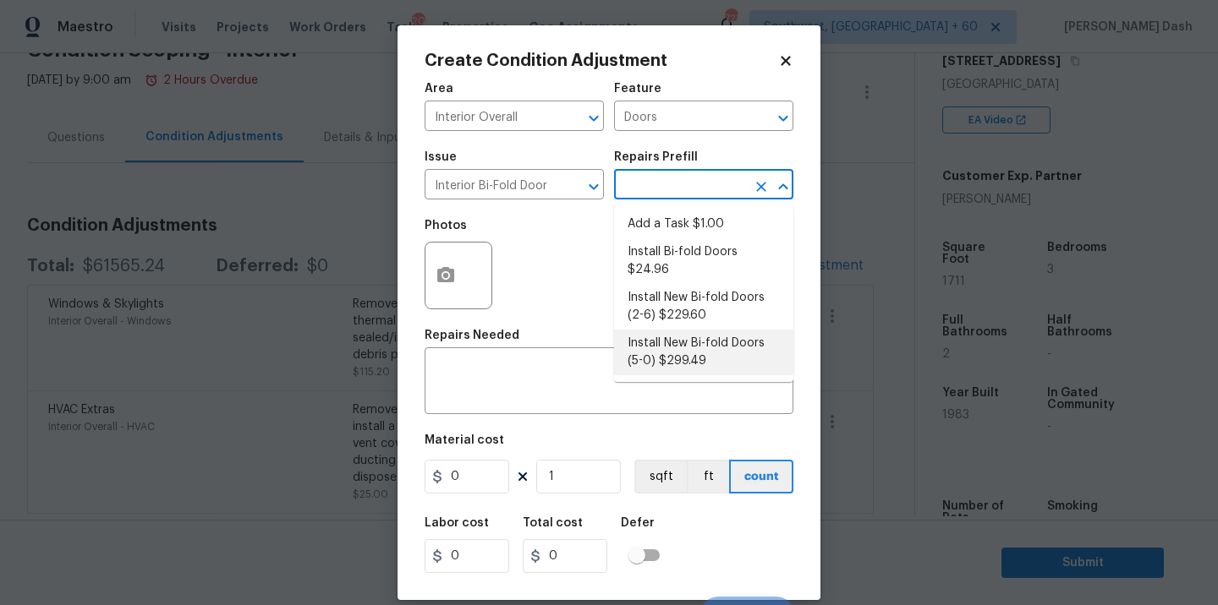
click at [660, 337] on li "Install New Bi-fold Doors (5-0) $299.49" at bounding box center [703, 353] width 179 height 46
type input "Interior Door"
type textarea "Remove the existing door (if present). Install a new 5-0 bi-fold flush panel in…"
type input "299.49"
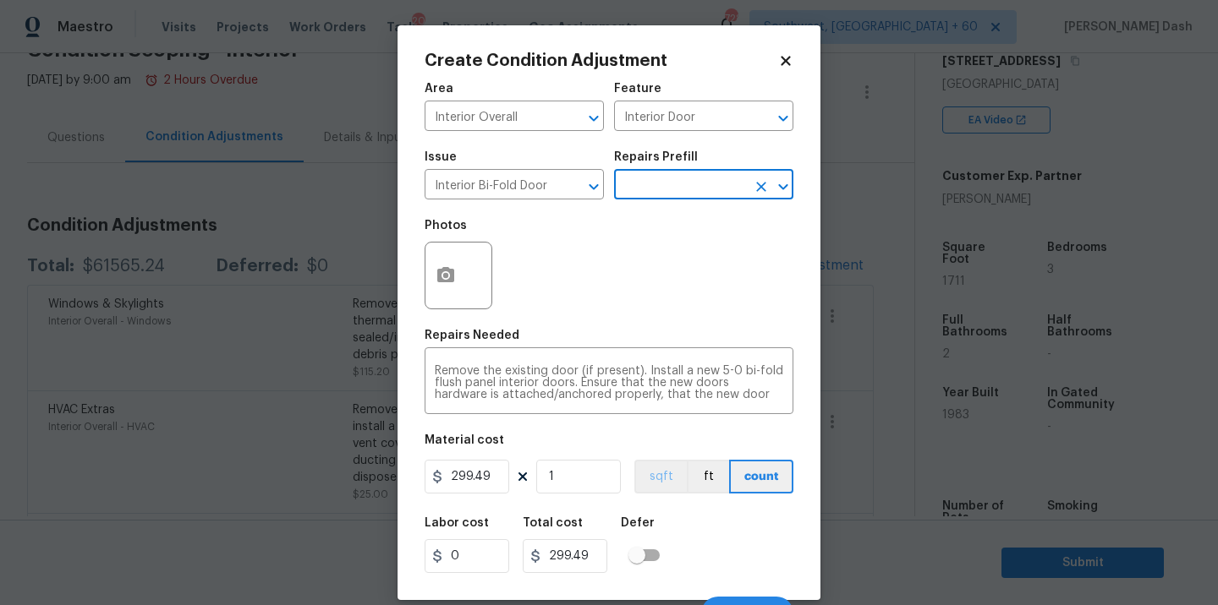
scroll to position [26, 0]
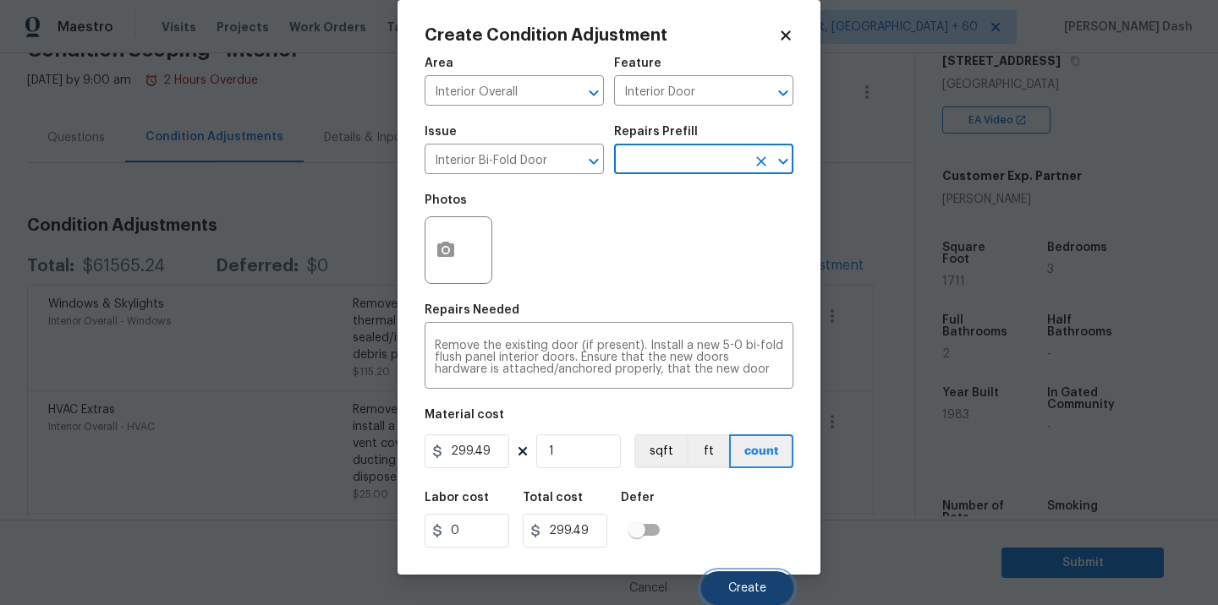
click at [739, 578] on button "Create" at bounding box center [747, 589] width 92 height 34
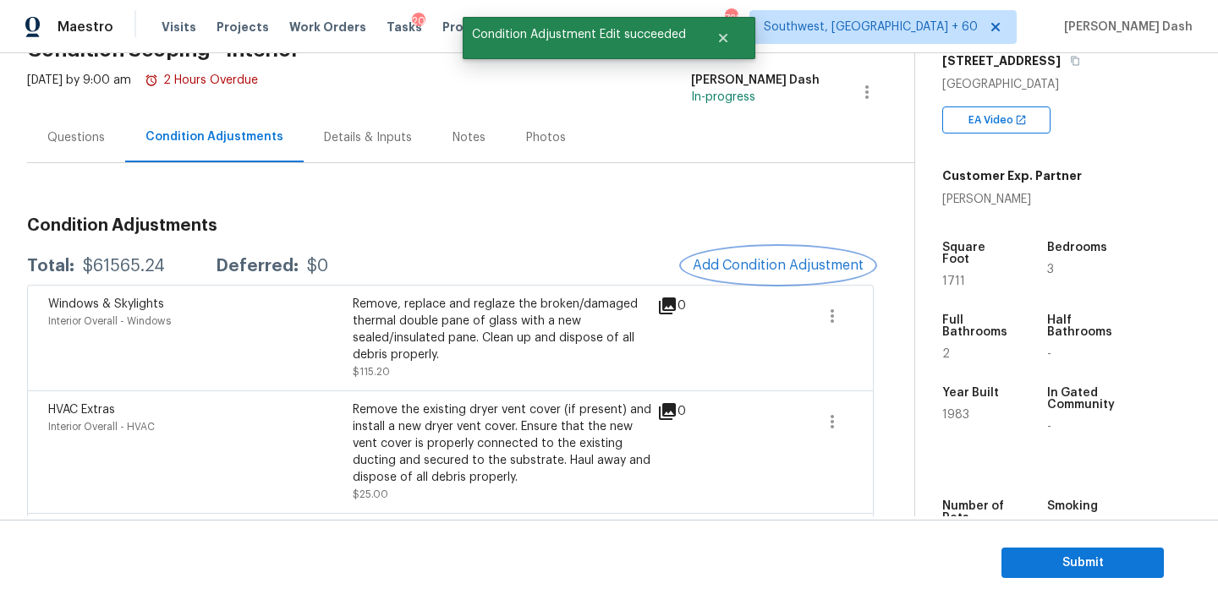
scroll to position [0, 0]
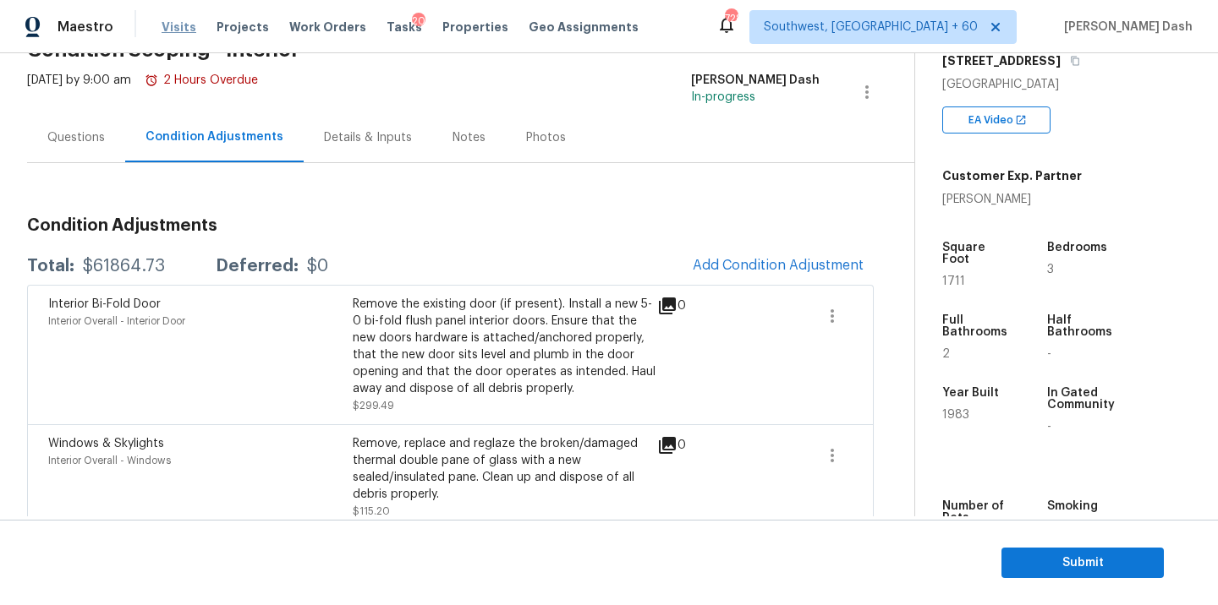
click at [171, 19] on span "Visits" at bounding box center [179, 27] width 35 height 17
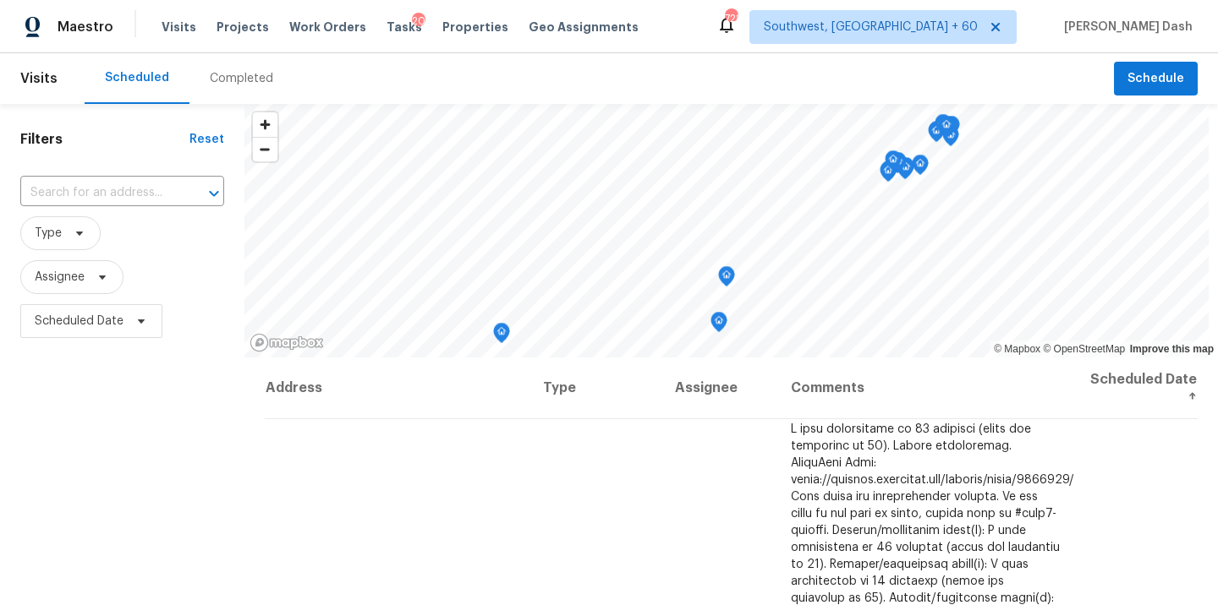
click at [151, 130] on div "Filters Reset ​ Type Assignee Scheduled Date" at bounding box center [122, 473] width 244 height 738
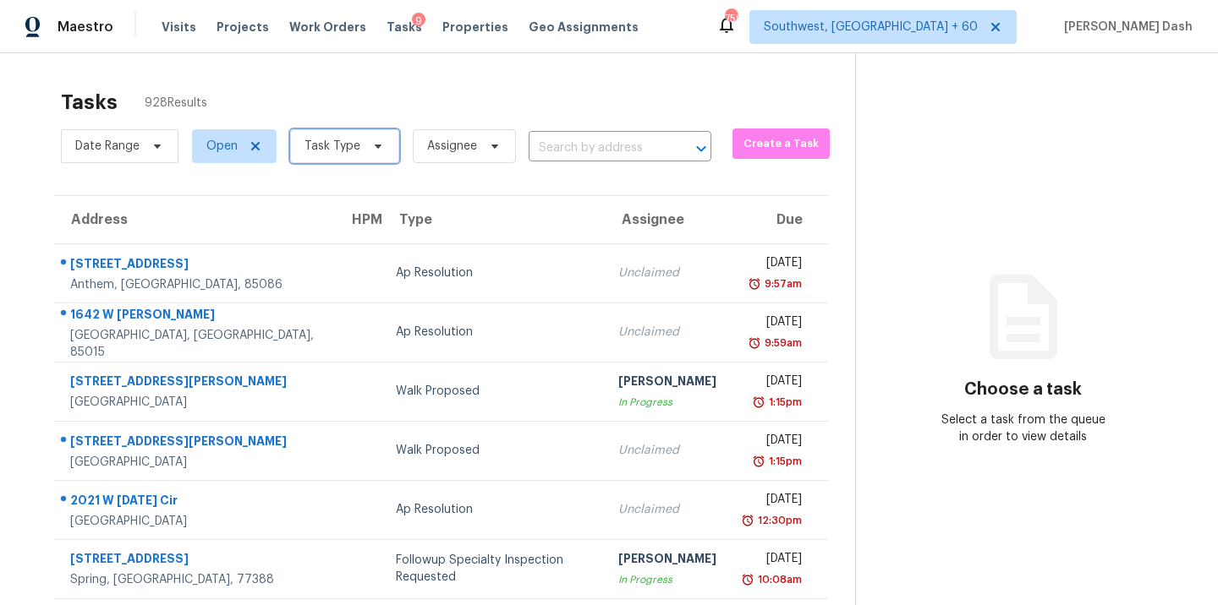
click at [366, 151] on span at bounding box center [375, 147] width 19 height 14
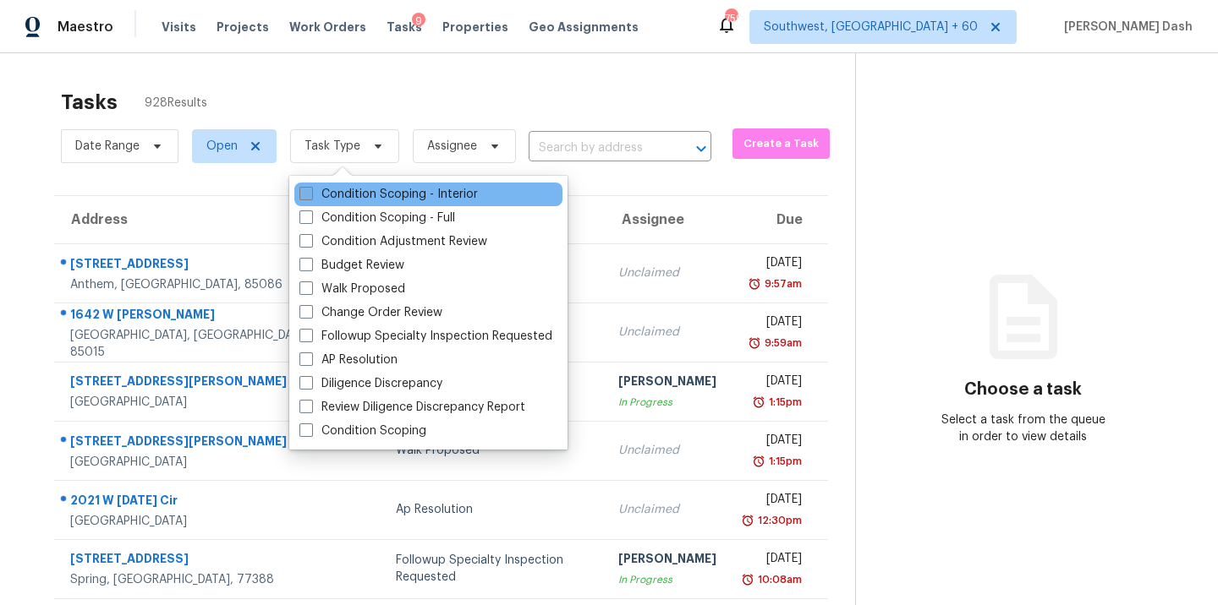
click at [357, 194] on label "Condition Scoping - Interior" at bounding box center [388, 194] width 178 height 17
click at [310, 194] on input "Condition Scoping - Interior" at bounding box center [304, 191] width 11 height 11
checkbox input "true"
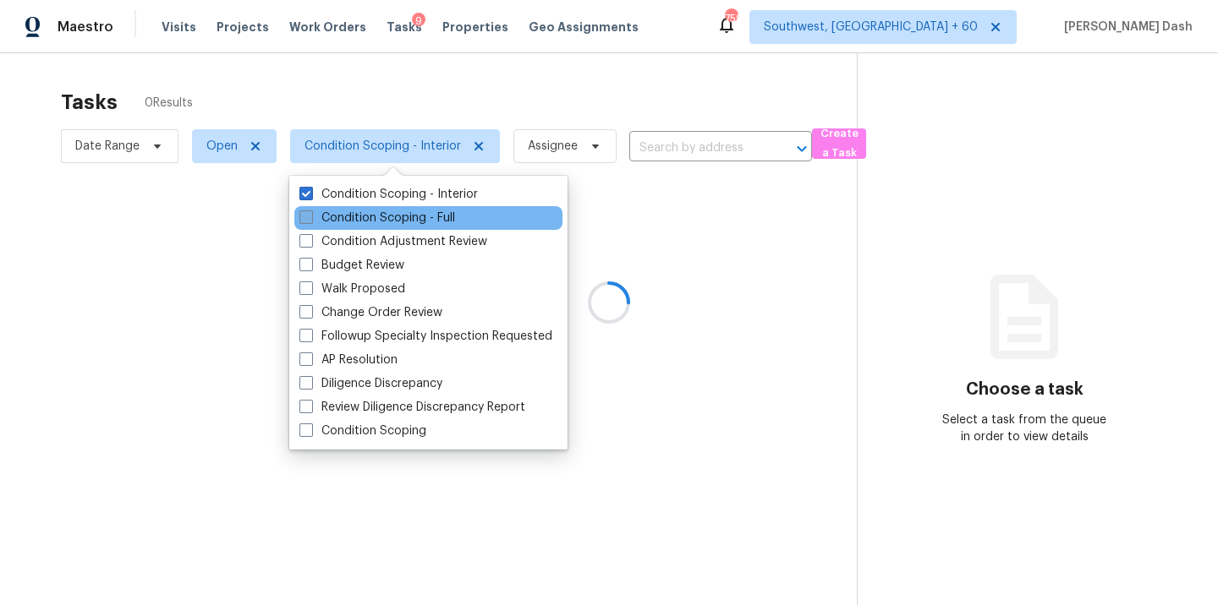
click at [357, 222] on label "Condition Scoping - Full" at bounding box center [377, 218] width 156 height 17
click at [310, 221] on input "Condition Scoping - Full" at bounding box center [304, 215] width 11 height 11
checkbox input "true"
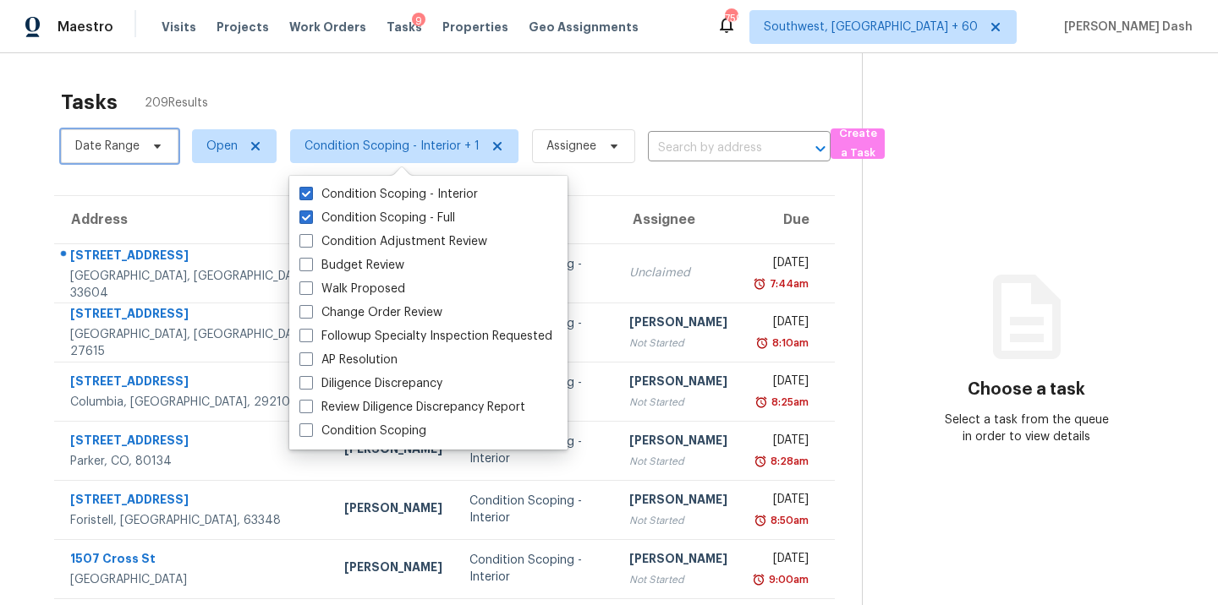
click at [99, 153] on span "Date Range" at bounding box center [107, 146] width 64 height 17
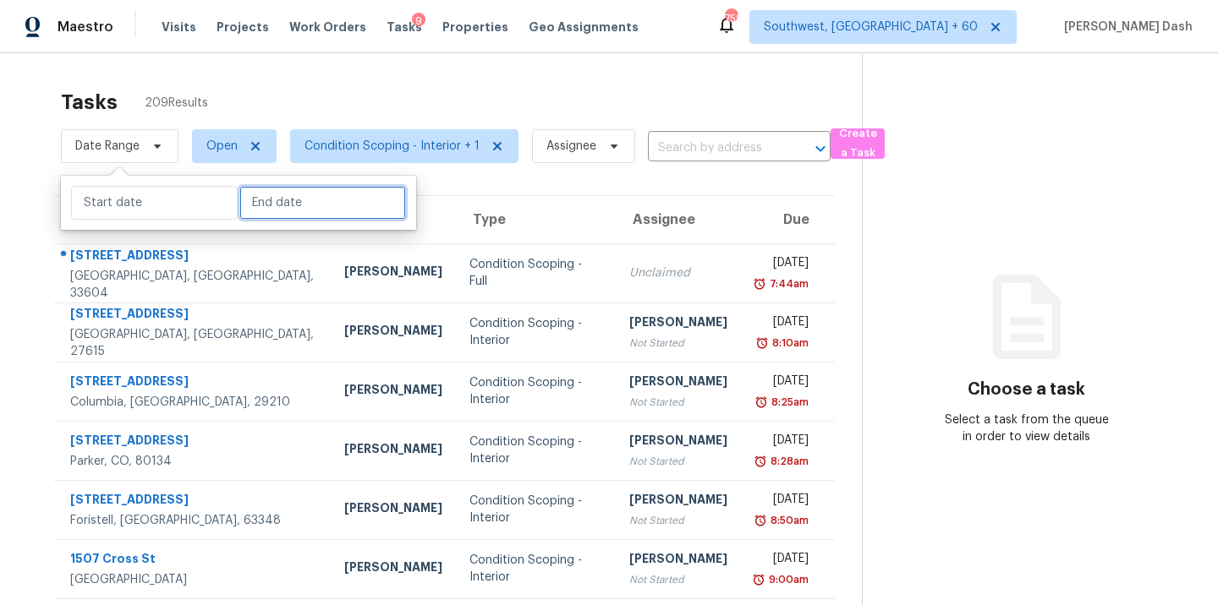
select select "8"
select select "2025"
select select "9"
select select "2025"
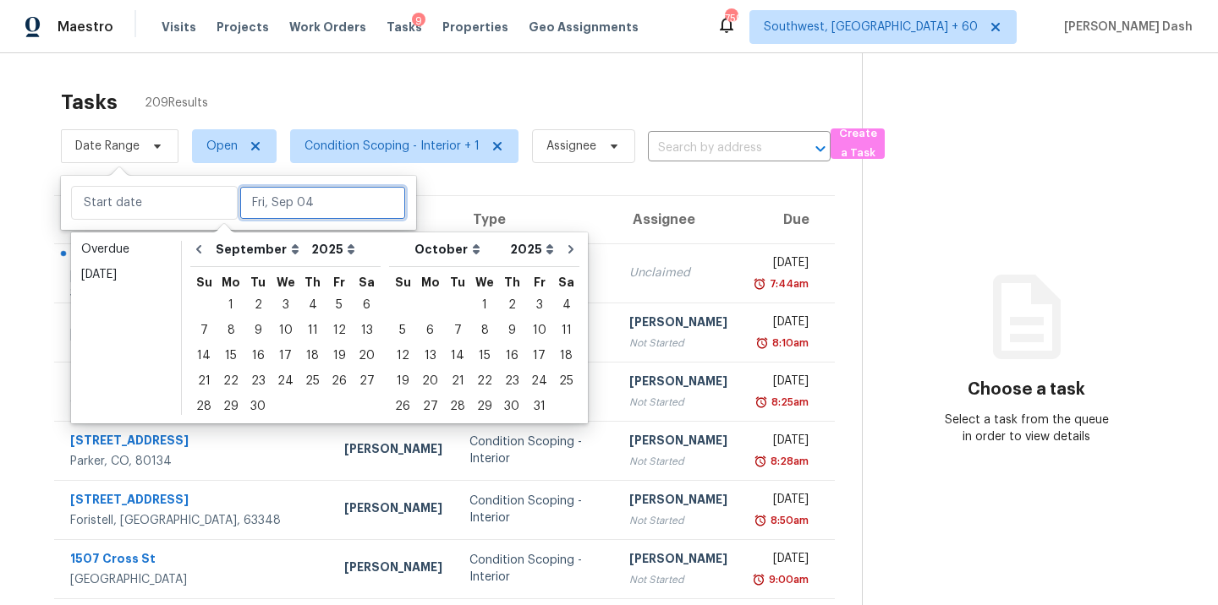
click at [255, 208] on input "text" at bounding box center [322, 203] width 167 height 34
click at [307, 304] on div "4" at bounding box center [312, 305] width 26 height 24
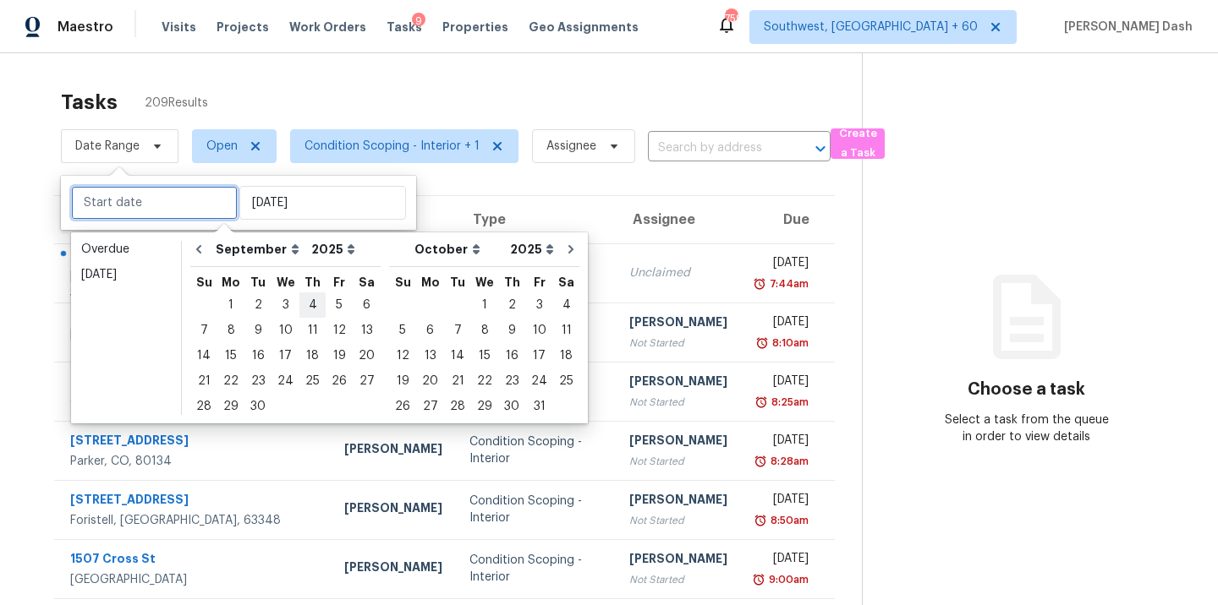
type input "[DATE]"
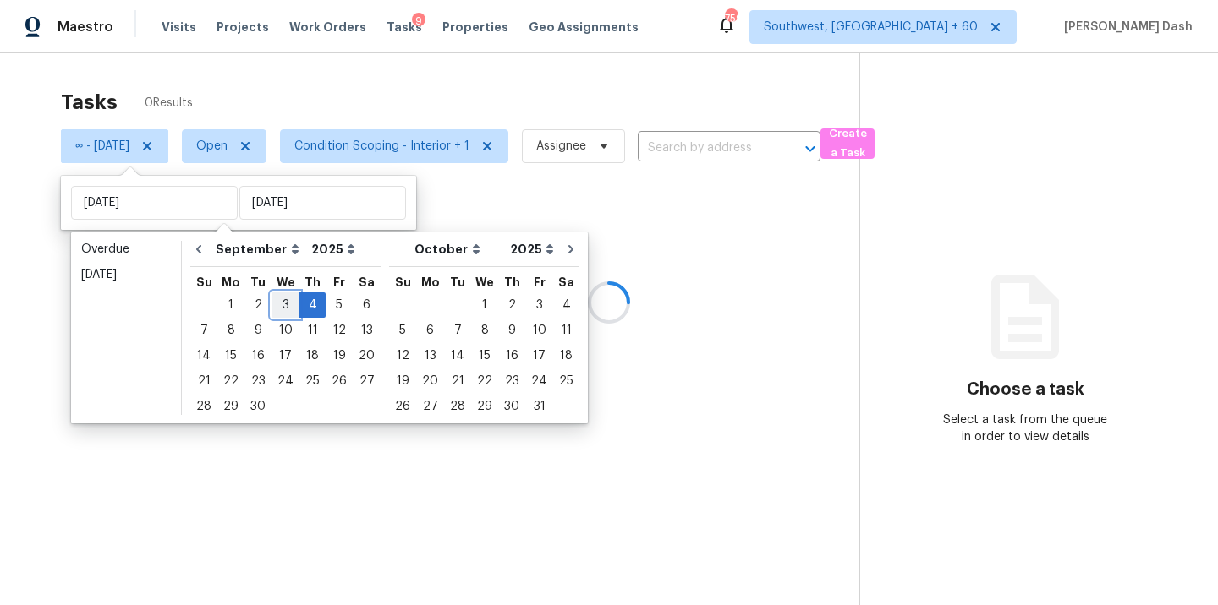
click at [288, 304] on div "3" at bounding box center [285, 305] width 28 height 24
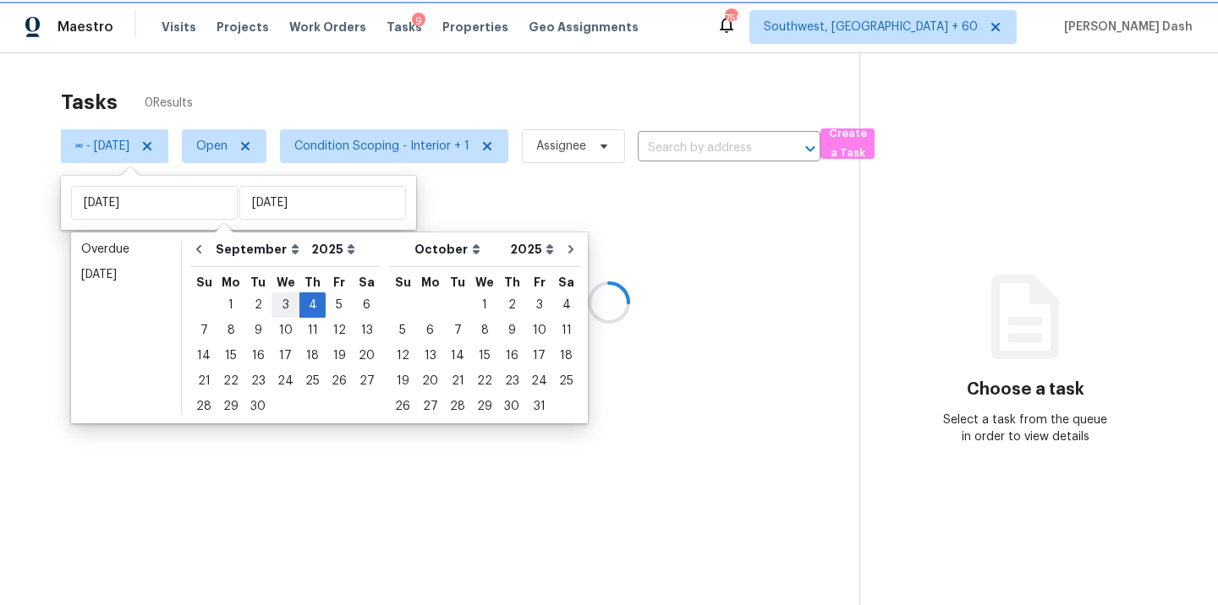
type input "[DATE]"
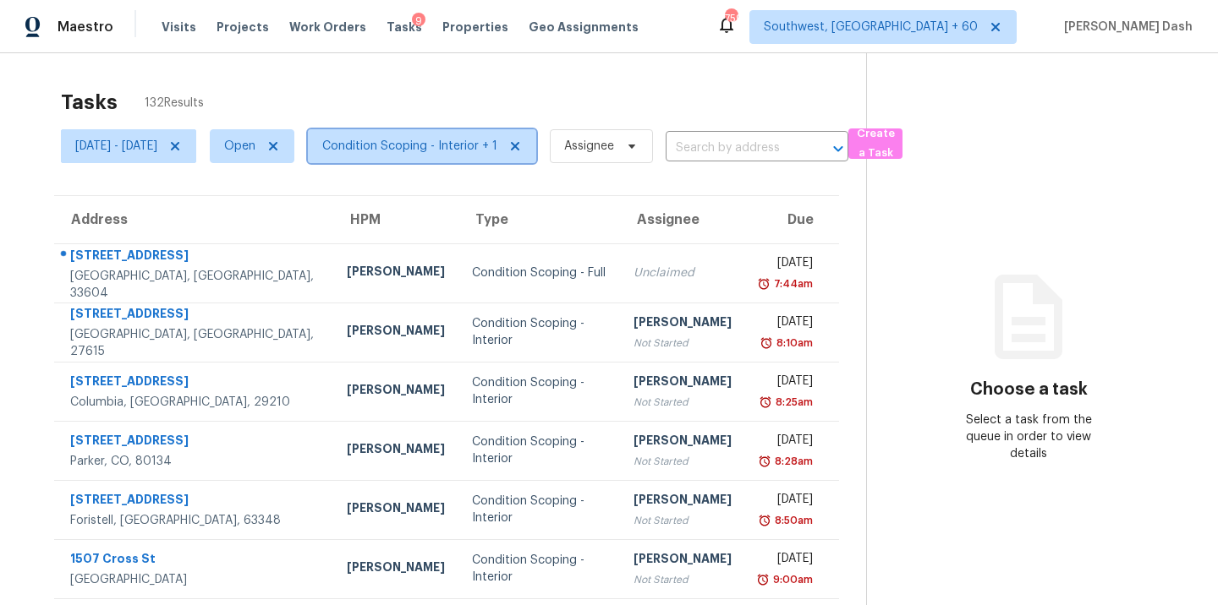
click at [430, 139] on span "Condition Scoping - Interior + 1" at bounding box center [409, 146] width 175 height 17
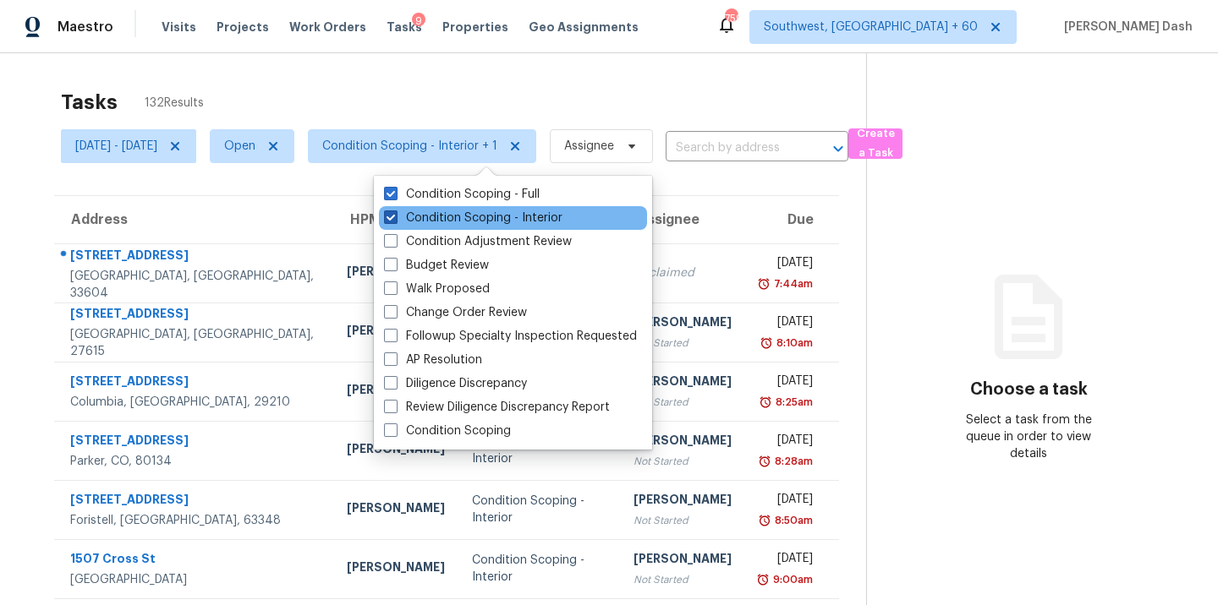
click at [392, 217] on span at bounding box center [391, 218] width 14 height 14
click at [392, 217] on input "Condition Scoping - Interior" at bounding box center [389, 215] width 11 height 11
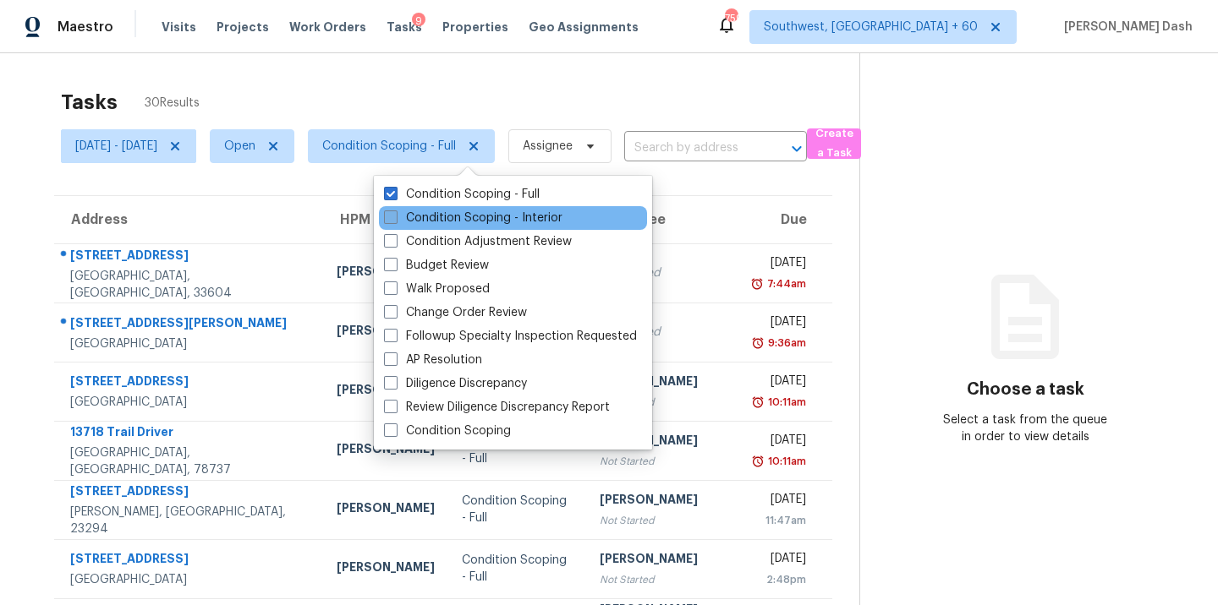
click at [405, 224] on label "Condition Scoping - Interior" at bounding box center [473, 218] width 178 height 17
click at [395, 221] on input "Condition Scoping - Interior" at bounding box center [389, 215] width 11 height 11
checkbox input "true"
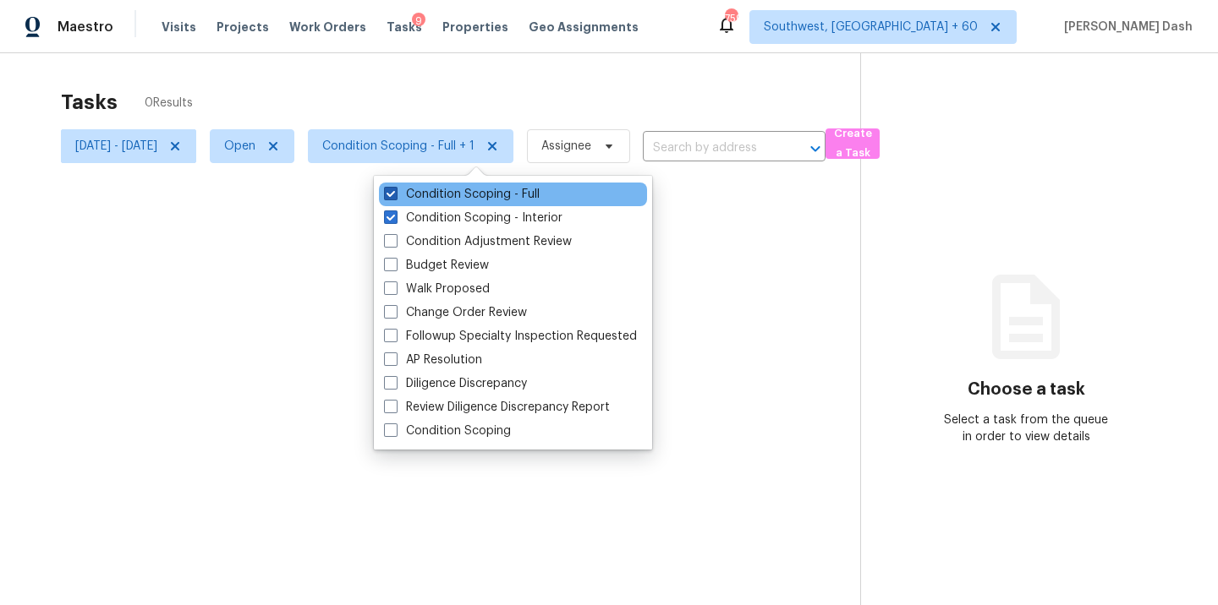
click at [407, 199] on label "Condition Scoping - Full" at bounding box center [462, 194] width 156 height 17
click at [395, 197] on input "Condition Scoping - Full" at bounding box center [389, 191] width 11 height 11
checkbox input "false"
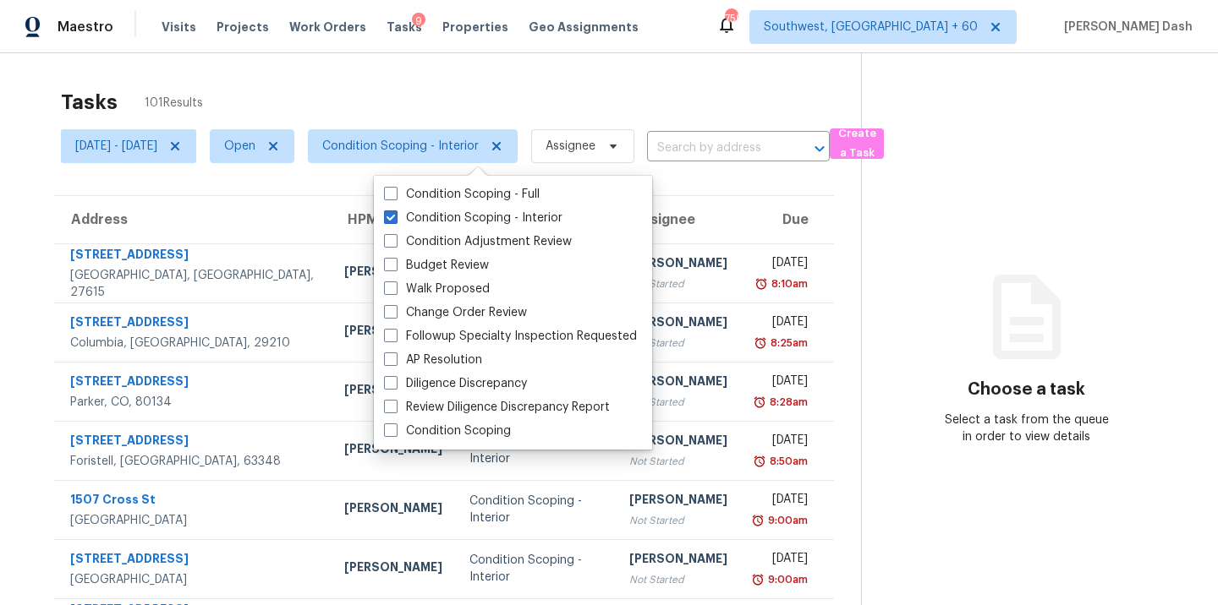
click at [382, 82] on div "Tasks 101 Results" at bounding box center [461, 102] width 800 height 44
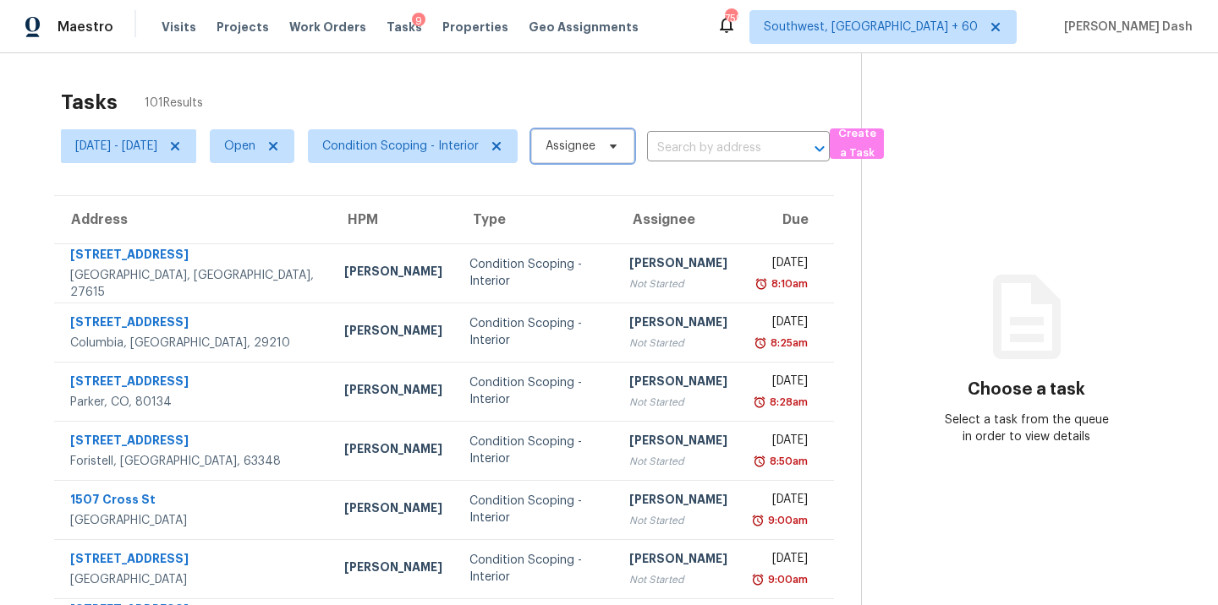
click at [628, 162] on span "Assignee" at bounding box center [582, 146] width 103 height 34
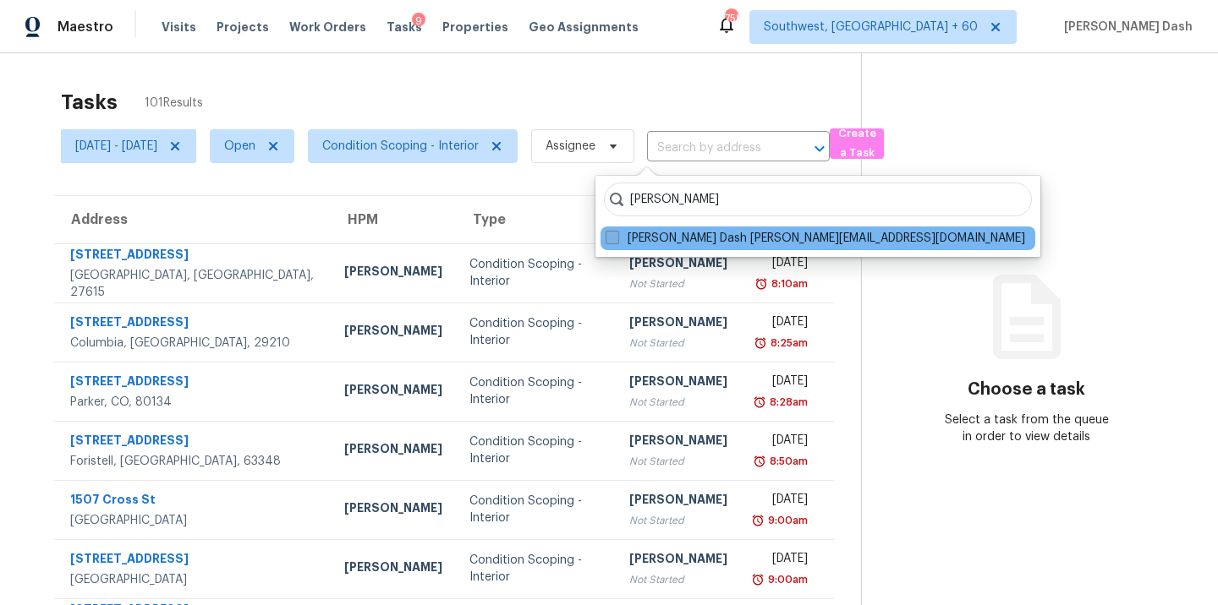
type input "soumya"
click at [656, 238] on label "Soumya Ranjan Dash soumya.ranjandash@opendoor.com" at bounding box center [814, 238] width 419 height 17
click at [616, 238] on input "Soumya Ranjan Dash soumya.ranjandash@opendoor.com" at bounding box center [610, 235] width 11 height 11
checkbox input "true"
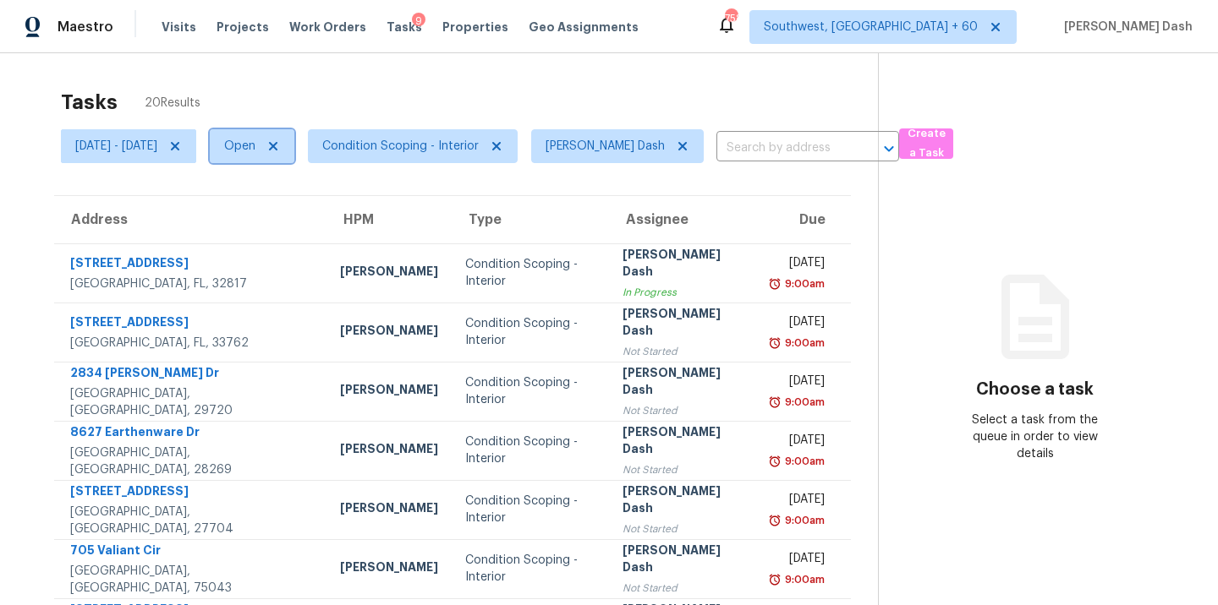
click at [255, 143] on span "Open" at bounding box center [239, 146] width 31 height 17
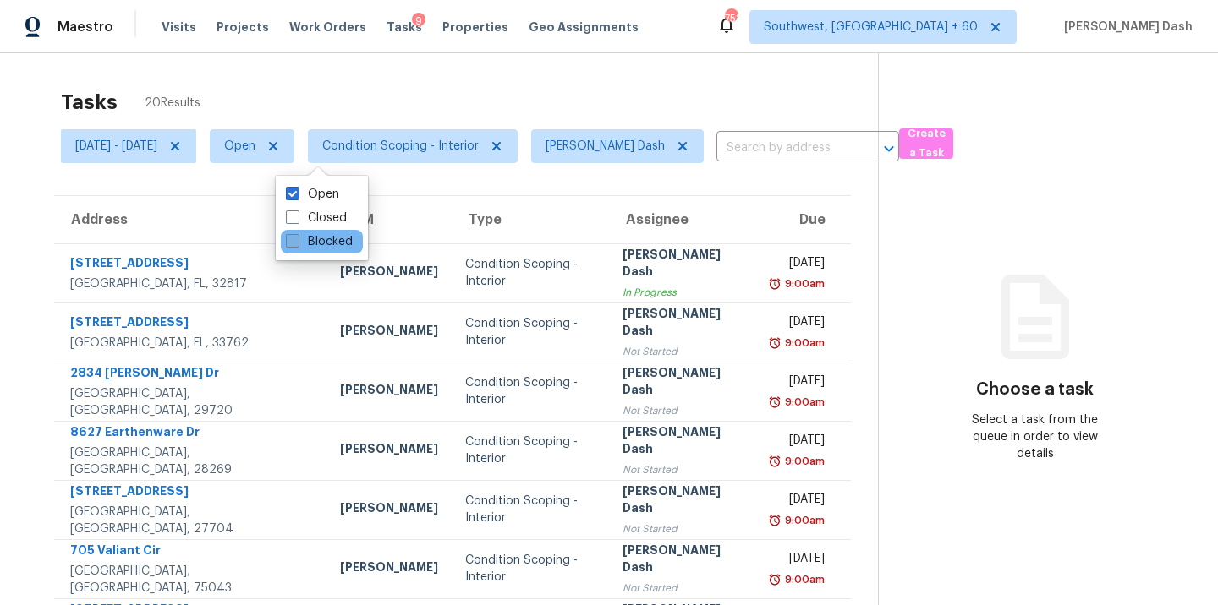
click at [330, 243] on label "Blocked" at bounding box center [319, 241] width 67 height 17
click at [297, 243] on input "Blocked" at bounding box center [291, 238] width 11 height 11
checkbox input "true"
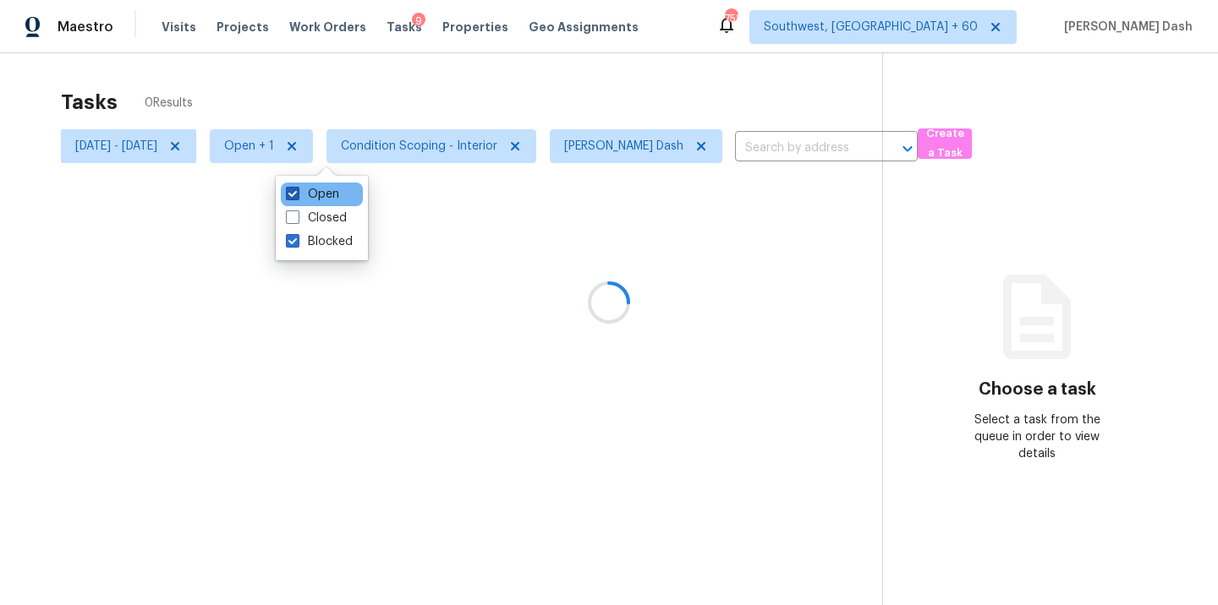
click at [327, 188] on label "Open" at bounding box center [312, 194] width 53 height 17
click at [297, 188] on input "Open" at bounding box center [291, 191] width 11 height 11
checkbox input "false"
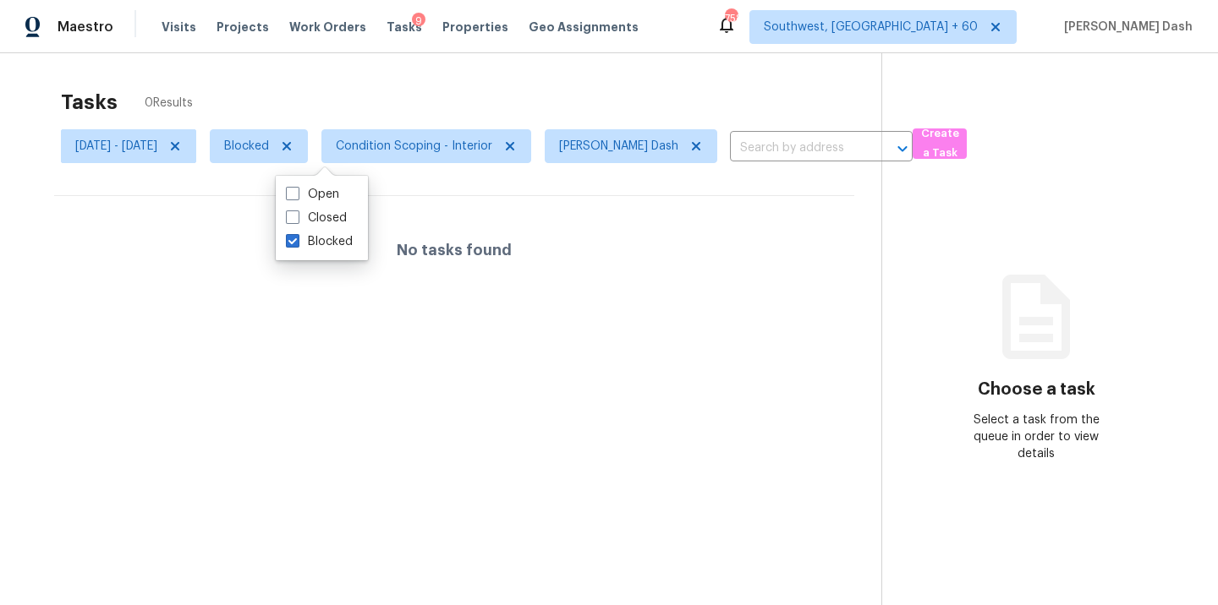
click at [327, 95] on div "Tasks 0 Results" at bounding box center [471, 102] width 820 height 44
click at [331, 107] on div "Tasks 0 Results" at bounding box center [471, 102] width 820 height 44
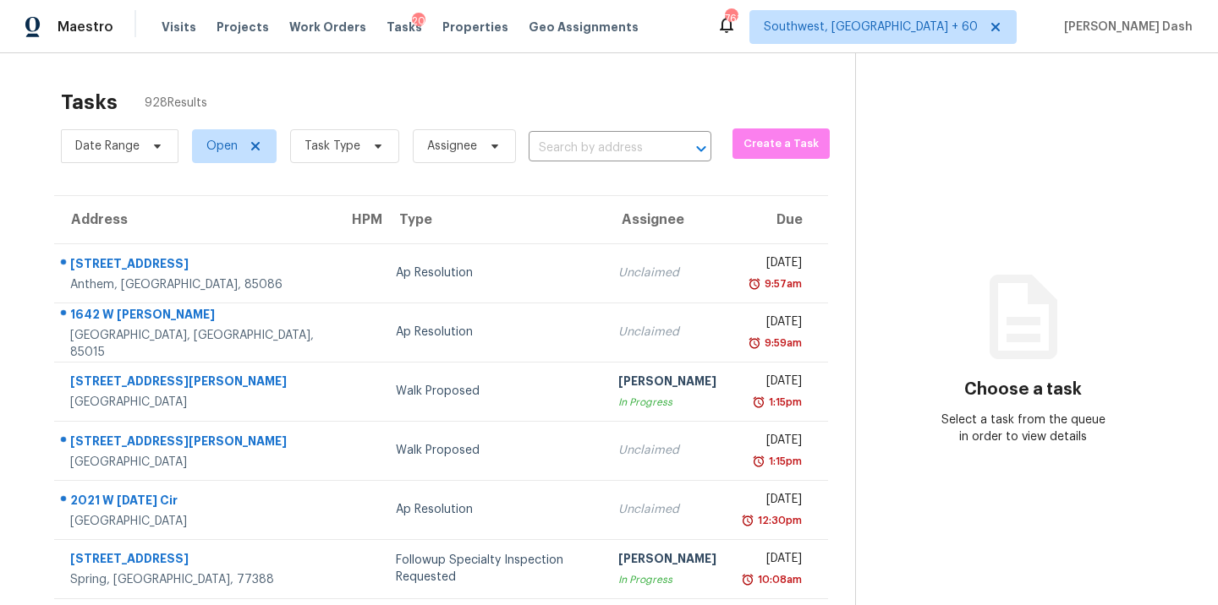
click at [545, 153] on input "text" at bounding box center [595, 148] width 135 height 26
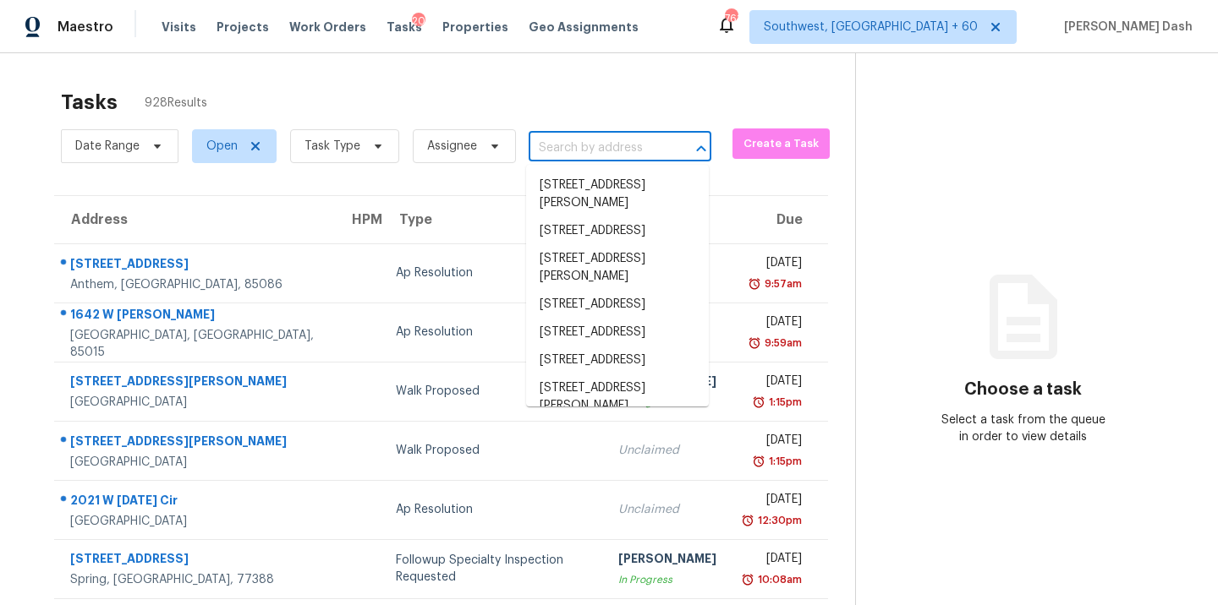
paste input "[STREET_ADDRESS]"
type input "[STREET_ADDRESS]"
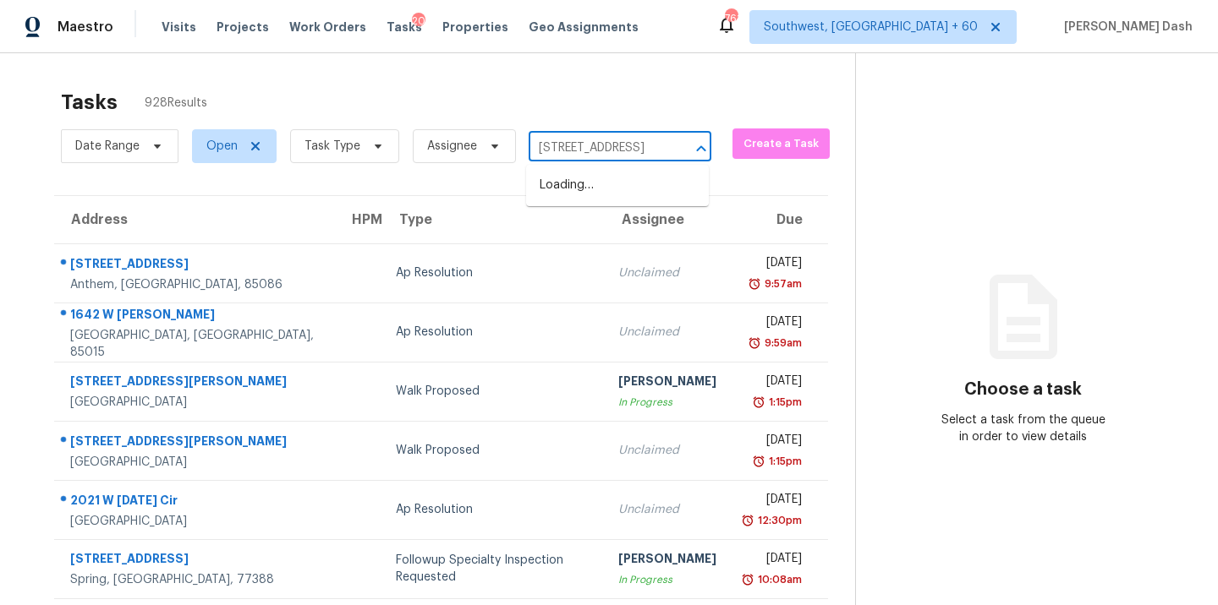
scroll to position [0, 87]
click at [571, 186] on li "[STREET_ADDRESS]" at bounding box center [617, 186] width 183 height 28
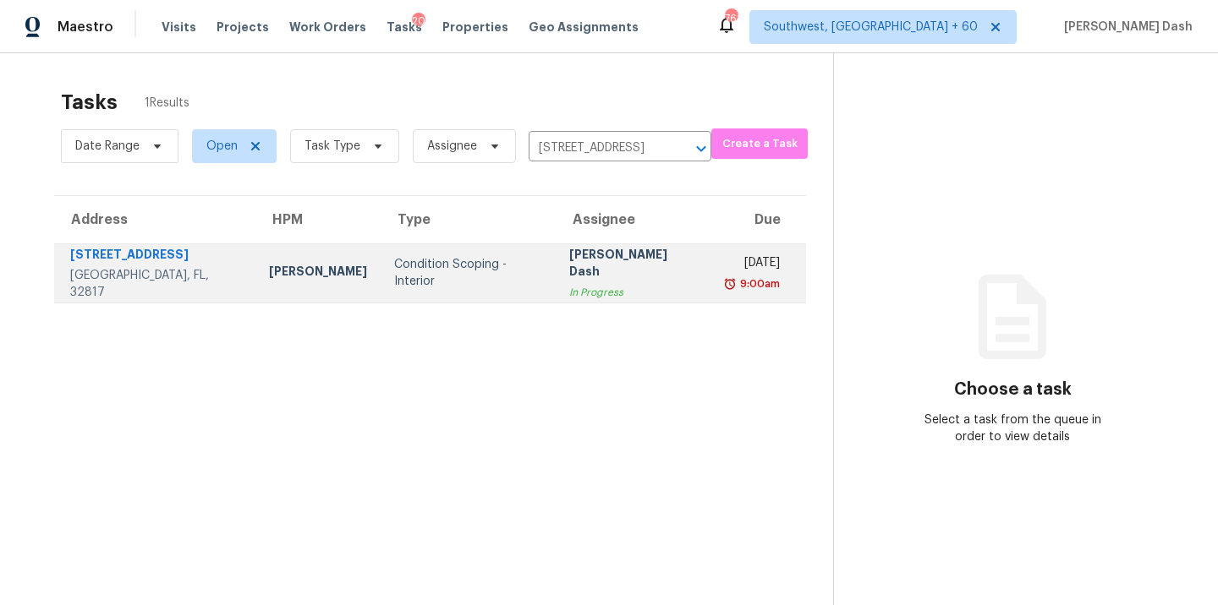
click at [472, 287] on td "Condition Scoping - Interior" at bounding box center [468, 273] width 175 height 59
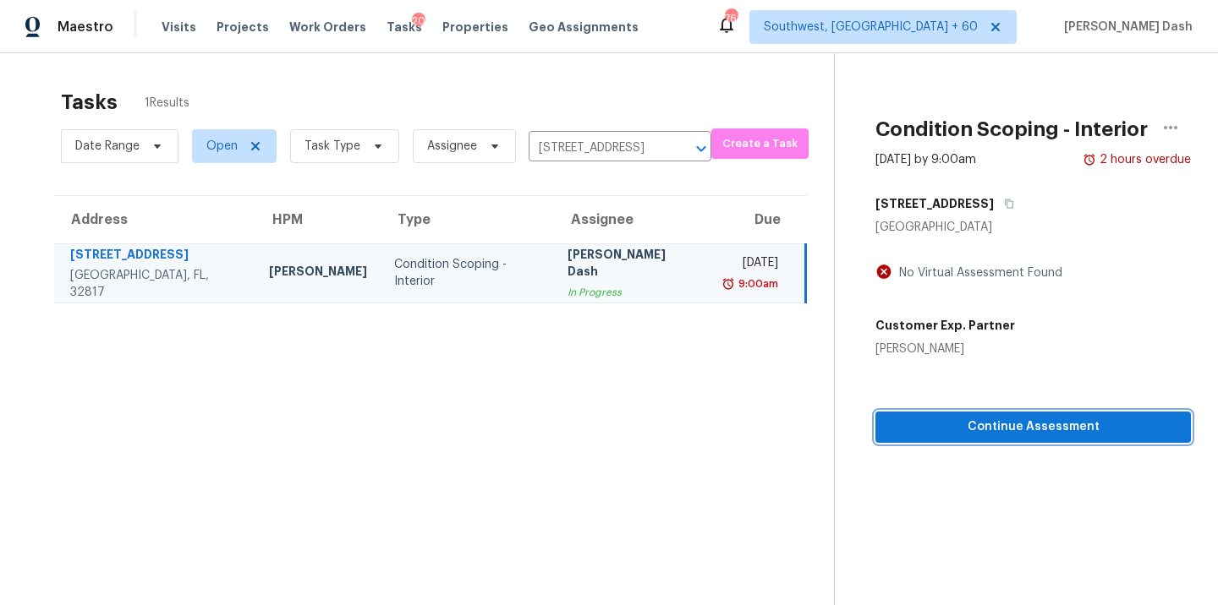
click at [1021, 431] on span "Continue Assessment" at bounding box center [1033, 427] width 288 height 21
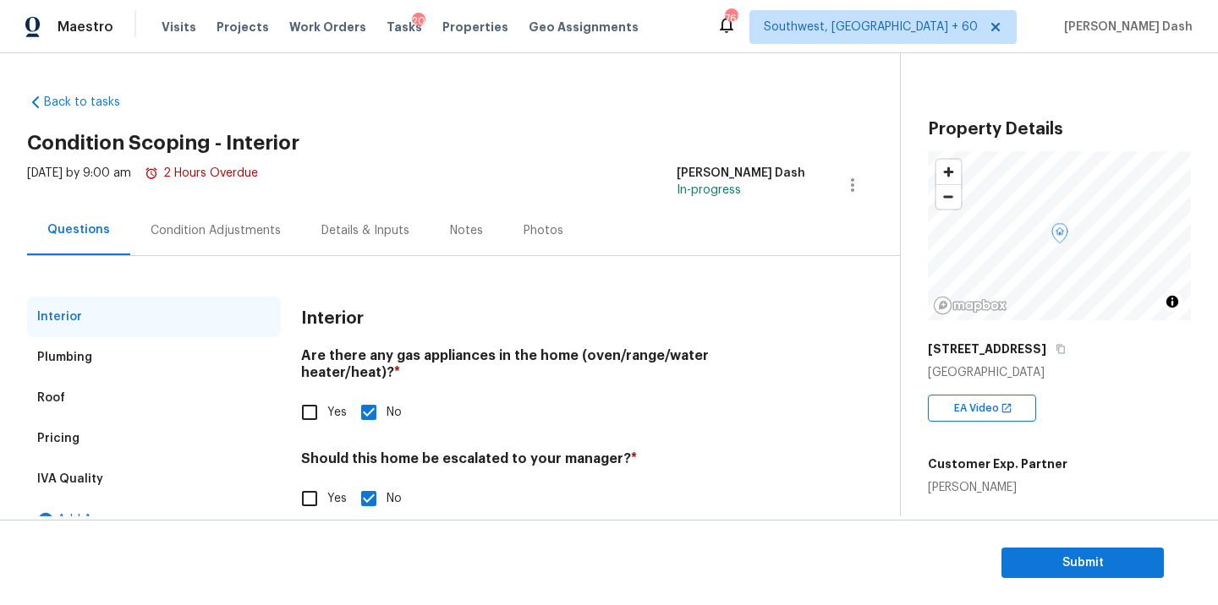
click at [316, 115] on div "Back to tasks Condition Scoping - Interior [DATE] by 9:00 am 2 Hours Overdue [P…" at bounding box center [463, 312] width 873 height 465
click at [583, 182] on div "[DATE] by 9:00 am 2 Hours Overdue [PERSON_NAME] Dash In-progress" at bounding box center [463, 185] width 873 height 41
click at [1056, 350] on icon "button" at bounding box center [1060, 349] width 8 height 9
click at [194, 233] on div "Condition Adjustments" at bounding box center [216, 230] width 130 height 17
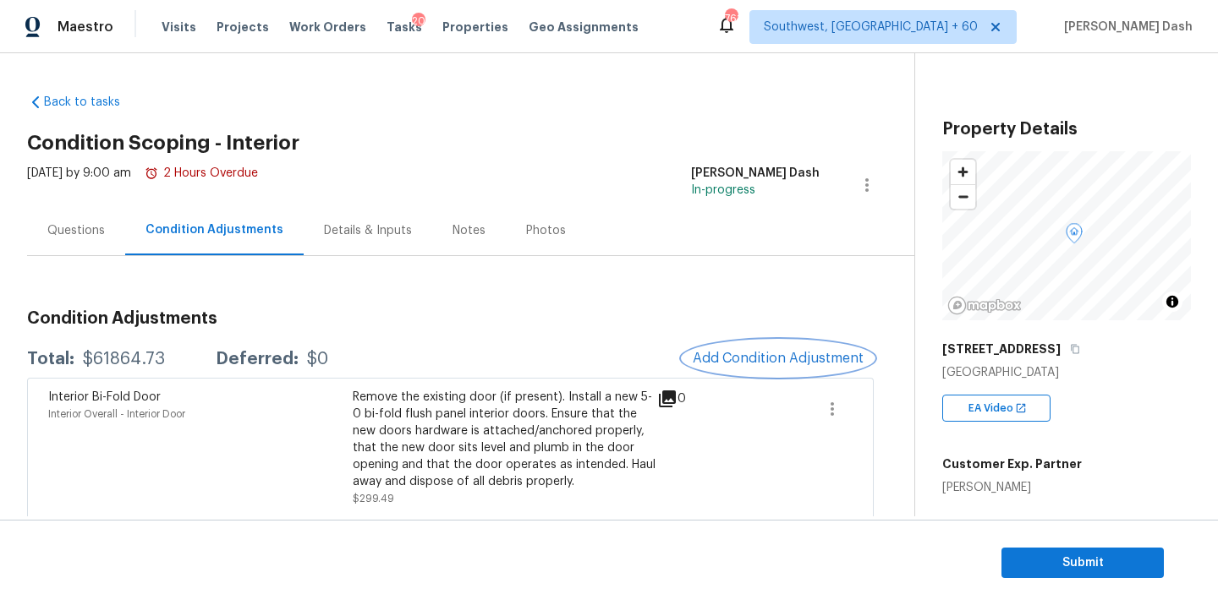
click at [777, 365] on span "Add Condition Adjustment" at bounding box center [778, 358] width 171 height 15
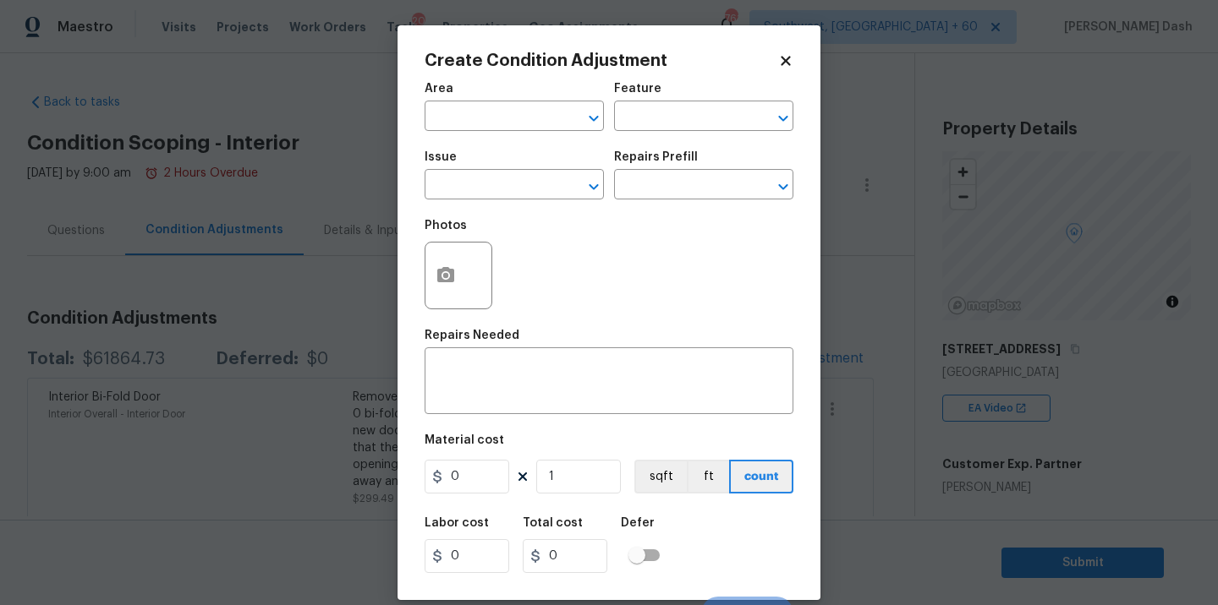
click at [495, 101] on div "Area" at bounding box center [513, 94] width 179 height 22
click at [502, 112] on input "text" at bounding box center [490, 118] width 132 height 26
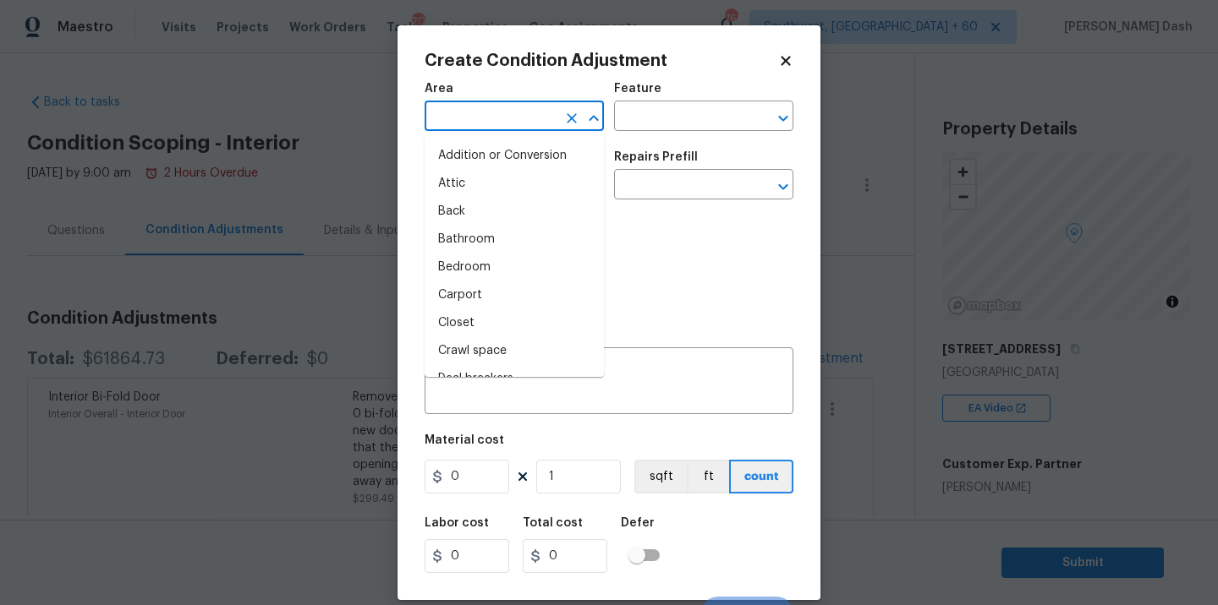
type input "i"
type input "n"
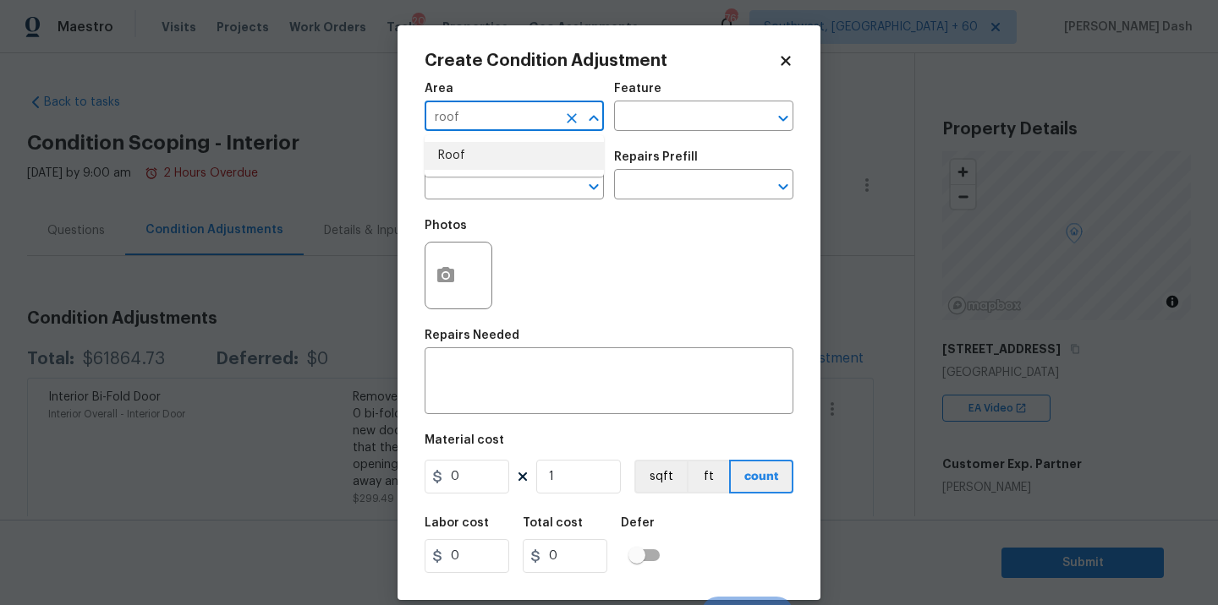
click at [463, 154] on li "Roof" at bounding box center [513, 156] width 179 height 28
type input "Roof"
click at [639, 116] on input "text" at bounding box center [680, 118] width 132 height 26
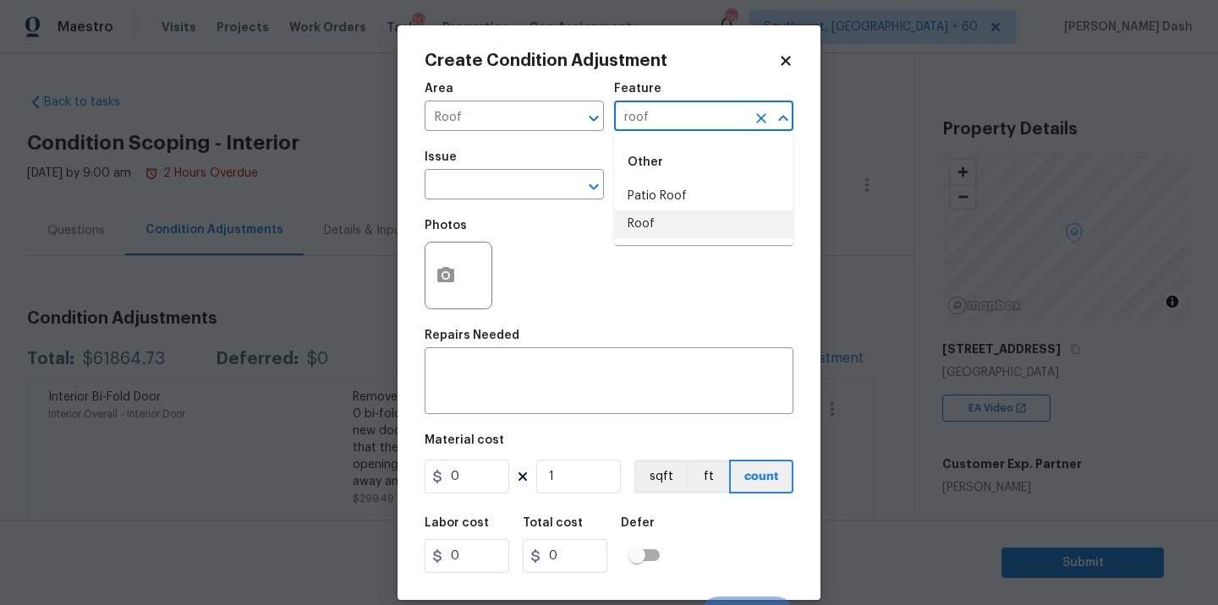
click at [636, 221] on li "Roof" at bounding box center [703, 225] width 179 height 28
type input "Roof"
click at [523, 182] on input "text" at bounding box center [490, 186] width 132 height 26
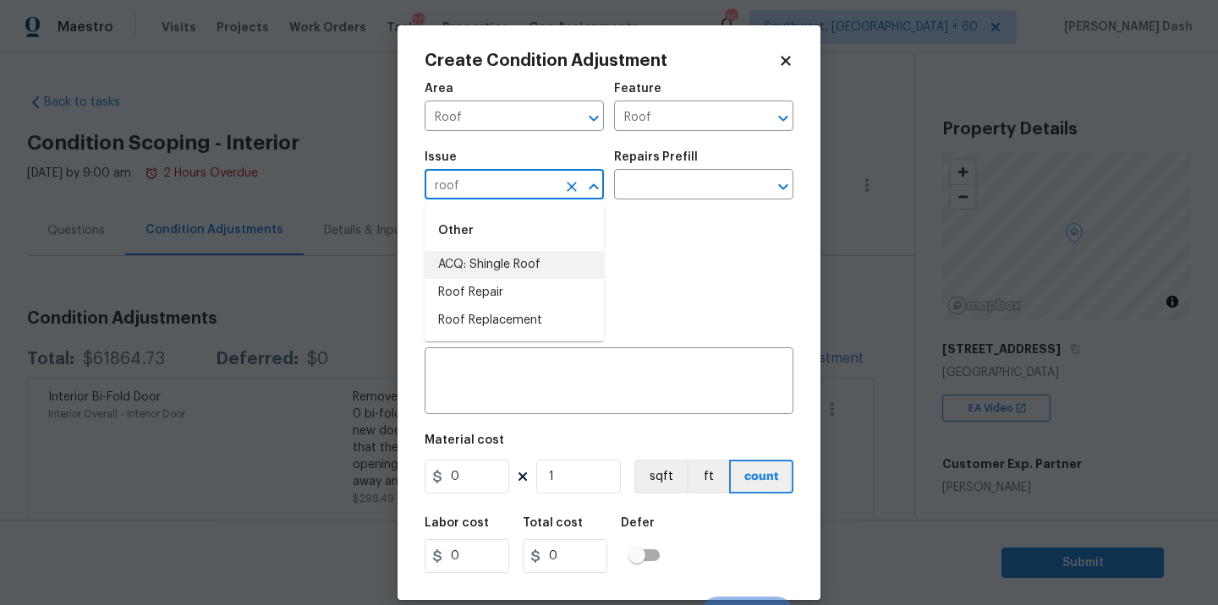
click at [503, 267] on li "ACQ: Shingle Roof" at bounding box center [513, 265] width 179 height 28
type input "ACQ: Shingle Roof"
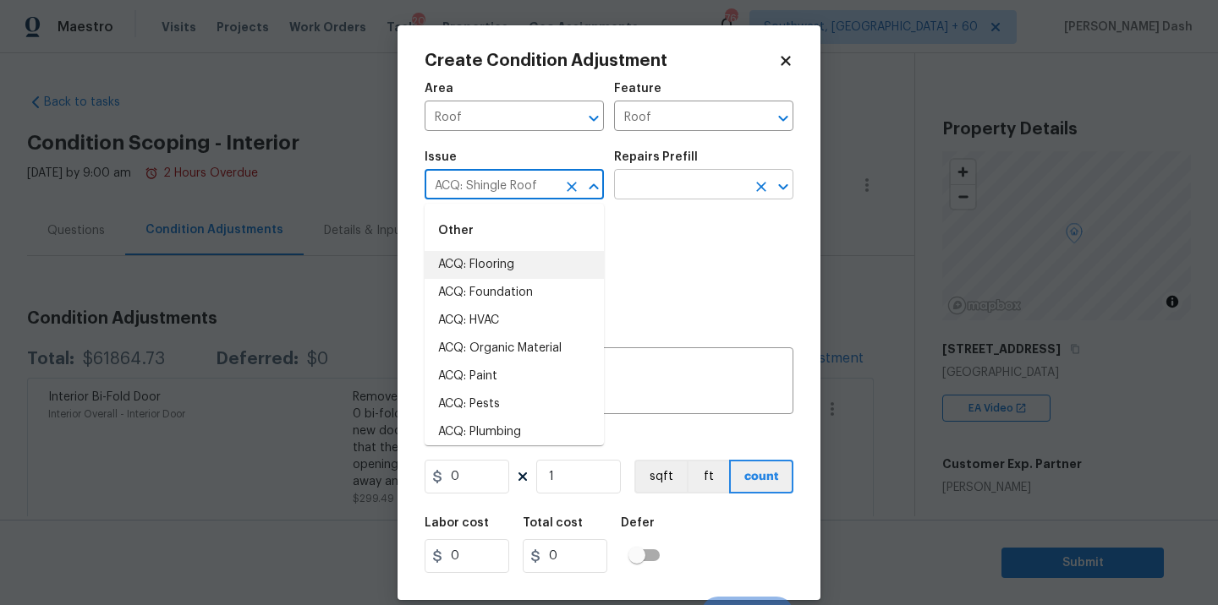
click at [662, 187] on input "text" at bounding box center [680, 186] width 132 height 26
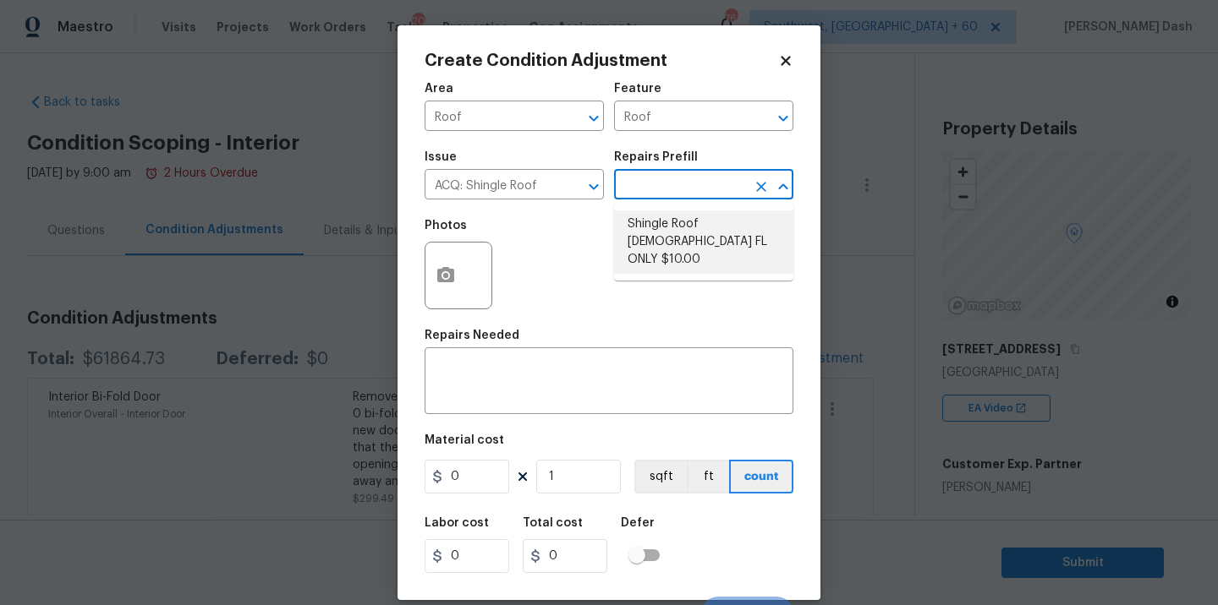
click at [647, 216] on li "Shingle Roof [DEMOGRAPHIC_DATA] FL ONLY $10.00" at bounding box center [703, 242] width 179 height 63
type input "Acquisition"
type textarea "Acquisition Scope ([US_STATE] Only): Shingle Roof 15+ years in age maintenance."
type input "10"
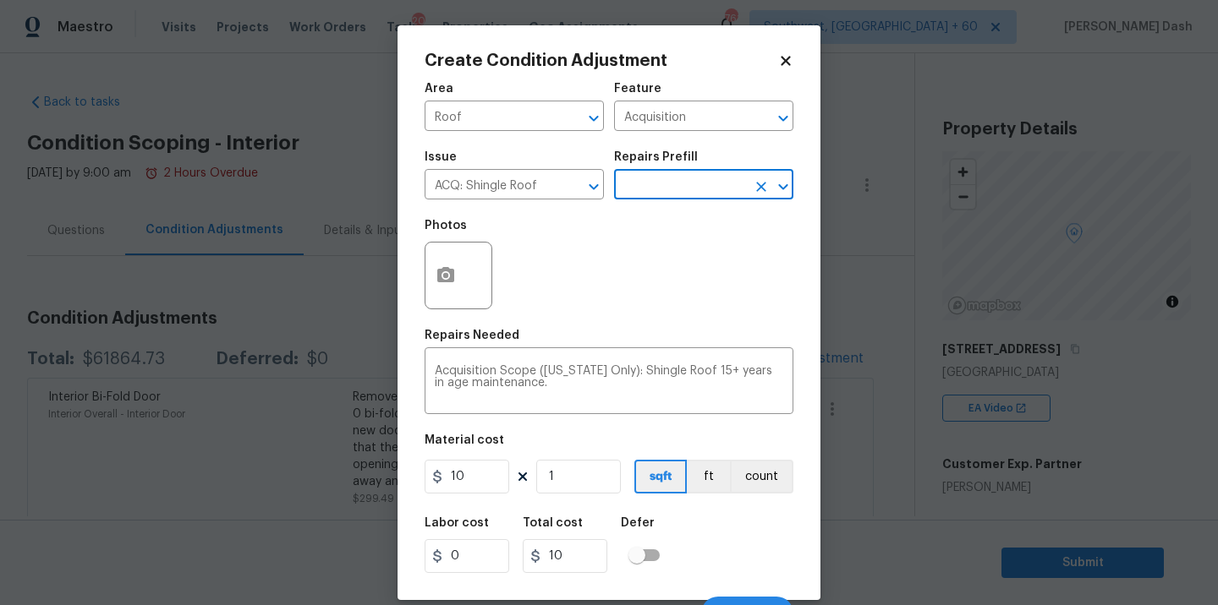
click at [643, 188] on input "text" at bounding box center [680, 186] width 132 height 26
click at [631, 237] on li "Shingle Roof [DEMOGRAPHIC_DATA] FL ONLY $10.00" at bounding box center [703, 242] width 179 height 63
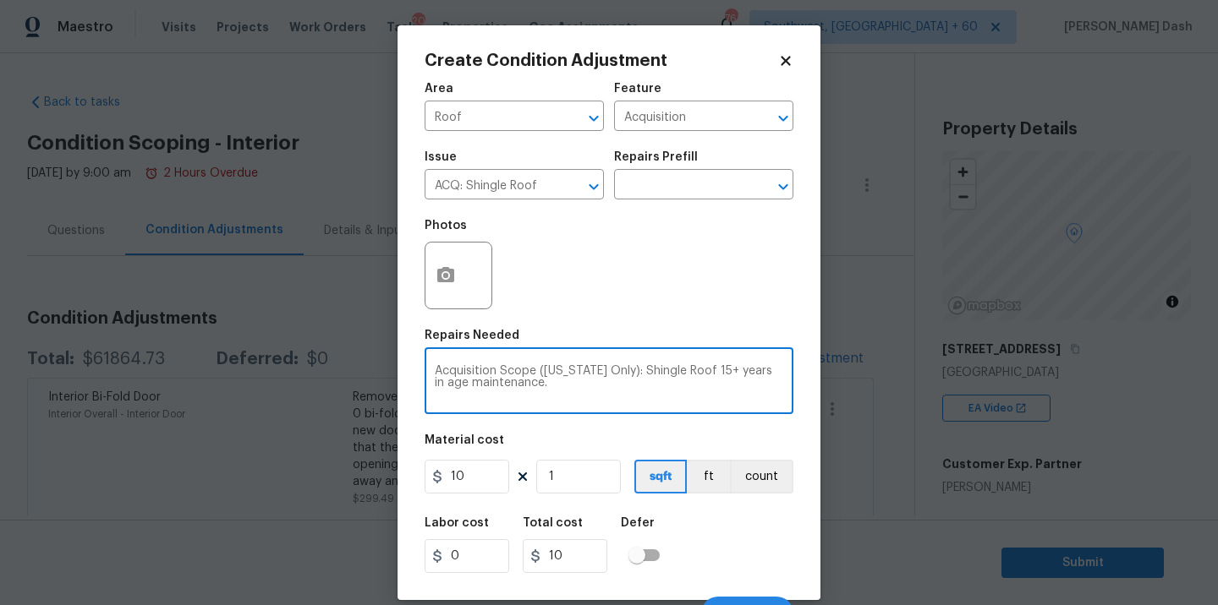
drag, startPoint x: 694, startPoint y: 371, endPoint x: 710, endPoint y: 371, distance: 16.1
click at [710, 371] on textarea "Acquisition Scope ([US_STATE] Only): Shingle Roof 15+ years in age maintenance." at bounding box center [609, 383] width 348 height 36
type textarea "Acquisition Scope ([US_STATE] Only): Shingle Roof 0-9 years in age maintenance."
click at [496, 474] on input "10" at bounding box center [466, 477] width 85 height 34
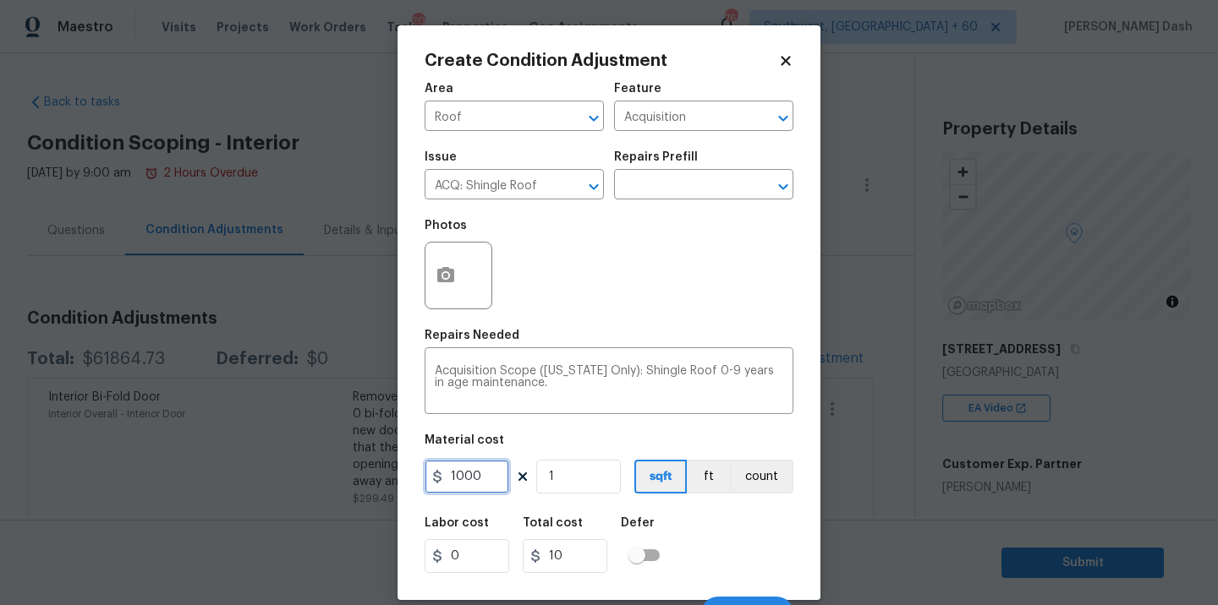
type input "1000"
click at [737, 454] on div "Material cost" at bounding box center [608, 446] width 369 height 22
click at [739, 473] on button "count" at bounding box center [761, 477] width 63 height 34
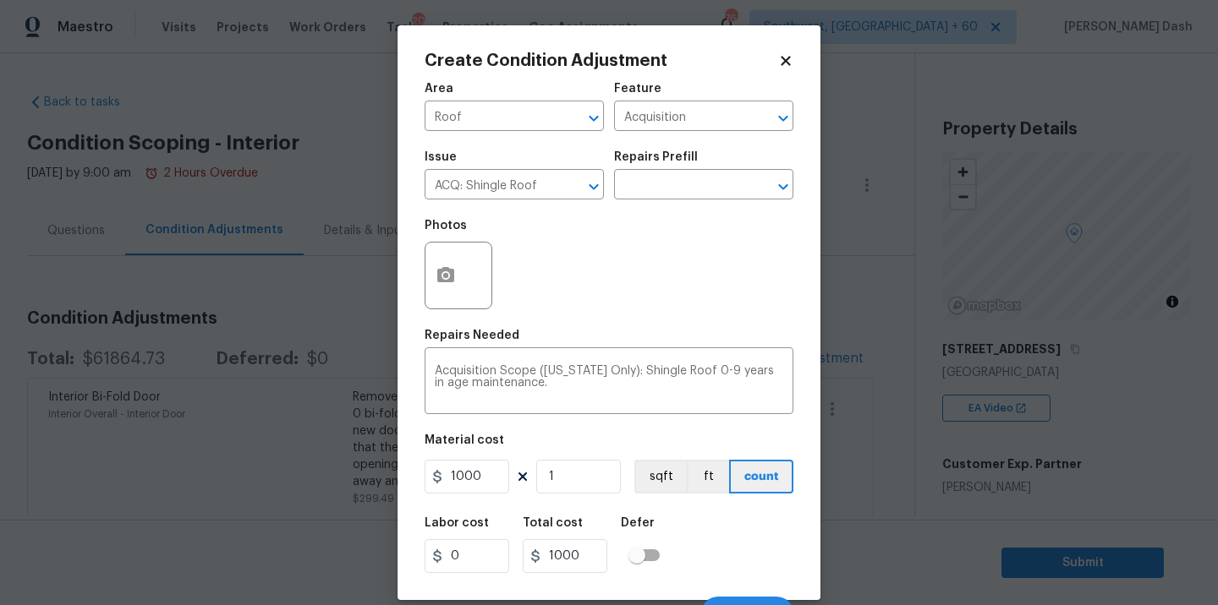
click at [739, 560] on div "Labor cost 0 Total cost 1000 Defer" at bounding box center [608, 545] width 369 height 76
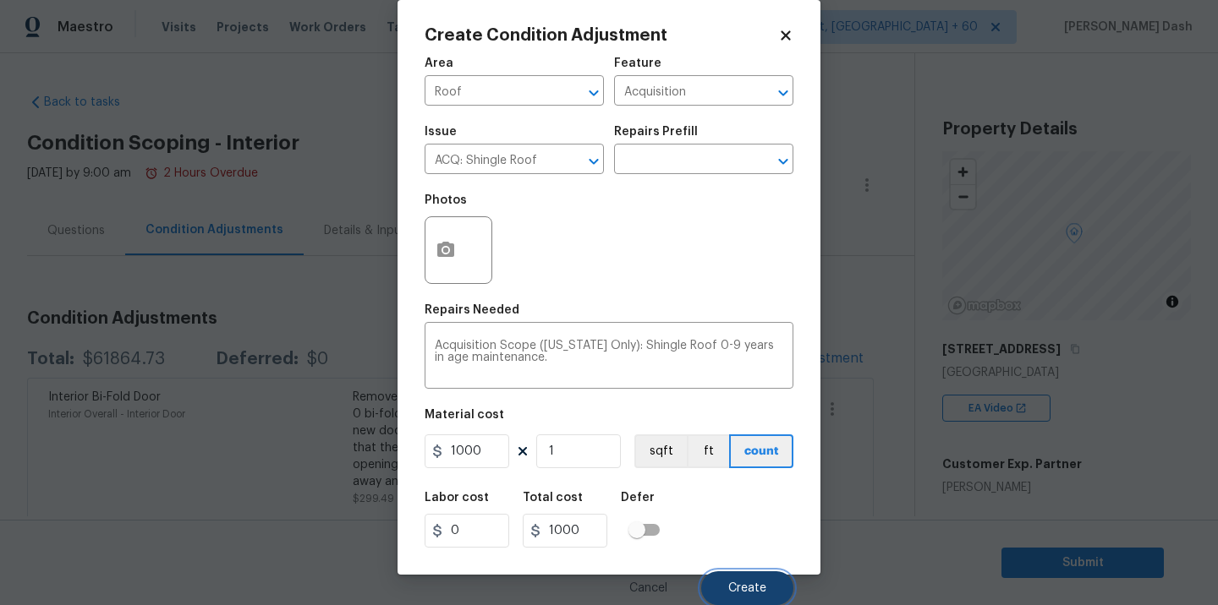
click at [749, 589] on span "Create" at bounding box center [747, 589] width 38 height 13
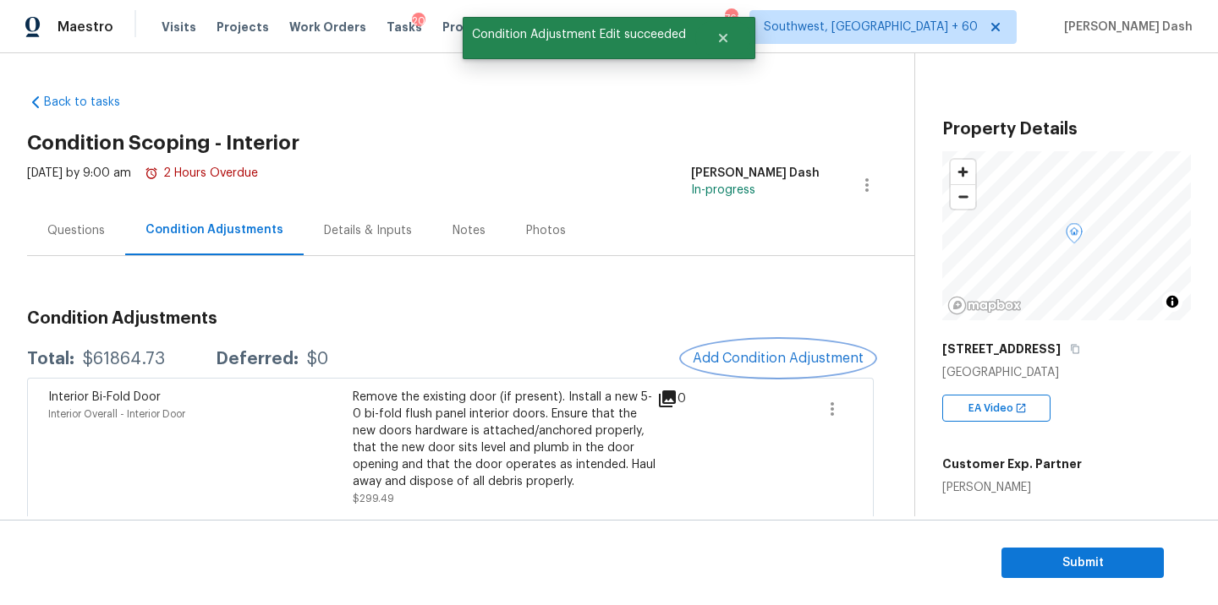
scroll to position [0, 0]
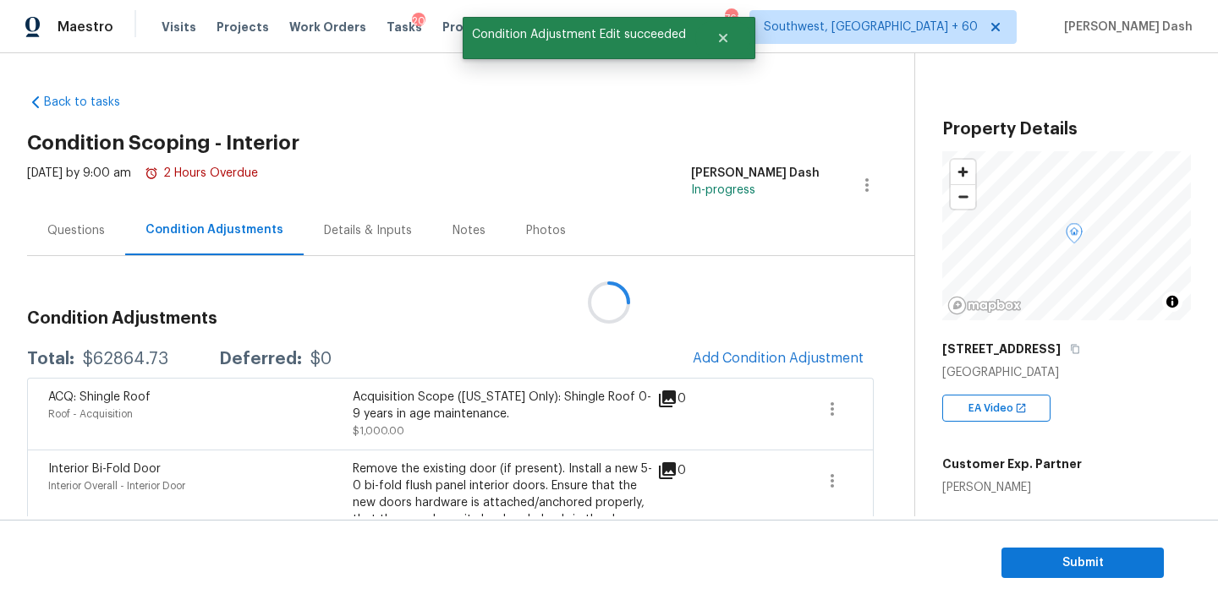
click at [701, 350] on div at bounding box center [609, 302] width 1218 height 605
click at [715, 353] on span "Add Condition Adjustment" at bounding box center [778, 358] width 171 height 15
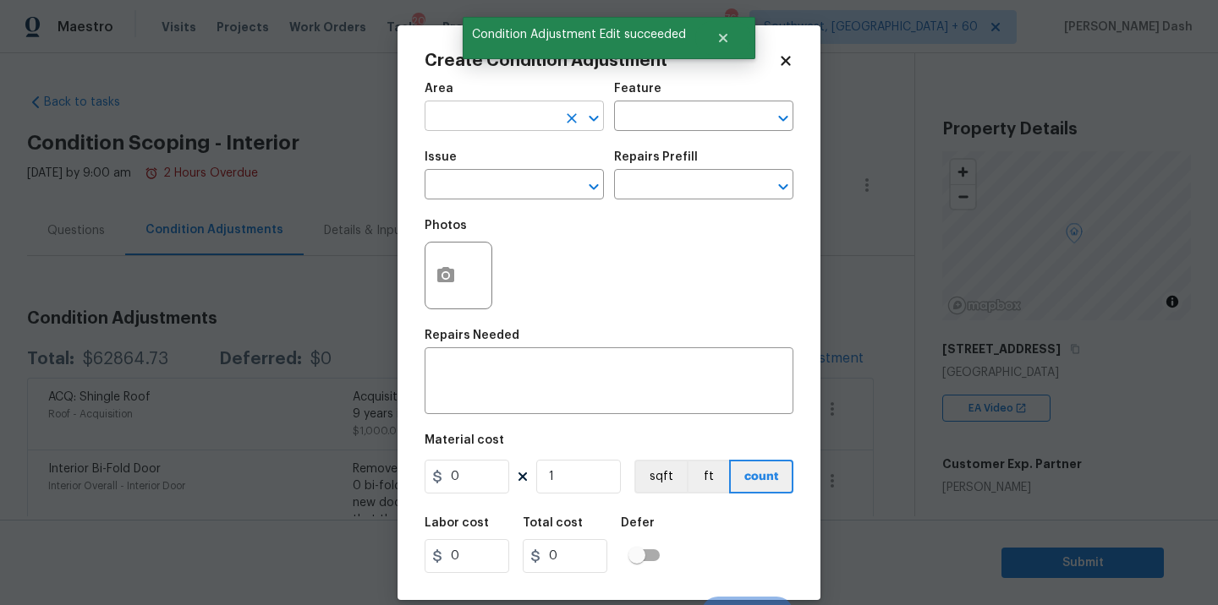
click at [534, 112] on input "text" at bounding box center [490, 118] width 132 height 26
click at [501, 172] on ul "HVAC" at bounding box center [513, 155] width 179 height 41
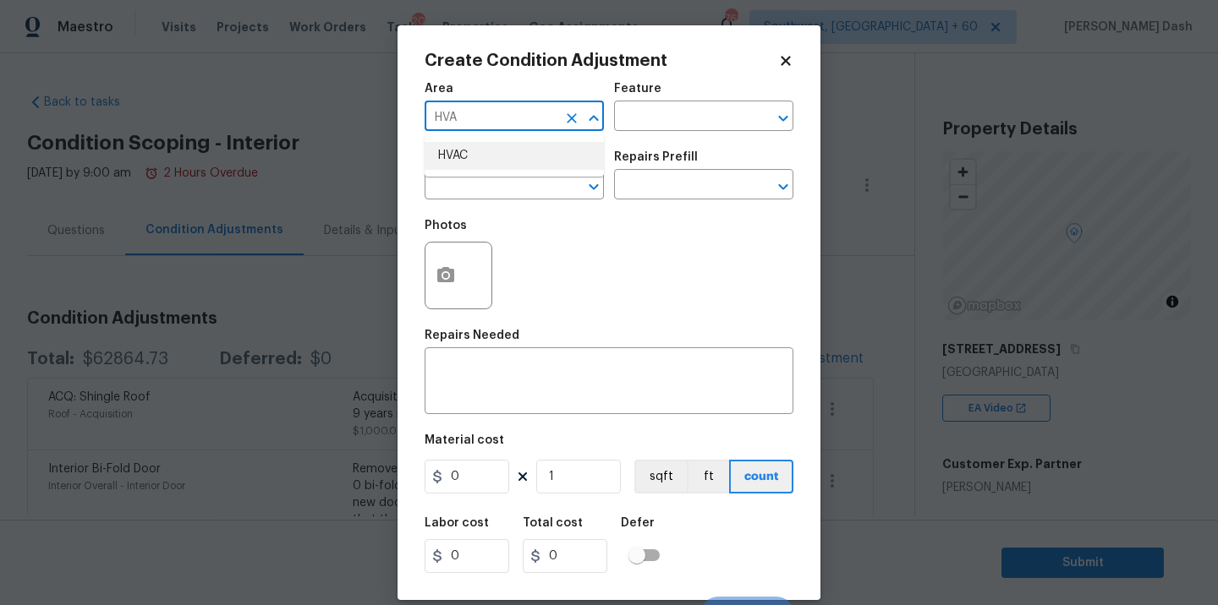
click at [552, 156] on li "HVAC" at bounding box center [513, 156] width 179 height 28
type input "HVAC"
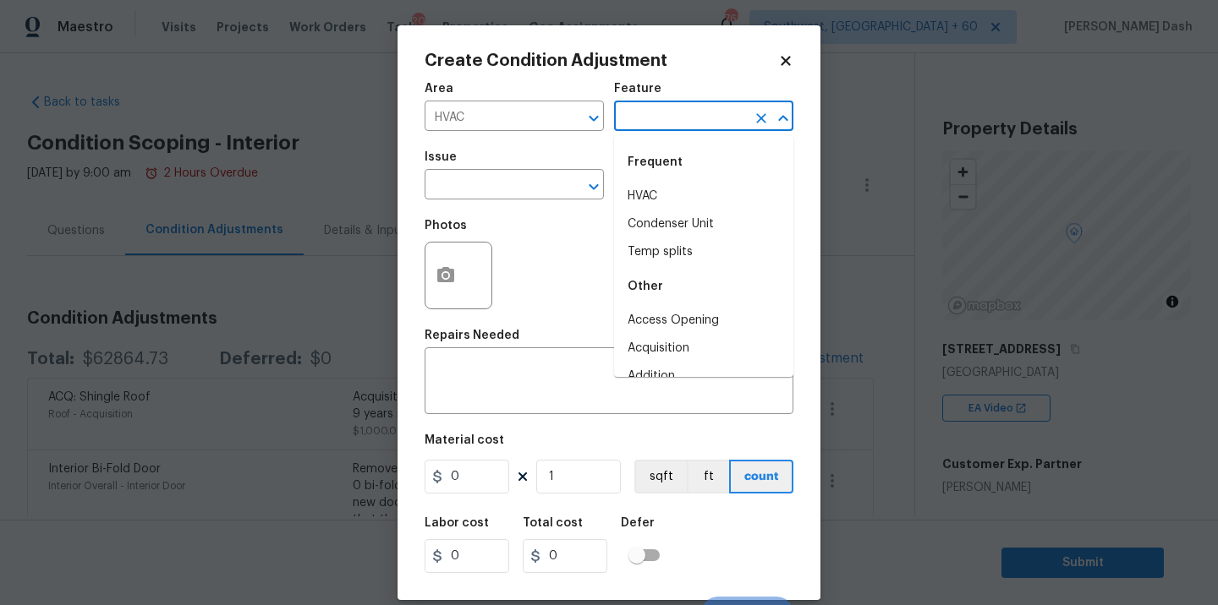
click at [666, 124] on input "text" at bounding box center [680, 118] width 132 height 26
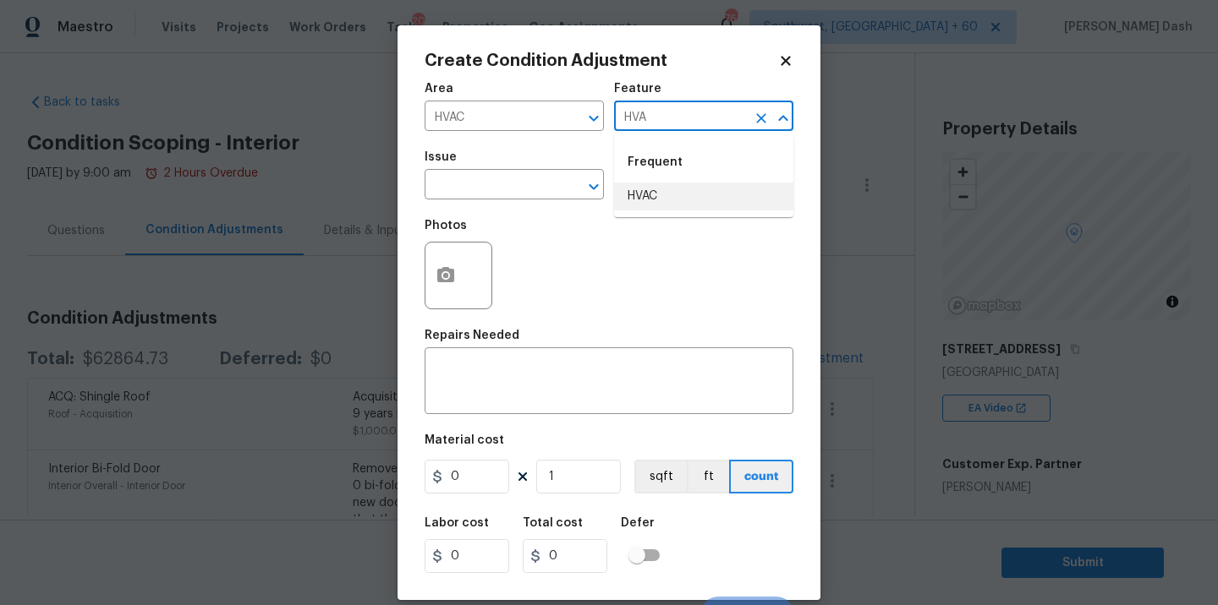
click at [656, 201] on li "HVAC" at bounding box center [703, 197] width 179 height 28
type input "HVAC"
click at [515, 183] on input "text" at bounding box center [490, 186] width 132 height 26
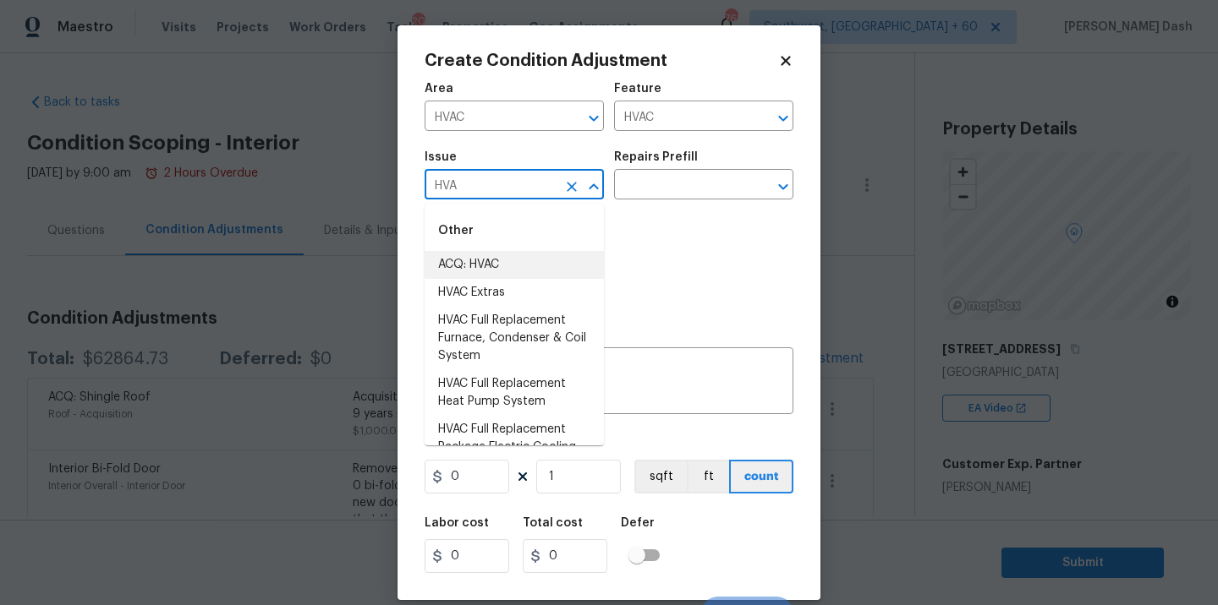
click at [488, 266] on li "ACQ: HVAC" at bounding box center [513, 265] width 179 height 28
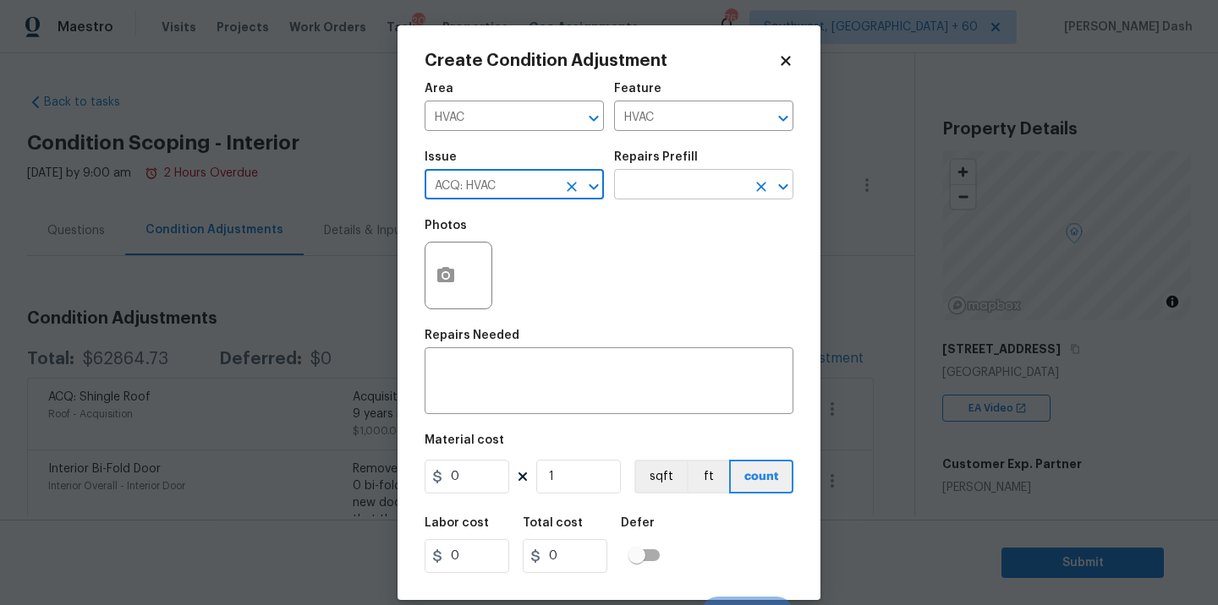
type input "ACQ: HVAC"
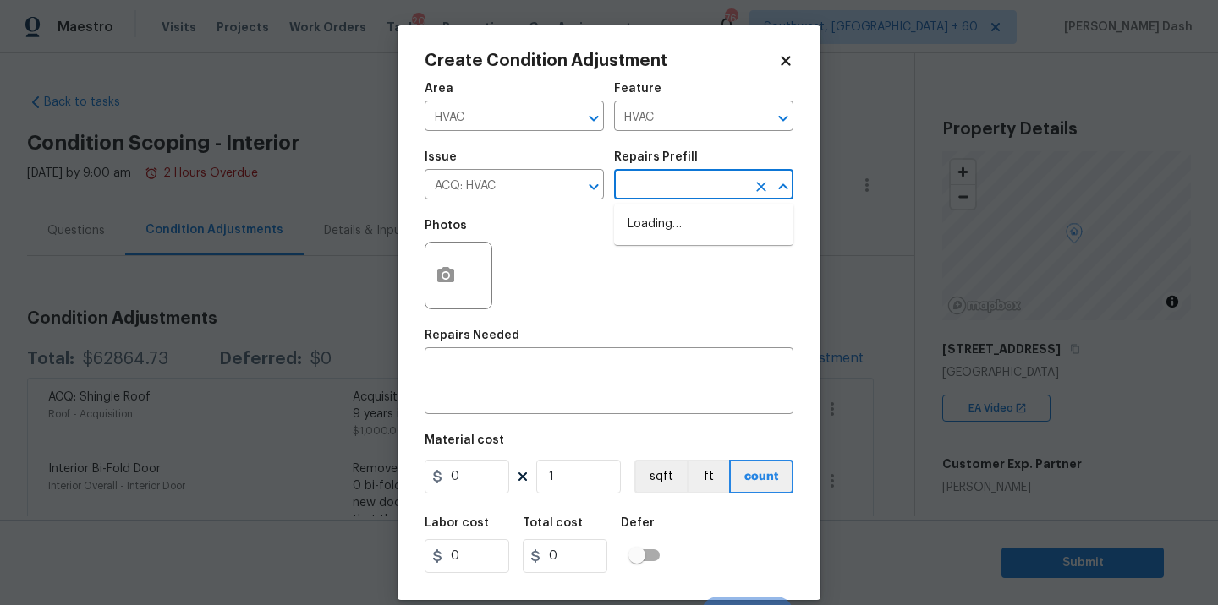
click at [670, 191] on input "text" at bounding box center [680, 186] width 132 height 26
click at [925, 402] on body "Maestro Visits Projects Work Orders Tasks 20 Properties Geo Assignments 761 Sou…" at bounding box center [609, 302] width 1218 height 605
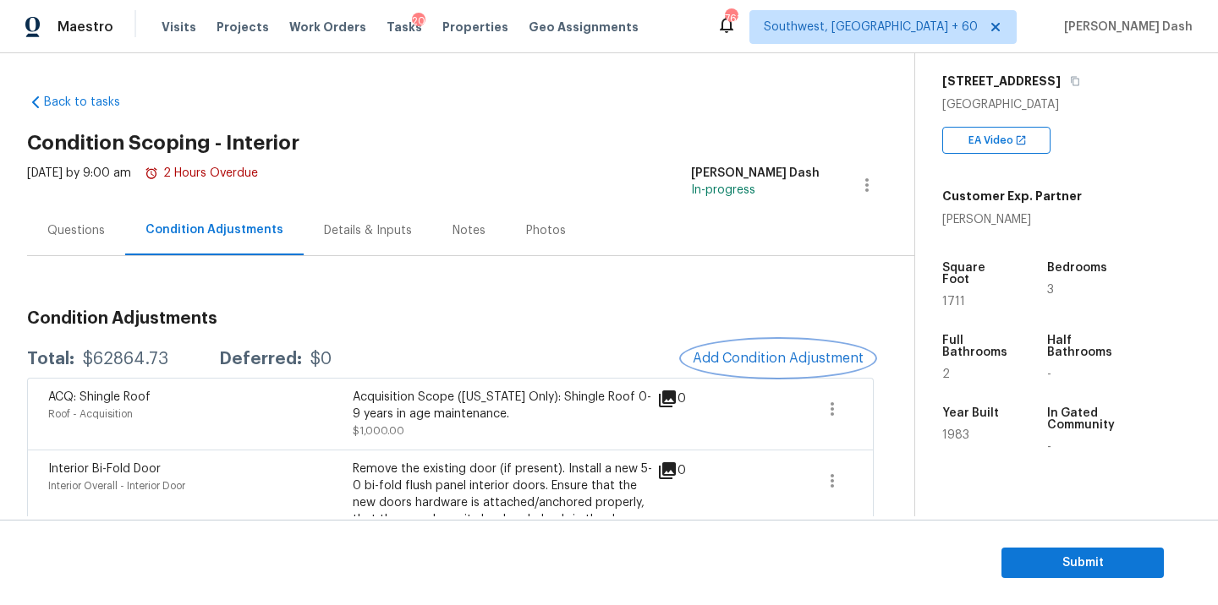
scroll to position [276, 0]
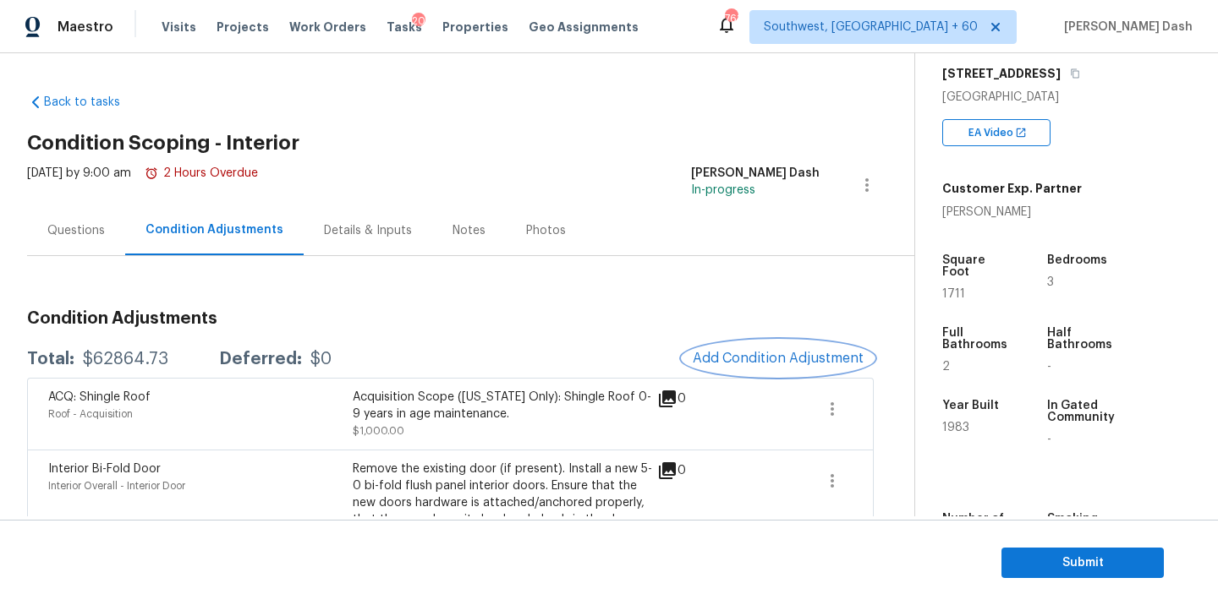
click at [806, 354] on span "Add Condition Adjustment" at bounding box center [778, 358] width 171 height 15
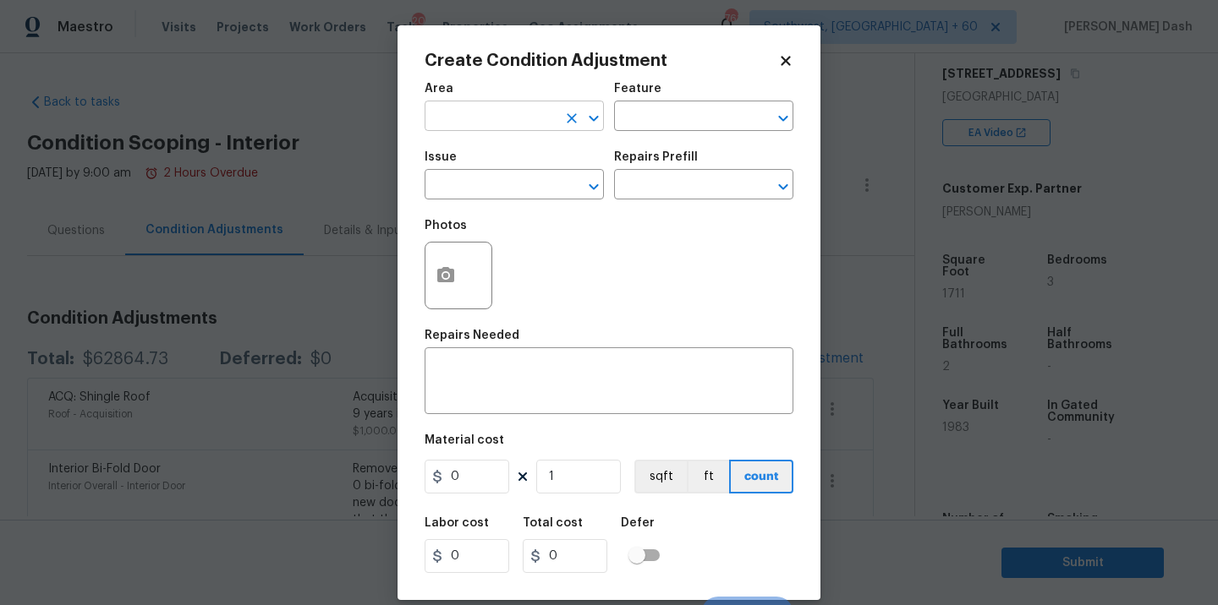
click at [525, 109] on input "text" at bounding box center [490, 118] width 132 height 26
click at [494, 168] on li "HVAC" at bounding box center [513, 156] width 179 height 28
type input "HVAC"
click at [658, 125] on input "text" at bounding box center [680, 118] width 132 height 26
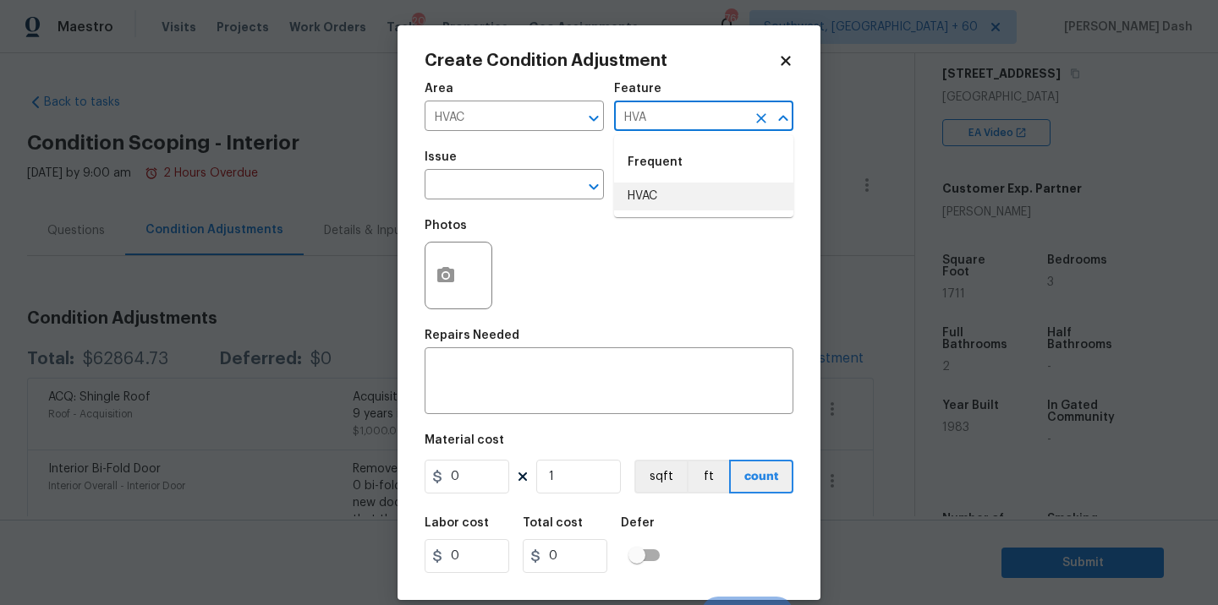
click at [637, 211] on ul "Frequent HVAC" at bounding box center [703, 176] width 179 height 82
click at [629, 202] on li "HVAC" at bounding box center [703, 197] width 179 height 28
type input "HVAC"
click at [545, 185] on input "text" at bounding box center [490, 186] width 132 height 26
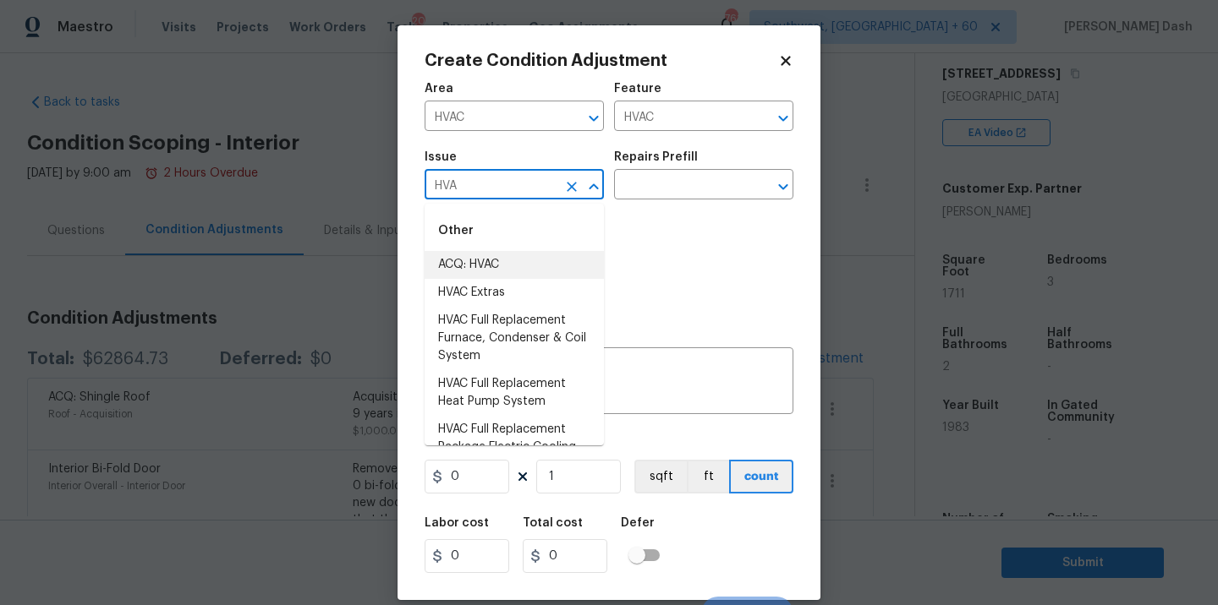
click at [515, 261] on li "ACQ: HVAC" at bounding box center [513, 265] width 179 height 28
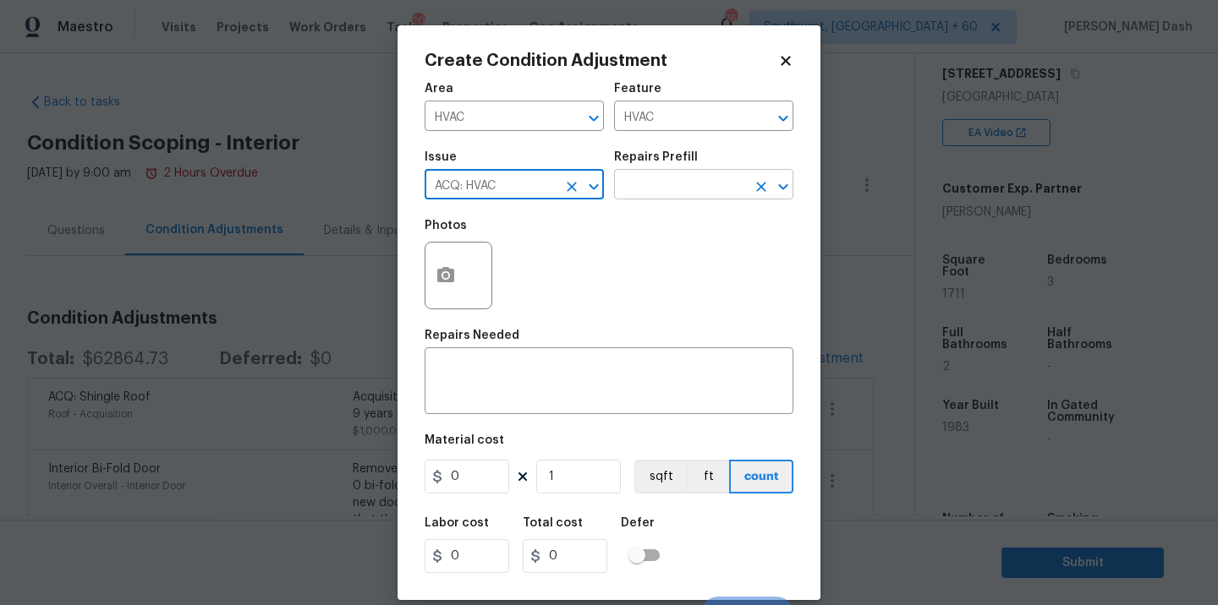
type input "ACQ: HVAC"
click at [674, 196] on input "text" at bounding box center [680, 186] width 132 height 26
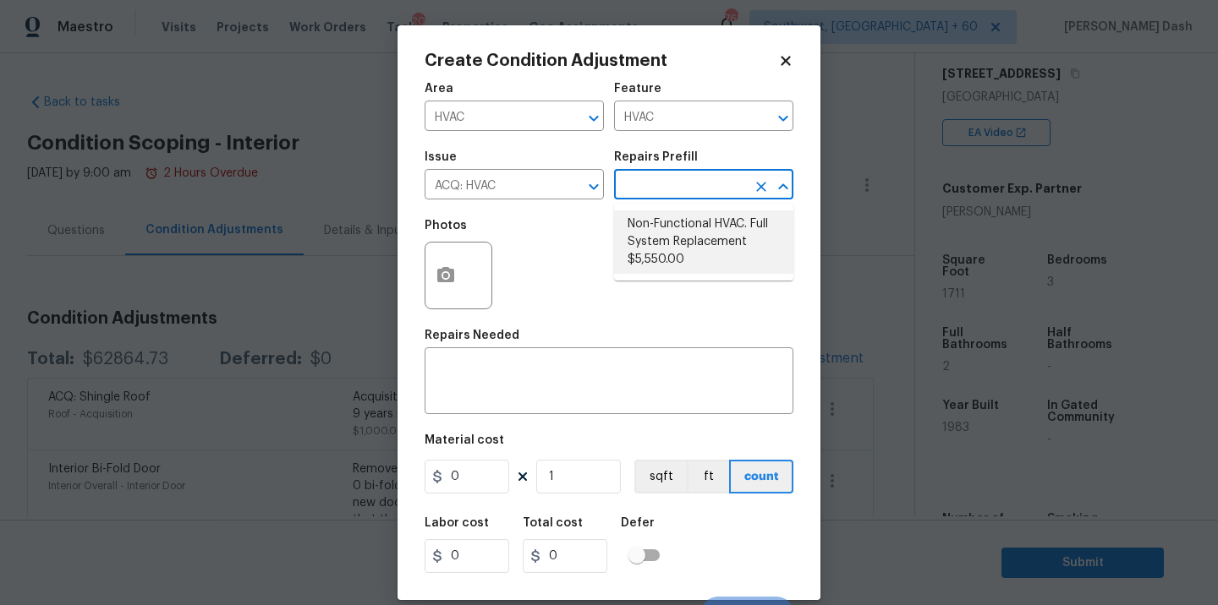
click at [660, 250] on li "Non-Functional HVAC. Full System Replacement $5,550.00" at bounding box center [703, 242] width 179 height 63
type input "Acquisition"
type textarea "Acquisition Scope: Full System Replacement"
type input "5550"
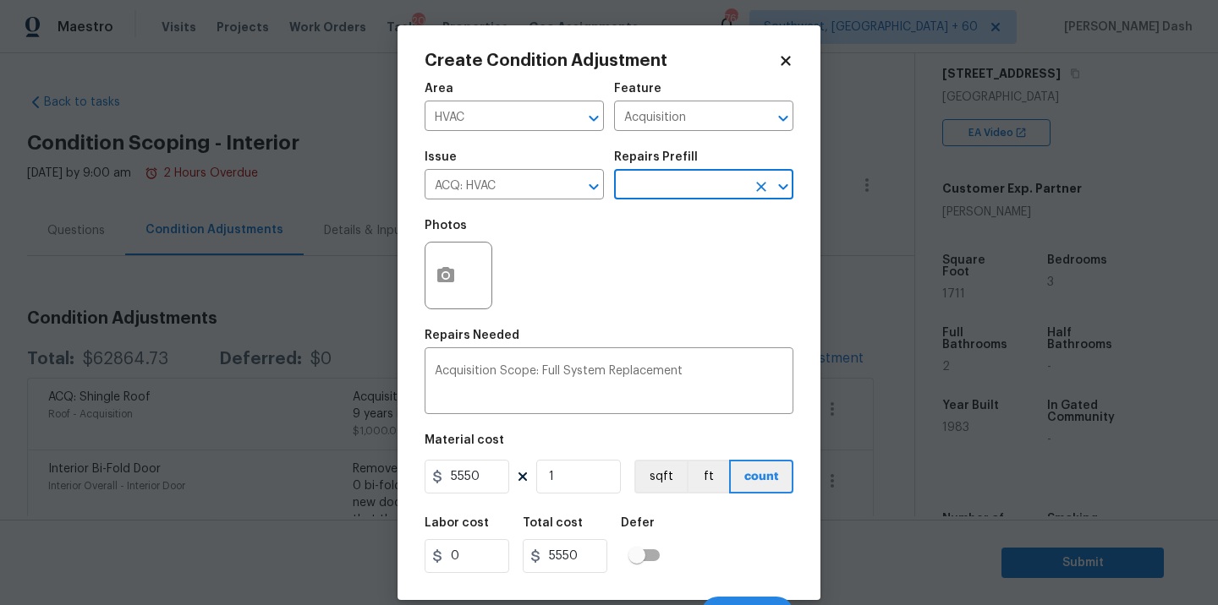
scroll to position [26, 0]
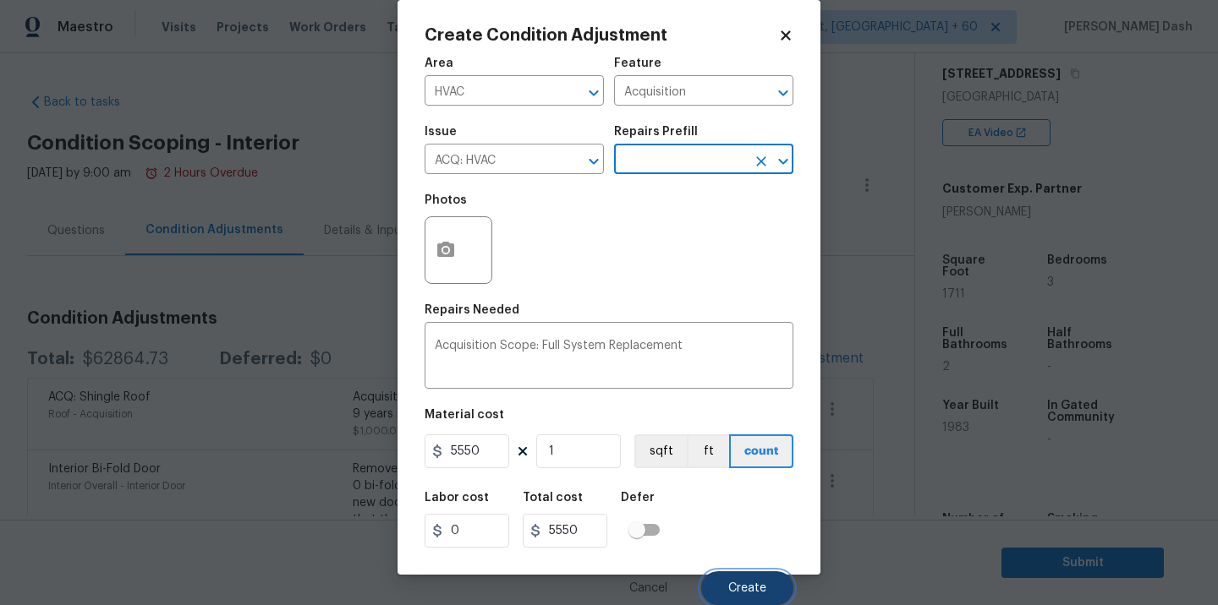
click at [746, 580] on button "Create" at bounding box center [747, 589] width 92 height 34
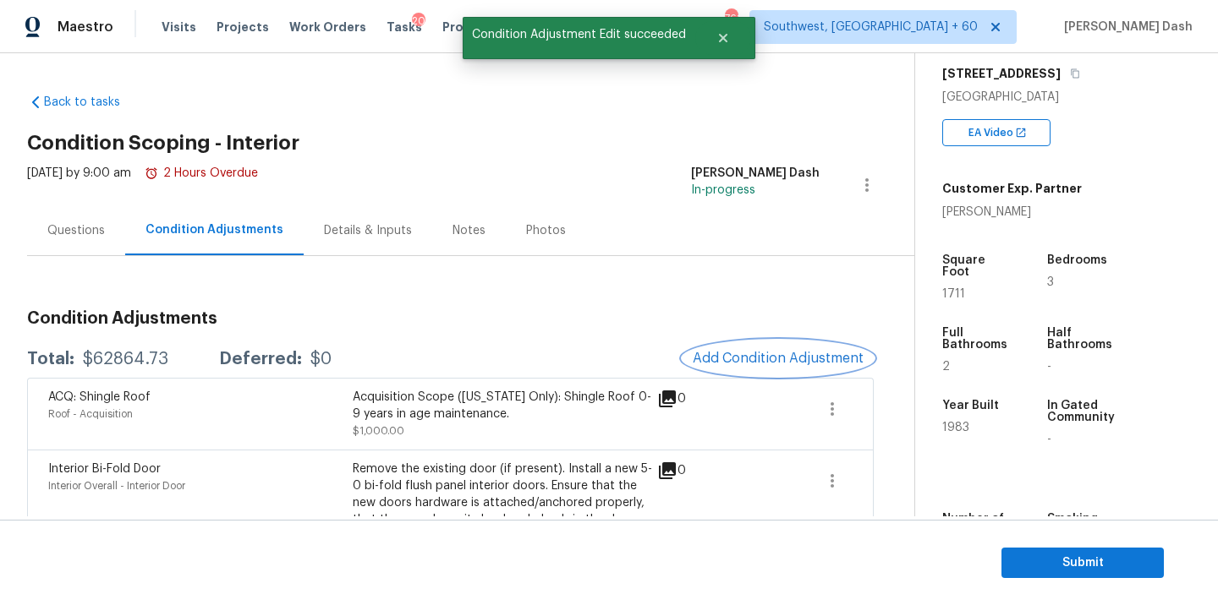
scroll to position [0, 0]
click at [132, 357] on div "$62864.73" at bounding box center [125, 359] width 85 height 17
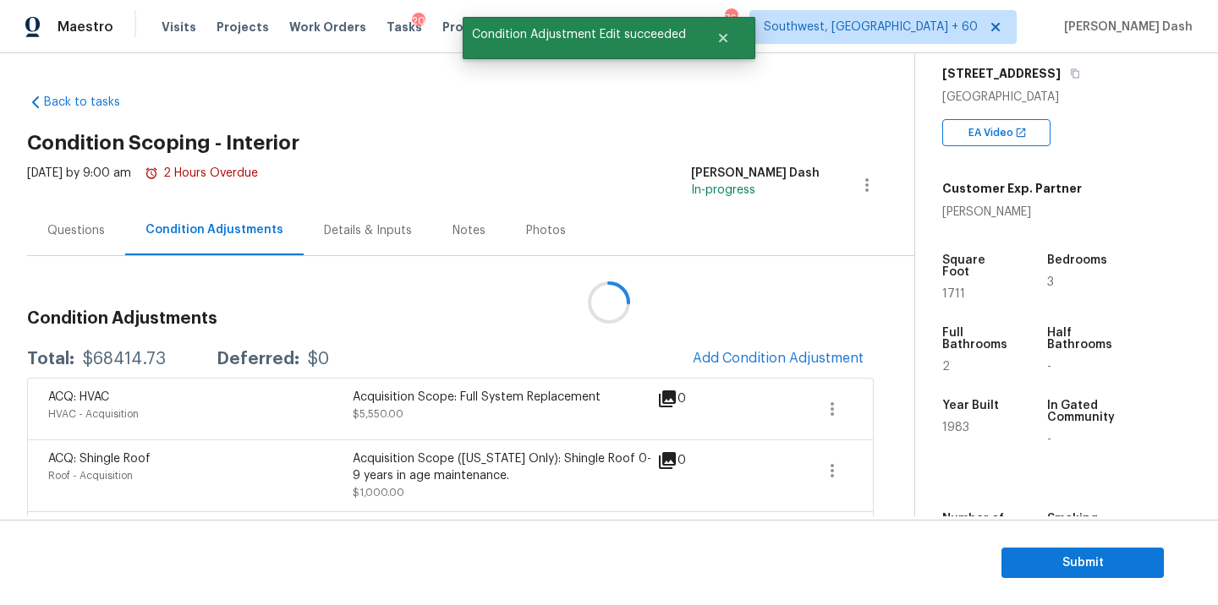
click at [132, 357] on div at bounding box center [609, 302] width 1218 height 605
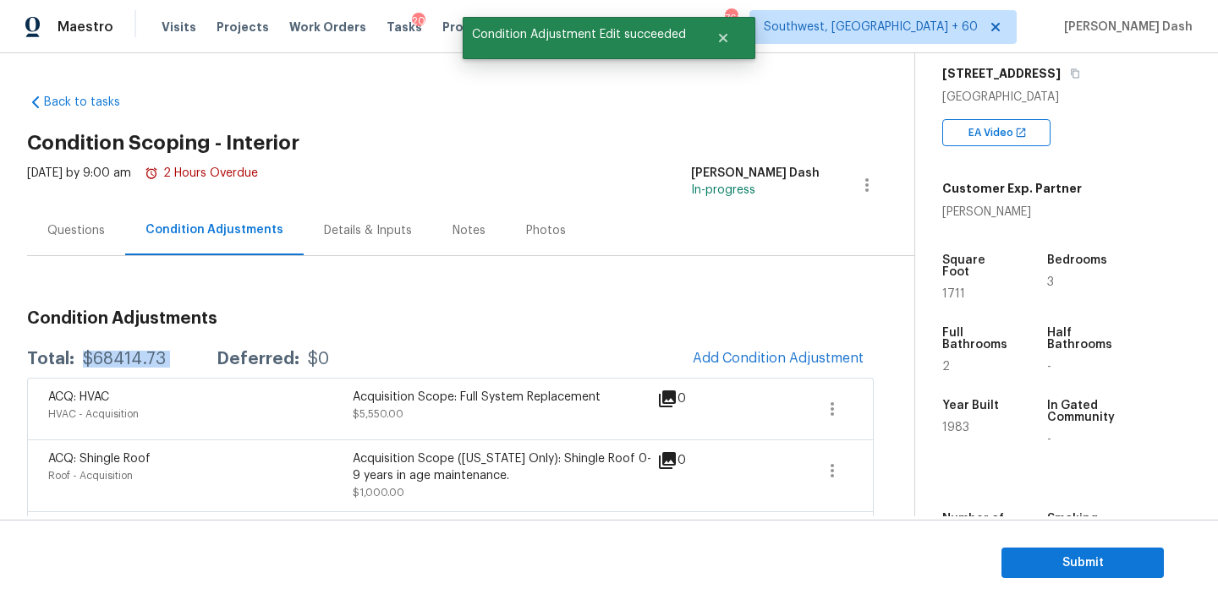
click at [132, 357] on div "$68414.73" at bounding box center [124, 359] width 83 height 17
copy div "$68414.73"
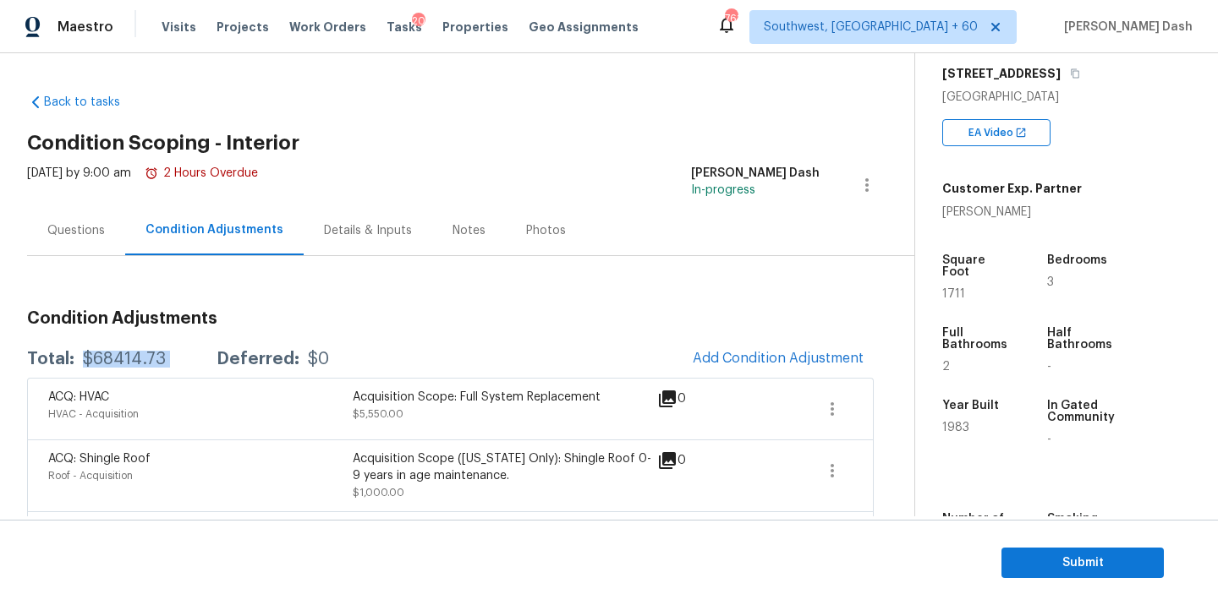
click at [135, 353] on div "$68414.73" at bounding box center [124, 359] width 83 height 17
click at [72, 224] on div "Questions" at bounding box center [75, 230] width 57 height 17
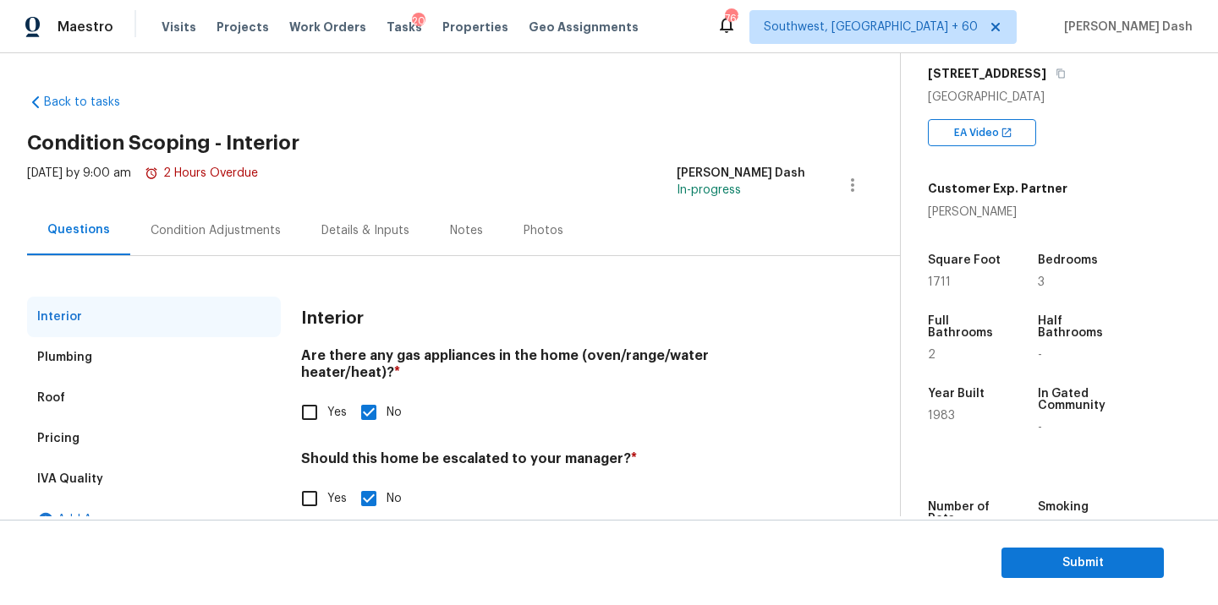
scroll to position [29, 0]
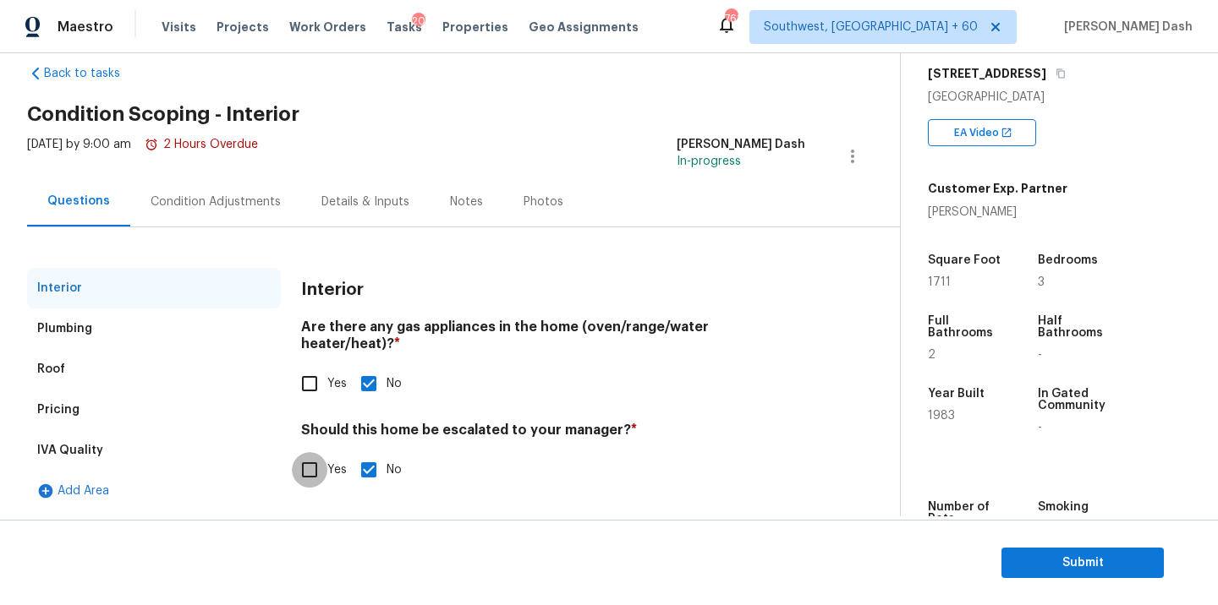
click at [312, 459] on input "Yes" at bounding box center [310, 470] width 36 height 36
checkbox input "true"
checkbox input "false"
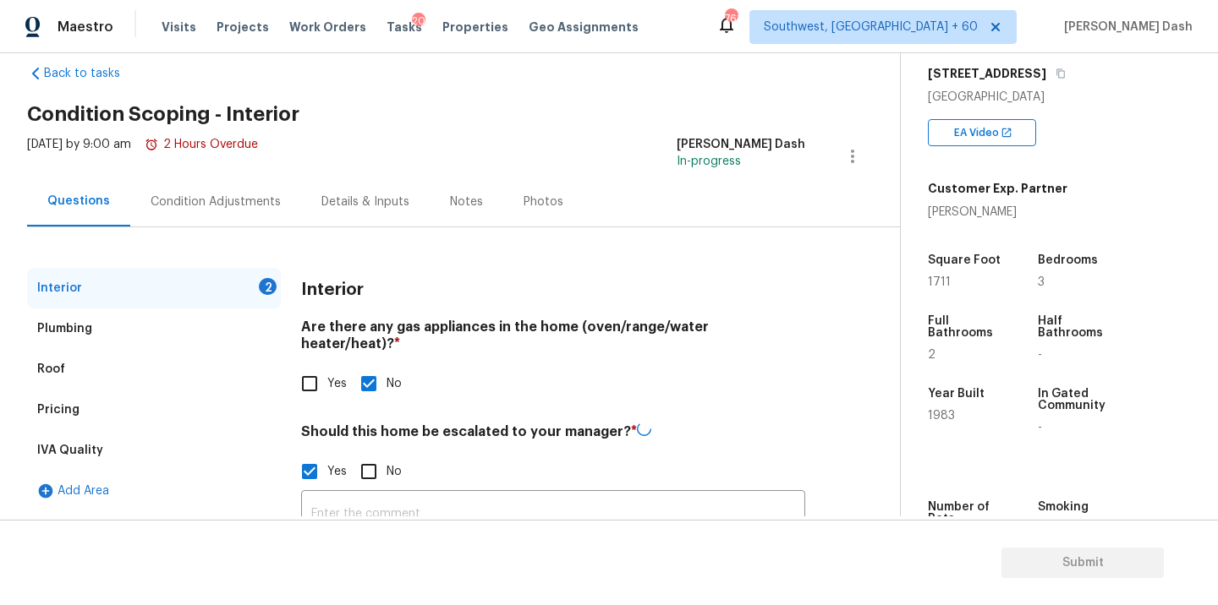
click at [392, 518] on div "Back to tasks Condition Scoping - Interior Thu, Sep 04 2025 by 9:00 am 2 Hours …" at bounding box center [609, 329] width 1218 height 552
click at [386, 503] on input "text" at bounding box center [553, 513] width 504 height 40
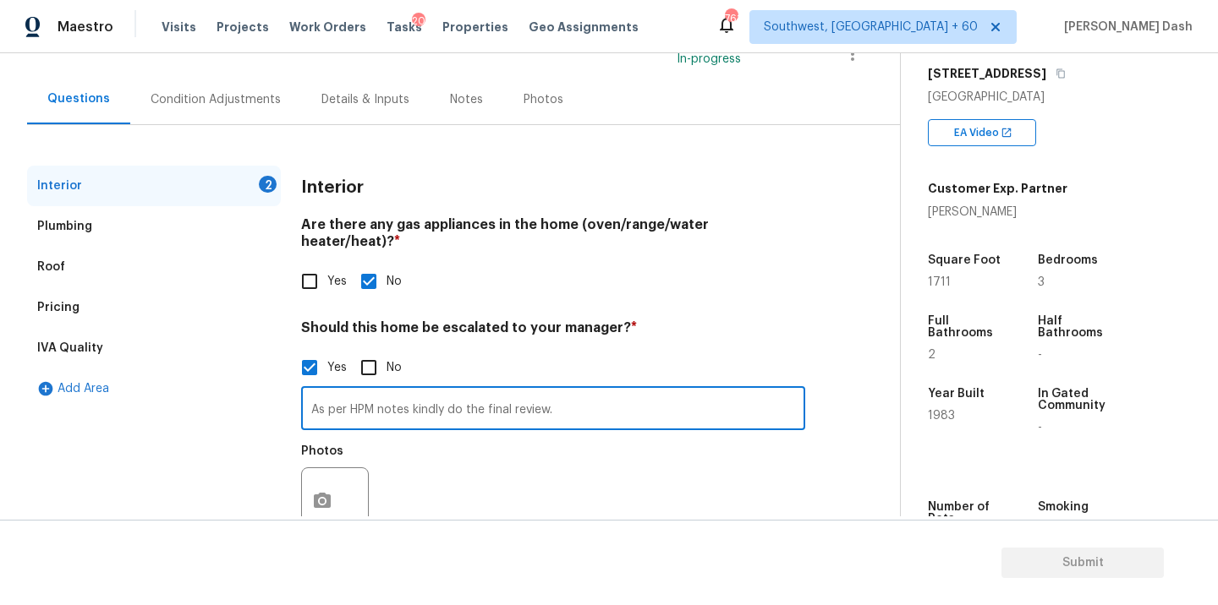
scroll to position [142, 0]
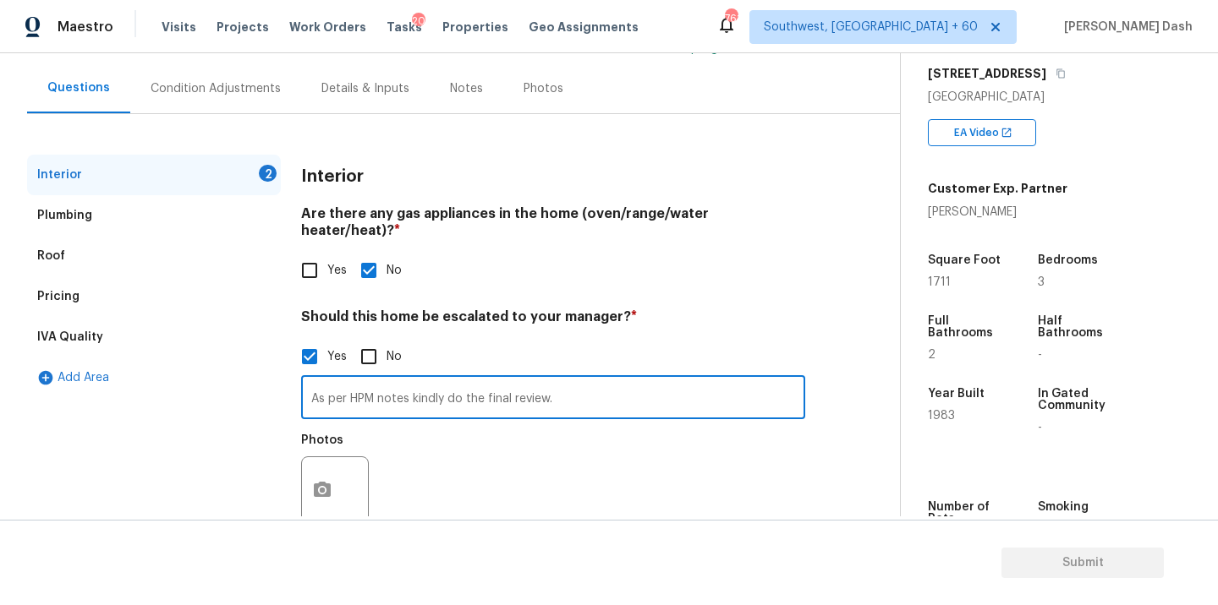
type input "As per HPM notes kindly do the final review."
click at [326, 480] on icon "button" at bounding box center [322, 490] width 20 height 20
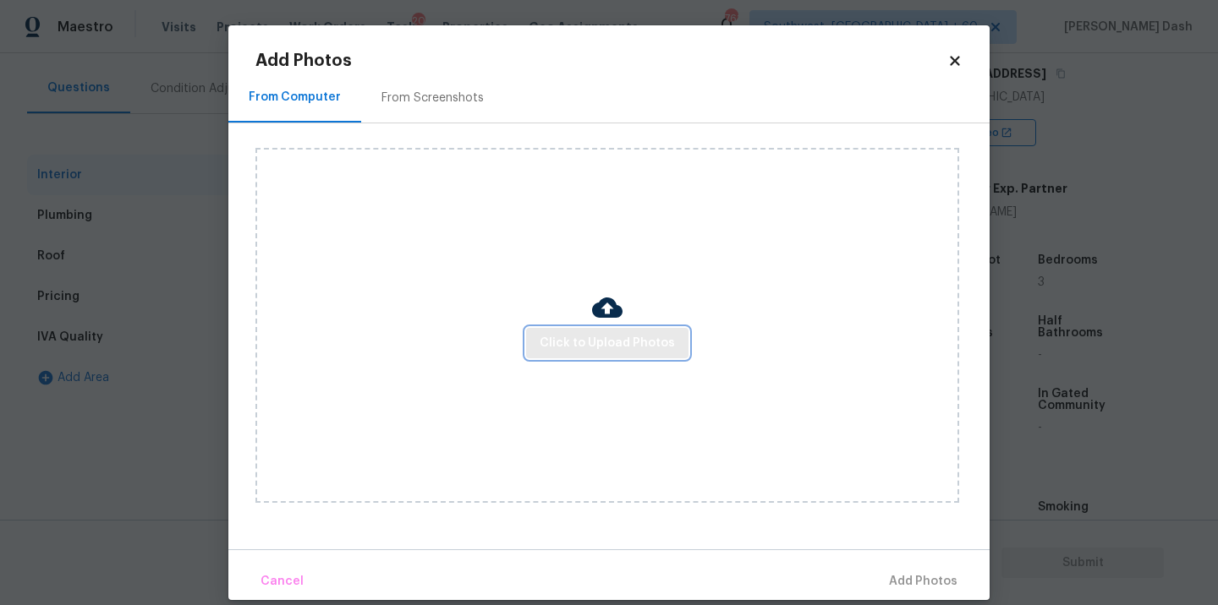
click at [589, 331] on button "Click to Upload Photos" at bounding box center [607, 343] width 162 height 31
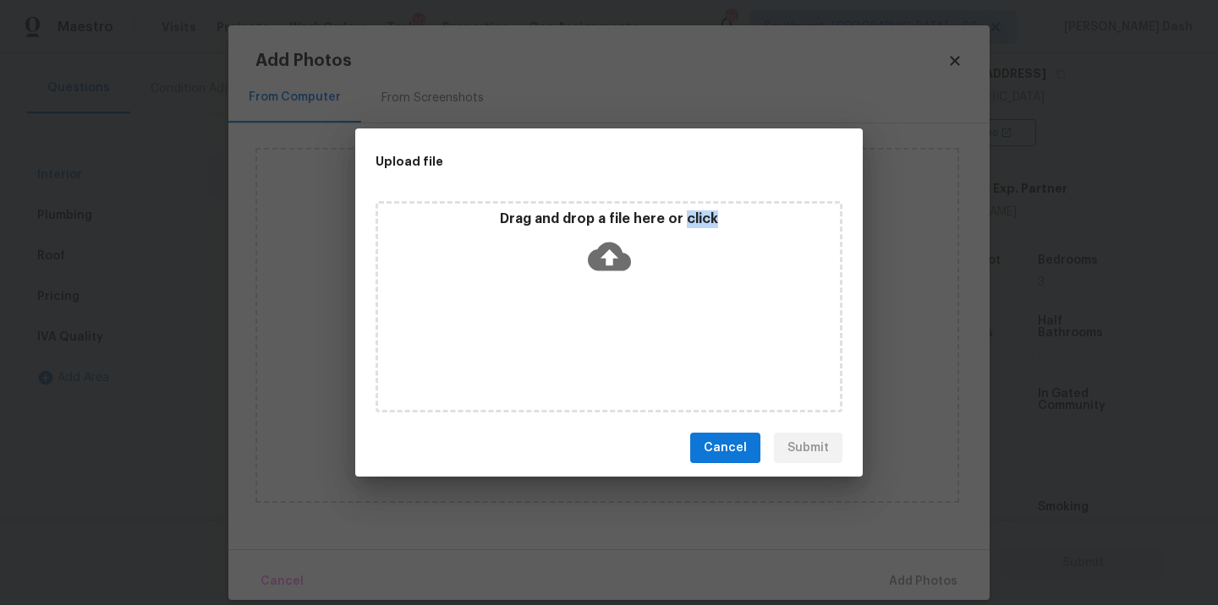
click at [589, 331] on div "Drag and drop a file here or click" at bounding box center [608, 306] width 467 height 211
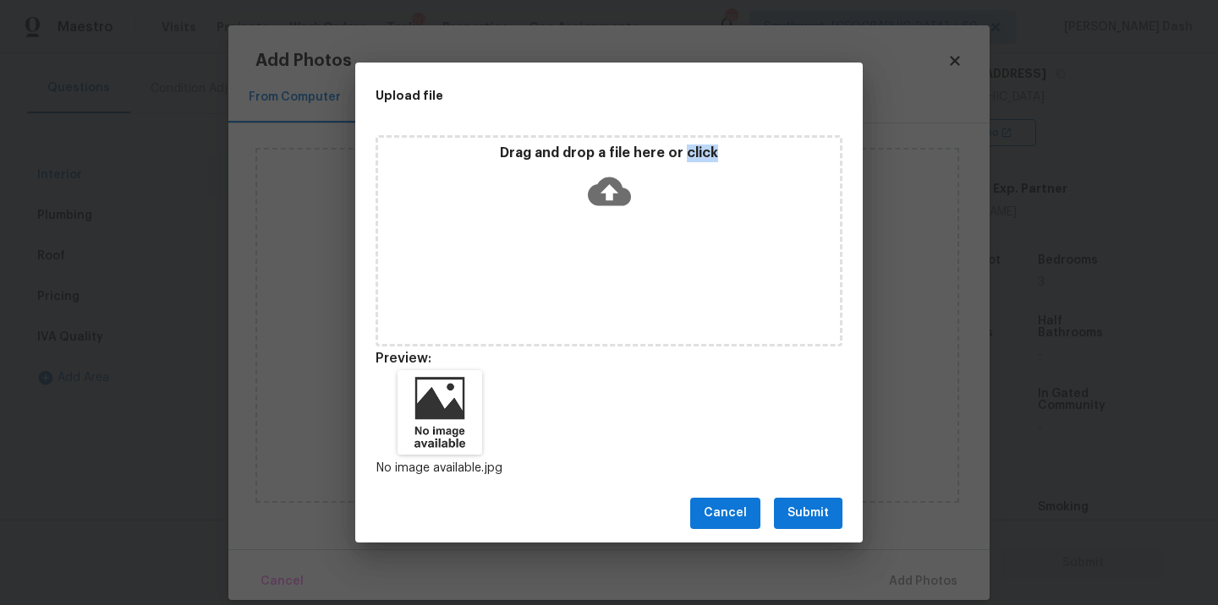
click at [818, 501] on button "Submit" at bounding box center [808, 513] width 68 height 31
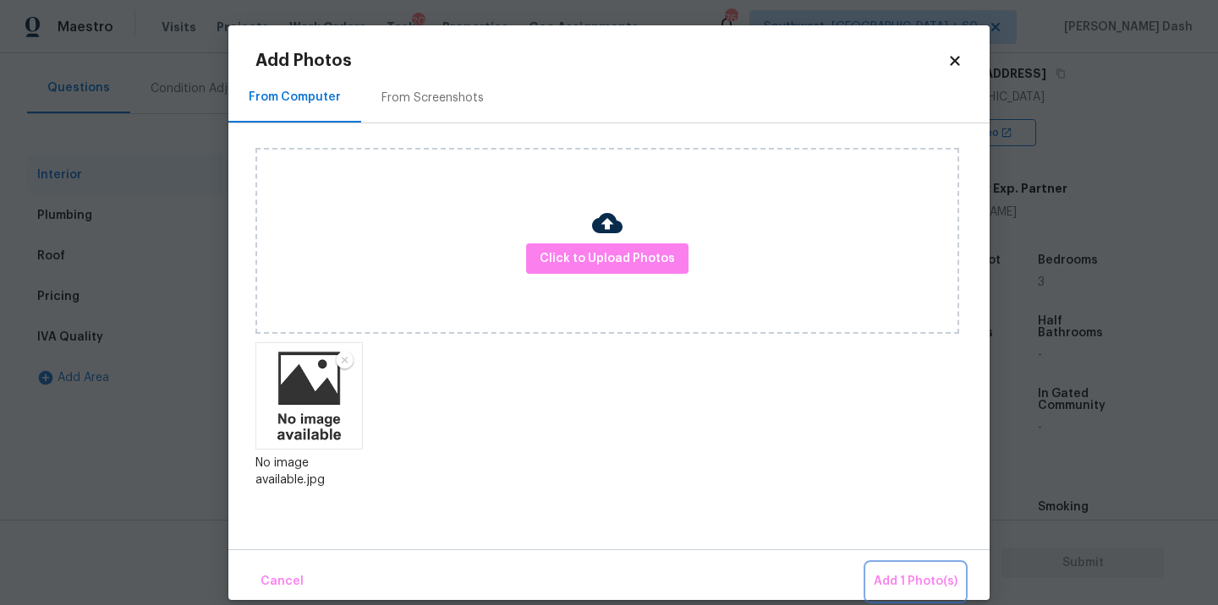
click at [897, 565] on button "Add 1 Photo(s)" at bounding box center [915, 582] width 97 height 36
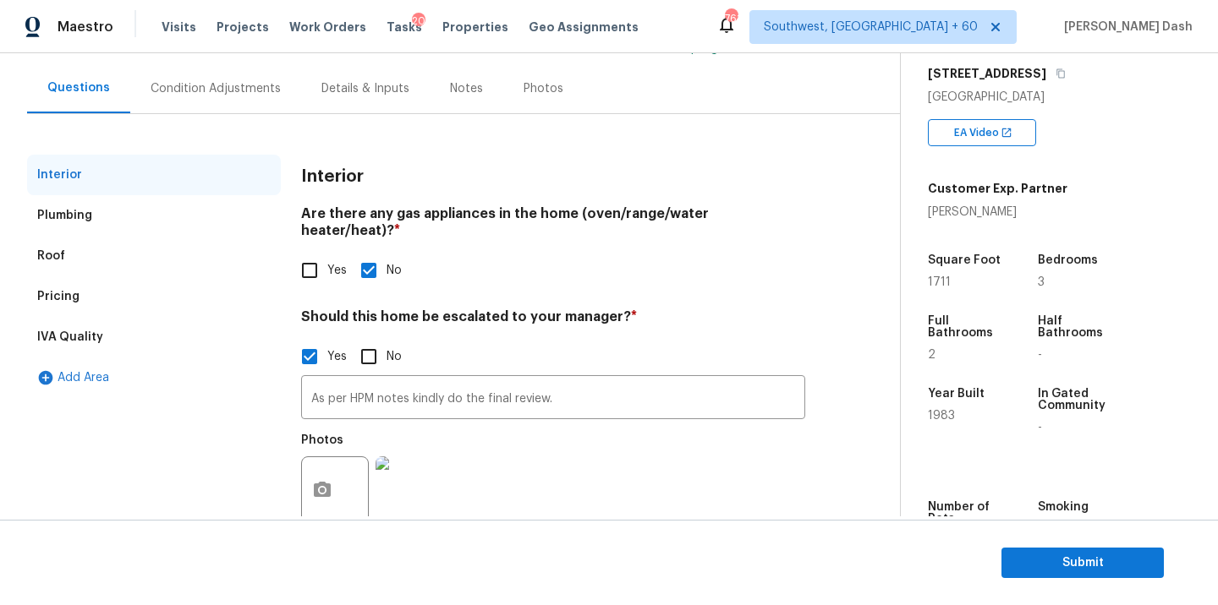
click at [100, 283] on div "Pricing" at bounding box center [154, 297] width 254 height 41
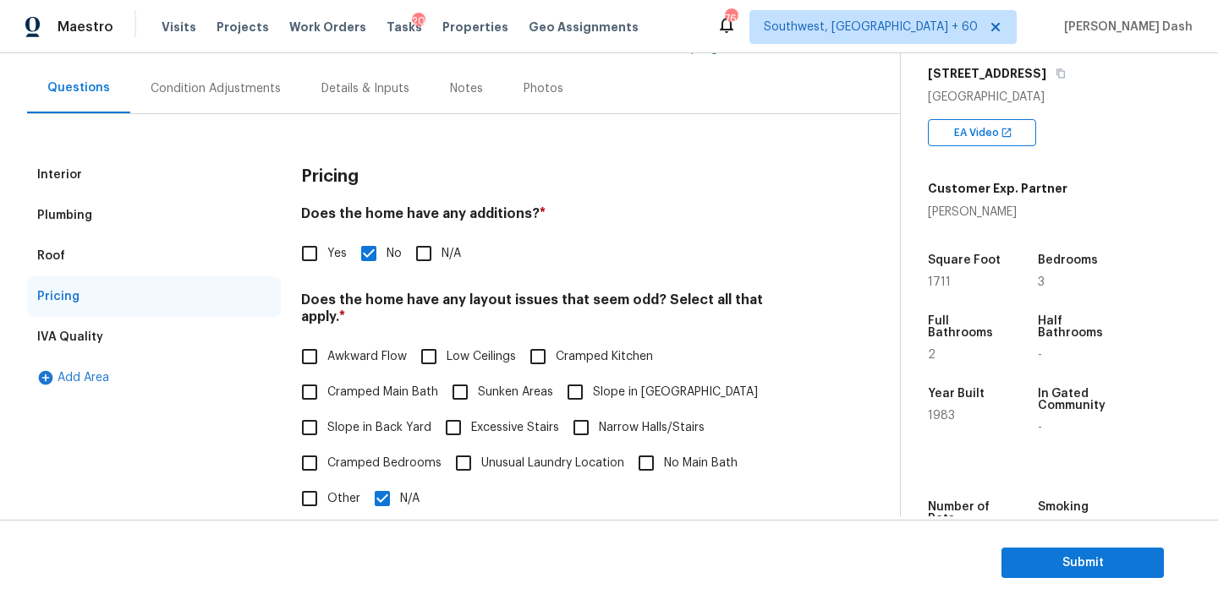
scroll to position [252, 0]
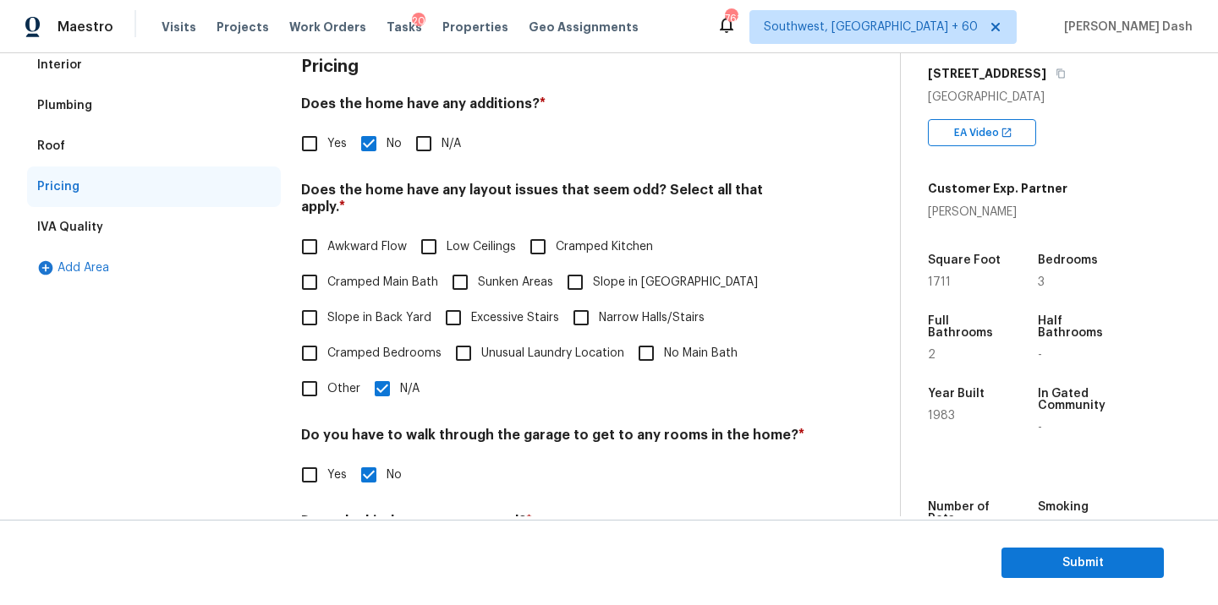
click at [451, 265] on input "Sunken Areas" at bounding box center [460, 283] width 36 height 36
checkbox input "true"
click at [386, 386] on input "N/A" at bounding box center [382, 391] width 36 height 36
checkbox input "false"
click at [274, 363] on div "Interior Plumbing Roof Pricing IVA Quality Add Area" at bounding box center [154, 366] width 254 height 643
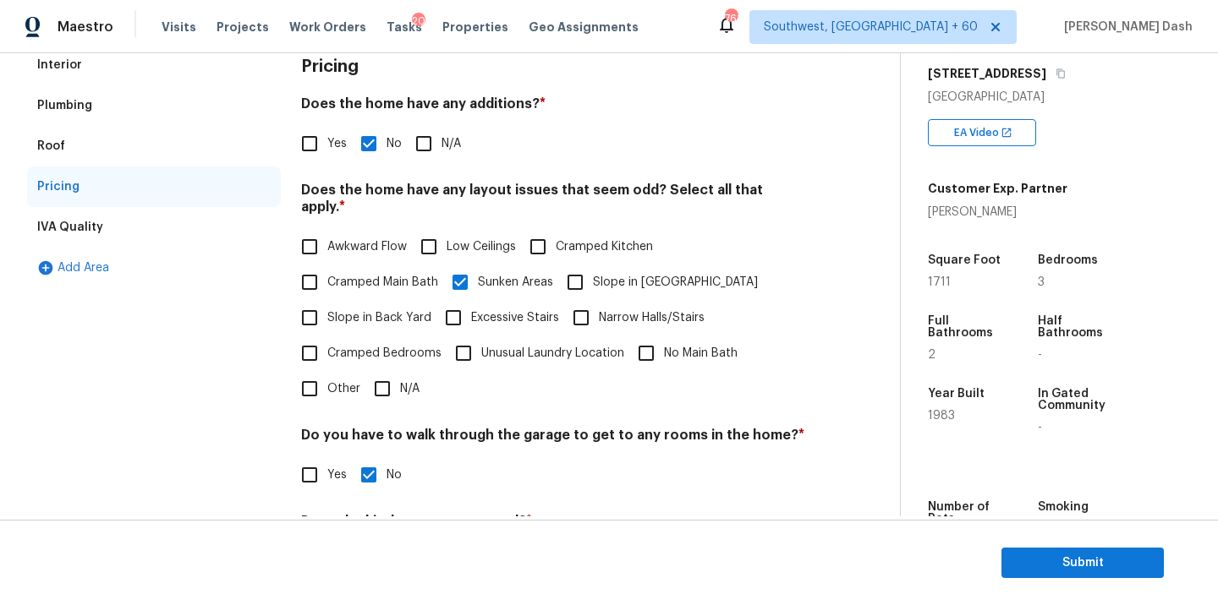
click at [106, 62] on div "Interior" at bounding box center [154, 65] width 254 height 41
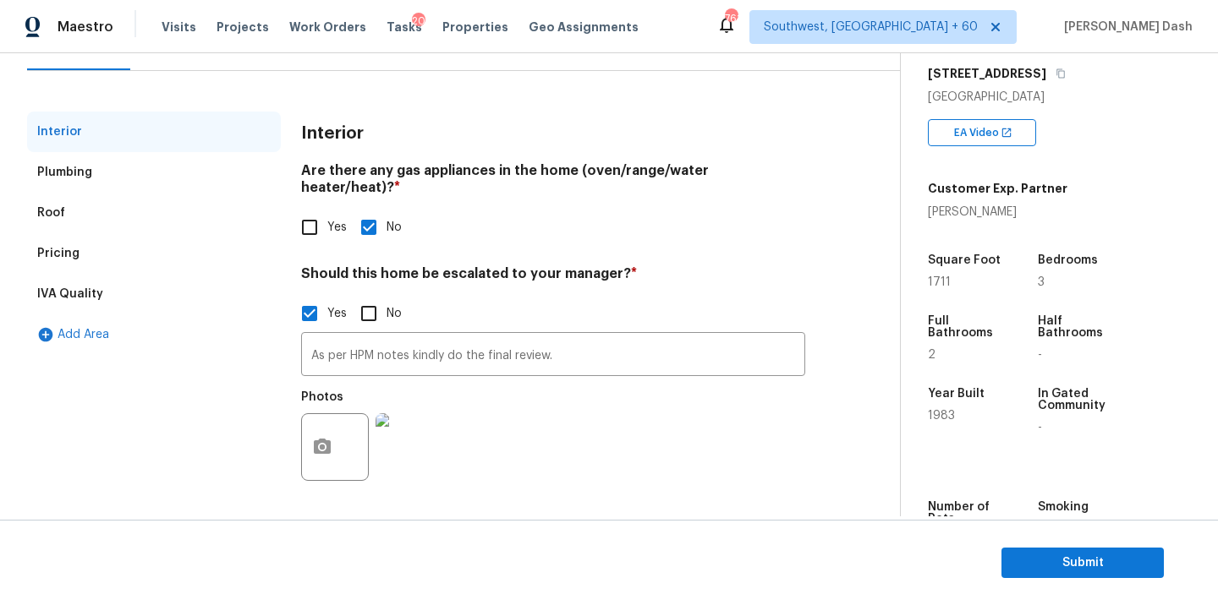
scroll to position [168, 0]
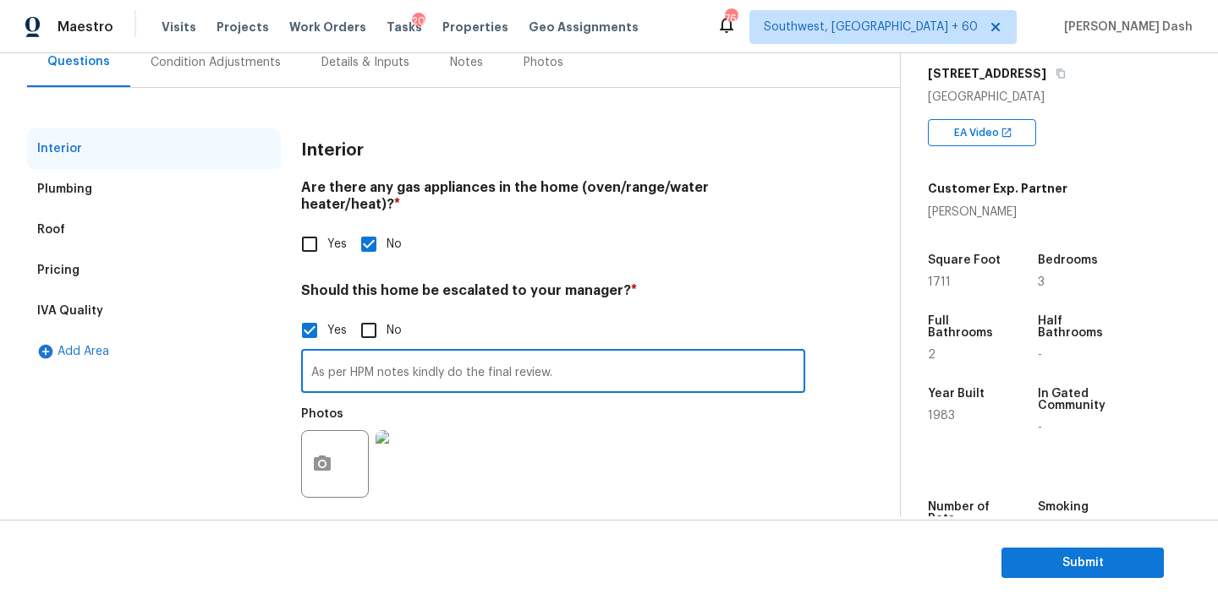
click at [430, 359] on input "As per HPM notes kindly do the final review." at bounding box center [553, 373] width 504 height 40
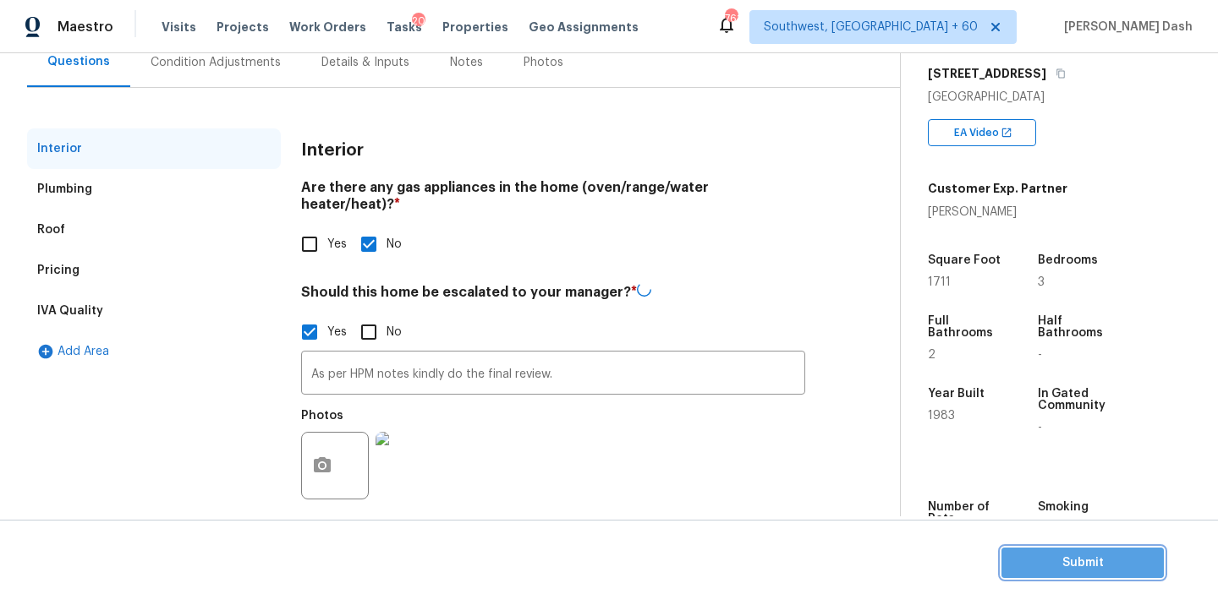
click at [1069, 564] on span "Submit" at bounding box center [1082, 563] width 135 height 21
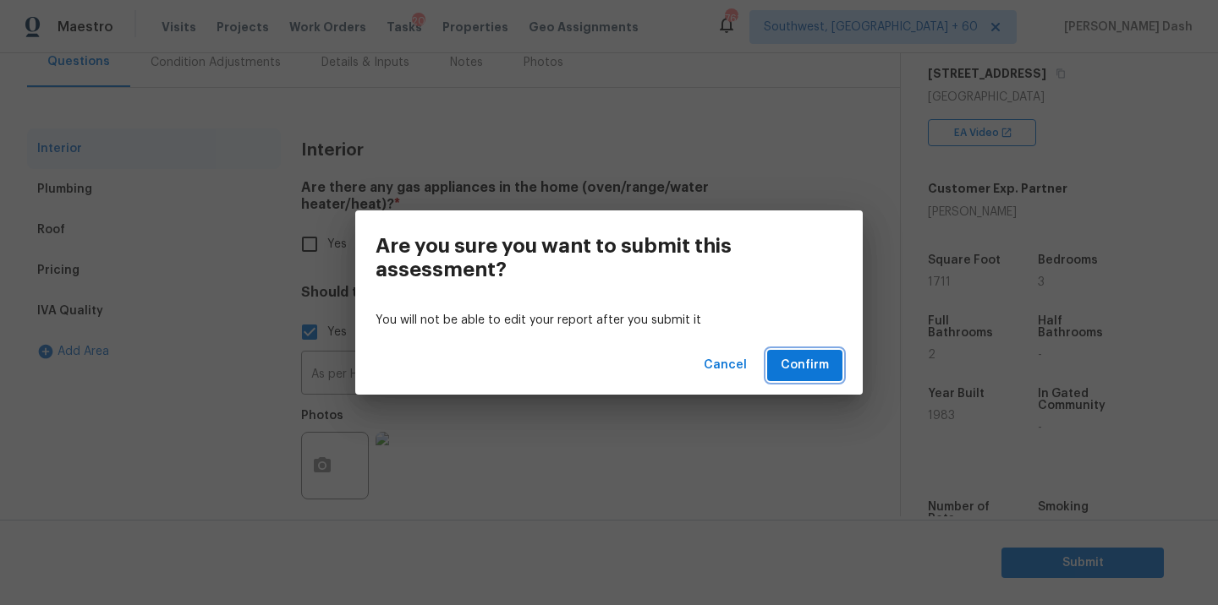
click at [823, 376] on button "Confirm" at bounding box center [804, 365] width 75 height 31
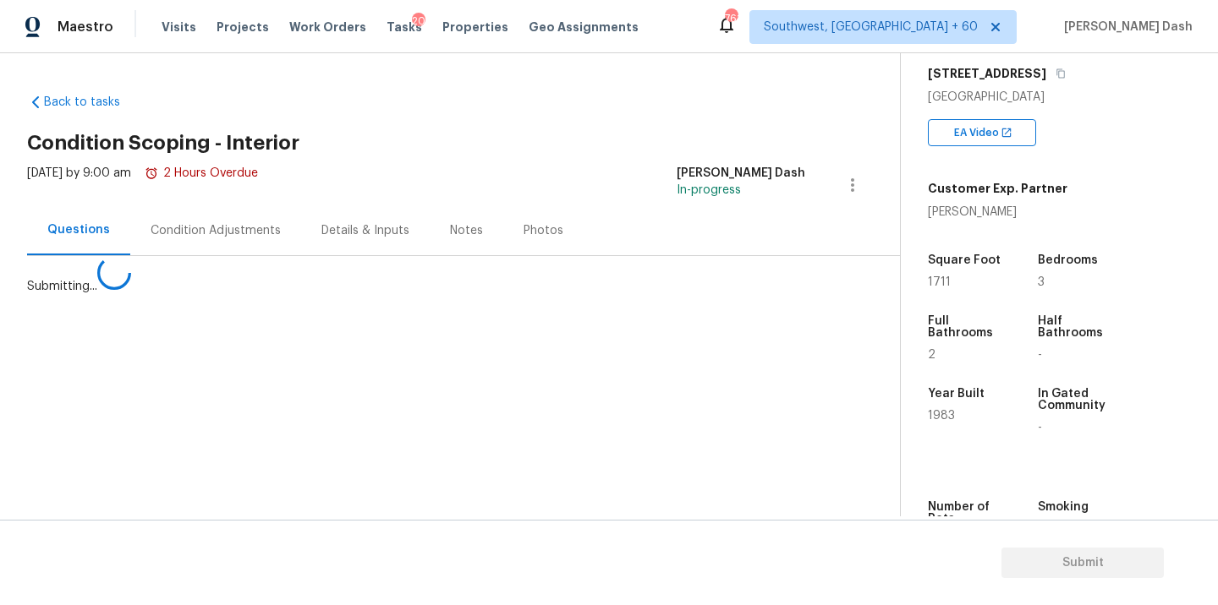
scroll to position [0, 0]
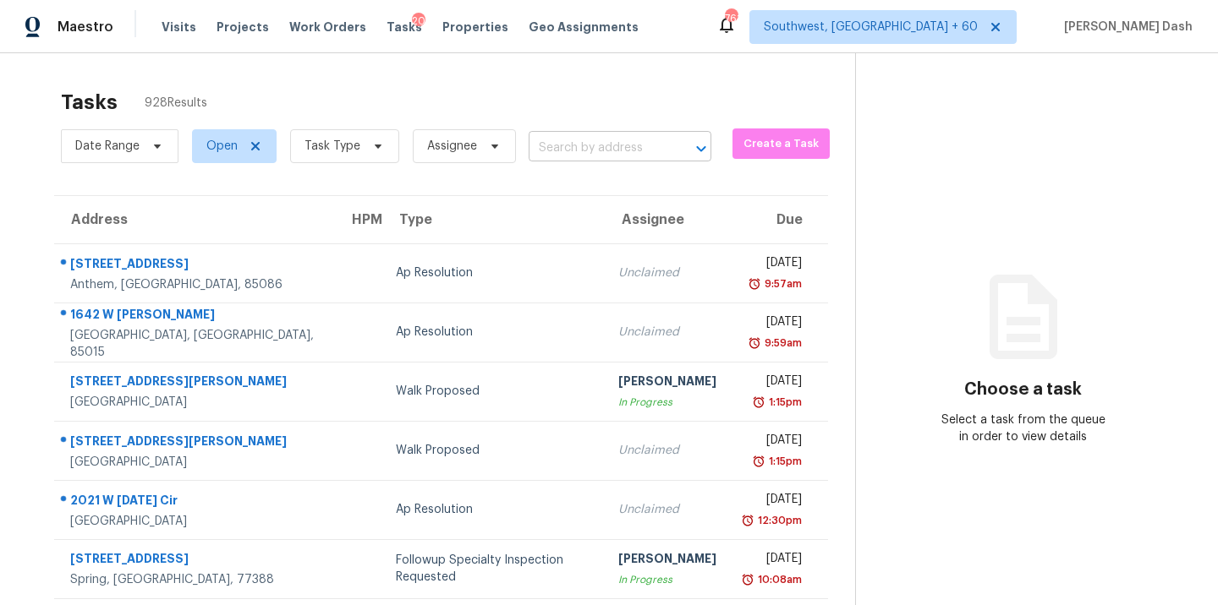
click at [583, 149] on input "text" at bounding box center [595, 148] width 135 height 26
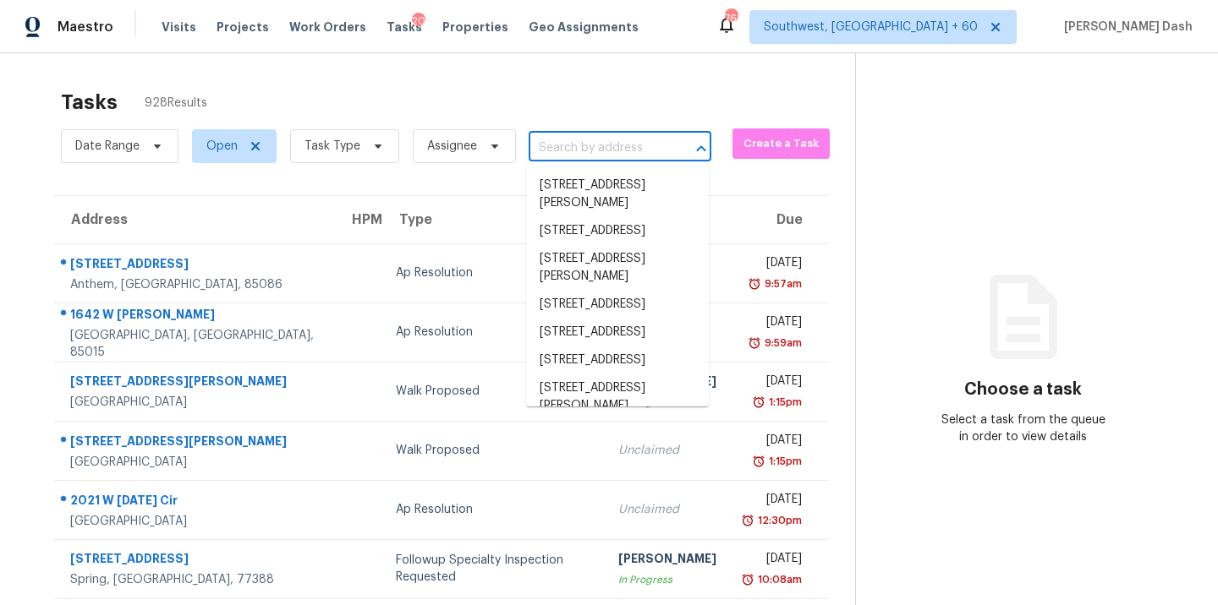
paste input "[STREET_ADDRESS]"
type input "[STREET_ADDRESS]"
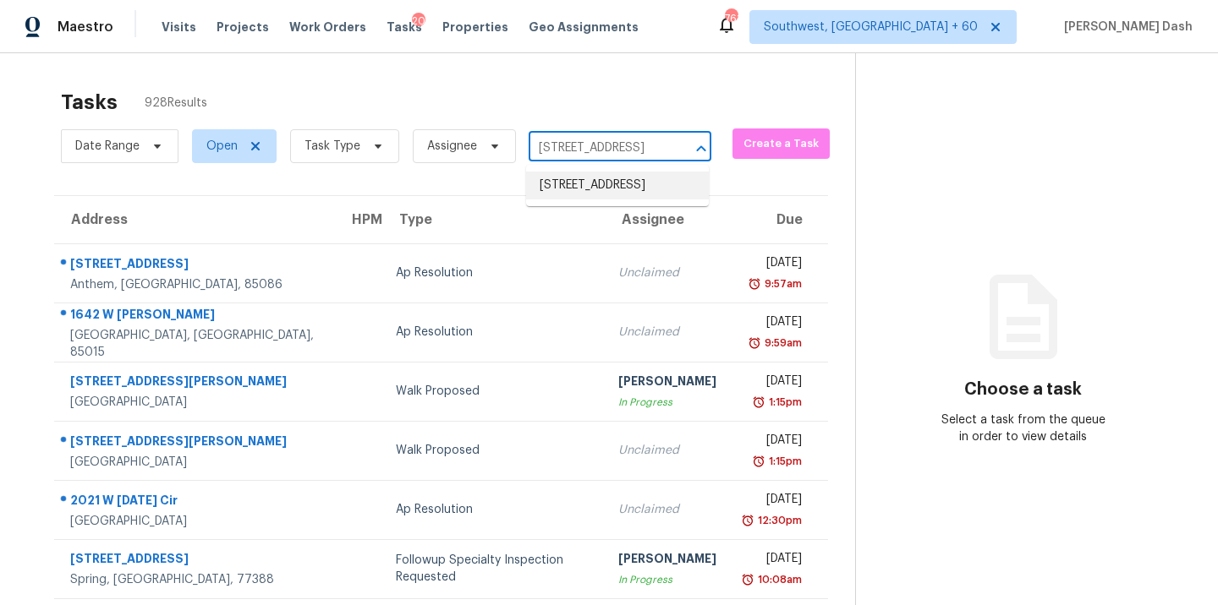
click at [583, 190] on li "[STREET_ADDRESS]" at bounding box center [617, 186] width 183 height 28
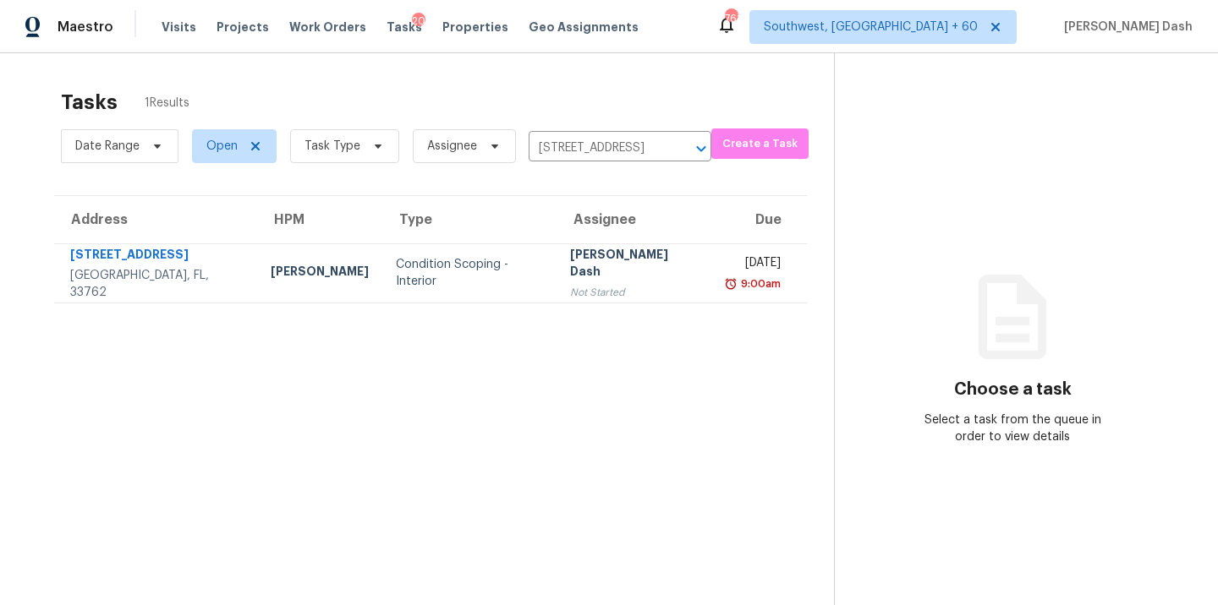
click at [444, 260] on td "Condition Scoping - Interior" at bounding box center [469, 273] width 174 height 59
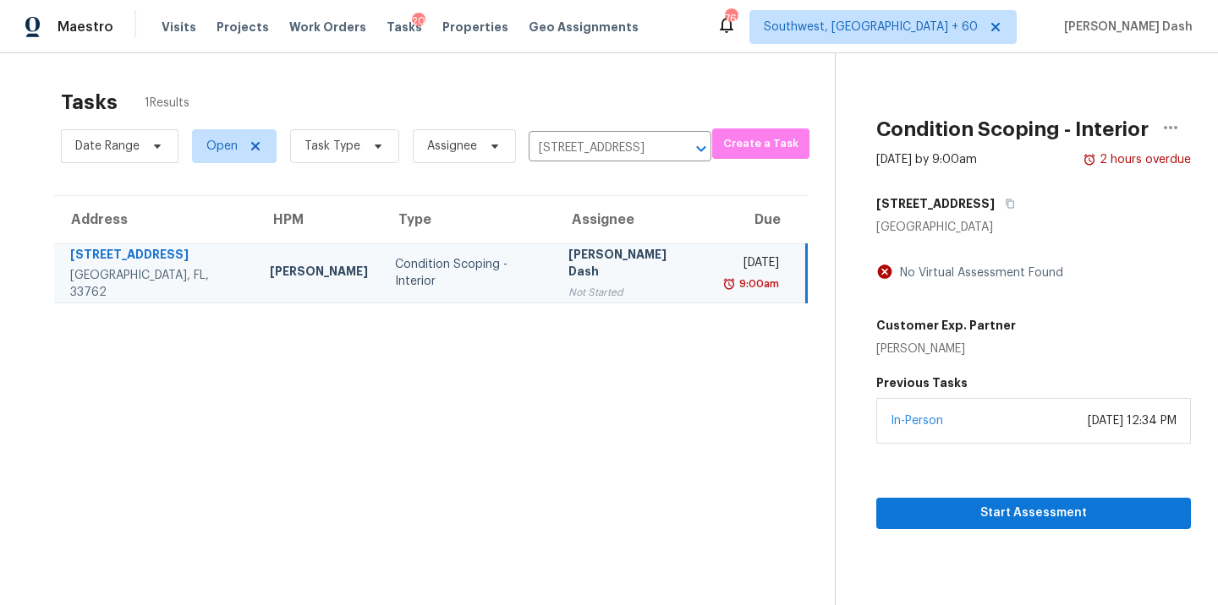
click at [1087, 419] on div "September 03, 2025 at 12:34 PM" at bounding box center [1131, 421] width 89 height 17
click at [1037, 499] on button "Start Assessment" at bounding box center [1033, 513] width 315 height 31
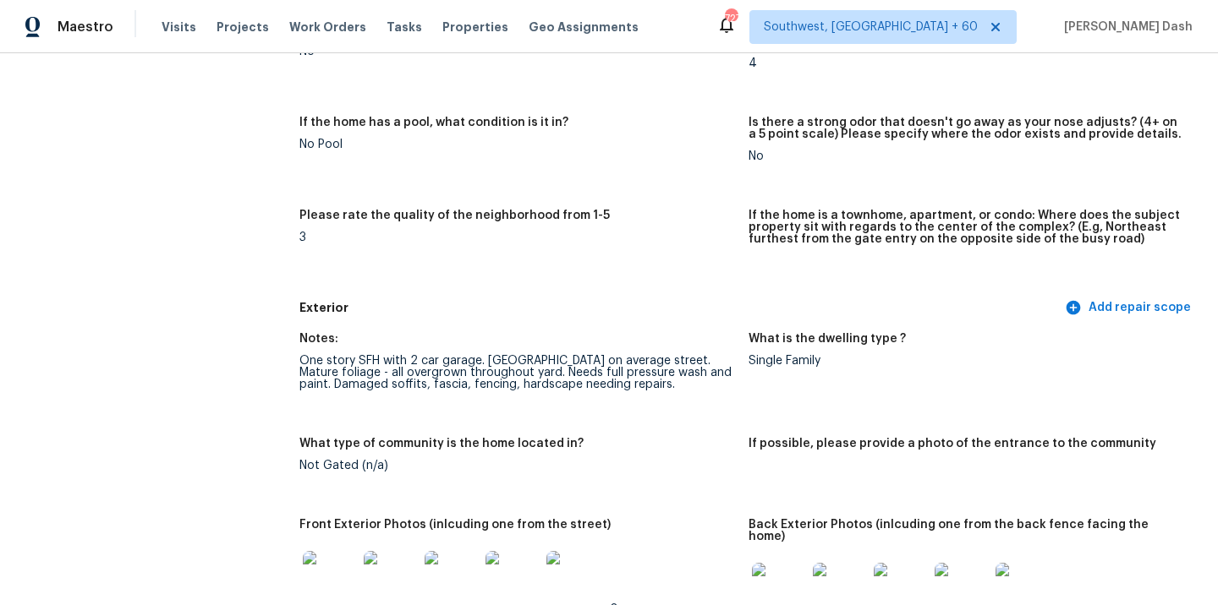
scroll to position [728, 0]
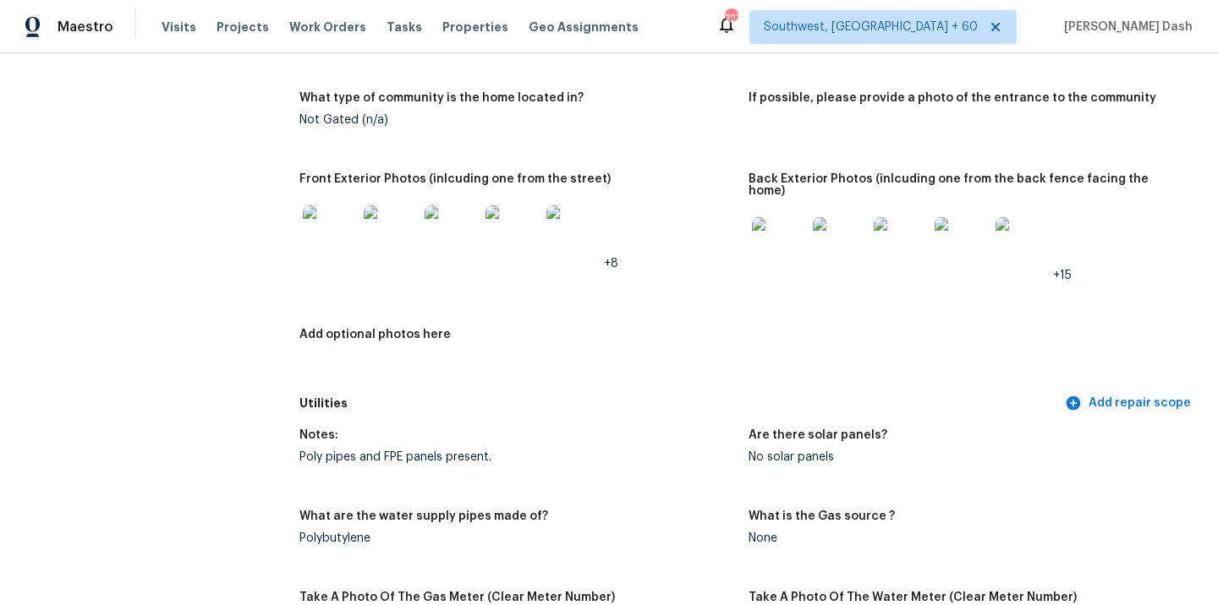
click at [324, 231] on img at bounding box center [330, 232] width 54 height 54
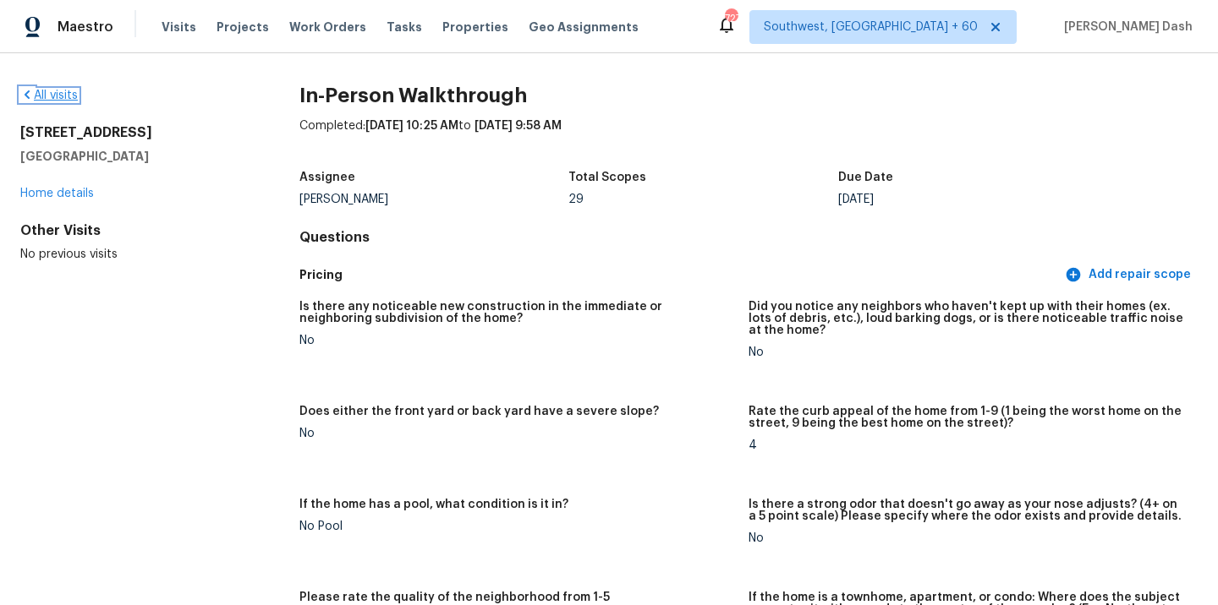
click at [64, 94] on link "All visits" at bounding box center [48, 96] width 57 height 12
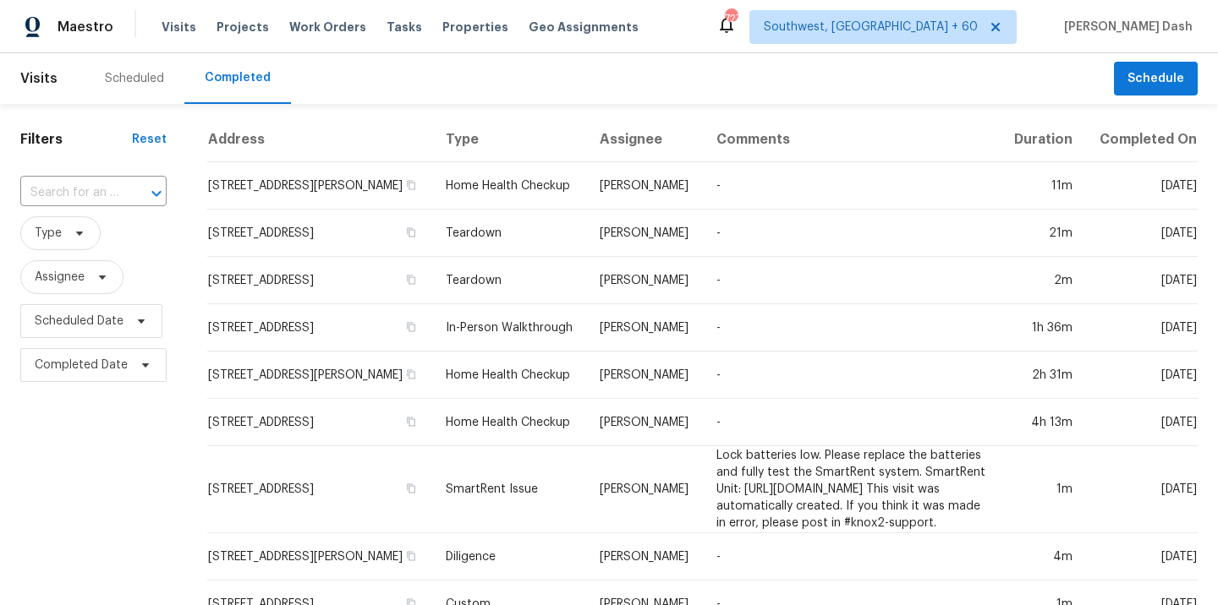
click at [82, 178] on div "​" at bounding box center [93, 193] width 146 height 36
paste input "[STREET_ADDRESS]"
type input "[STREET_ADDRESS]"
click at [73, 235] on li "[STREET_ADDRESS]" at bounding box center [92, 231] width 144 height 28
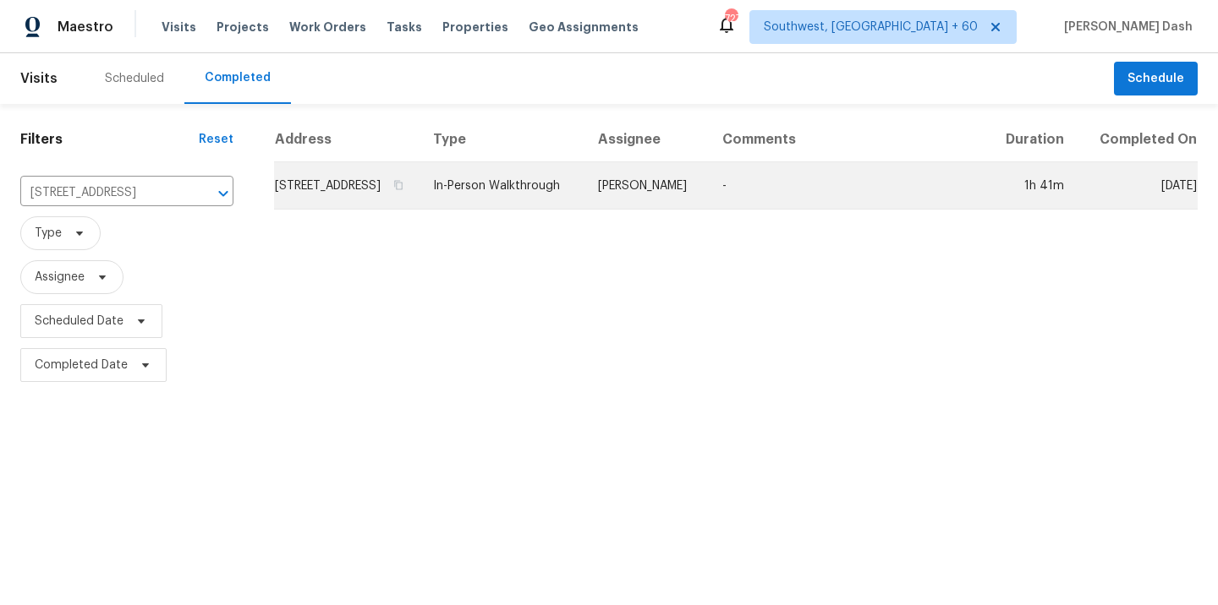
click at [661, 199] on td "[PERSON_NAME]" at bounding box center [646, 185] width 124 height 47
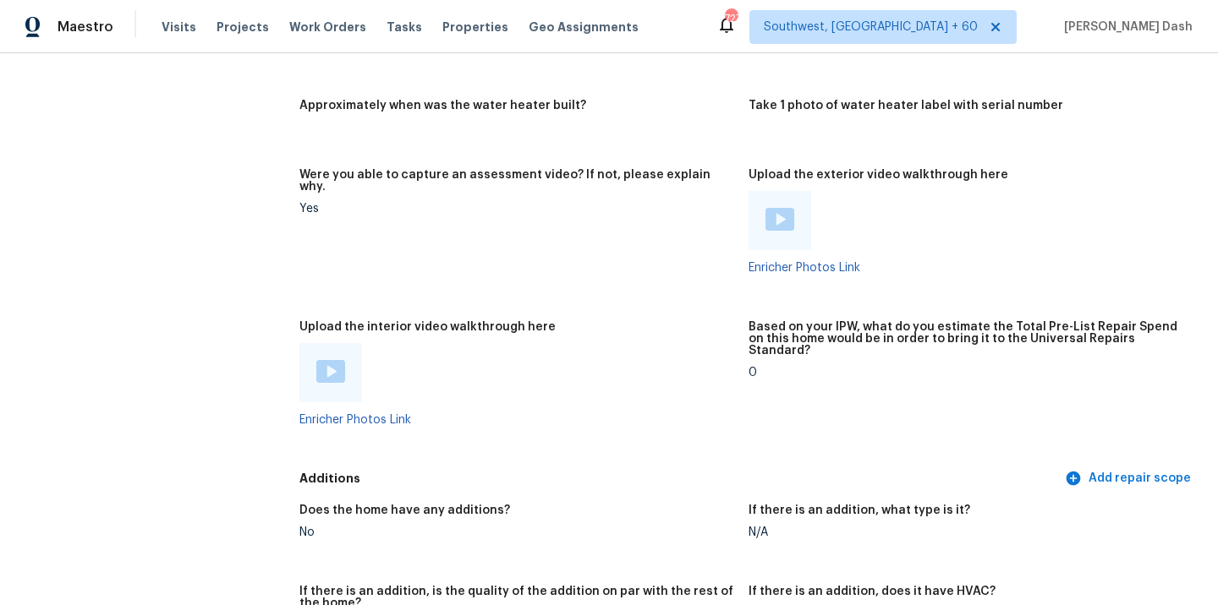
scroll to position [3299, 0]
